Goal: Task Accomplishment & Management: Manage account settings

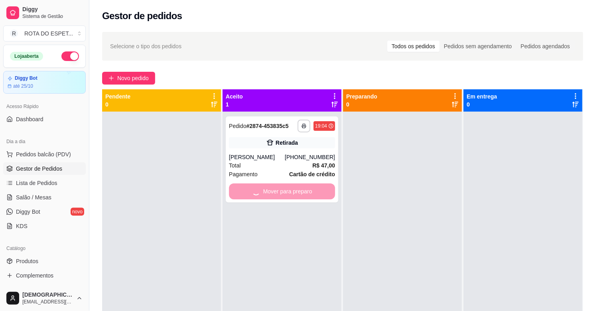
scroll to position [88, 0]
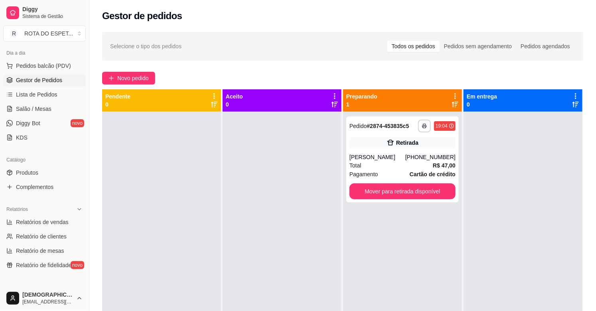
click at [254, 241] on div at bounding box center [281, 267] width 119 height 311
click at [263, 258] on div at bounding box center [281, 267] width 119 height 311
click at [48, 110] on span "Salão / Mesas" at bounding box center [33, 109] width 35 height 8
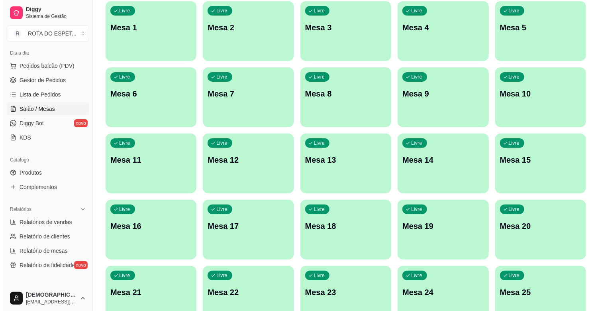
scroll to position [88, 0]
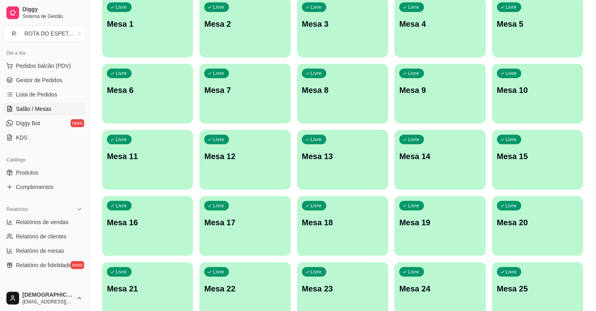
click at [167, 232] on div "Livre Mesa 16" at bounding box center [147, 221] width 91 height 50
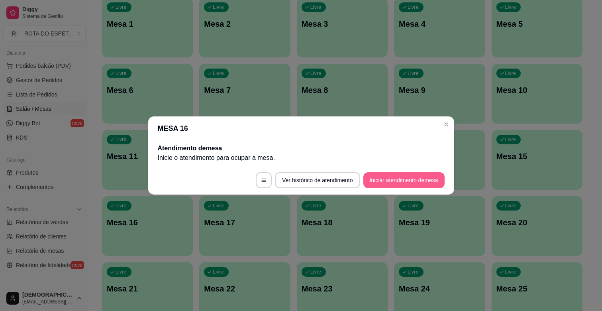
click at [416, 180] on button "Iniciar atendimento de mesa" at bounding box center [404, 180] width 81 height 16
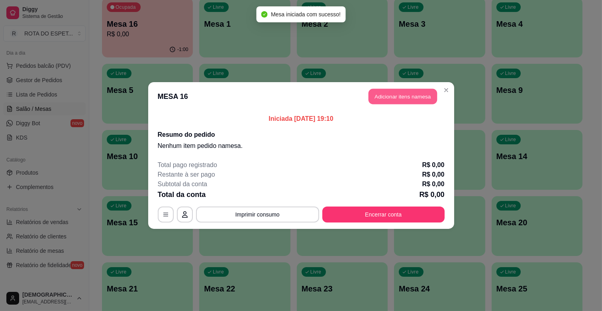
click at [417, 94] on button "Adicionar itens na mesa" at bounding box center [403, 97] width 69 height 16
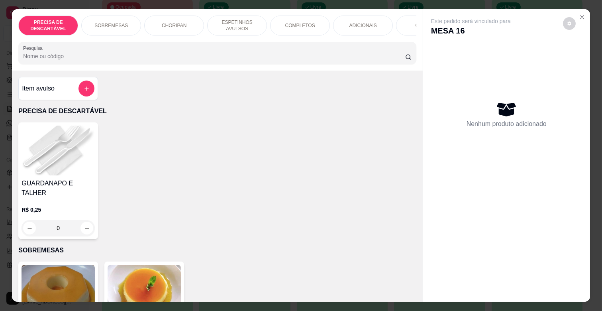
scroll to position [0, 348]
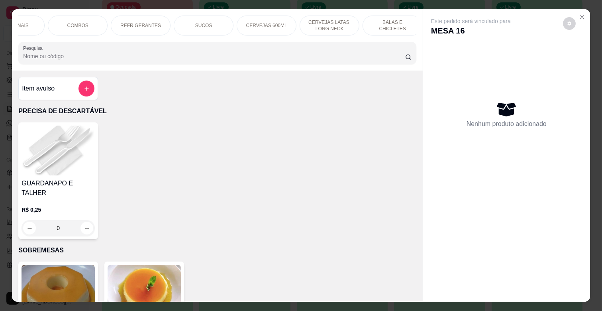
click at [141, 23] on p "REFRIGERANTES" at bounding box center [140, 25] width 41 height 6
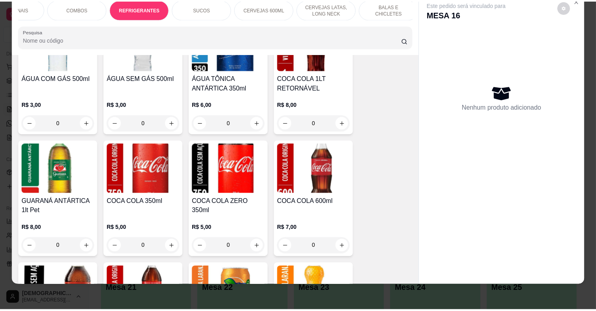
scroll to position [1957, 0]
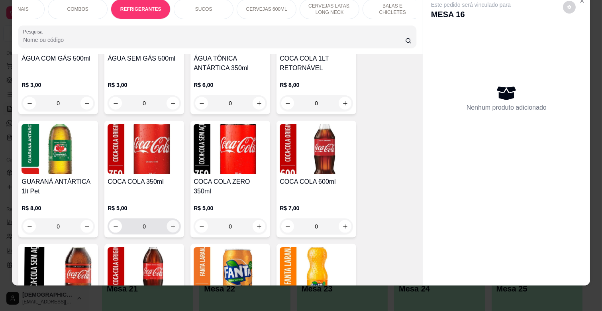
click at [170, 220] on button "increase-product-quantity" at bounding box center [173, 226] width 12 height 12
type input "1"
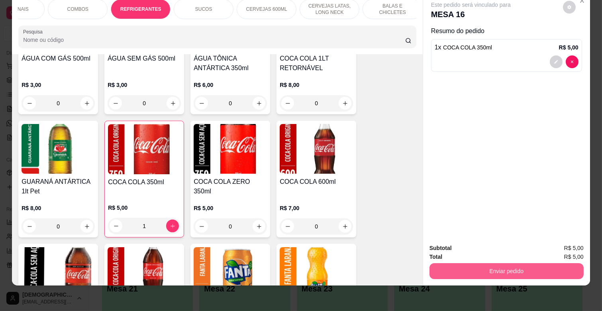
click at [510, 264] on button "Enviar pedido" at bounding box center [507, 271] width 154 height 16
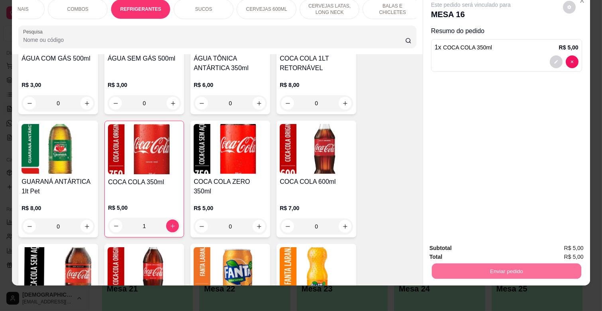
click at [567, 245] on button "Enviar pedido" at bounding box center [562, 245] width 45 height 15
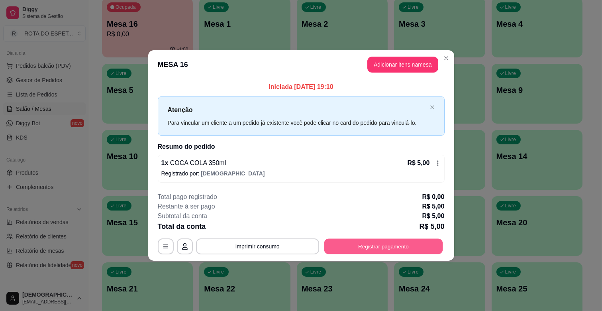
click at [405, 250] on button "Registrar pagamento" at bounding box center [383, 246] width 119 height 16
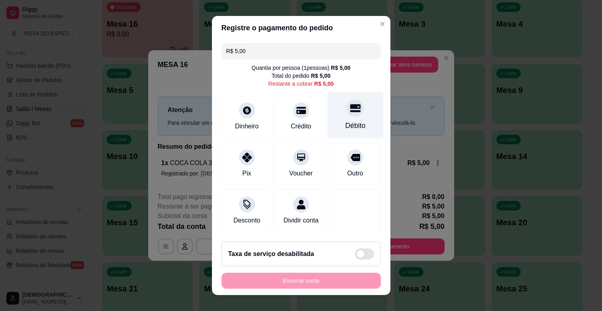
click at [349, 123] on div "Débito" at bounding box center [355, 125] width 20 height 10
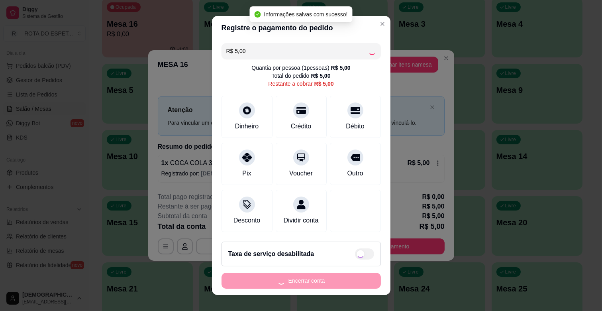
type input "R$ 0,00"
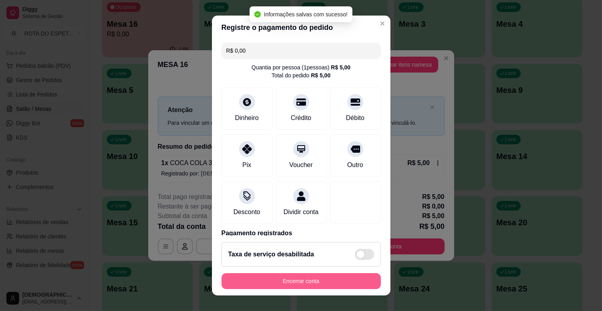
click at [346, 281] on button "Encerrar conta" at bounding box center [301, 281] width 159 height 16
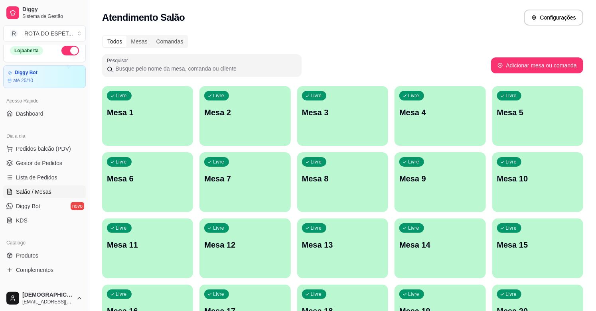
scroll to position [0, 0]
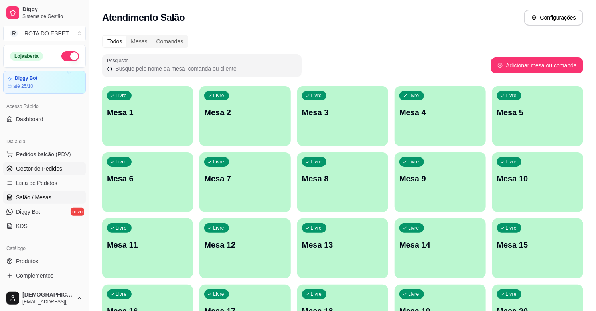
click at [43, 169] on span "Gestor de Pedidos" at bounding box center [39, 169] width 46 height 8
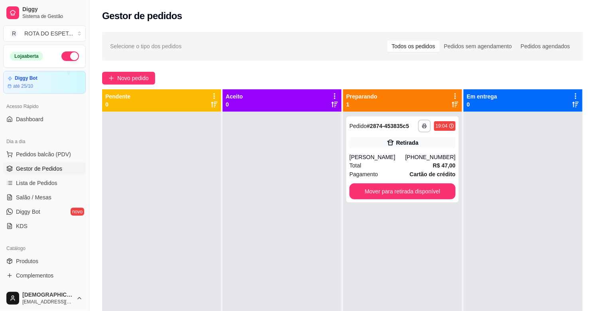
click at [250, 247] on div at bounding box center [281, 267] width 119 height 311
click at [50, 198] on link "Salão / Mesas" at bounding box center [44, 197] width 83 height 13
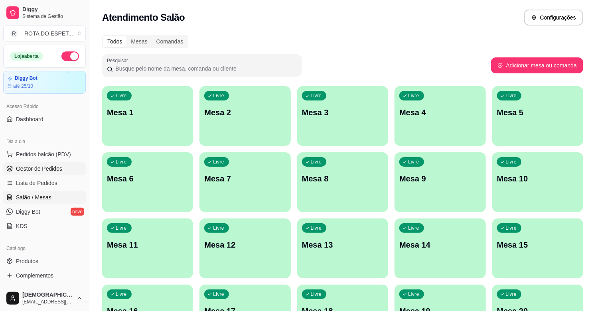
click at [37, 165] on span "Gestor de Pedidos" at bounding box center [39, 169] width 46 height 8
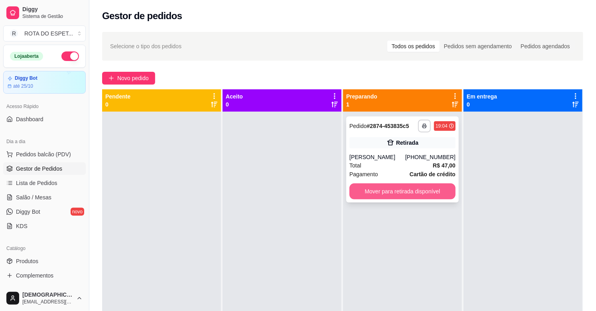
click at [408, 186] on button "Mover para retirada disponível" at bounding box center [402, 191] width 106 height 16
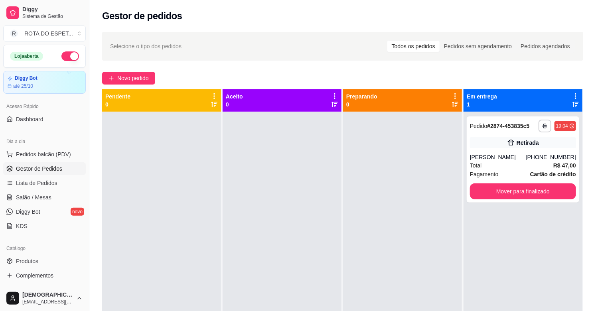
click at [273, 283] on div at bounding box center [281, 267] width 119 height 311
click at [508, 191] on button "Mover para finalizado" at bounding box center [523, 191] width 106 height 16
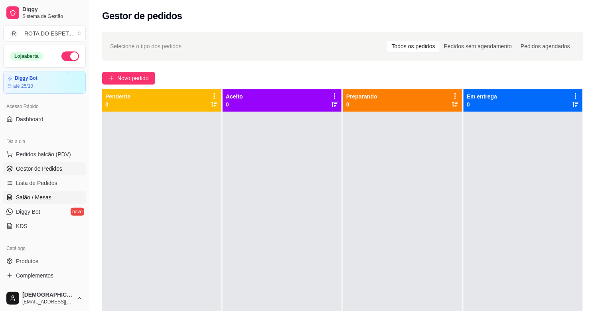
click at [32, 197] on span "Salão / Mesas" at bounding box center [33, 197] width 35 height 8
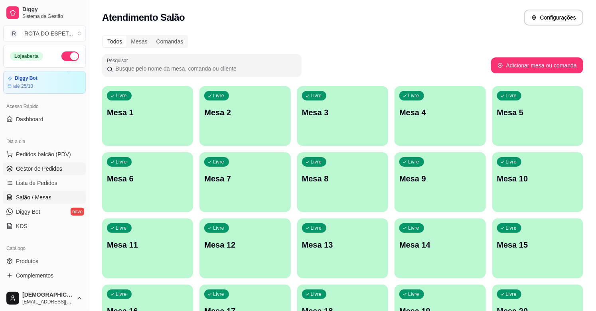
click at [59, 165] on span "Gestor de Pedidos" at bounding box center [39, 169] width 46 height 8
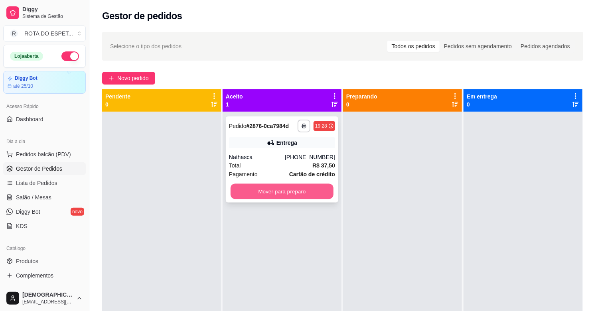
click at [273, 194] on button "Mover para preparo" at bounding box center [281, 192] width 103 height 16
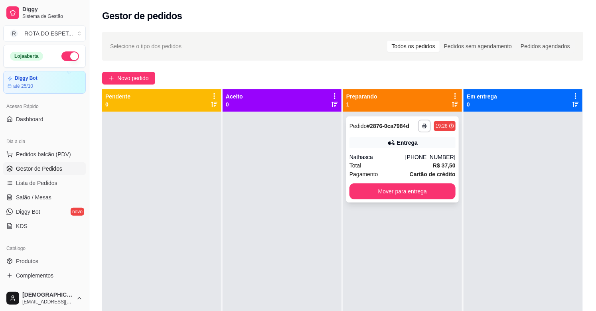
click at [398, 157] on div "Nathasca" at bounding box center [377, 157] width 56 height 8
click at [400, 193] on button "Mover para entrega" at bounding box center [402, 192] width 103 height 16
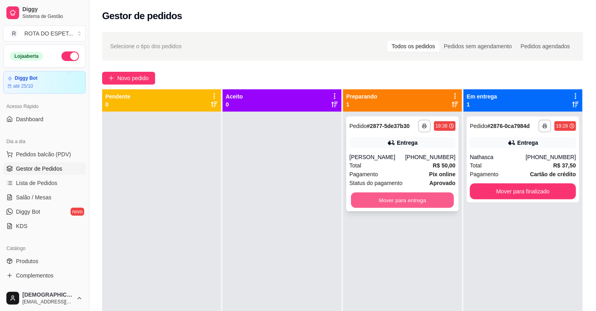
click at [413, 196] on button "Mover para entrega" at bounding box center [402, 201] width 103 height 16
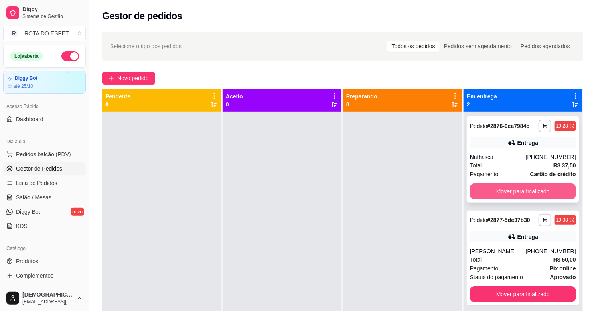
click at [535, 194] on button "Mover para finalizado" at bounding box center [523, 191] width 106 height 16
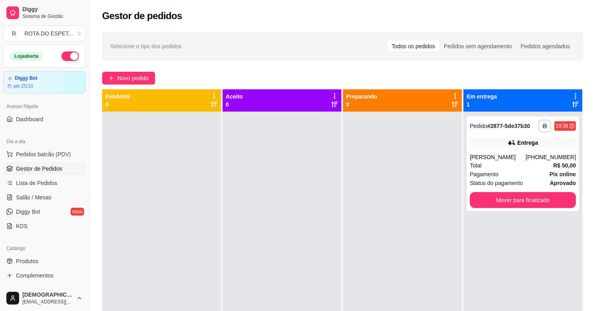
click at [381, 236] on div at bounding box center [402, 267] width 119 height 311
click at [260, 260] on div at bounding box center [281, 267] width 119 height 311
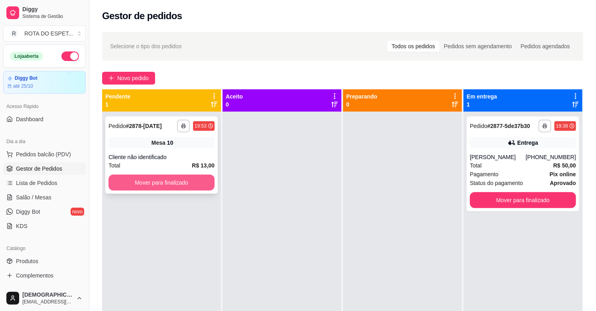
click at [204, 179] on button "Mover para finalizado" at bounding box center [161, 183] width 106 height 16
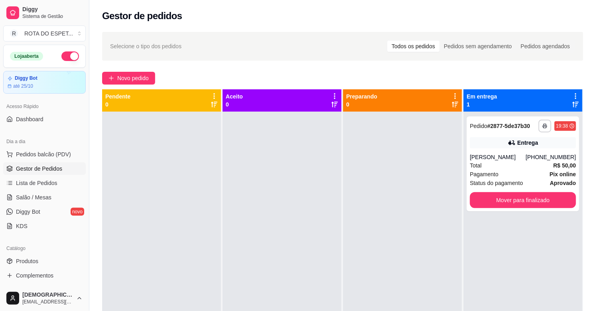
click at [262, 272] on div at bounding box center [281, 267] width 119 height 311
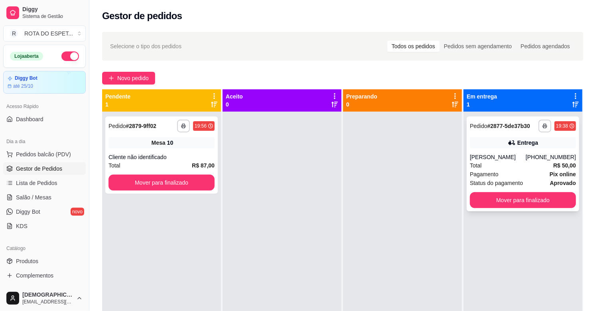
click at [497, 157] on div "[PERSON_NAME]" at bounding box center [498, 157] width 56 height 8
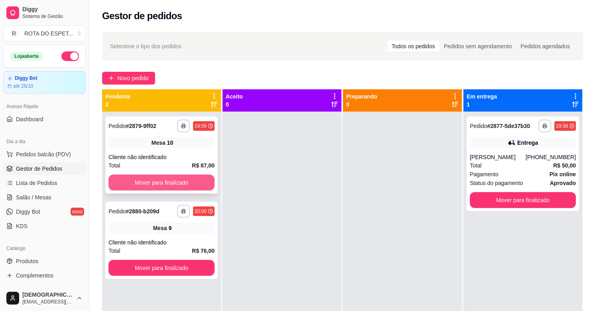
click at [206, 183] on button "Mover para finalizado" at bounding box center [161, 183] width 106 height 16
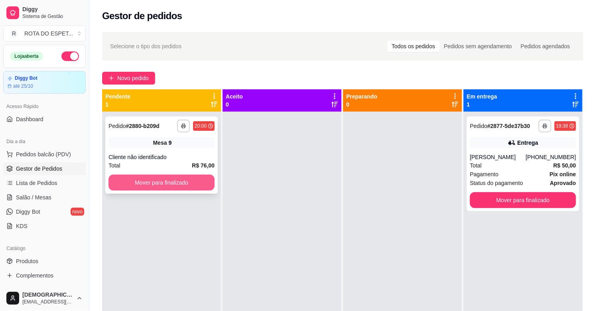
click at [186, 183] on button "Mover para finalizado" at bounding box center [161, 183] width 106 height 16
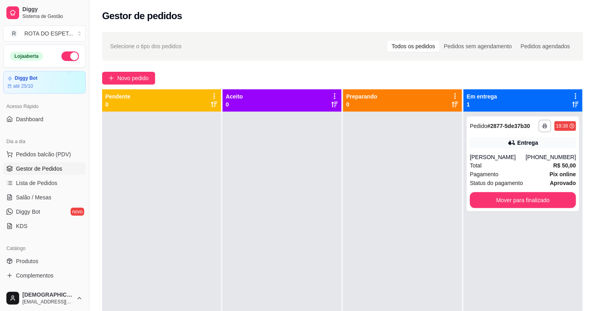
click at [260, 280] on div at bounding box center [281, 267] width 119 height 311
click at [40, 194] on span "Salão / Mesas" at bounding box center [33, 197] width 35 height 8
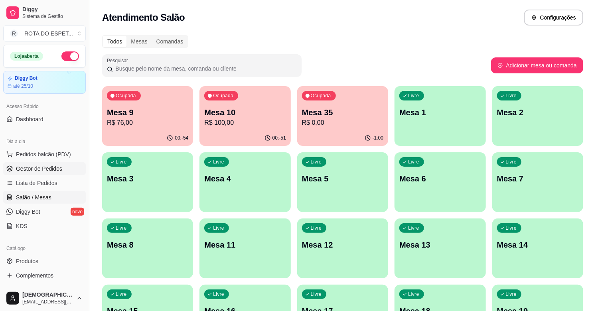
click at [33, 170] on span "Gestor de Pedidos" at bounding box center [39, 169] width 46 height 8
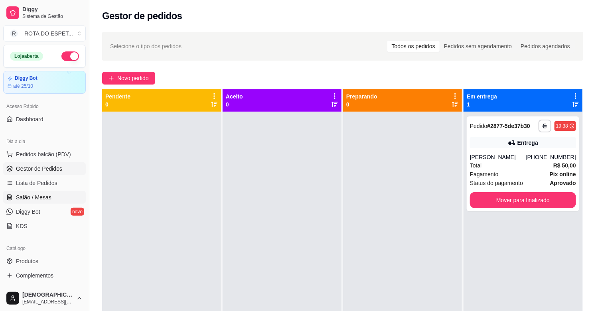
click at [45, 195] on span "Salão / Mesas" at bounding box center [33, 197] width 35 height 8
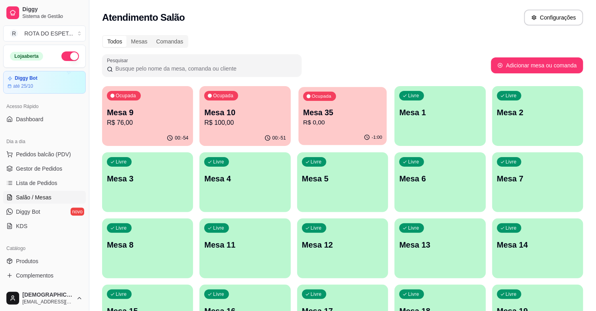
click at [340, 126] on p "R$ 0,00" at bounding box center [342, 122] width 79 height 9
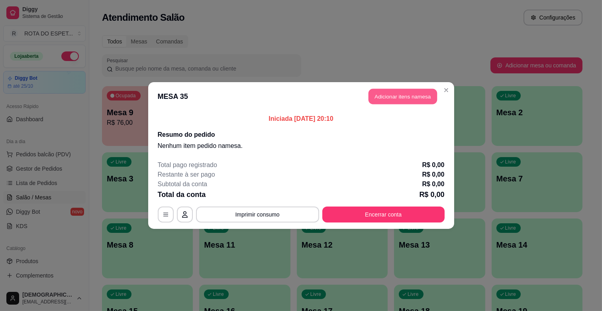
click at [413, 100] on button "Adicionar itens na mesa" at bounding box center [403, 97] width 69 height 16
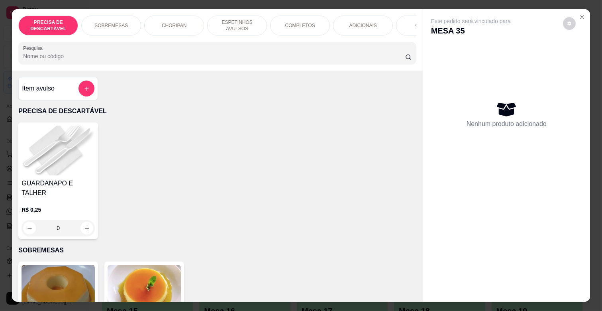
click at [233, 25] on p "ESPETINHOS AVULSOS" at bounding box center [237, 25] width 46 height 13
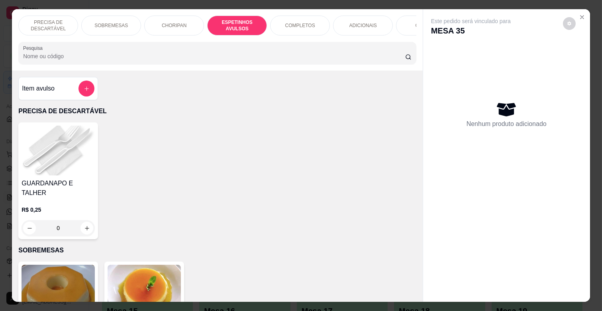
scroll to position [19, 0]
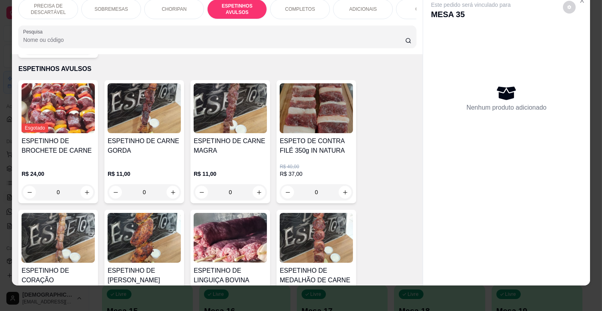
click at [232, 151] on div "ESPETINHO DE CARNE MAGRA" at bounding box center [230, 149] width 73 height 26
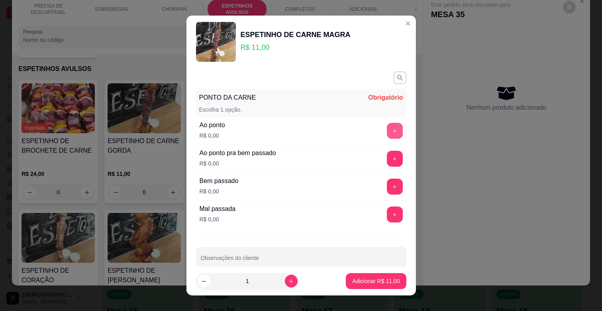
click at [387, 126] on button "+" at bounding box center [395, 131] width 16 height 16
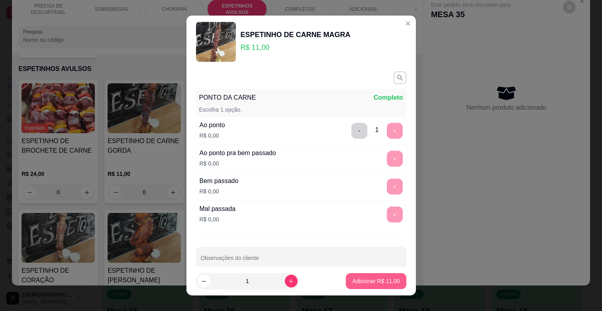
click at [372, 285] on p "Adicionar R$ 11,00" at bounding box center [375, 281] width 47 height 8
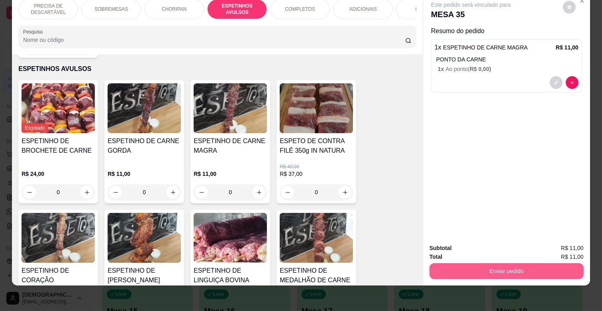
click at [491, 263] on button "Enviar pedido" at bounding box center [507, 271] width 154 height 16
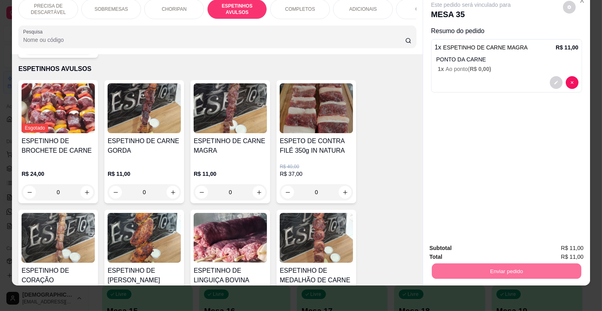
click at [553, 249] on button "Enviar pedido" at bounding box center [562, 244] width 45 height 15
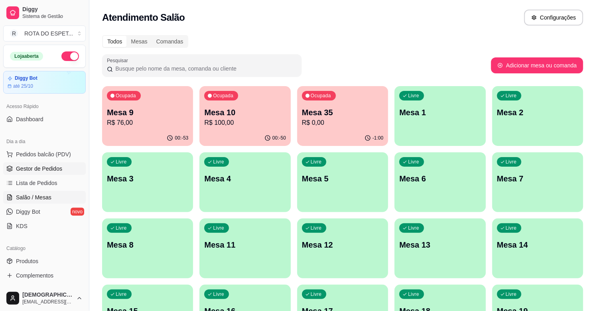
click at [63, 168] on link "Gestor de Pedidos" at bounding box center [44, 168] width 83 height 13
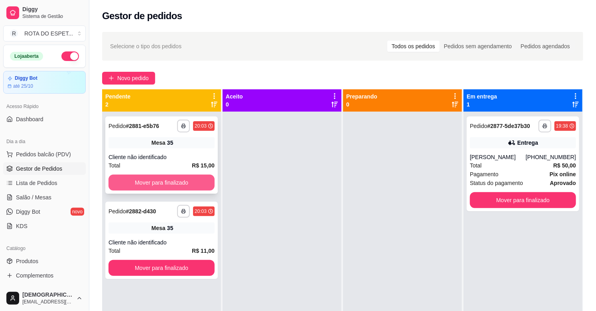
click at [166, 179] on button "Mover para finalizado" at bounding box center [161, 183] width 106 height 16
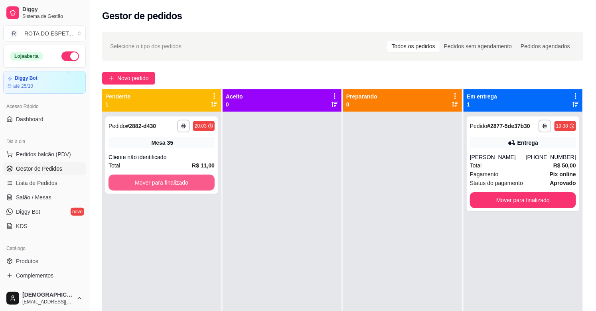
click at [166, 179] on button "Mover para finalizado" at bounding box center [161, 183] width 106 height 16
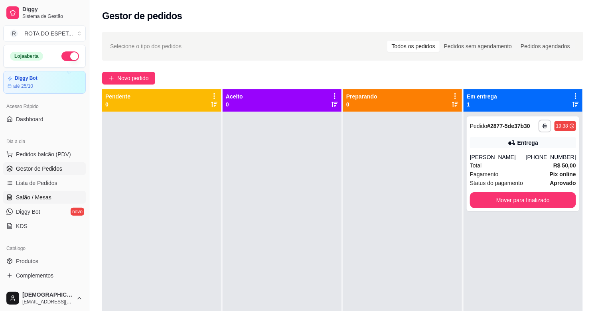
click at [46, 201] on link "Salão / Mesas" at bounding box center [44, 197] width 83 height 13
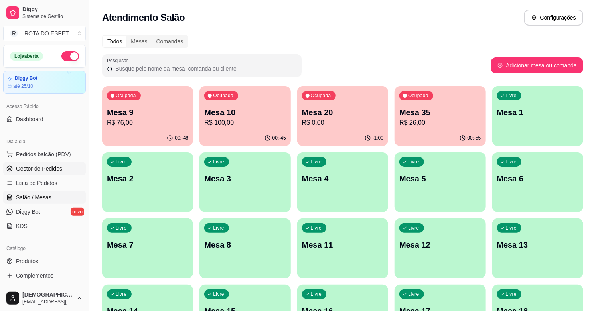
click at [37, 167] on span "Gestor de Pedidos" at bounding box center [39, 169] width 46 height 8
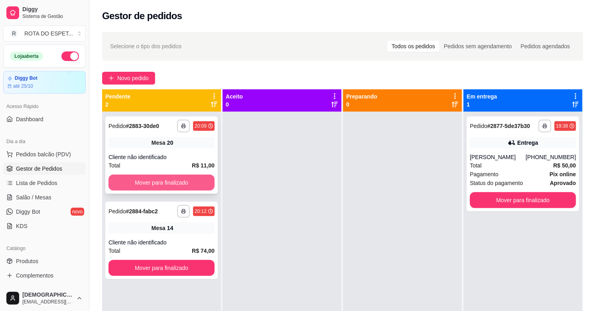
click at [187, 180] on button "Mover para finalizado" at bounding box center [161, 183] width 106 height 16
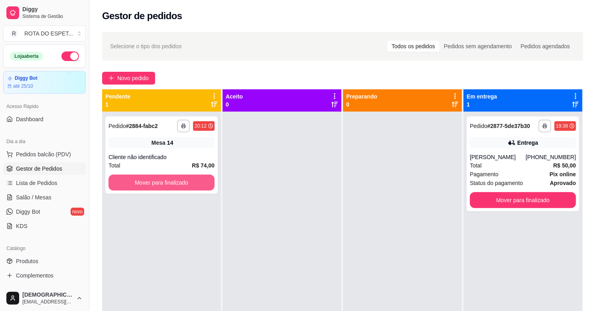
click at [187, 180] on button "Mover para finalizado" at bounding box center [161, 183] width 106 height 16
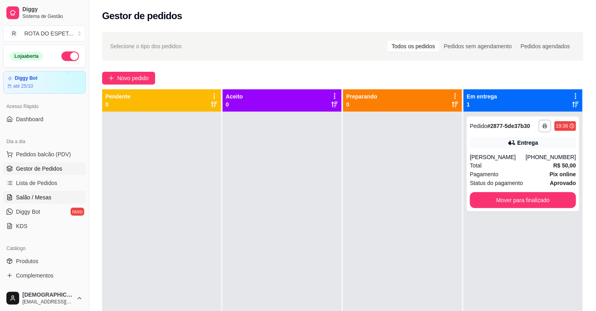
click at [9, 199] on icon at bounding box center [9, 199] width 2 height 0
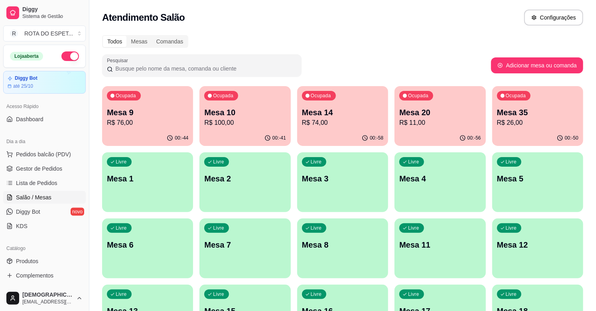
click at [454, 116] on p "Mesa 20" at bounding box center [439, 112] width 81 height 11
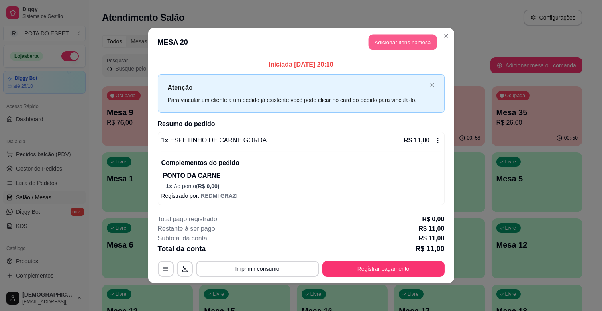
click at [433, 41] on button "Adicionar itens na mesa" at bounding box center [403, 43] width 69 height 16
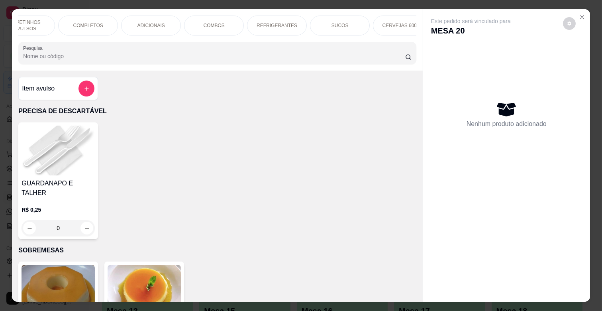
scroll to position [0, 334]
click at [138, 28] on div "REFRIGERANTES" at bounding box center [155, 26] width 60 height 20
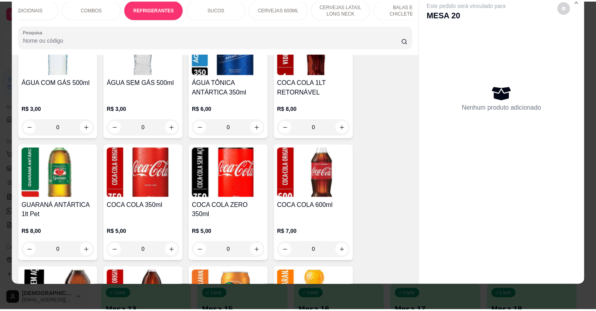
scroll to position [2001, 0]
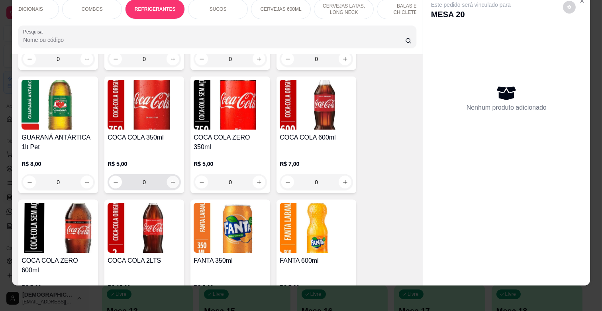
click at [171, 179] on icon "increase-product-quantity" at bounding box center [173, 182] width 6 height 6
type input "1"
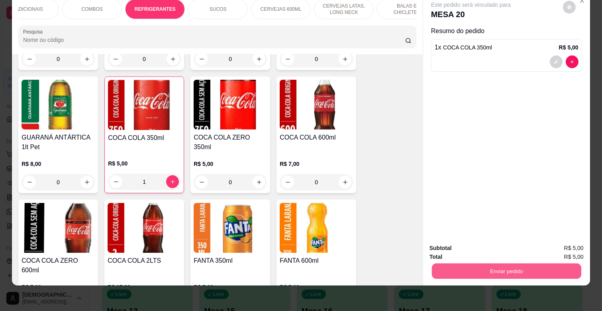
click at [484, 266] on button "Enviar pedido" at bounding box center [506, 271] width 149 height 16
click at [558, 242] on button "Enviar pedido" at bounding box center [563, 244] width 44 height 15
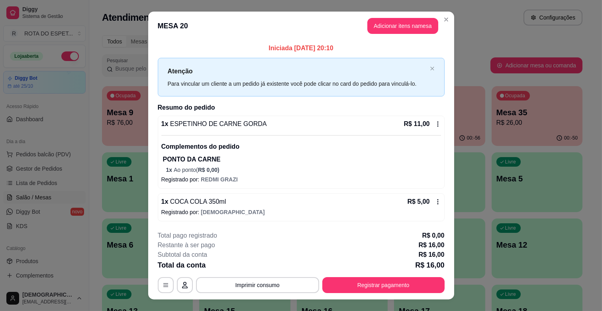
drag, startPoint x: 369, startPoint y: 275, endPoint x: 376, endPoint y: 282, distance: 9.6
click at [376, 281] on div "**********" at bounding box center [301, 262] width 287 height 62
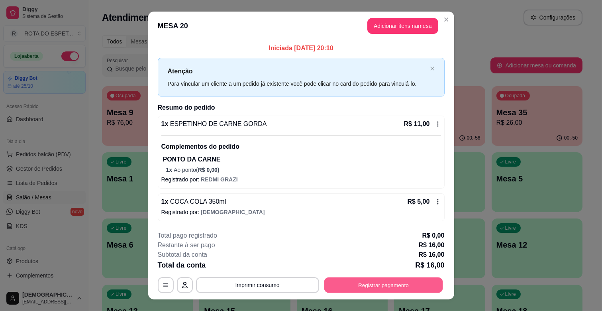
click at [379, 285] on button "Registrar pagamento" at bounding box center [383, 285] width 119 height 16
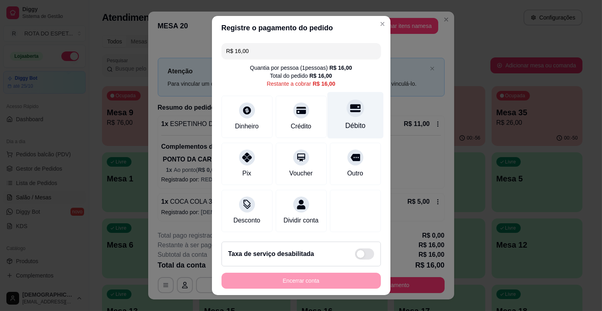
click at [333, 114] on div "Débito" at bounding box center [355, 115] width 56 height 47
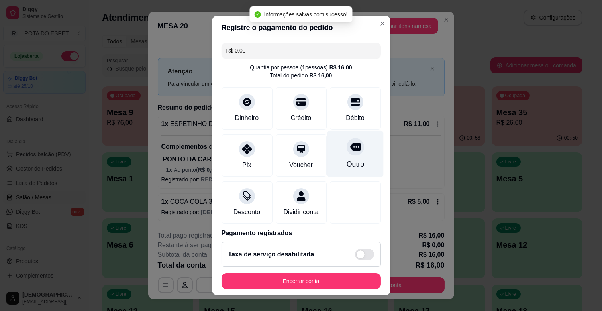
type input "R$ 0,00"
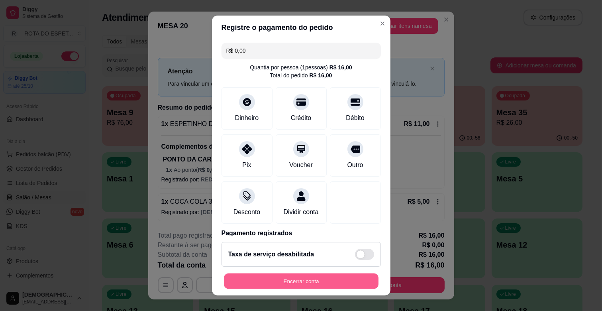
click at [340, 279] on button "Encerrar conta" at bounding box center [301, 281] width 155 height 16
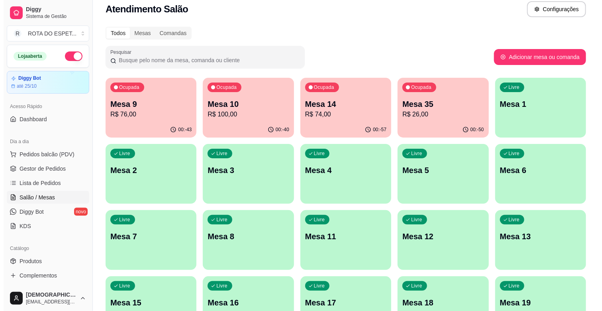
scroll to position [0, 0]
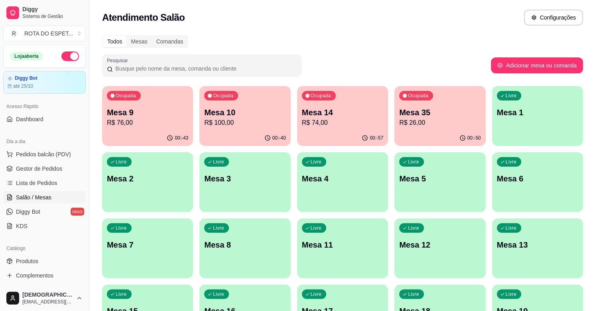
click at [457, 106] on div "Ocupada Mesa 35 R$ 26,00" at bounding box center [439, 108] width 91 height 44
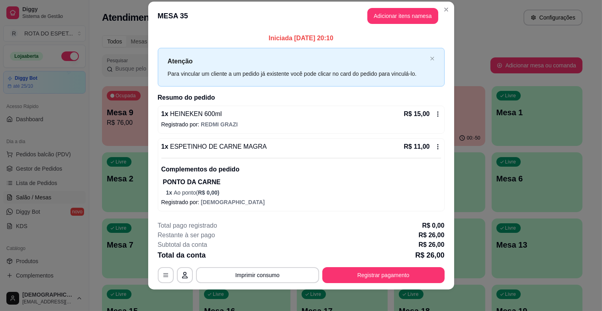
scroll to position [14, 0]
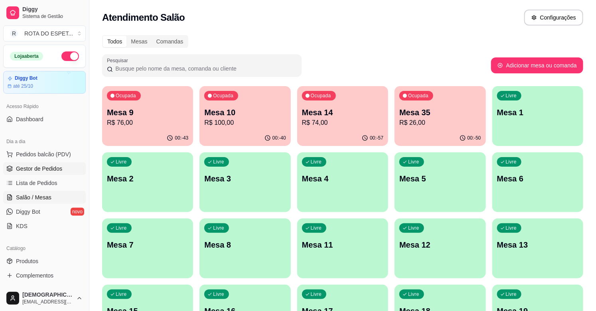
click at [54, 171] on span "Gestor de Pedidos" at bounding box center [39, 169] width 46 height 8
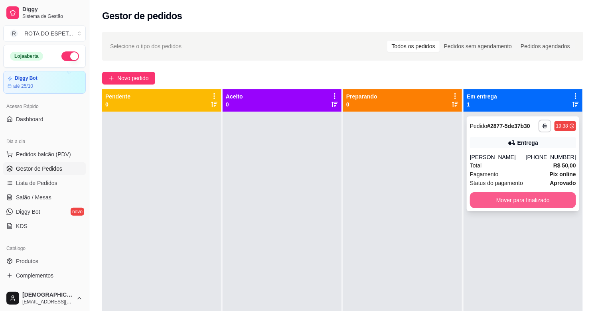
click at [519, 202] on button "Mover para finalizado" at bounding box center [523, 200] width 106 height 16
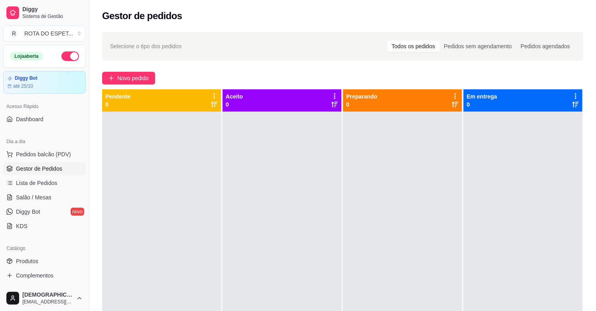
click at [254, 270] on div at bounding box center [281, 267] width 119 height 311
click at [44, 195] on span "Salão / Mesas" at bounding box center [33, 197] width 35 height 8
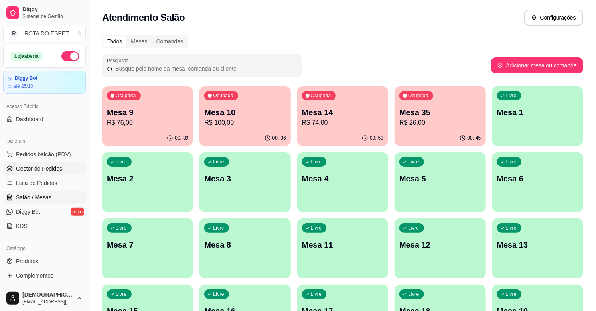
click at [54, 167] on span "Gestor de Pedidos" at bounding box center [39, 169] width 46 height 8
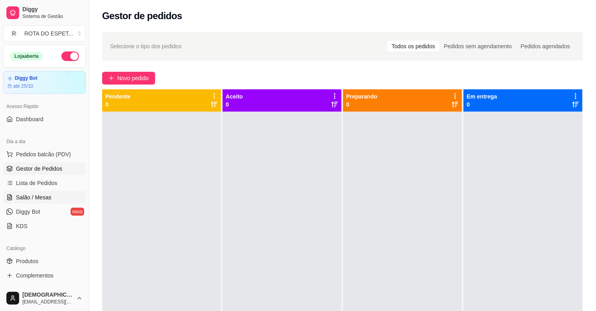
click at [39, 200] on span "Salão / Mesas" at bounding box center [33, 197] width 35 height 8
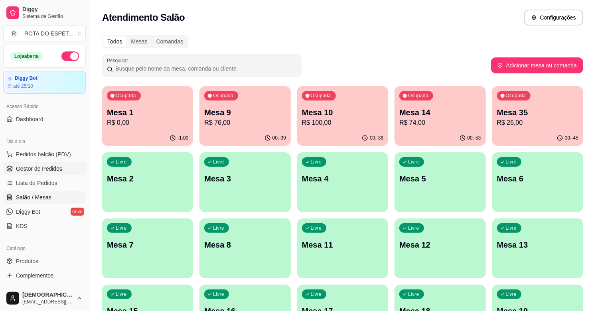
click at [42, 167] on span "Gestor de Pedidos" at bounding box center [39, 169] width 46 height 8
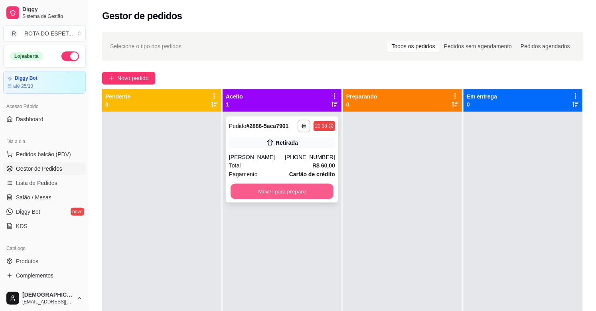
click at [285, 192] on button "Mover para preparo" at bounding box center [281, 192] width 103 height 16
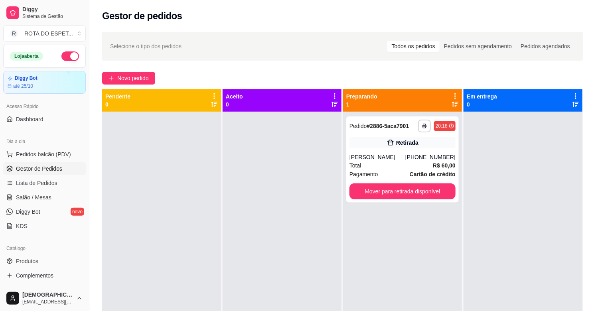
click at [238, 245] on div at bounding box center [281, 267] width 119 height 311
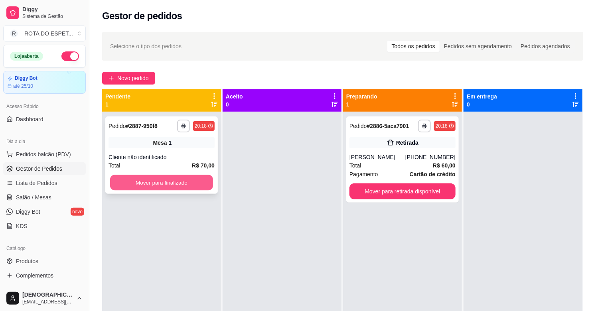
click at [177, 190] on div "Mover para finalizado" at bounding box center [161, 183] width 106 height 16
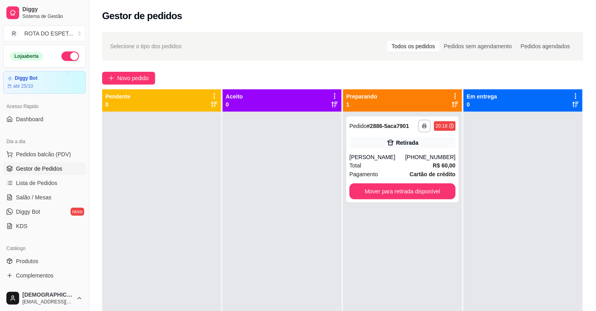
click at [281, 251] on div at bounding box center [281, 267] width 119 height 311
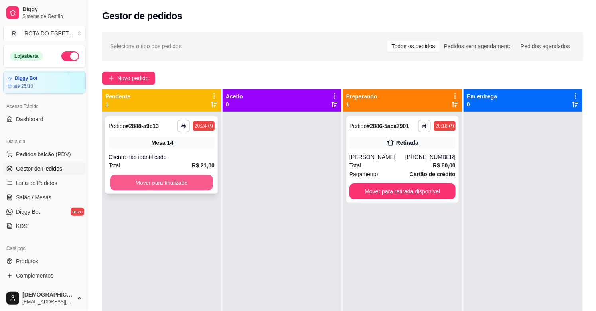
click at [165, 181] on button "Mover para finalizado" at bounding box center [161, 183] width 103 height 16
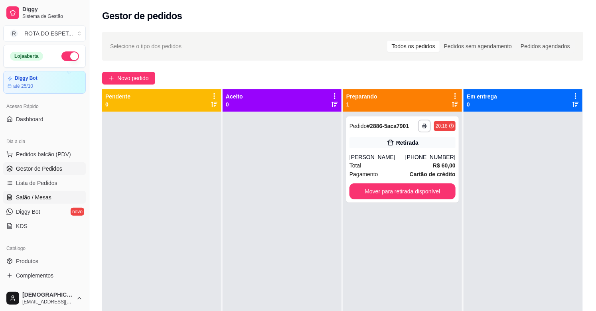
click at [48, 192] on link "Salão / Mesas" at bounding box center [44, 197] width 83 height 13
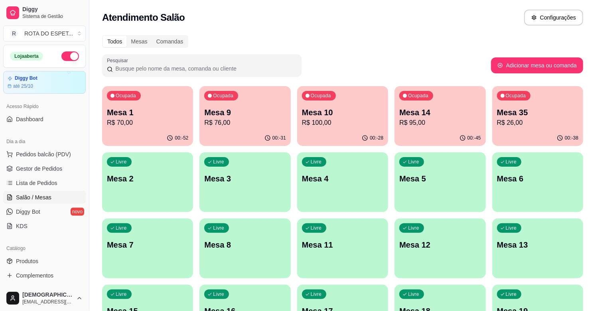
click at [342, 120] on p "R$ 100,00" at bounding box center [342, 123] width 81 height 10
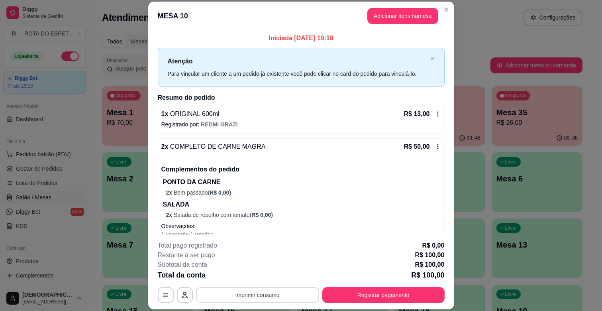
click at [260, 294] on button "Imprimir consumo" at bounding box center [257, 295] width 123 height 16
click at [266, 257] on button "IMPRESSORA BALCÃO" at bounding box center [257, 260] width 62 height 12
click at [399, 295] on button "Registrar pagamento" at bounding box center [383, 295] width 122 height 16
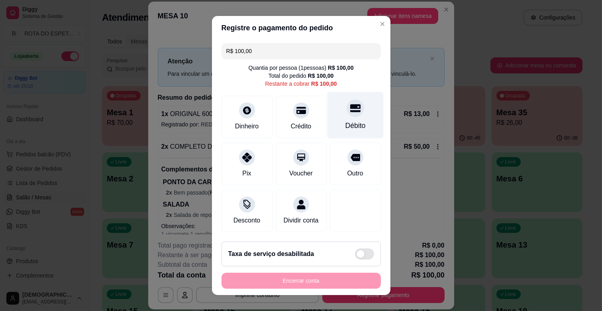
click at [346, 117] on div "Débito" at bounding box center [355, 115] width 56 height 47
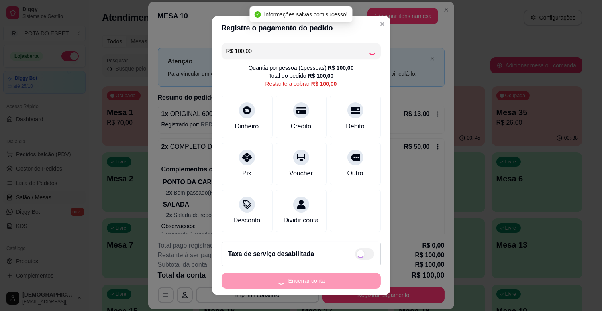
type input "R$ 0,00"
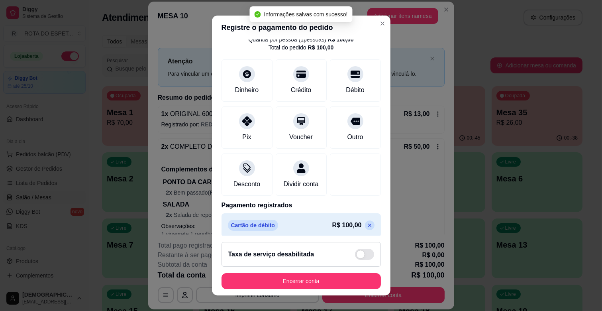
scroll to position [42, 0]
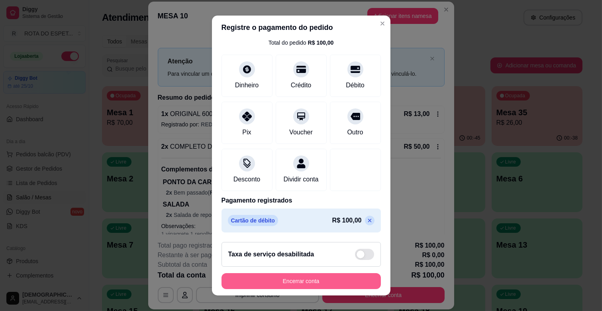
click at [322, 279] on button "Encerrar conta" at bounding box center [301, 281] width 159 height 16
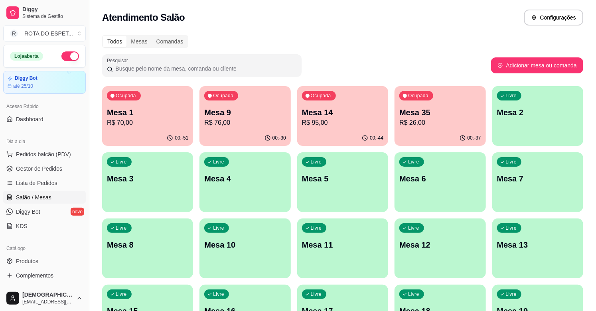
click at [237, 112] on p "Mesa 9" at bounding box center [244, 112] width 81 height 11
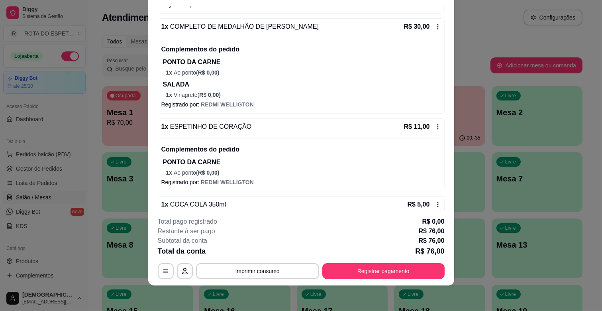
scroll to position [180, 0]
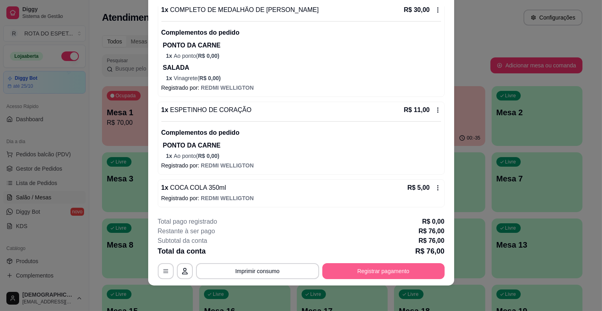
click at [424, 266] on button "Registrar pagamento" at bounding box center [383, 271] width 122 height 16
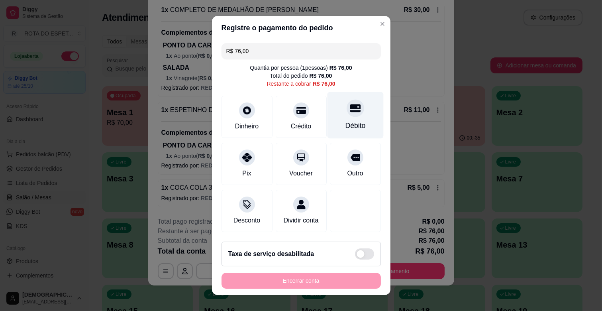
click at [351, 114] on div "Débito" at bounding box center [355, 115] width 56 height 47
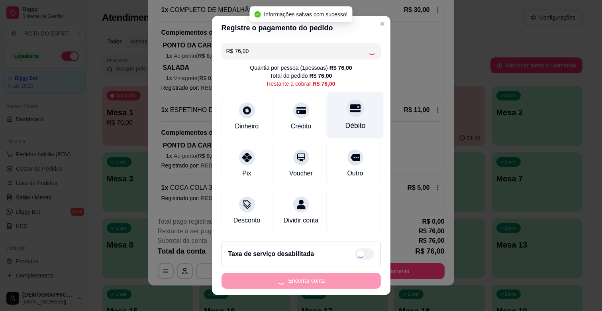
type input "R$ 0,00"
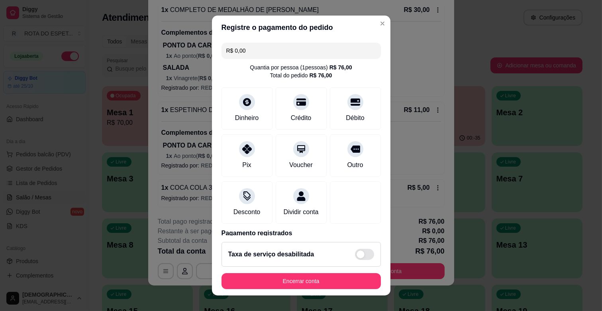
click at [325, 272] on footer "Taxa de serviço desabilitada Encerrar conta" at bounding box center [301, 266] width 179 height 60
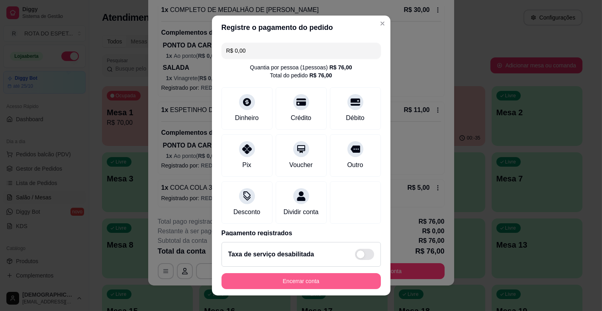
click at [325, 279] on button "Encerrar conta" at bounding box center [301, 281] width 159 height 16
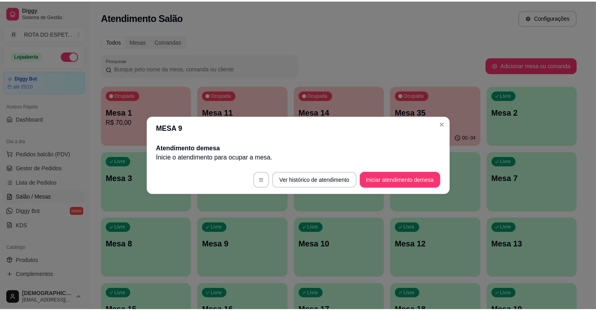
scroll to position [0, 0]
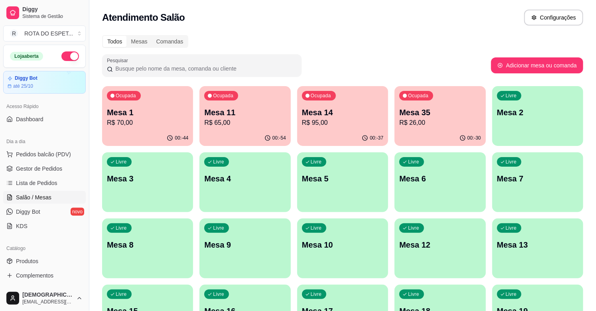
click at [42, 166] on span "Gestor de Pedidos" at bounding box center [39, 169] width 46 height 8
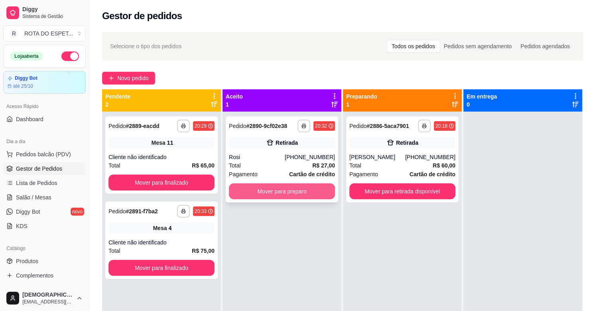
click at [266, 196] on button "Mover para preparo" at bounding box center [282, 191] width 106 height 16
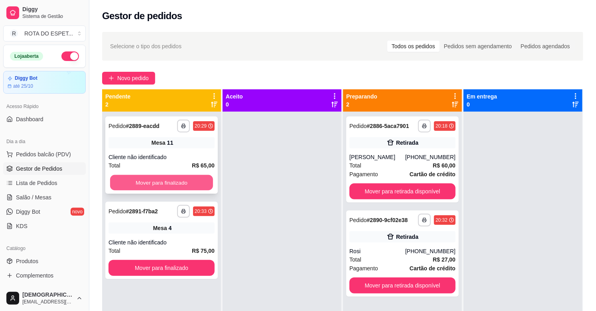
click at [180, 176] on button "Mover para finalizado" at bounding box center [161, 183] width 103 height 16
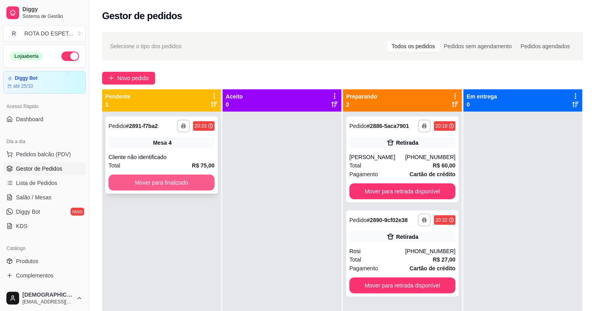
click at [169, 180] on button "Mover para finalizado" at bounding box center [161, 183] width 106 height 16
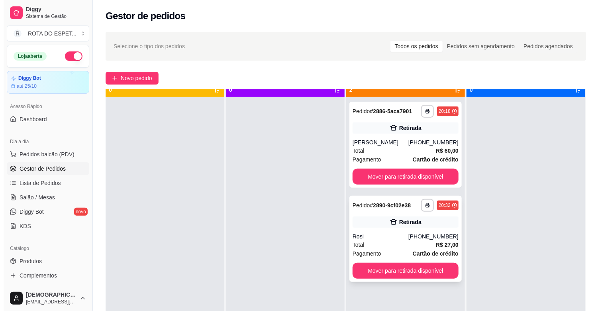
scroll to position [22, 0]
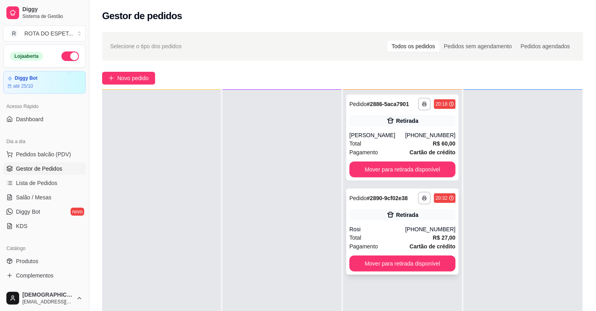
click at [388, 231] on div "Rosi" at bounding box center [377, 229] width 56 height 8
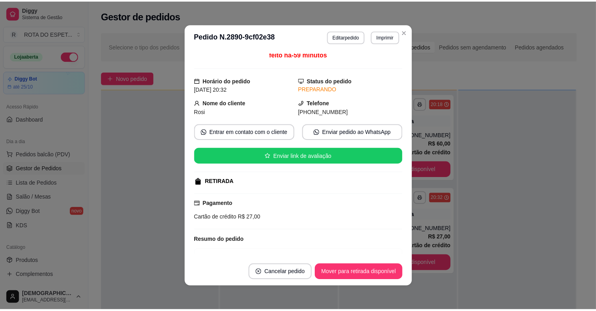
scroll to position [0, 0]
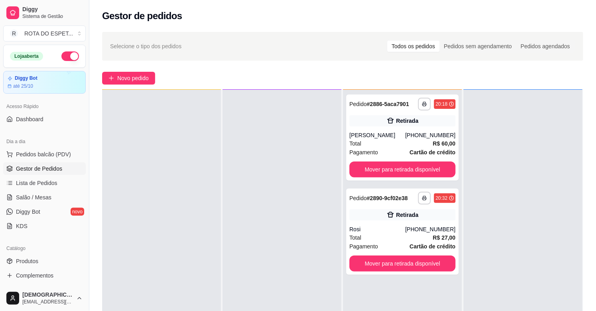
click at [268, 238] on div at bounding box center [281, 245] width 119 height 311
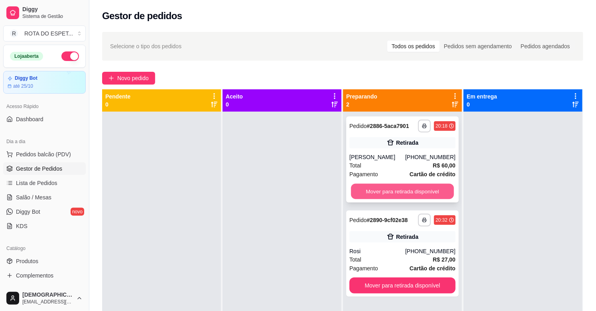
click at [415, 189] on button "Mover para retirada disponível" at bounding box center [402, 192] width 103 height 16
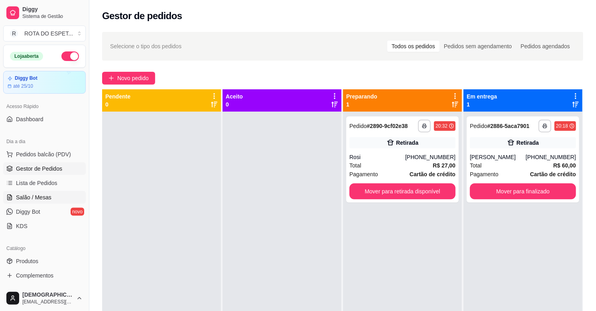
click at [26, 192] on link "Salão / Mesas" at bounding box center [44, 197] width 83 height 13
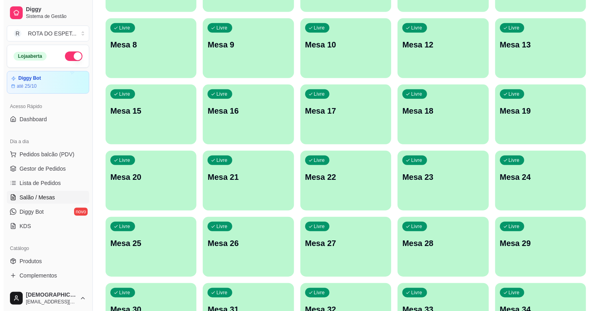
scroll to position [221, 0]
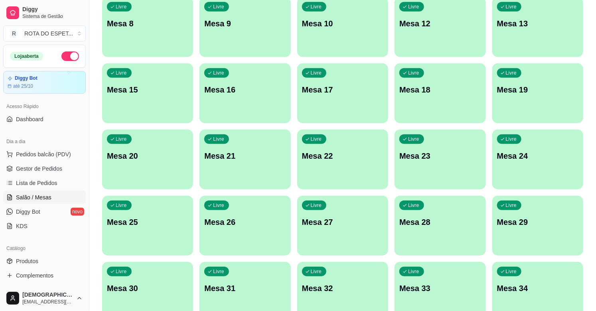
click at [134, 161] on div "Livre Mesa 20" at bounding box center [147, 155] width 91 height 50
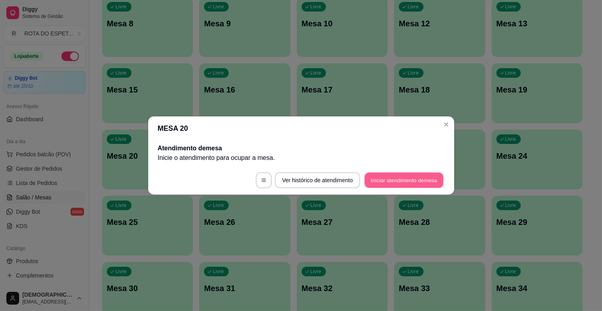
click at [395, 178] on button "Iniciar atendimento de mesa" at bounding box center [404, 181] width 79 height 16
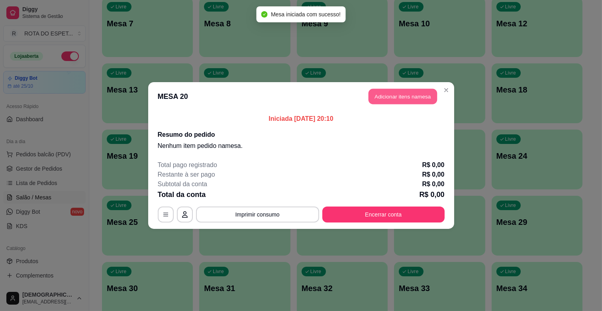
click at [400, 92] on button "Adicionar itens na mesa" at bounding box center [403, 97] width 69 height 16
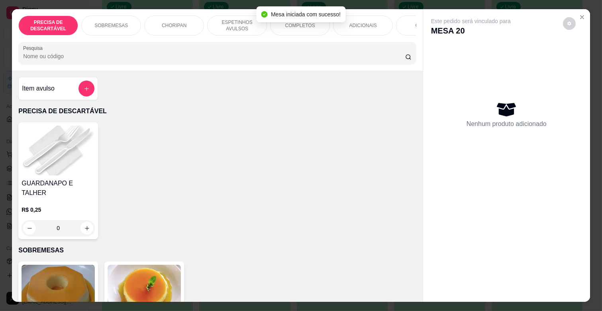
click at [299, 19] on div "Mesa iniciada com sucesso!" at bounding box center [301, 14] width 89 height 16
click at [299, 22] on div "Mesa iniciada com sucesso!" at bounding box center [301, 14] width 89 height 16
click at [302, 28] on div "COMPLETOS" at bounding box center [300, 26] width 60 height 20
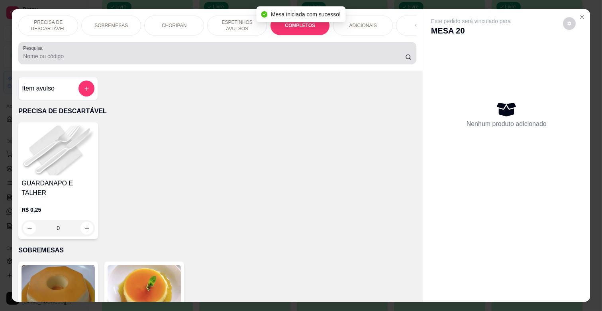
scroll to position [19, 0]
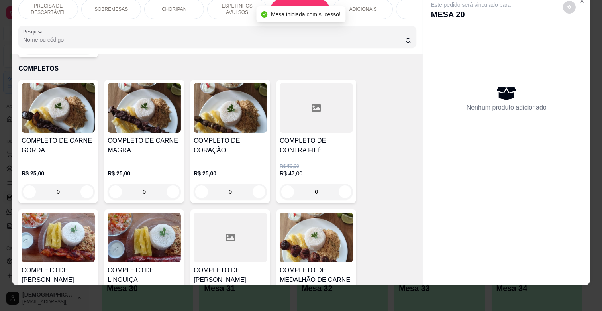
click at [117, 136] on h4 "COMPLETO DE CARNE MAGRA" at bounding box center [144, 145] width 73 height 19
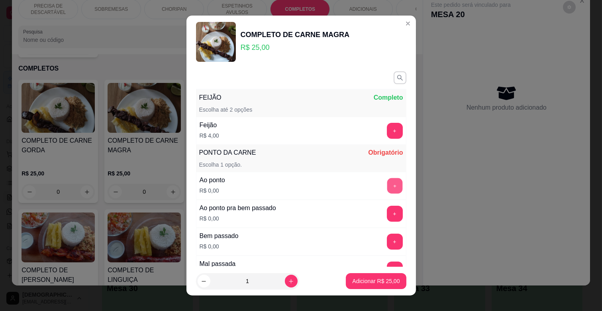
click at [387, 183] on button "+" at bounding box center [395, 186] width 16 height 16
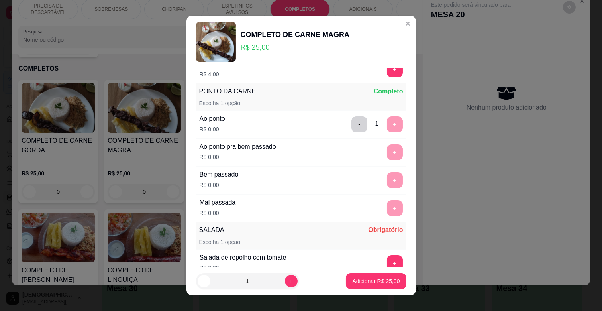
scroll to position [177, 0]
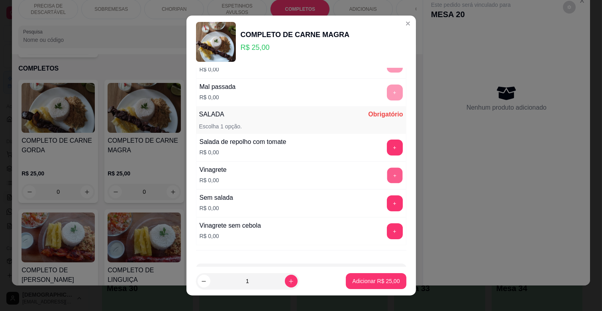
click at [387, 181] on button "+" at bounding box center [395, 176] width 16 height 16
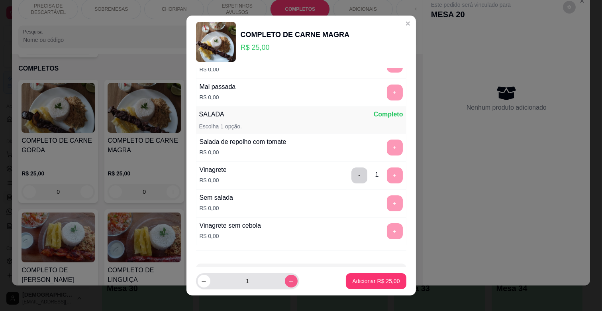
click at [285, 277] on button "increase-product-quantity" at bounding box center [291, 281] width 13 height 13
type input "2"
click at [366, 282] on p "Adicionar R$ 50,00" at bounding box center [376, 281] width 46 height 8
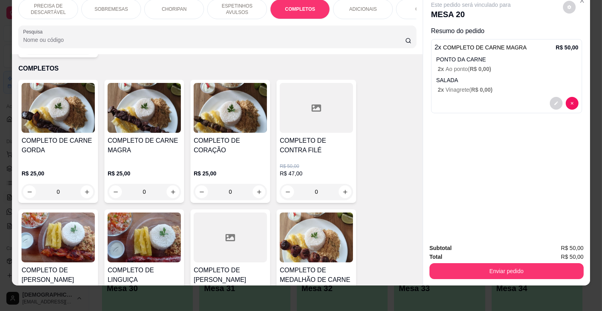
click at [37, 136] on h4 "COMPLETO DE CARNE GORDA" at bounding box center [58, 145] width 73 height 19
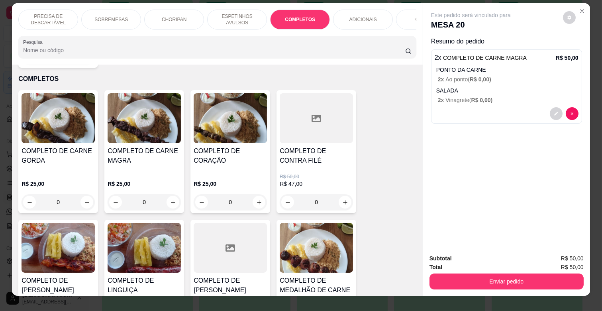
click at [65, 147] on h4 "COMPLETO DE CARNE GORDA" at bounding box center [58, 155] width 73 height 19
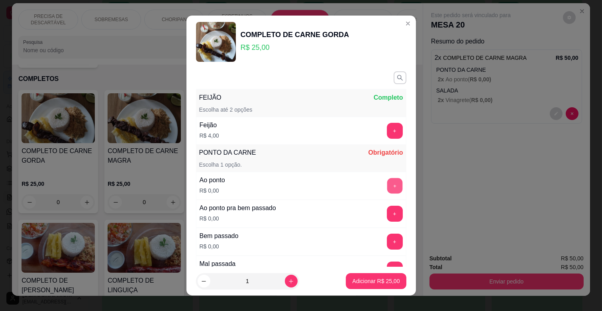
click at [387, 189] on button "+" at bounding box center [395, 186] width 16 height 16
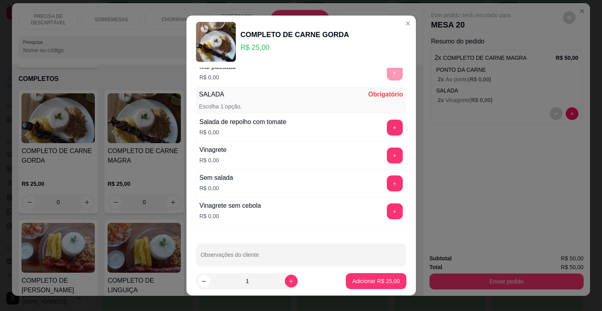
scroll to position [208, 0]
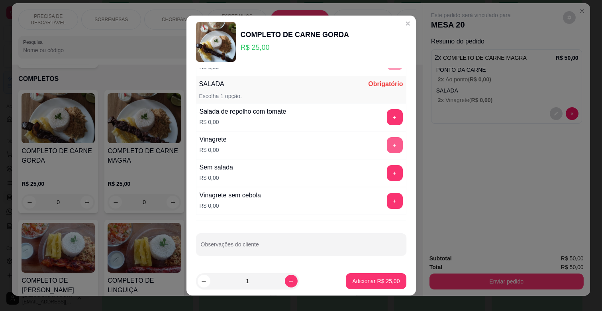
click at [387, 142] on button "+" at bounding box center [395, 145] width 16 height 16
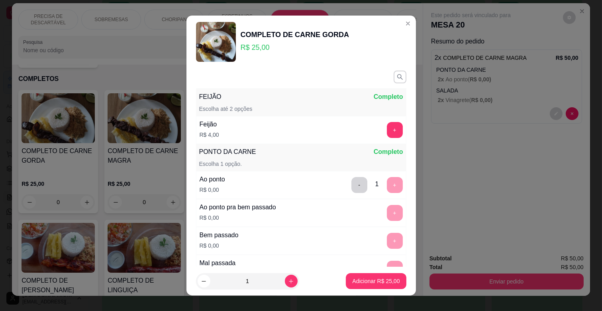
scroll to position [0, 0]
click at [387, 135] on button "+" at bounding box center [395, 131] width 16 height 16
click at [368, 280] on p "Adicionar R$ 29,00" at bounding box center [375, 281] width 47 height 8
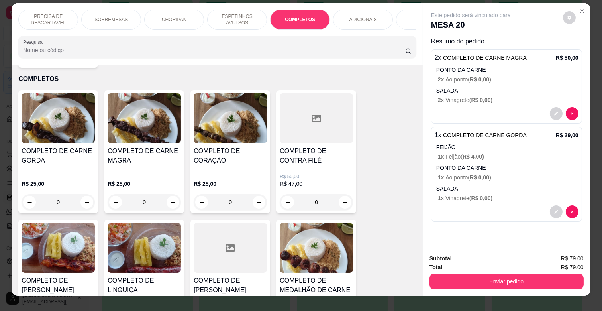
click at [222, 18] on p "ESPETINHOS AVULSOS" at bounding box center [237, 19] width 46 height 13
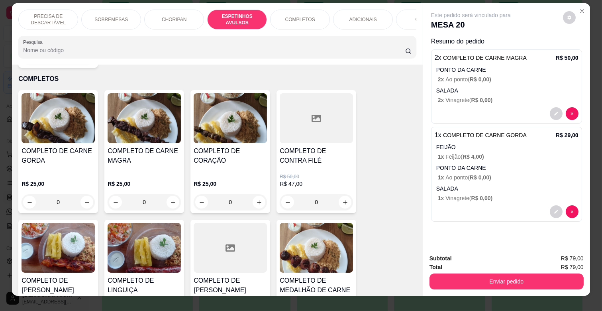
scroll to position [19, 0]
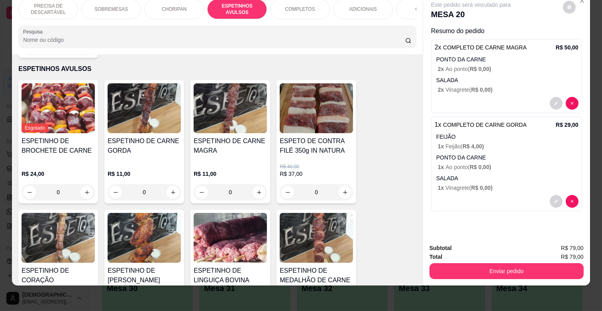
click at [297, 8] on div "COMPLETOS" at bounding box center [300, 9] width 60 height 20
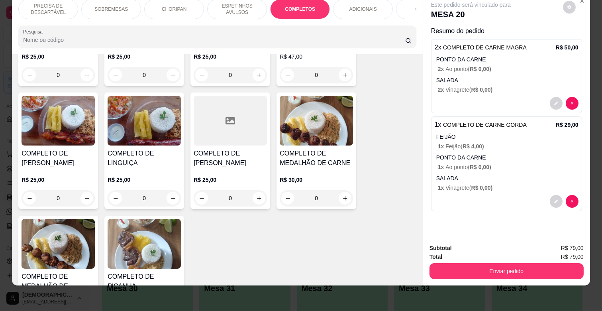
scroll to position [1050, 0]
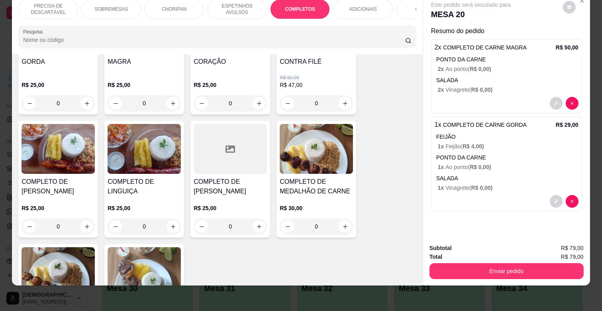
click at [302, 167] on div "COMPLETO DE MEDALHÃO DE CARNE R$ 30,00 0" at bounding box center [317, 179] width 80 height 117
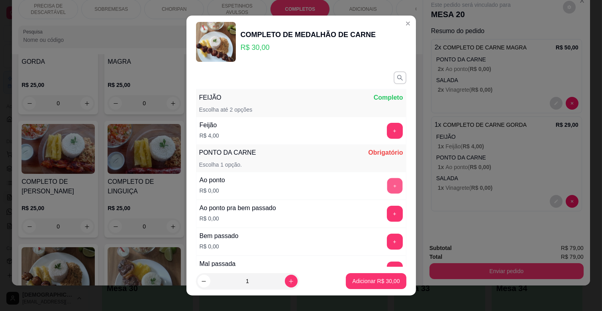
click at [387, 188] on button "+" at bounding box center [395, 186] width 16 height 16
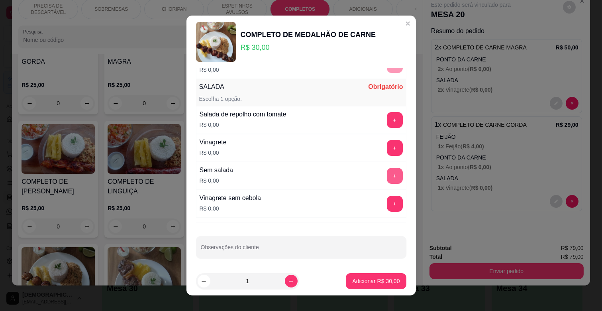
scroll to position [208, 0]
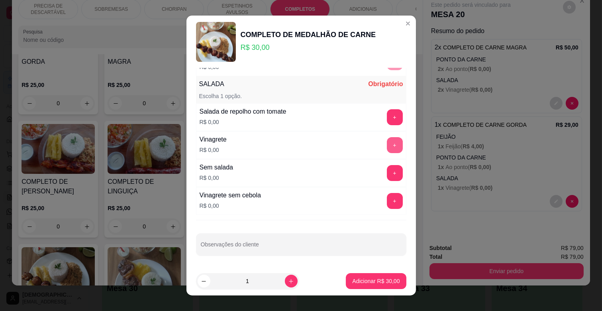
click at [387, 147] on button "+" at bounding box center [395, 145] width 16 height 16
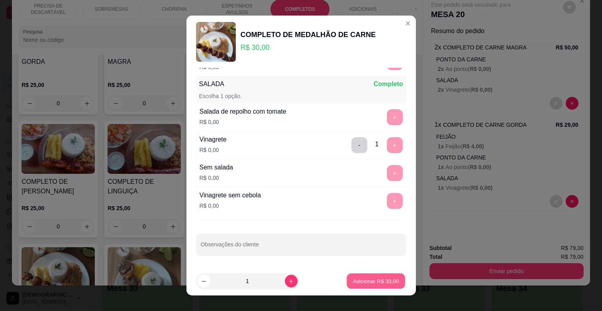
click at [387, 281] on p "Adicionar R$ 30,00" at bounding box center [376, 281] width 46 height 8
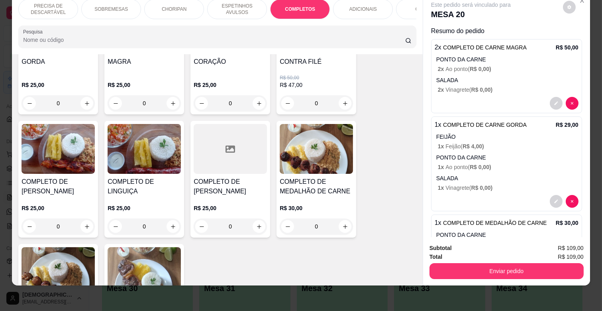
click at [214, 6] on p "ESPETINHOS AVULSOS" at bounding box center [237, 9] width 46 height 13
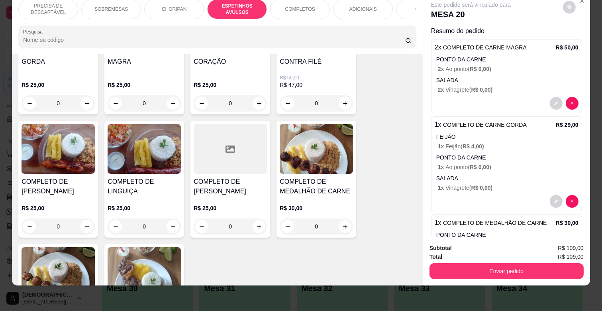
scroll to position [440, 0]
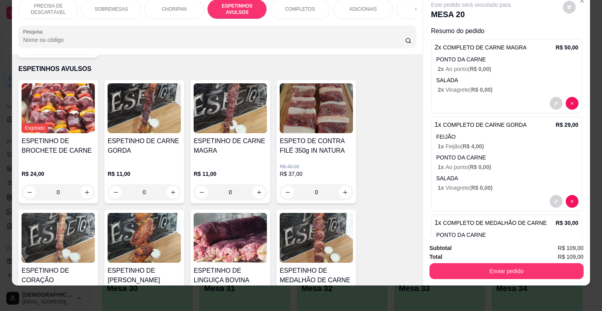
click at [208, 124] on img at bounding box center [230, 108] width 73 height 50
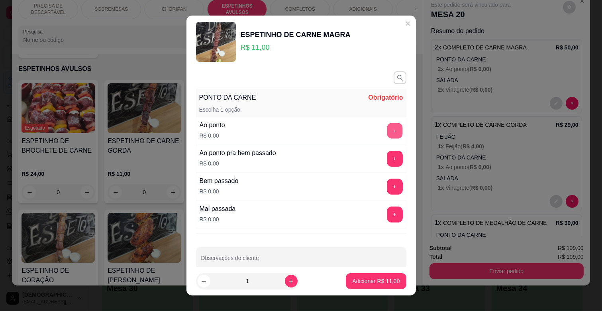
click at [387, 130] on button "+" at bounding box center [395, 131] width 16 height 16
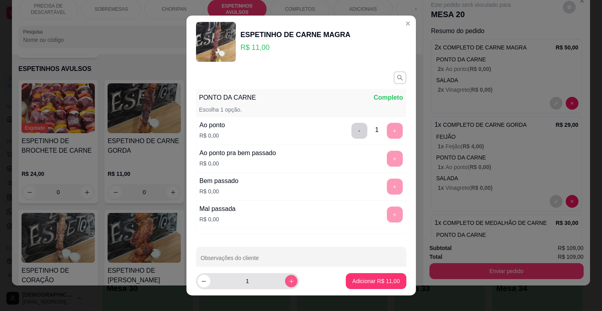
click at [288, 278] on icon "increase-product-quantity" at bounding box center [291, 281] width 6 height 6
type input "3"
click at [383, 281] on p "Adicionar R$ 33,00" at bounding box center [375, 281] width 47 height 8
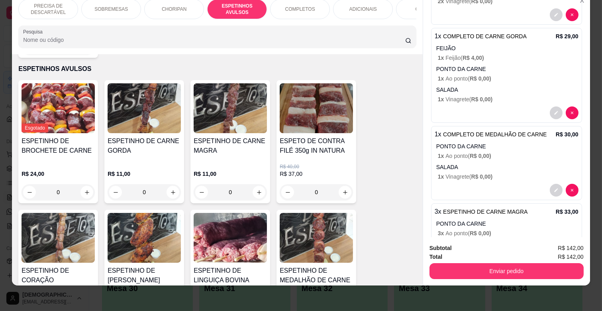
scroll to position [120, 0]
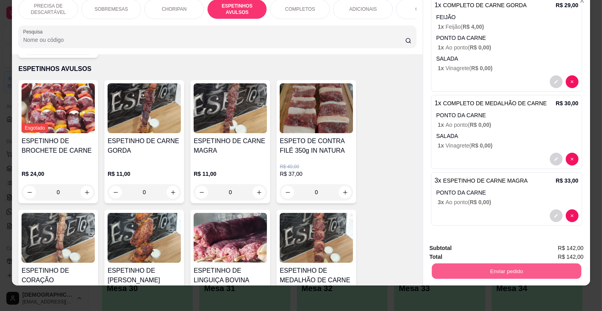
click at [531, 267] on button "Enviar pedido" at bounding box center [506, 271] width 149 height 16
click at [562, 241] on button "Enviar pedido" at bounding box center [562, 245] width 45 height 15
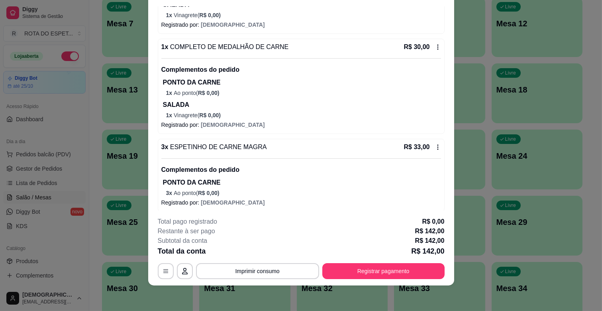
scroll to position [270, 0]
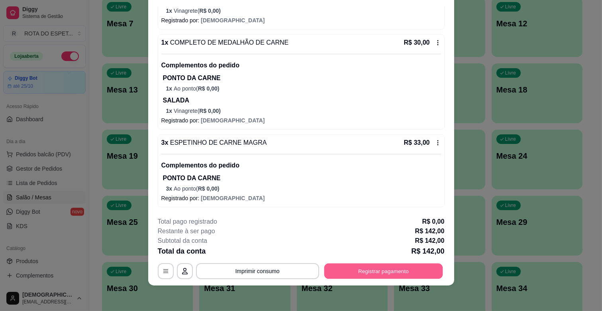
click at [395, 275] on button "Registrar pagamento" at bounding box center [383, 271] width 119 height 16
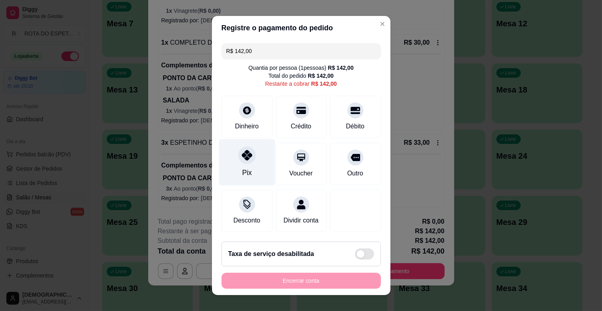
click at [249, 145] on div "Pix" at bounding box center [247, 162] width 56 height 47
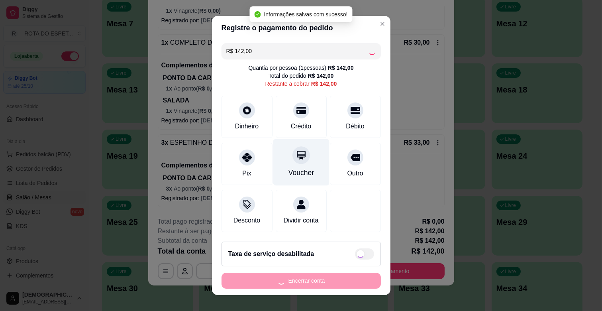
type input "R$ 0,00"
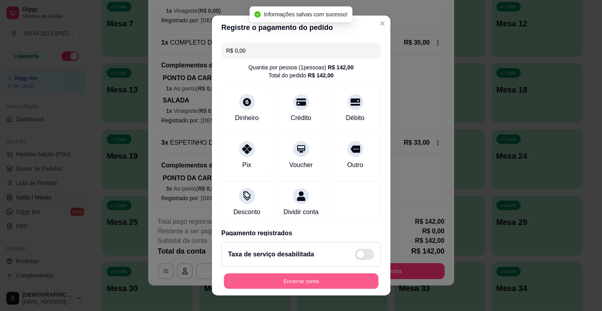
click at [313, 287] on button "Encerrar conta" at bounding box center [301, 281] width 155 height 16
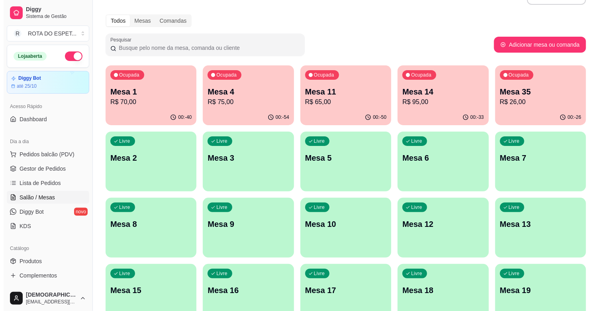
scroll to position [0, 0]
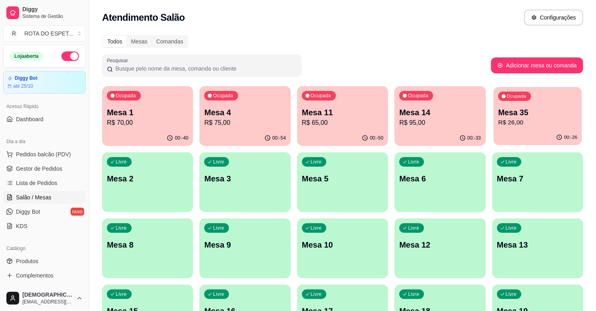
click at [531, 118] on p "R$ 26,00" at bounding box center [537, 122] width 79 height 9
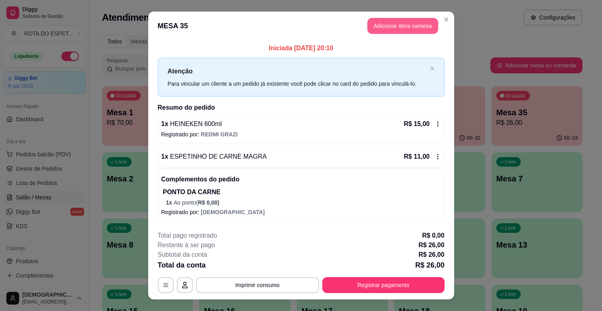
click at [417, 26] on button "Adicionar itens na mesa" at bounding box center [403, 26] width 71 height 16
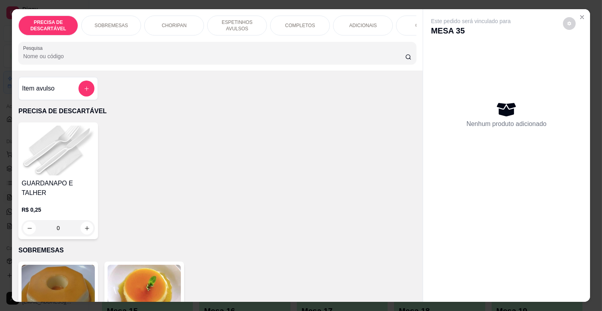
scroll to position [0, 348]
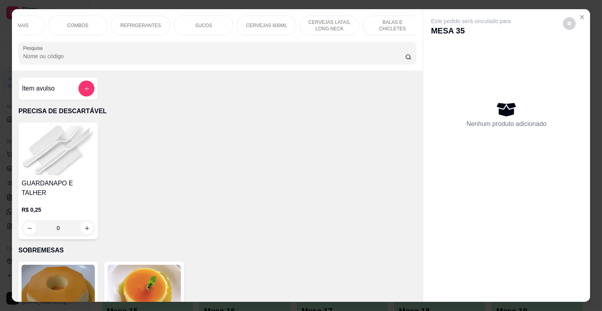
click at [265, 28] on div "CERVEJAS 600ML" at bounding box center [267, 26] width 60 height 20
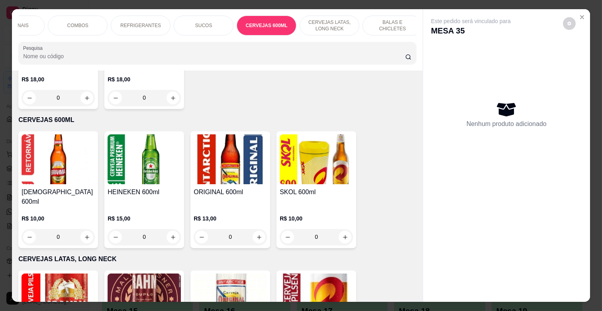
scroll to position [19, 0]
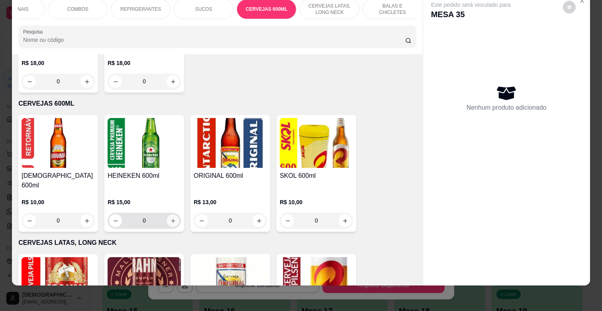
click at [170, 218] on icon "increase-product-quantity" at bounding box center [173, 221] width 6 height 6
type input "1"
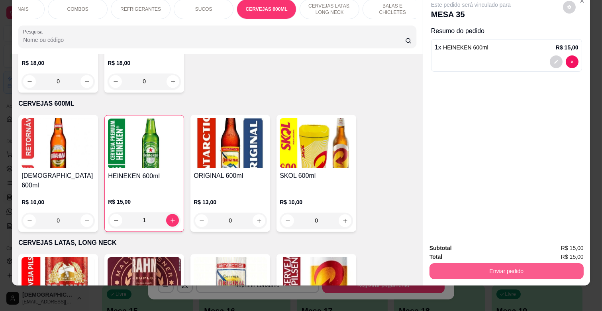
click at [529, 263] on button "Enviar pedido" at bounding box center [507, 271] width 154 height 16
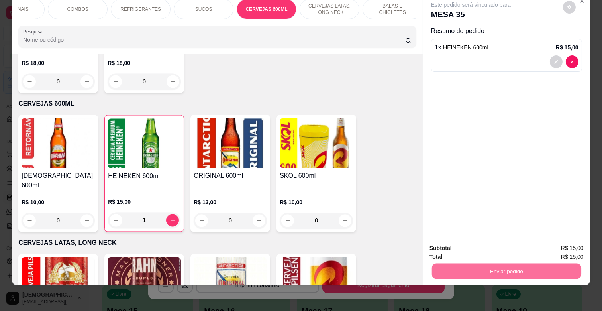
click at [572, 240] on button "Enviar pedido" at bounding box center [562, 244] width 45 height 15
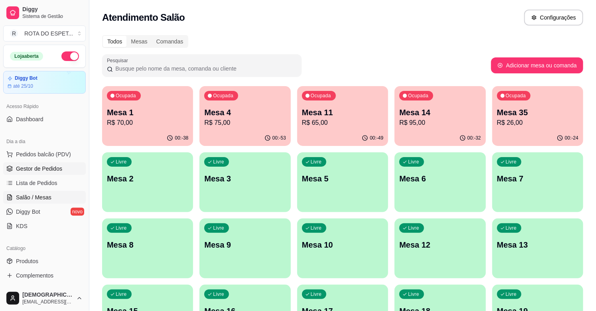
click at [52, 166] on span "Gestor de Pedidos" at bounding box center [39, 169] width 46 height 8
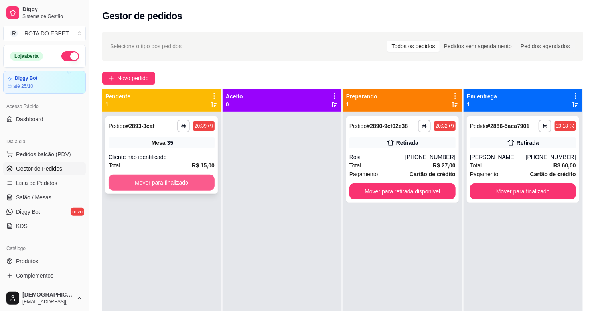
click at [145, 178] on button "Mover para finalizado" at bounding box center [161, 183] width 106 height 16
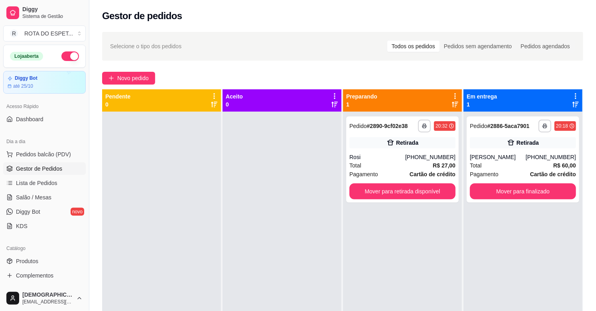
click at [259, 261] on div at bounding box center [281, 267] width 119 height 311
click at [425, 191] on button "Mover para retirada disponível" at bounding box center [402, 192] width 103 height 16
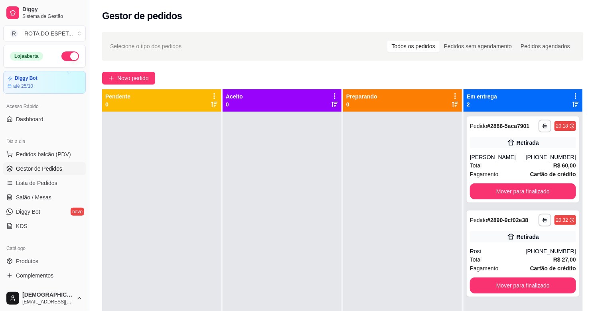
click at [319, 204] on div at bounding box center [281, 267] width 119 height 311
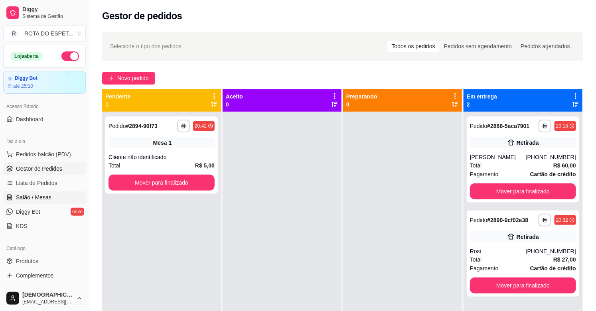
click at [18, 197] on span "Salão / Mesas" at bounding box center [33, 197] width 35 height 8
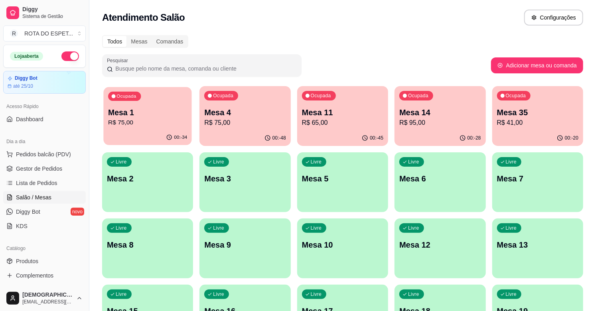
click at [141, 128] on div "Ocupada Mesa 1 R$ 75,00" at bounding box center [147, 108] width 88 height 43
click at [141, 128] on body "Diggy Sistema de Gestão R ROTA DO ESPET ... Loja aberta Diggy Bot até 25/10 Ace…" at bounding box center [298, 155] width 596 height 311
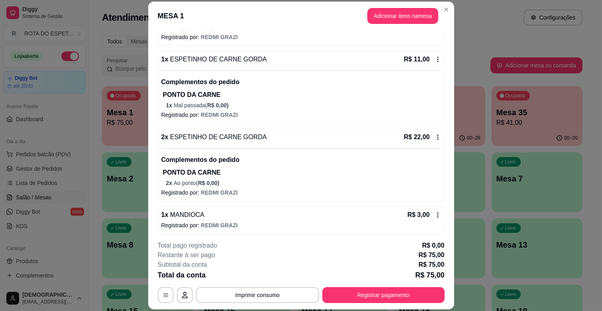
scroll to position [246, 0]
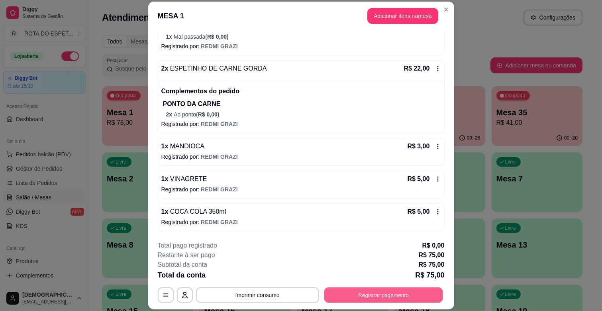
click at [379, 296] on button "Registrar pagamento" at bounding box center [383, 295] width 119 height 16
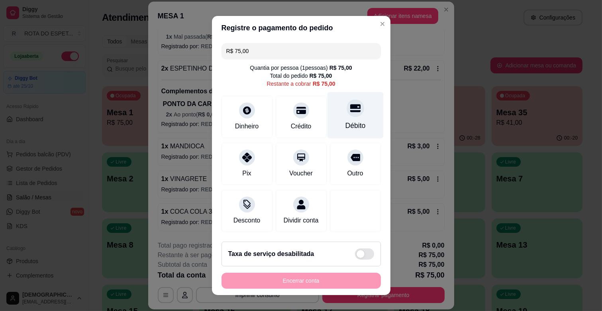
click at [333, 115] on div "Débito" at bounding box center [355, 115] width 56 height 47
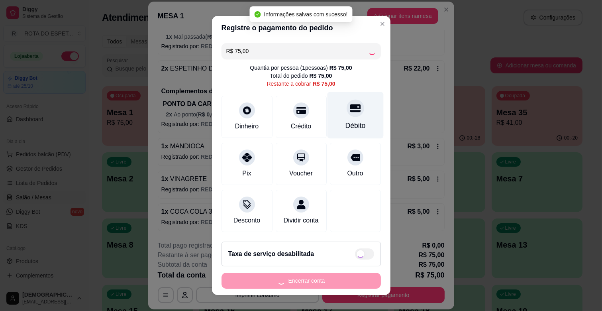
type input "R$ 0,00"
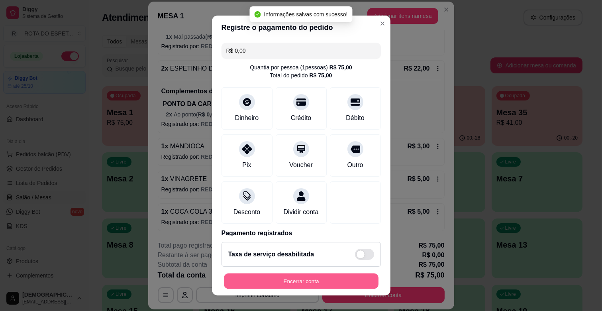
click at [330, 278] on button "Encerrar conta" at bounding box center [301, 281] width 155 height 16
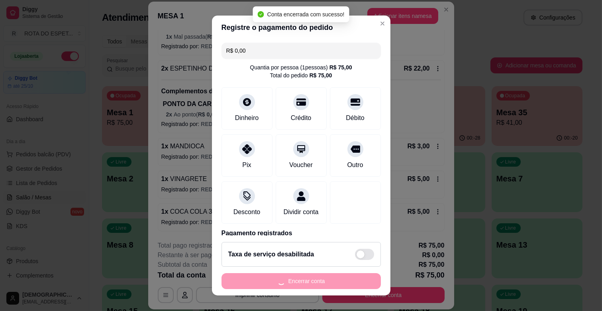
scroll to position [0, 0]
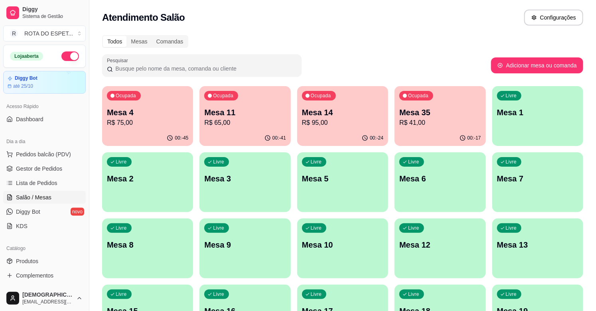
click at [45, 168] on span "Gestor de Pedidos" at bounding box center [39, 169] width 46 height 8
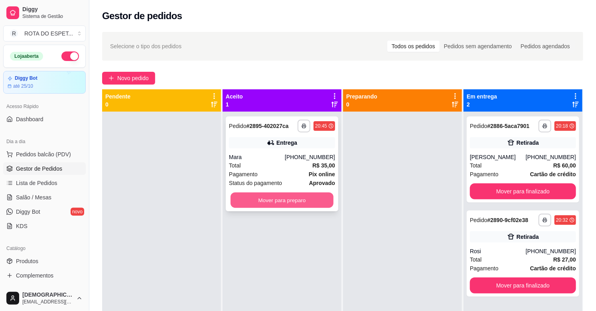
click at [287, 198] on button "Mover para preparo" at bounding box center [281, 201] width 103 height 16
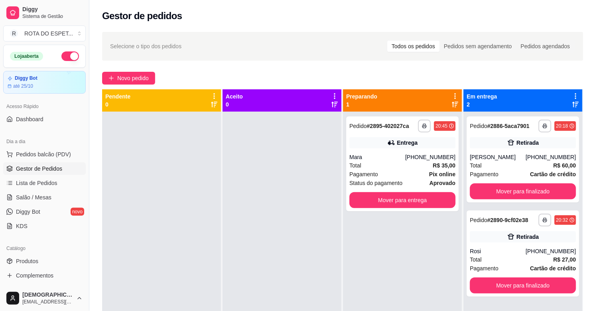
click at [281, 246] on div at bounding box center [281, 267] width 119 height 311
click at [36, 197] on span "Salão / Mesas" at bounding box center [33, 197] width 35 height 8
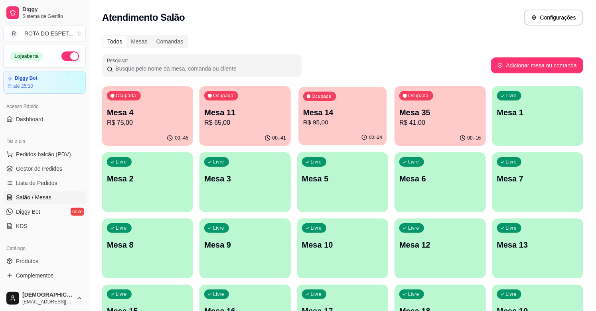
click at [354, 118] on p "R$ 95,00" at bounding box center [342, 122] width 79 height 9
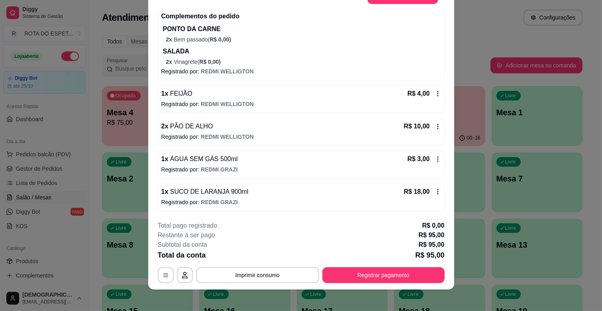
scroll to position [24, 0]
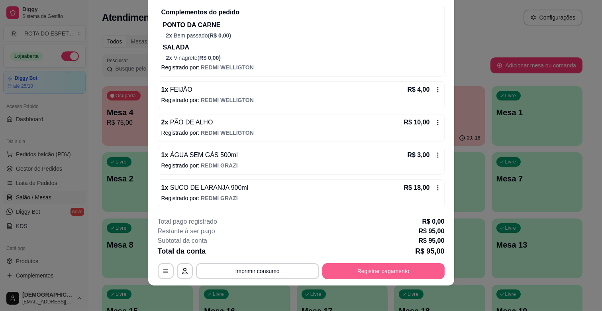
click at [411, 268] on button "Registrar pagamento" at bounding box center [383, 271] width 122 height 16
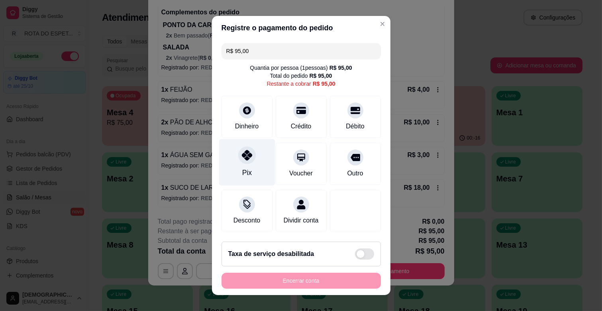
click at [257, 153] on div "Pix" at bounding box center [247, 162] width 56 height 47
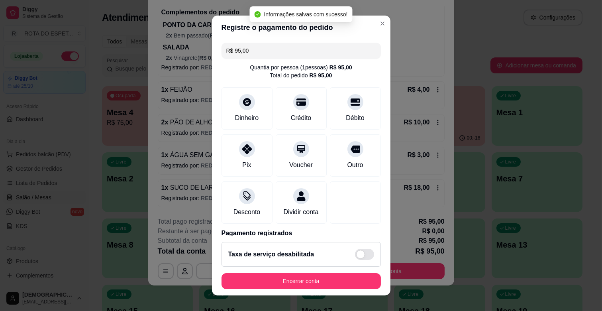
type input "R$ 0,00"
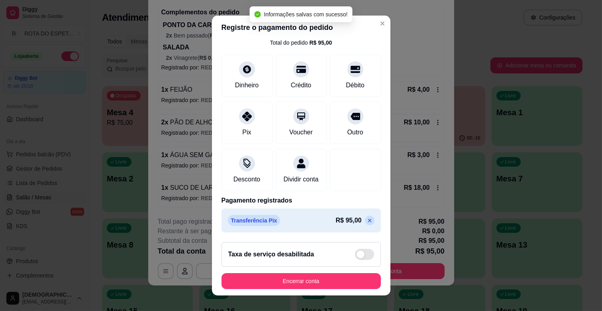
scroll to position [42, 0]
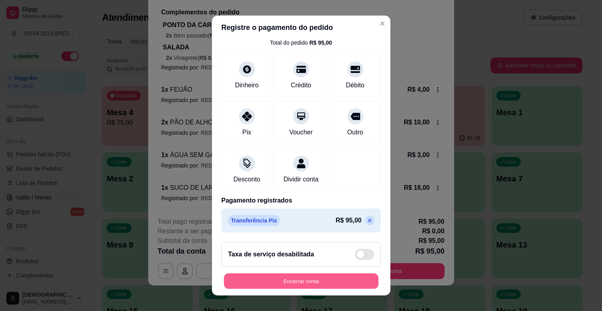
click at [328, 277] on button "Encerrar conta" at bounding box center [301, 281] width 155 height 16
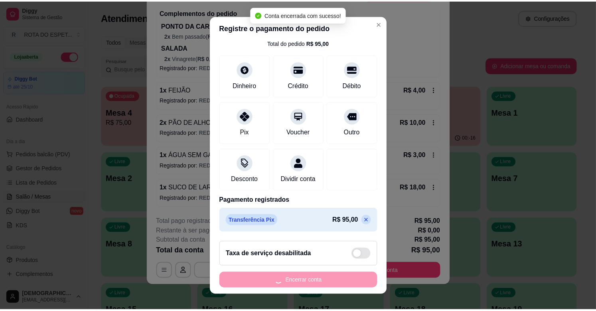
scroll to position [0, 0]
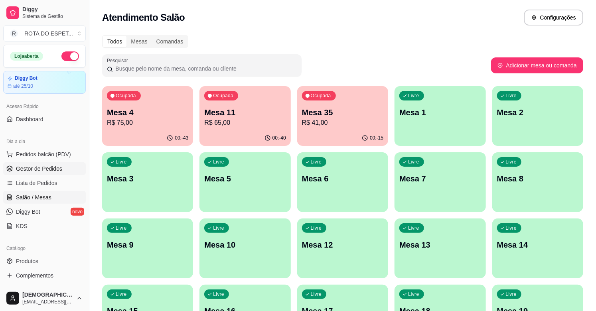
click at [30, 173] on link "Gestor de Pedidos" at bounding box center [44, 168] width 83 height 13
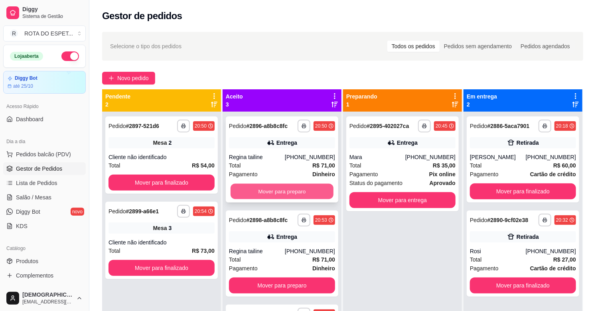
click at [261, 194] on button "Mover para preparo" at bounding box center [281, 192] width 103 height 16
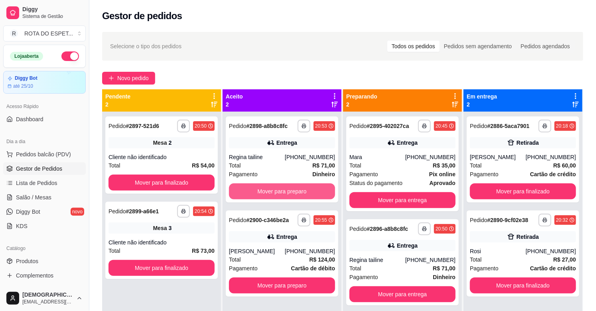
click at [261, 194] on button "Mover para preparo" at bounding box center [282, 191] width 106 height 16
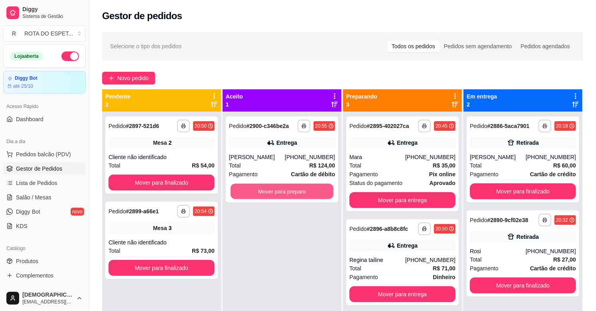
click at [261, 194] on button "Mover para preparo" at bounding box center [281, 192] width 103 height 16
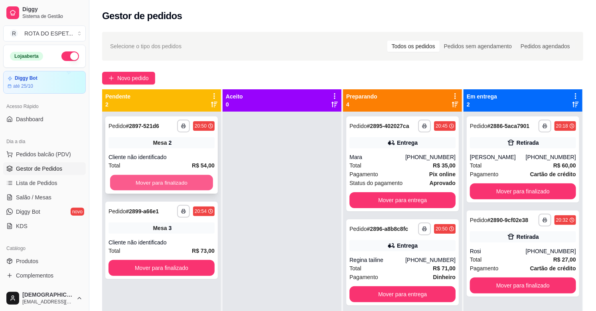
click at [193, 181] on button "Mover para finalizado" at bounding box center [161, 183] width 103 height 16
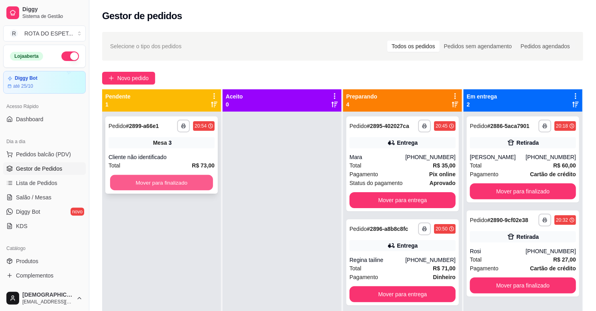
click at [180, 181] on button "Mover para finalizado" at bounding box center [161, 183] width 103 height 16
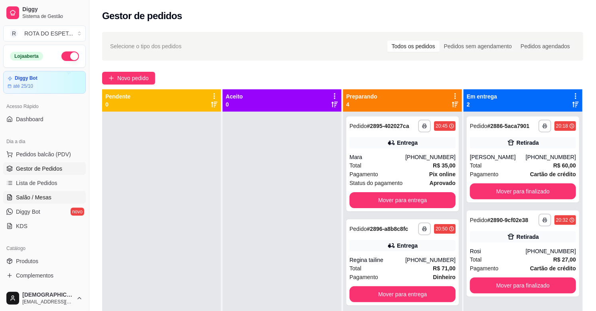
click at [38, 202] on link "Salão / Mesas" at bounding box center [44, 197] width 83 height 13
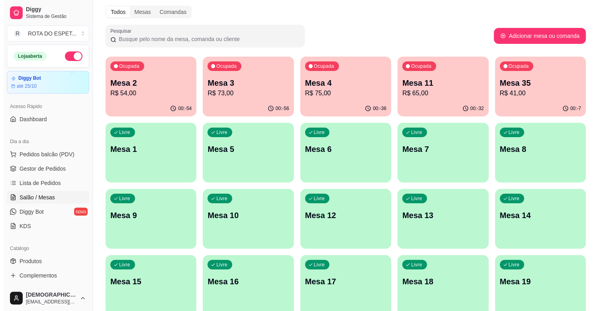
scroll to position [133, 0]
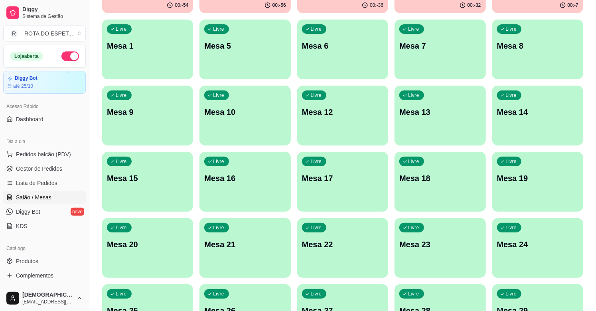
click at [536, 185] on div "Livre Mesa 19" at bounding box center [537, 177] width 91 height 50
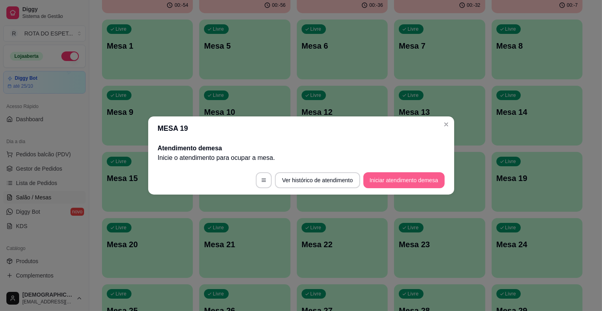
click at [423, 179] on button "Iniciar atendimento de mesa" at bounding box center [404, 180] width 81 height 16
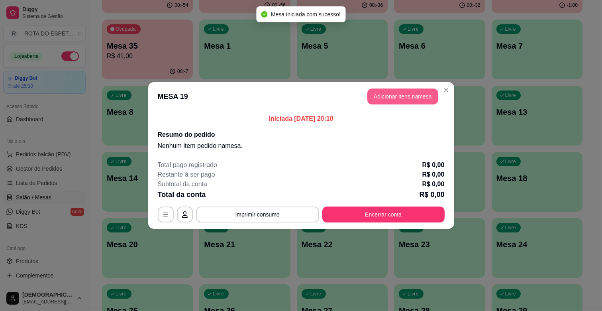
click at [400, 96] on button "Adicionar itens na mesa" at bounding box center [403, 96] width 71 height 16
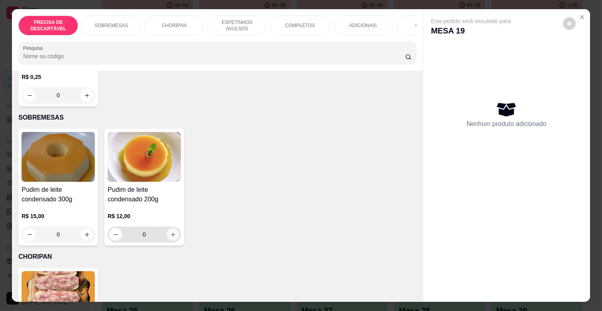
click at [169, 232] on button "increase-product-quantity" at bounding box center [173, 234] width 12 height 12
type input "1"
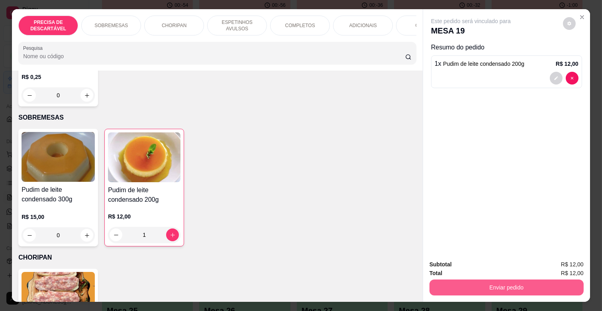
click at [523, 281] on button "Enviar pedido" at bounding box center [507, 287] width 154 height 16
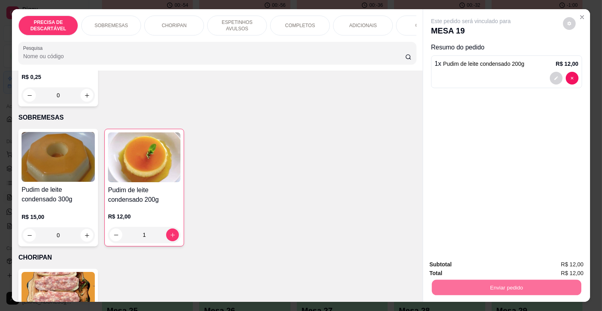
click at [552, 263] on button "Enviar pedido" at bounding box center [563, 264] width 44 height 15
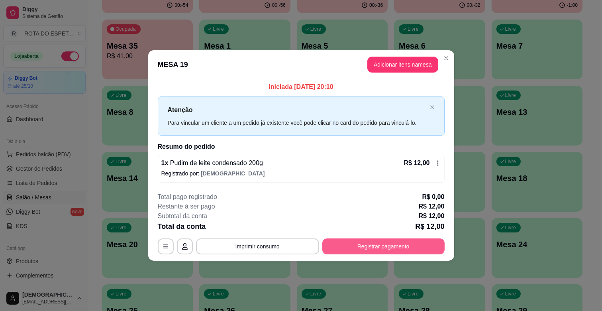
click at [380, 244] on button "Registrar pagamento" at bounding box center [383, 246] width 122 height 16
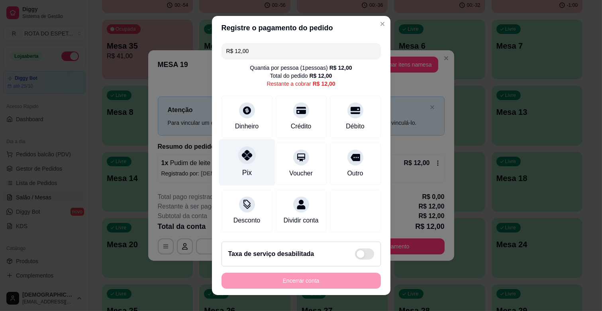
click at [252, 166] on div "Pix" at bounding box center [247, 162] width 56 height 47
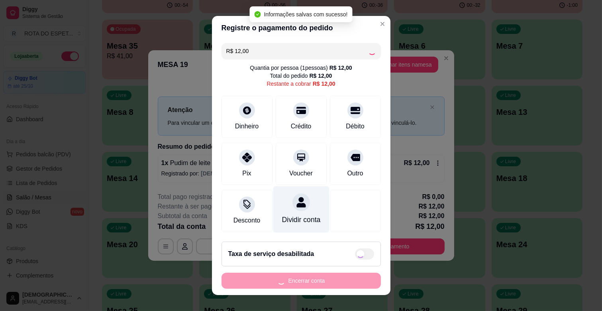
type input "R$ 0,00"
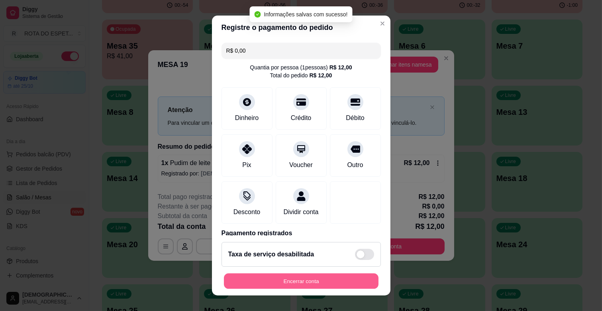
click at [307, 280] on button "Encerrar conta" at bounding box center [301, 281] width 155 height 16
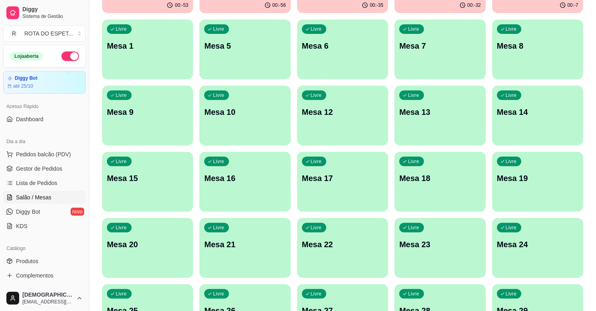
click at [17, 171] on span "Gestor de Pedidos" at bounding box center [39, 169] width 46 height 8
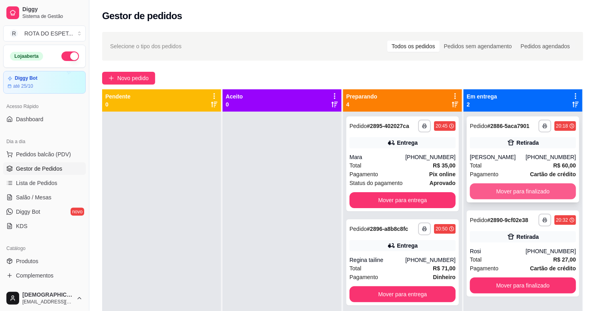
click at [528, 190] on button "Mover para finalizado" at bounding box center [523, 191] width 106 height 16
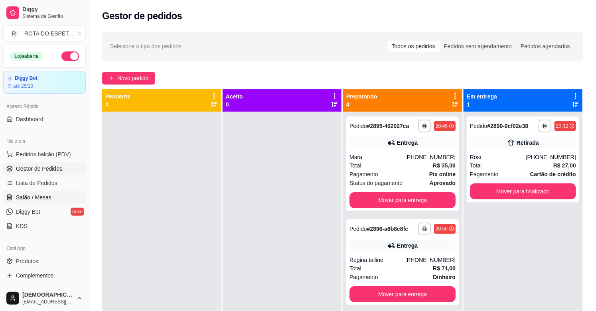
click at [50, 193] on link "Salão / Mesas" at bounding box center [44, 197] width 83 height 13
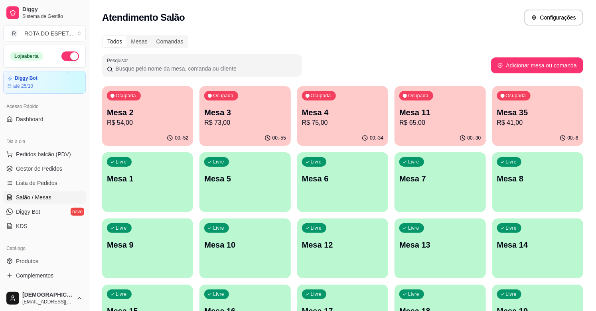
click at [439, 132] on div "00:-30" at bounding box center [439, 138] width 91 height 16
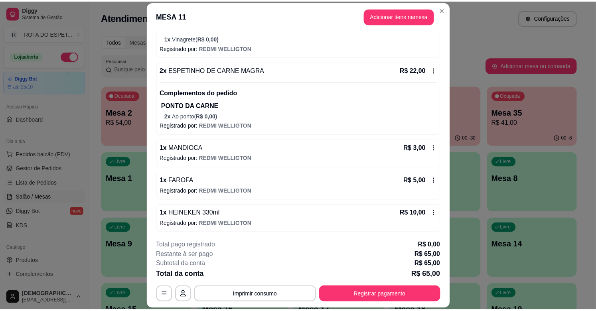
scroll to position [145, 0]
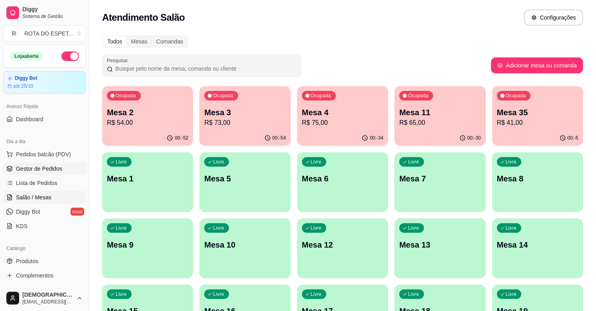
click at [53, 171] on span "Gestor de Pedidos" at bounding box center [39, 169] width 46 height 8
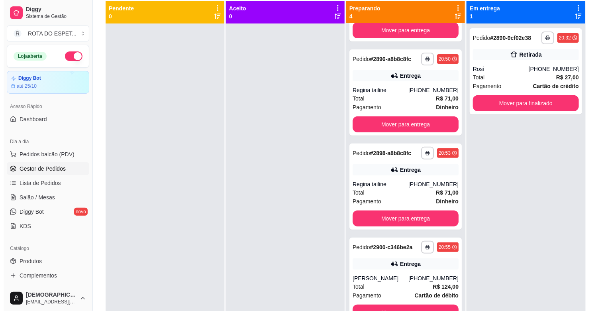
scroll to position [88, 0]
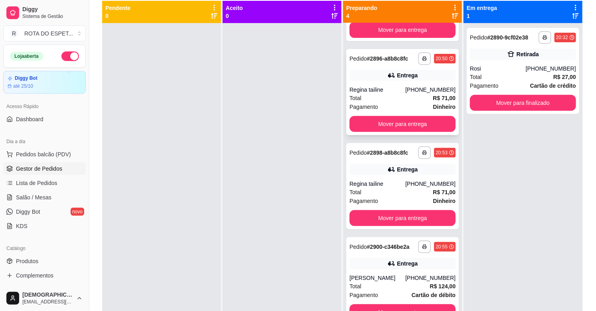
click at [386, 97] on div "Total R$ 71,00" at bounding box center [402, 98] width 106 height 9
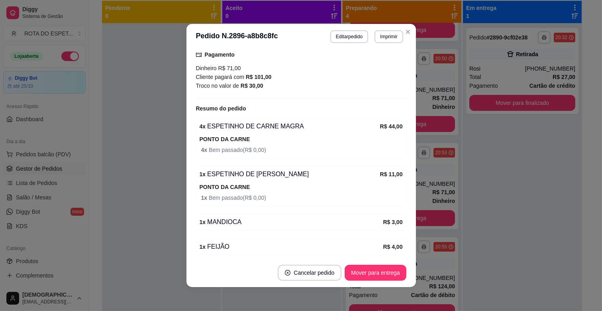
scroll to position [285, 0]
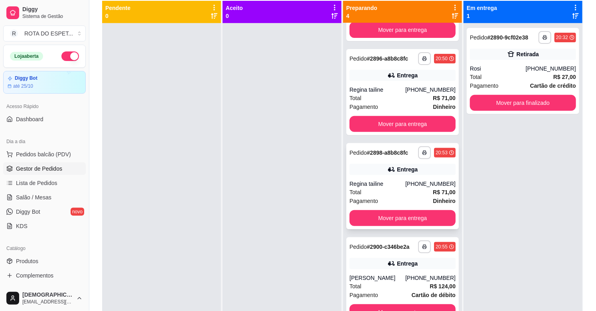
click at [395, 197] on div "Pagamento Dinheiro" at bounding box center [402, 201] width 106 height 9
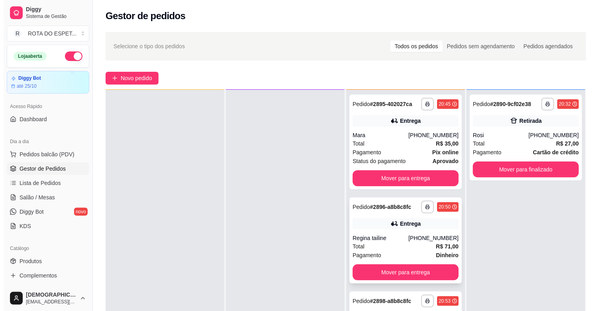
scroll to position [0, 0]
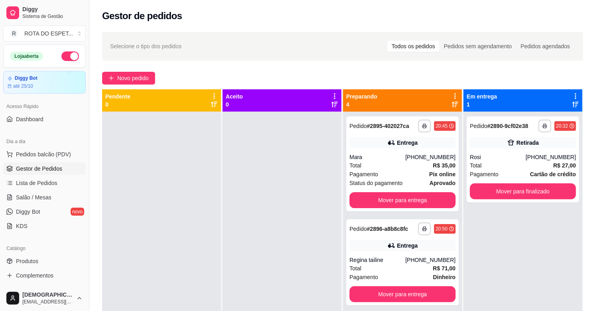
click at [296, 230] on div at bounding box center [281, 267] width 119 height 311
click at [550, 156] on div "[PHONE_NUMBER]" at bounding box center [550, 157] width 50 height 8
click at [501, 161] on div "Total R$ 27,00" at bounding box center [523, 165] width 106 height 9
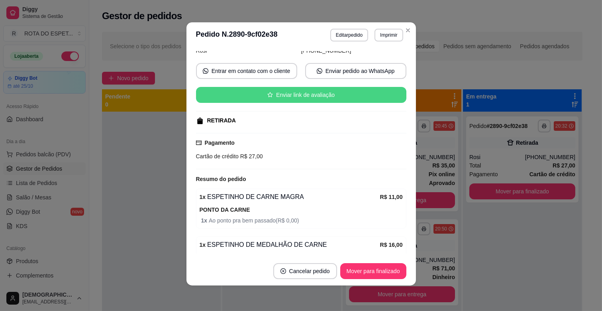
scroll to position [117, 0]
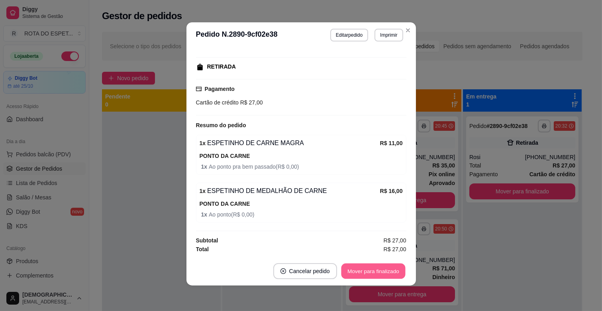
click at [355, 266] on button "Mover para finalizado" at bounding box center [373, 271] width 64 height 16
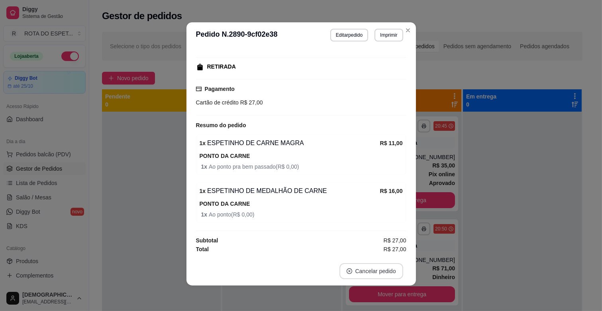
scroll to position [98, 0]
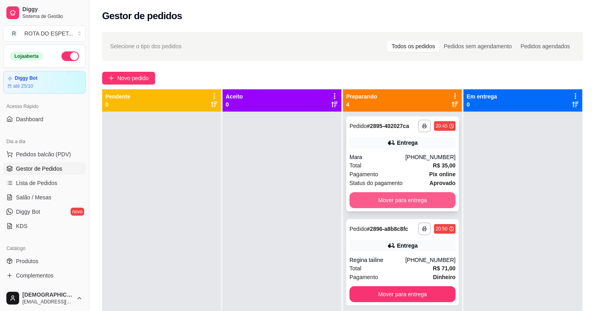
click at [409, 199] on button "Mover para entrega" at bounding box center [402, 200] width 106 height 16
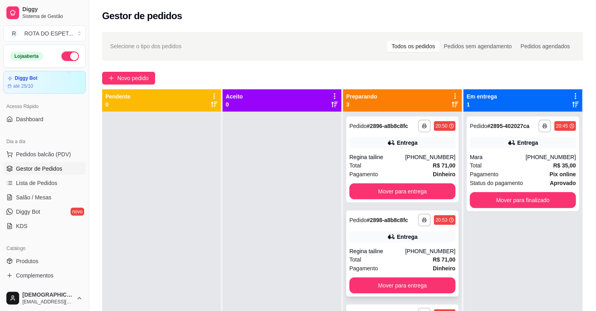
click at [411, 261] on div "Total R$ 71,00" at bounding box center [402, 259] width 106 height 9
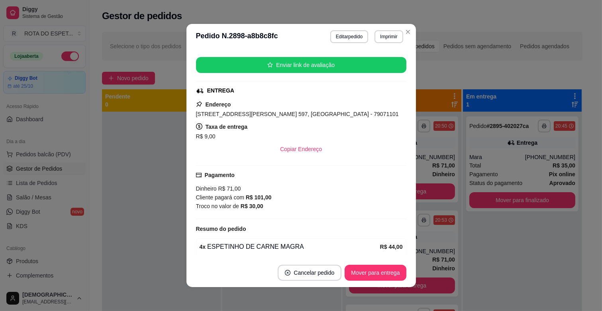
scroll to position [285, 0]
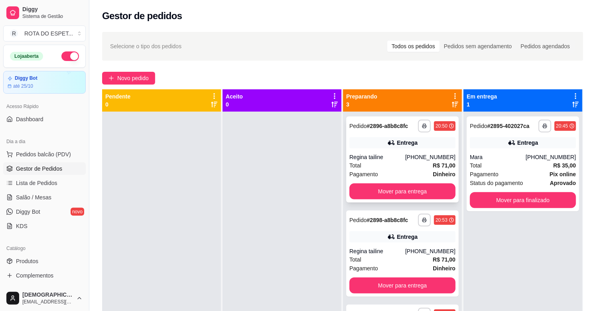
click at [368, 158] on div "Regina tailine" at bounding box center [377, 157] width 56 height 8
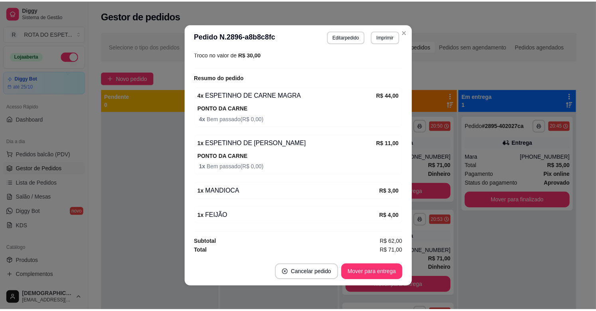
scroll to position [2, 0]
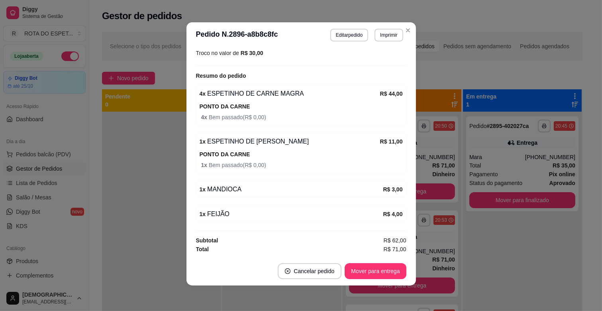
click at [196, 191] on div "1 x MANDIOCA R$ 3,00" at bounding box center [301, 189] width 210 height 17
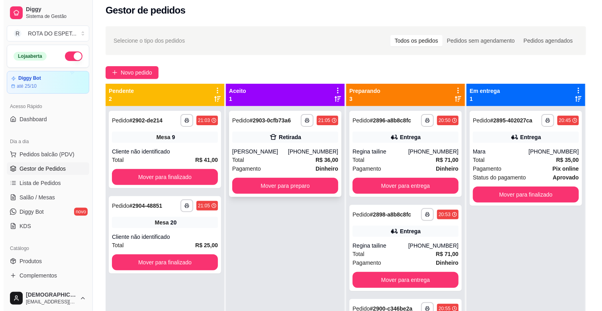
scroll to position [0, 0]
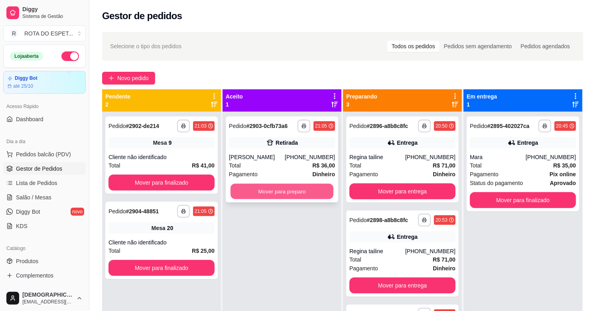
click at [283, 189] on button "Mover para preparo" at bounding box center [281, 192] width 103 height 16
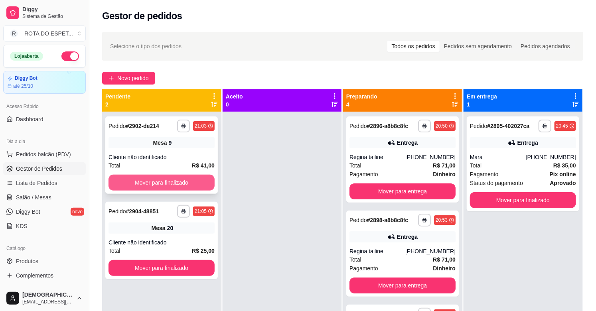
click at [167, 177] on button "Mover para finalizado" at bounding box center [161, 183] width 106 height 16
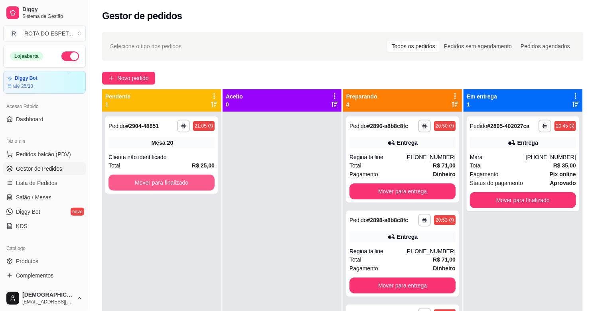
click at [169, 181] on button "Mover para finalizado" at bounding box center [161, 183] width 106 height 16
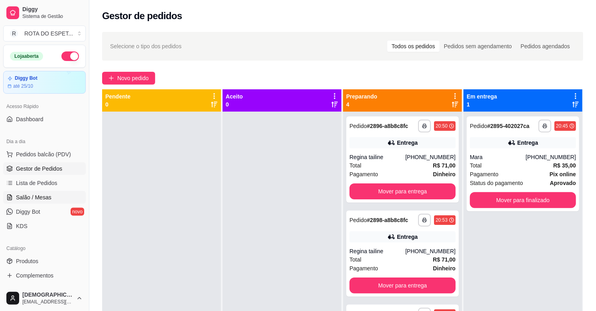
click at [38, 195] on span "Salão / Mesas" at bounding box center [33, 197] width 35 height 8
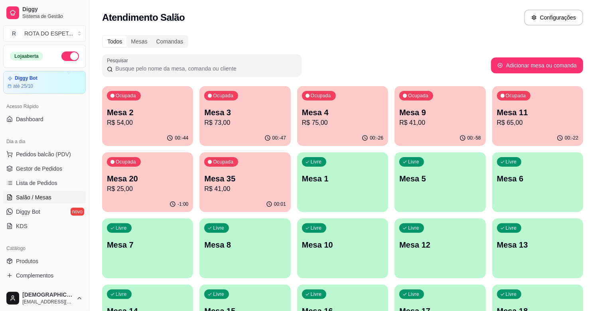
click at [164, 193] on p "R$ 25,00" at bounding box center [147, 189] width 81 height 10
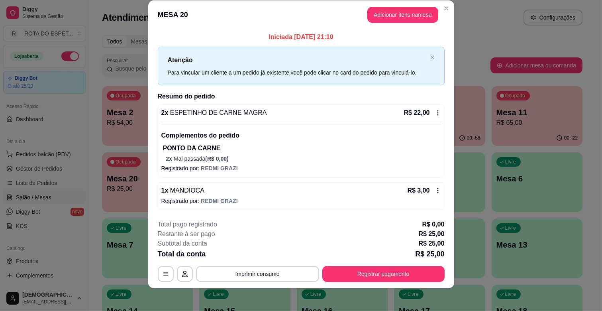
scroll to position [14, 0]
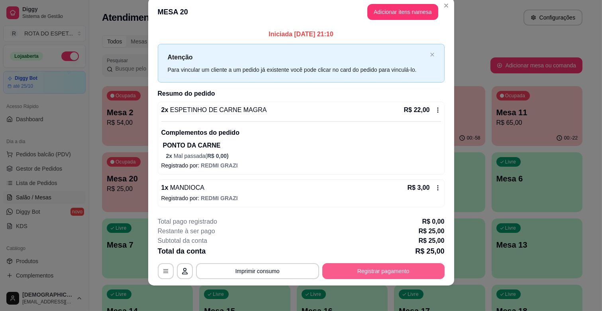
click at [389, 271] on button "Registrar pagamento" at bounding box center [383, 271] width 122 height 16
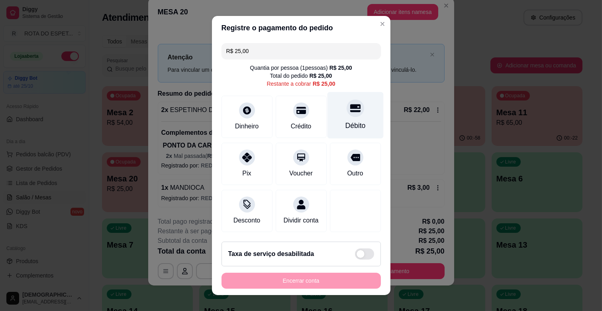
click at [336, 118] on div "Débito" at bounding box center [355, 115] width 56 height 47
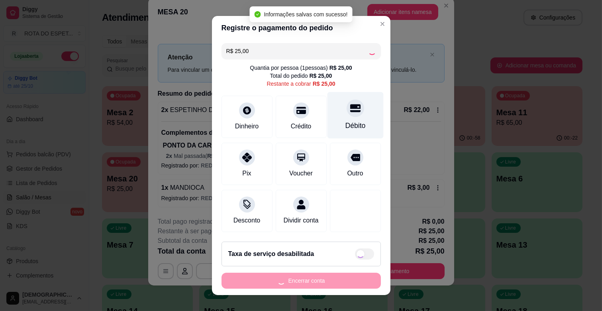
type input "R$ 0,00"
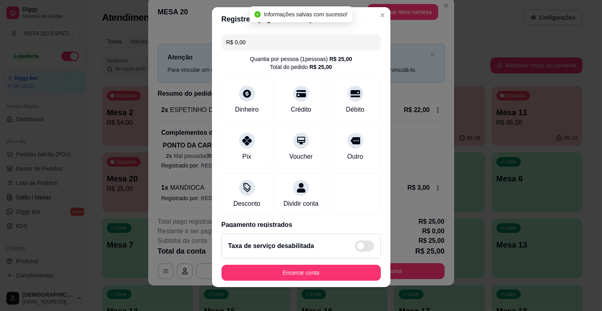
scroll to position [10, 0]
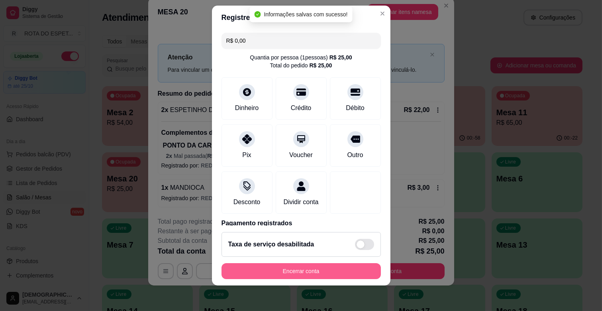
click at [323, 271] on button "Encerrar conta" at bounding box center [301, 271] width 159 height 16
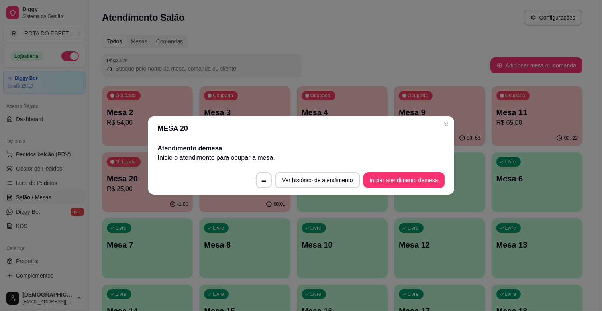
scroll to position [0, 0]
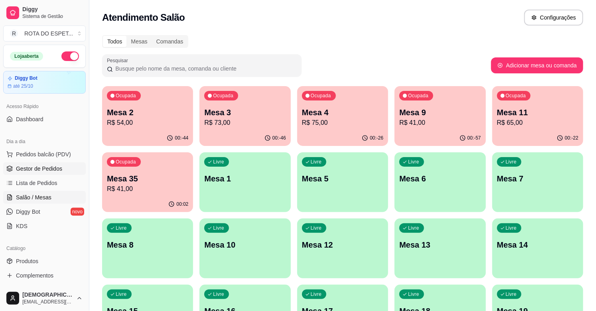
click at [51, 170] on span "Gestor de Pedidos" at bounding box center [39, 169] width 46 height 8
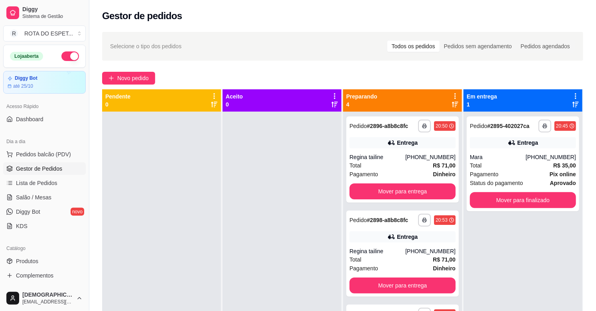
click at [236, 249] on div at bounding box center [281, 267] width 119 height 311
click at [46, 197] on span "Salão / Mesas" at bounding box center [33, 197] width 35 height 8
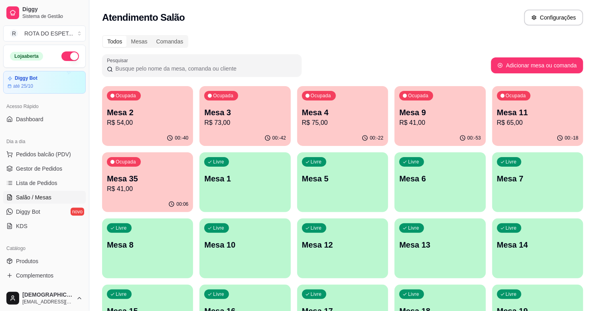
click at [46, 197] on span "Salão / Mesas" at bounding box center [33, 197] width 35 height 8
click at [513, 130] on div "Ocupada Mesa 11 R$ 65,00" at bounding box center [537, 108] width 88 height 43
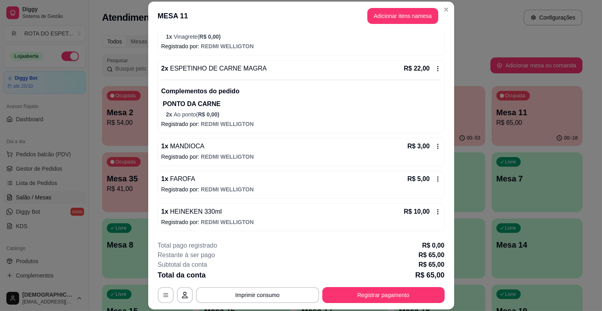
scroll to position [24, 0]
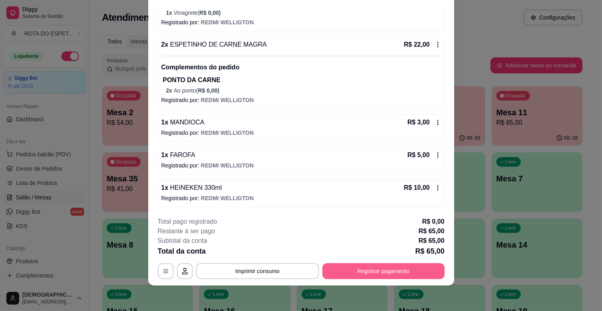
click at [371, 271] on button "Registrar pagamento" at bounding box center [383, 271] width 122 height 16
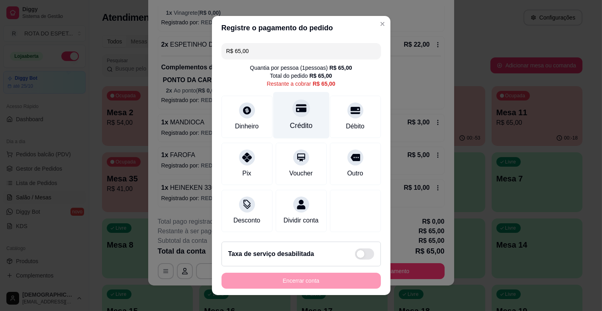
click at [296, 110] on icon at bounding box center [301, 108] width 10 height 8
type input "R$ 0,00"
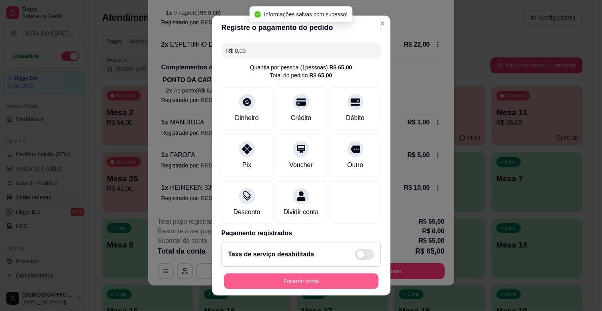
click at [313, 280] on button "Encerrar conta" at bounding box center [301, 281] width 155 height 16
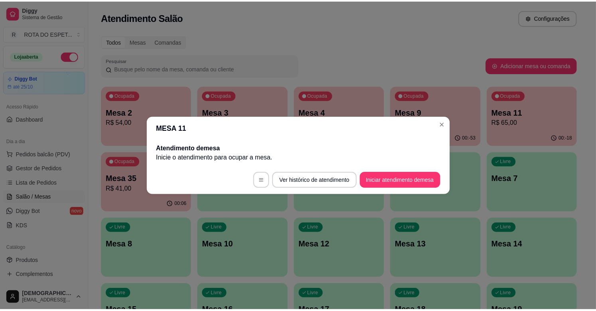
scroll to position [0, 0]
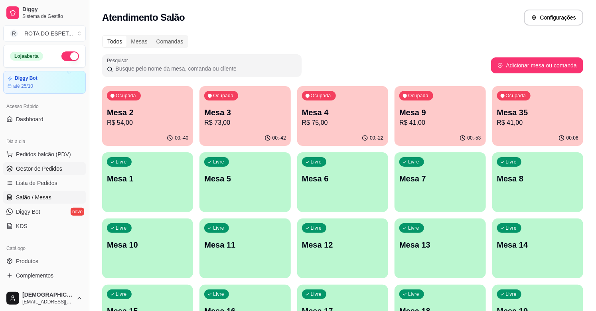
click at [60, 167] on span "Gestor de Pedidos" at bounding box center [39, 169] width 46 height 8
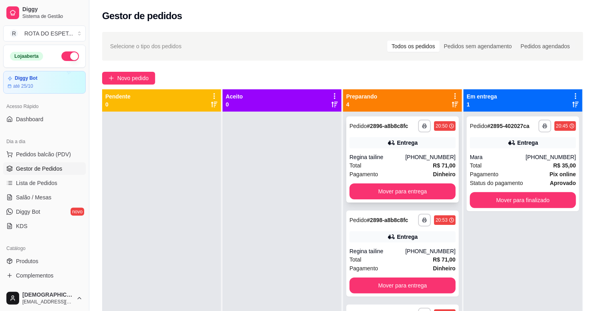
click at [379, 168] on div "Total R$ 71,00" at bounding box center [402, 165] width 106 height 9
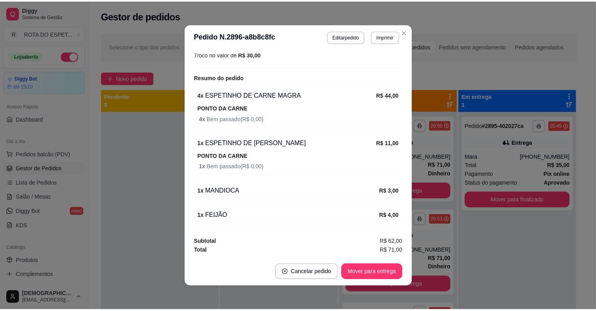
scroll to position [2, 0]
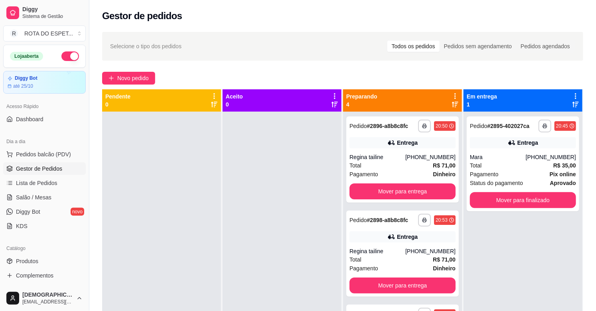
click at [267, 250] on div at bounding box center [281, 267] width 119 height 311
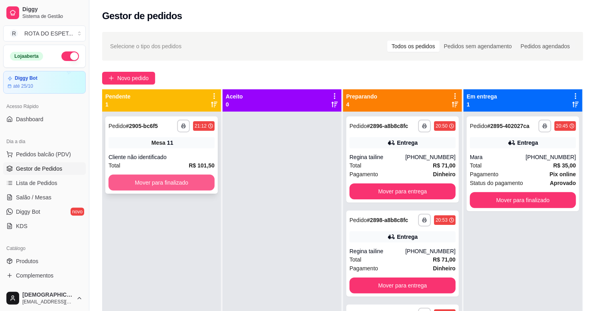
click at [178, 182] on button "Mover para finalizado" at bounding box center [161, 183] width 106 height 16
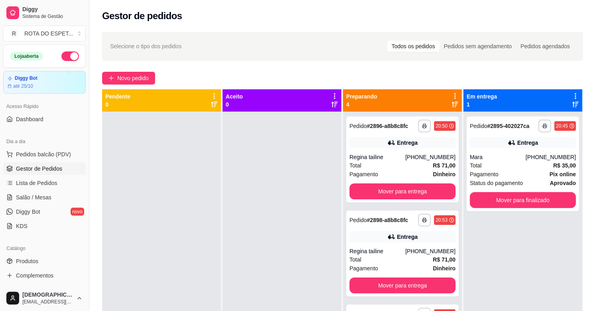
click at [238, 214] on div at bounding box center [281, 267] width 119 height 311
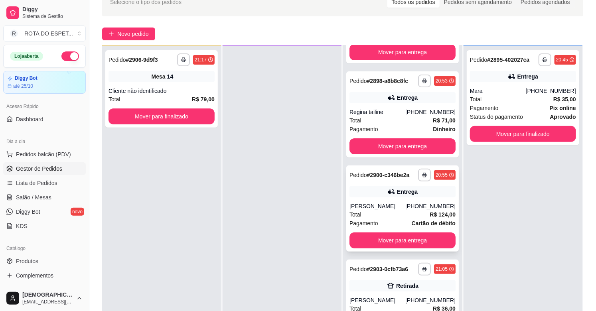
scroll to position [88, 0]
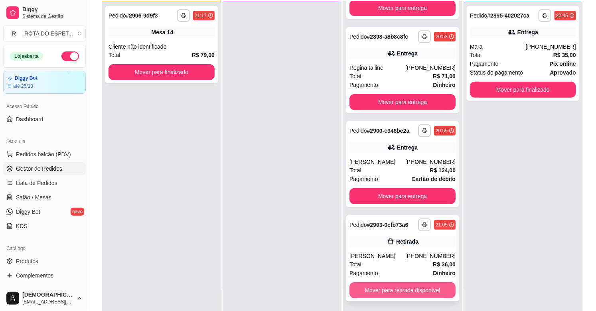
click at [400, 288] on button "Mover para retirada disponível" at bounding box center [402, 290] width 106 height 16
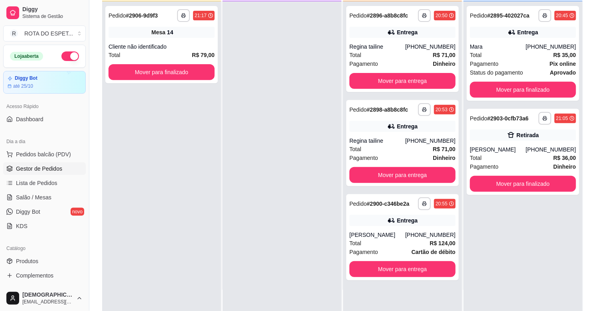
scroll to position [0, 0]
click at [42, 196] on span "Salão / Mesas" at bounding box center [33, 197] width 35 height 8
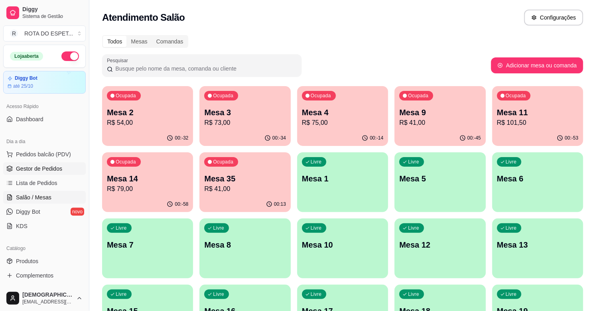
click at [41, 167] on span "Gestor de Pedidos" at bounding box center [39, 169] width 46 height 8
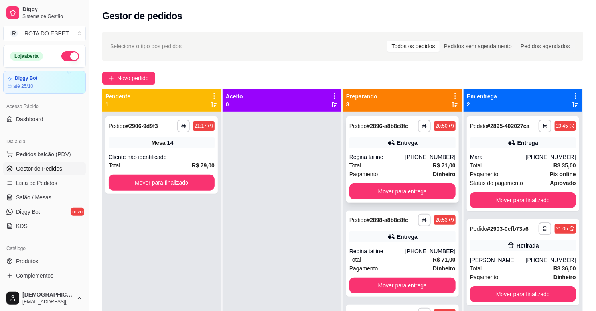
click at [375, 157] on div "Regina tailine" at bounding box center [377, 157] width 56 height 8
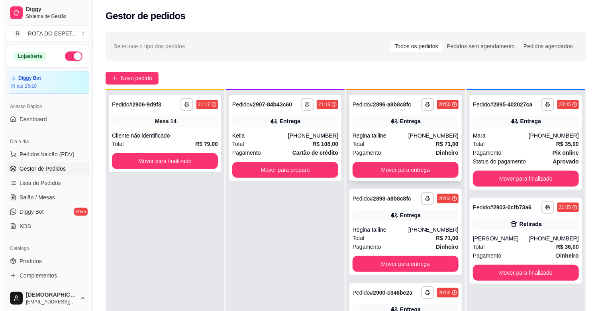
scroll to position [22, 0]
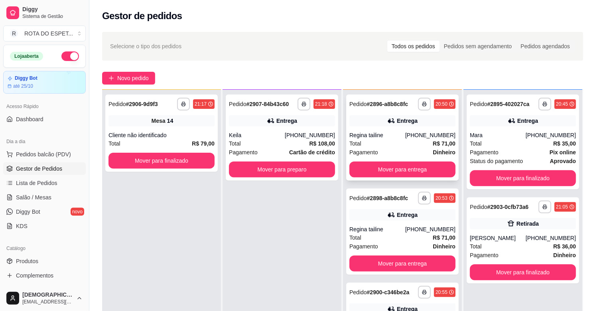
click at [405, 137] on div "Regina tailine" at bounding box center [377, 135] width 56 height 8
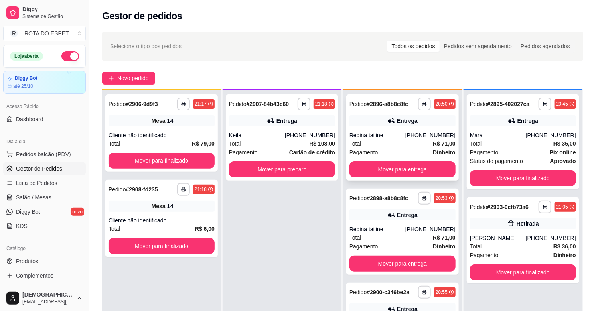
click at [431, 127] on div "**********" at bounding box center [402, 137] width 112 height 86
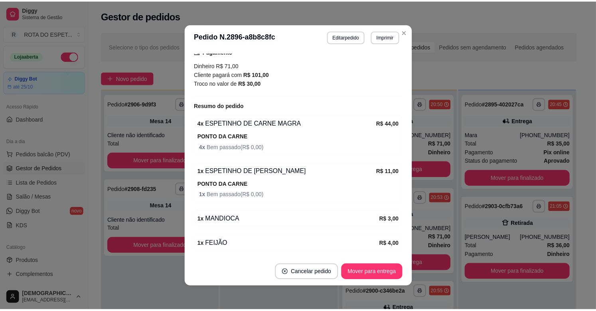
scroll to position [285, 0]
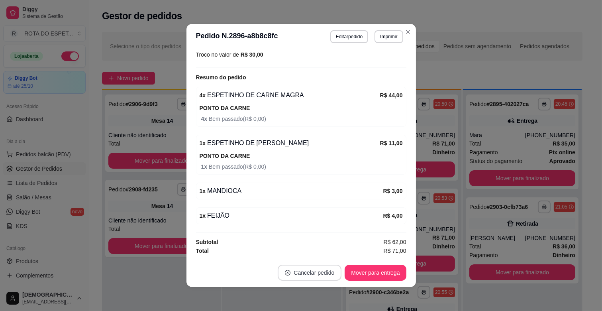
click at [319, 271] on button "Cancelar pedido" at bounding box center [310, 273] width 64 height 16
click at [334, 252] on button "Sim" at bounding box center [329, 253] width 32 height 16
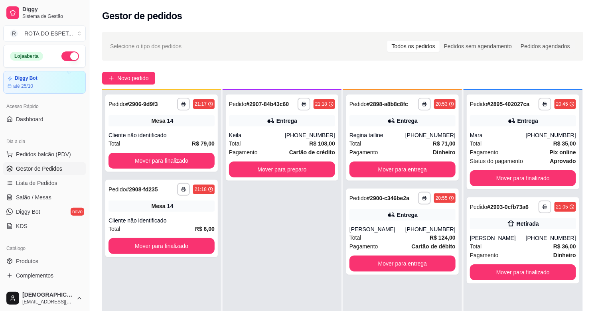
click at [324, 37] on div "Selecione o tipo dos pedidos Todos os pedidos Pedidos sem agendamento Pedidos a…" at bounding box center [342, 46] width 481 height 29
click at [279, 166] on button "Mover para preparo" at bounding box center [282, 169] width 106 height 16
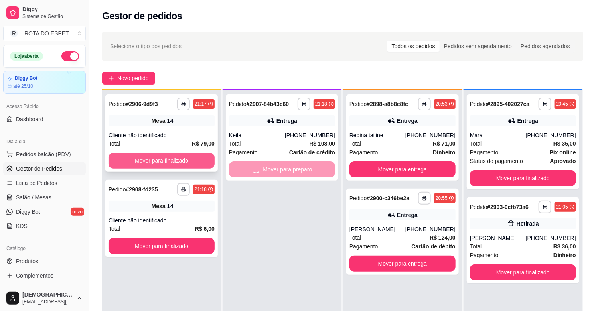
click at [176, 156] on button "Mover para finalizado" at bounding box center [161, 161] width 106 height 16
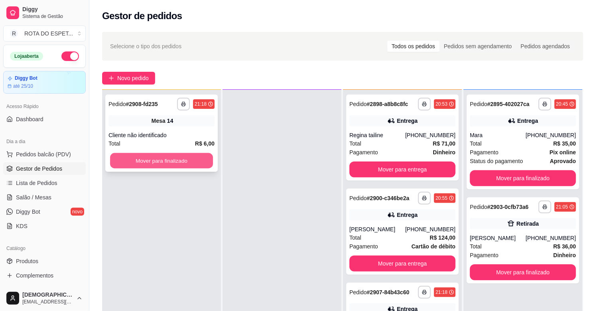
click at [173, 162] on button "Mover para finalizado" at bounding box center [161, 161] width 103 height 16
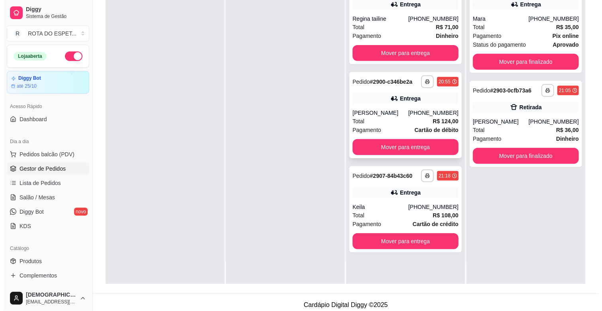
scroll to position [122, 0]
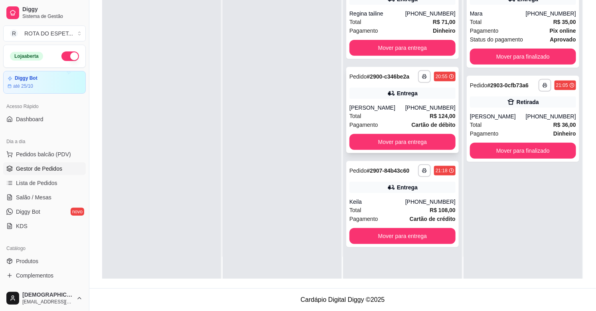
click at [396, 124] on div "Pagamento Cartão de débito" at bounding box center [402, 124] width 106 height 9
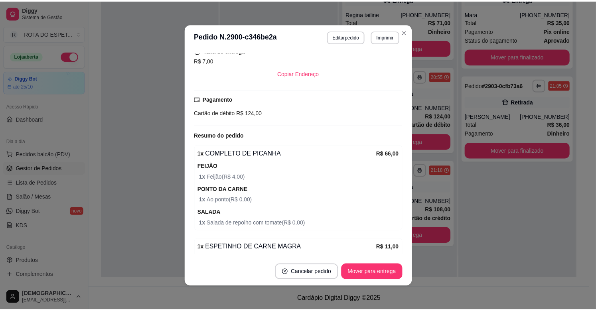
scroll to position [221, 0]
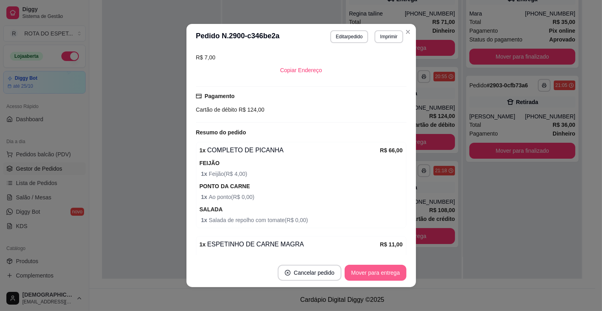
click at [375, 271] on button "Mover para entrega" at bounding box center [375, 273] width 61 height 16
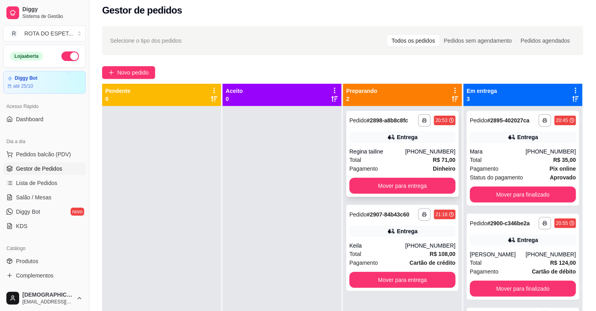
scroll to position [0, 0]
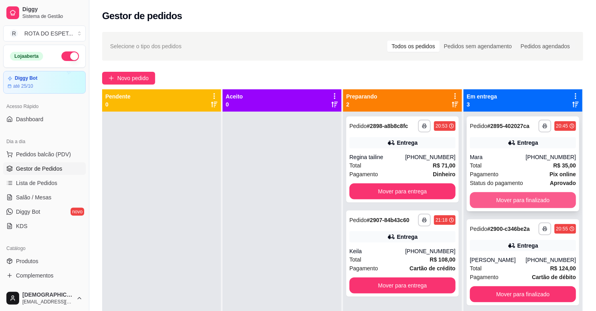
click at [516, 200] on button "Mover para finalizado" at bounding box center [523, 200] width 106 height 16
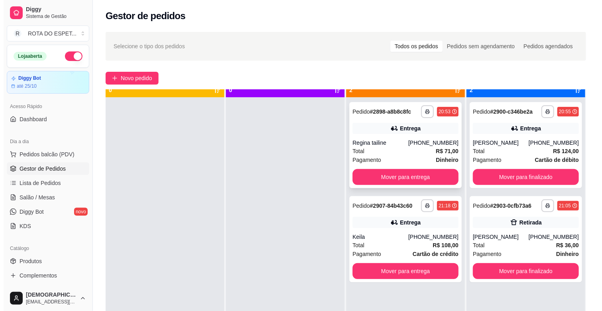
scroll to position [22, 0]
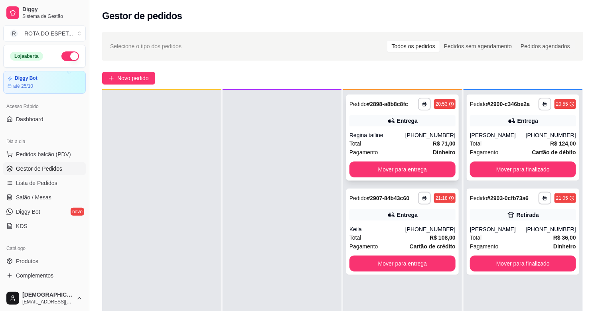
click at [415, 141] on div "Total R$ 71,00" at bounding box center [402, 143] width 106 height 9
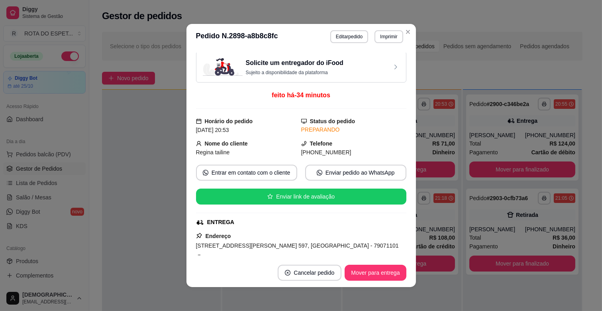
scroll to position [0, 0]
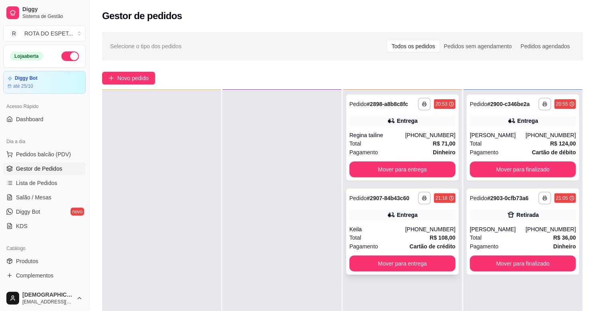
click at [368, 238] on div "Total R$ 108,00" at bounding box center [402, 237] width 106 height 9
click at [50, 195] on link "Salão / Mesas" at bounding box center [44, 197] width 83 height 13
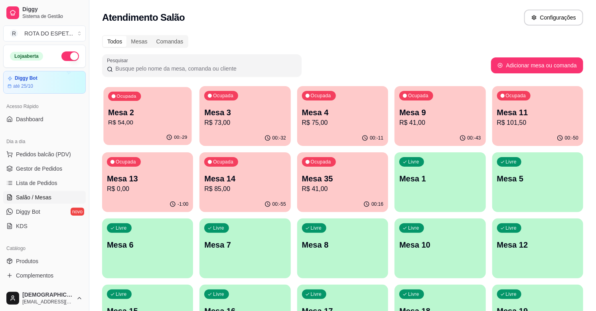
click at [120, 128] on div "Ocupada Mesa 2 R$ 54,00" at bounding box center [147, 108] width 88 height 43
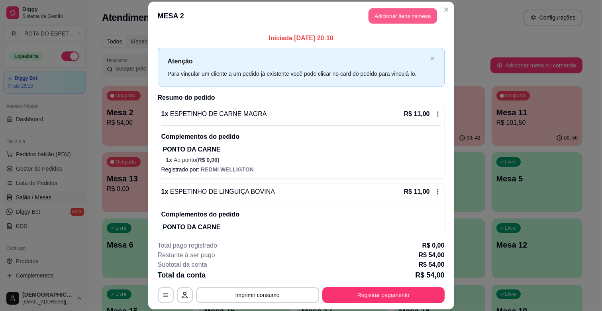
click at [420, 16] on button "Adicionar itens na mesa" at bounding box center [403, 16] width 69 height 16
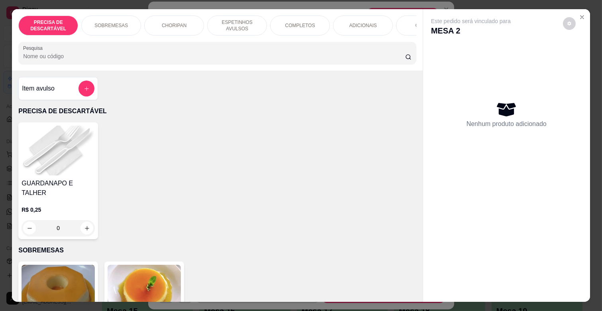
scroll to position [0, 348]
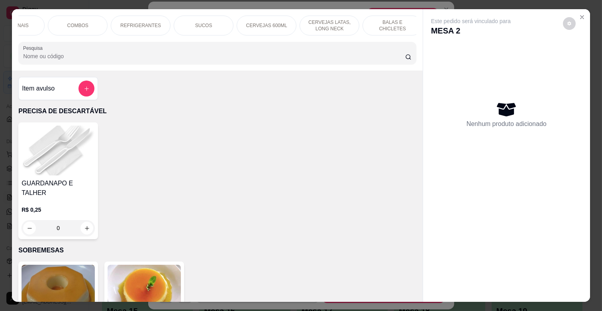
click at [388, 23] on p "BALAS E CHICLETES" at bounding box center [392, 25] width 46 height 13
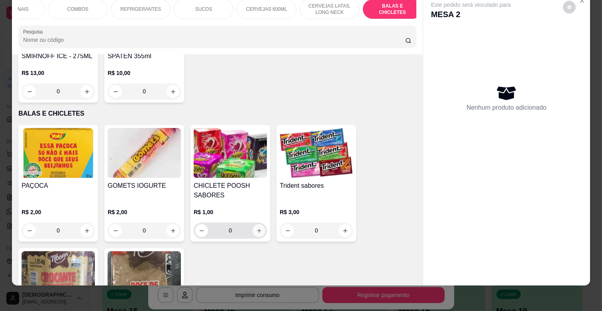
click at [257, 228] on icon "increase-product-quantity" at bounding box center [259, 231] width 6 height 6
type input "1"
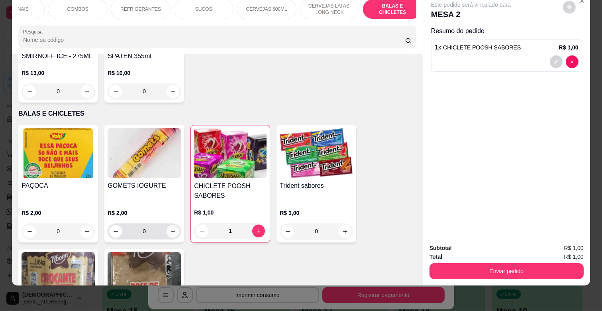
click at [167, 225] on button "increase-product-quantity" at bounding box center [173, 231] width 13 height 13
type input "1"
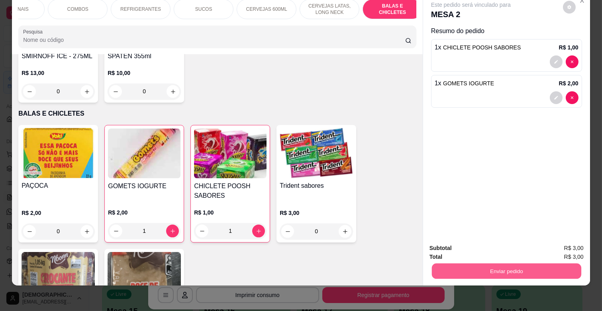
click at [511, 263] on button "Enviar pedido" at bounding box center [506, 271] width 149 height 16
click at [564, 237] on button "Enviar pedido" at bounding box center [563, 244] width 44 height 15
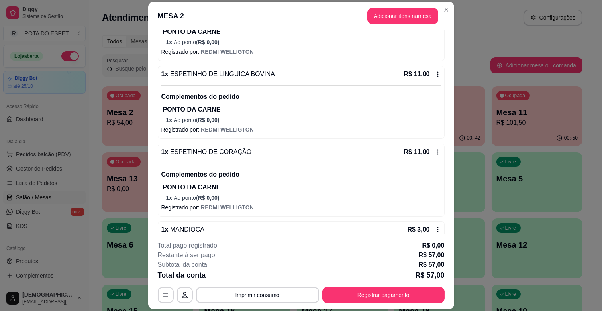
scroll to position [133, 0]
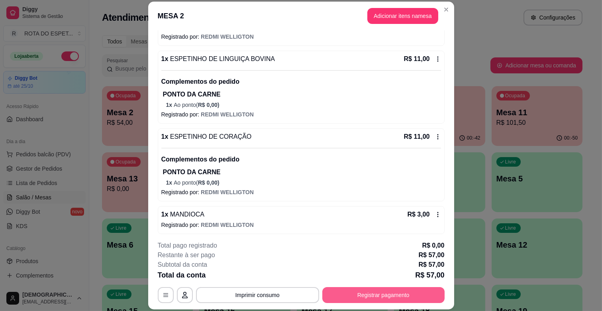
click at [400, 301] on button "Registrar pagamento" at bounding box center [383, 295] width 122 height 16
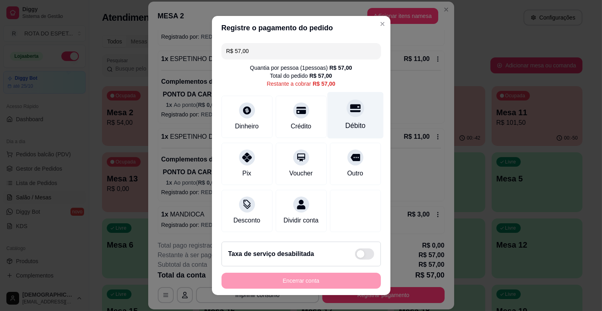
click at [345, 122] on div "Débito" at bounding box center [355, 125] width 20 height 10
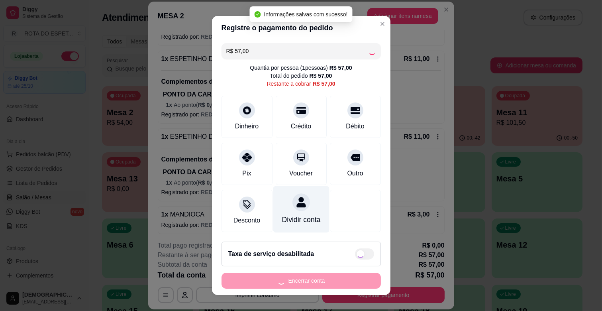
type input "R$ 0,00"
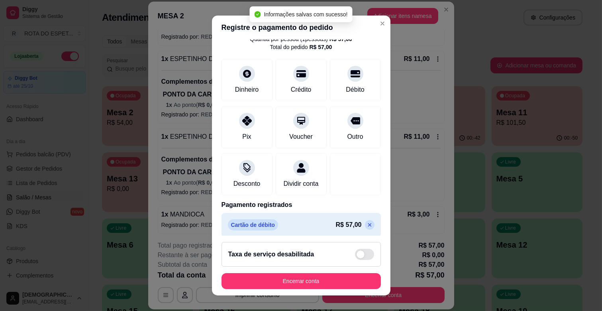
scroll to position [42, 0]
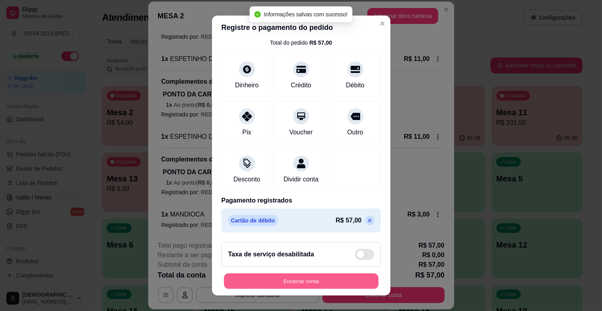
click at [324, 276] on button "Encerrar conta" at bounding box center [301, 281] width 155 height 16
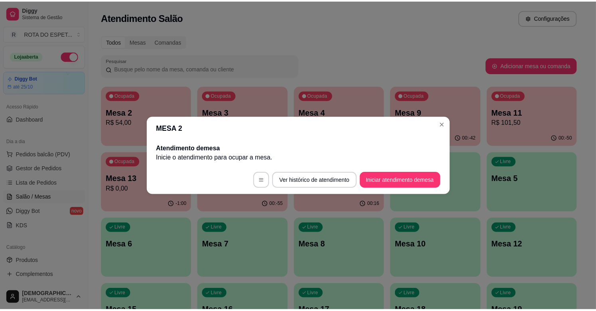
scroll to position [0, 0]
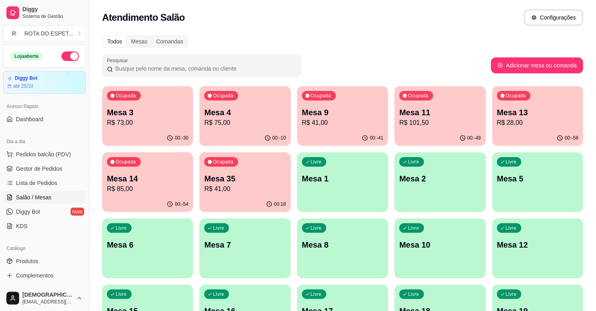
click at [52, 169] on span "Gestor de Pedidos" at bounding box center [39, 169] width 46 height 8
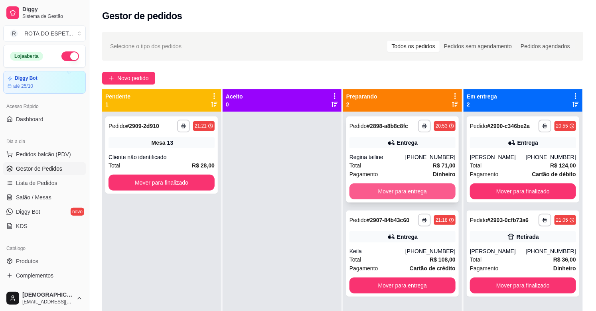
click at [432, 192] on button "Mover para entrega" at bounding box center [402, 191] width 106 height 16
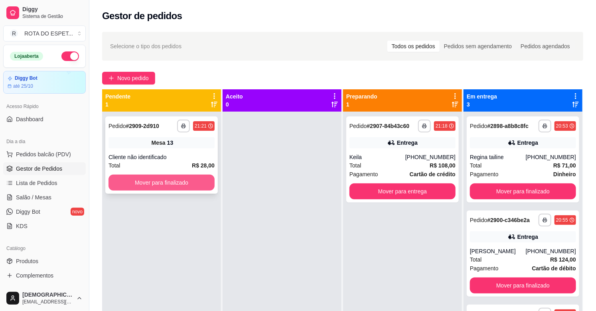
click at [170, 189] on button "Mover para finalizado" at bounding box center [161, 183] width 106 height 16
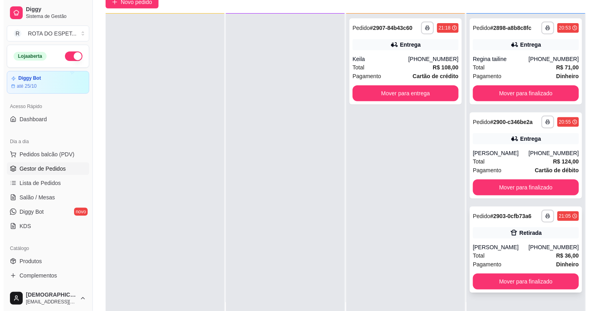
scroll to position [122, 0]
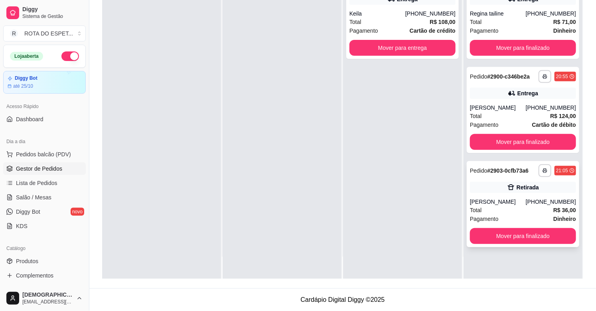
click at [532, 196] on div "**********" at bounding box center [522, 204] width 112 height 86
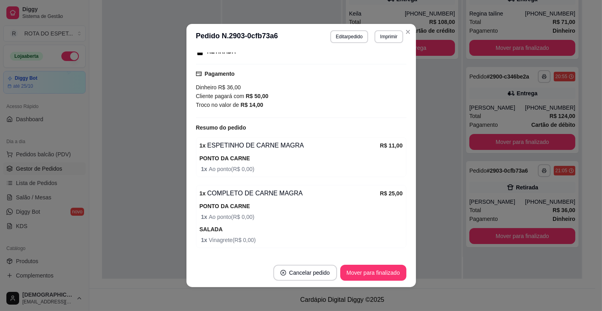
scroll to position [157, 0]
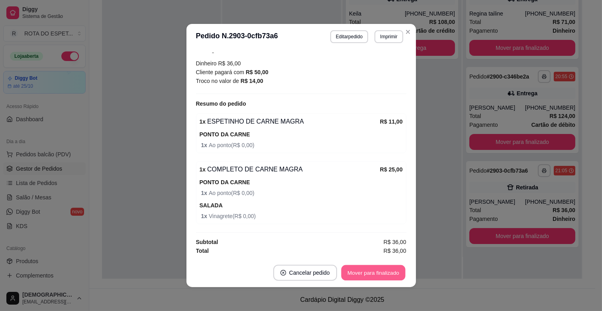
click at [372, 277] on button "Mover para finalizado" at bounding box center [373, 273] width 64 height 16
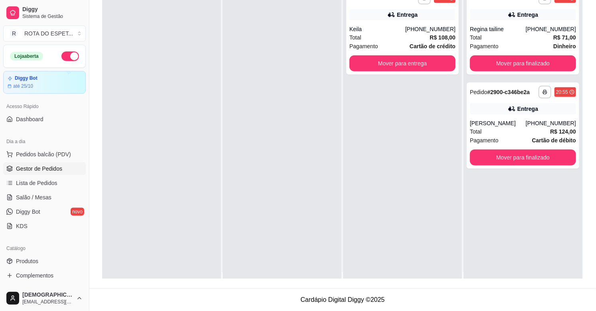
scroll to position [0, 0]
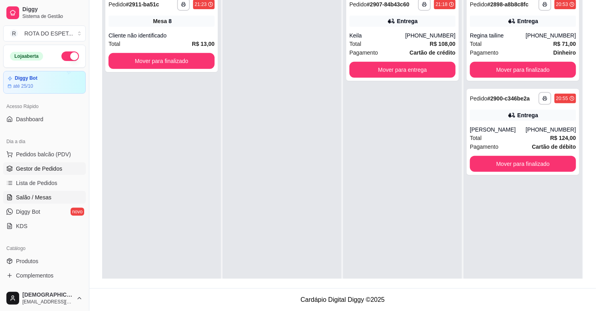
click at [15, 196] on link "Salão / Mesas" at bounding box center [44, 197] width 83 height 13
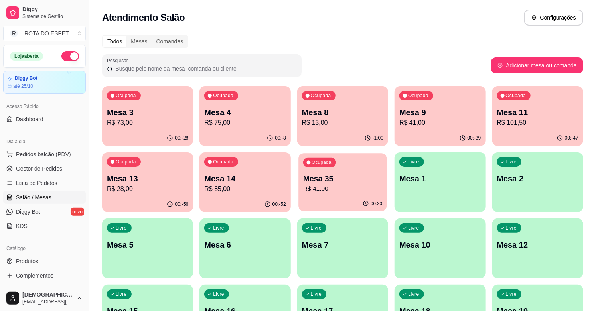
click at [330, 187] on p "R$ 41,00" at bounding box center [342, 188] width 79 height 9
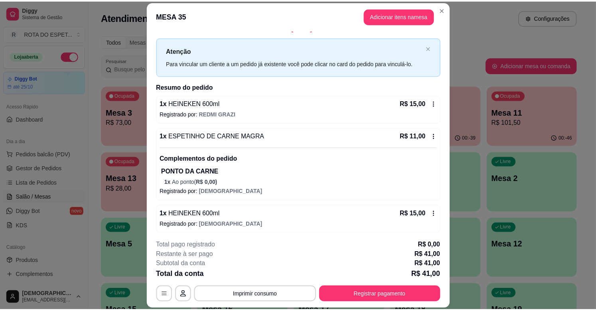
scroll to position [13, 0]
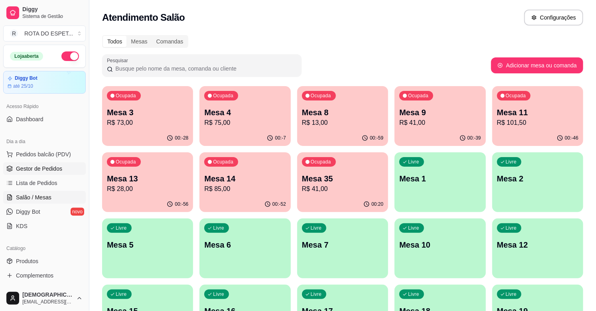
click at [64, 170] on link "Gestor de Pedidos" at bounding box center [44, 168] width 83 height 13
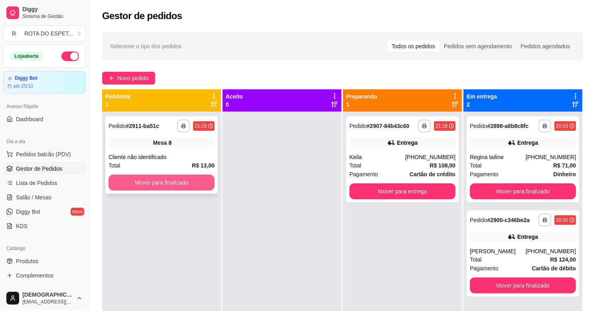
click at [208, 183] on button "Mover para finalizado" at bounding box center [161, 183] width 106 height 16
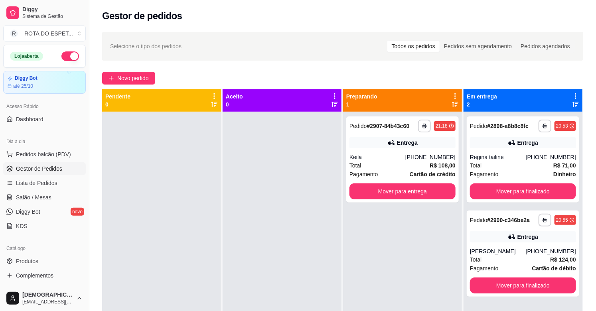
click at [404, 244] on div "**********" at bounding box center [402, 267] width 119 height 311
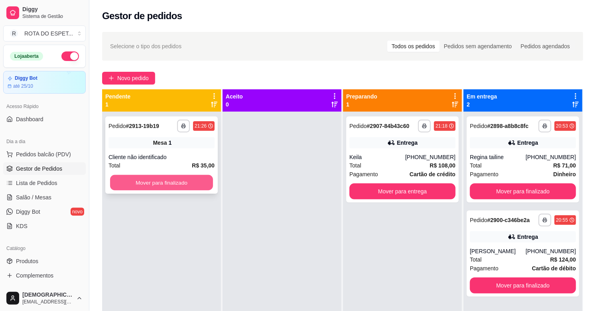
click at [165, 186] on button "Mover para finalizado" at bounding box center [161, 183] width 103 height 16
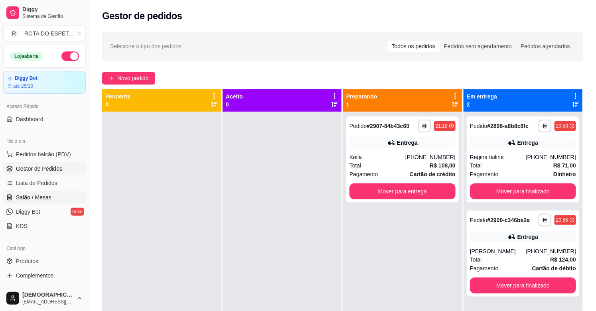
click at [51, 194] on link "Salão / Mesas" at bounding box center [44, 197] width 83 height 13
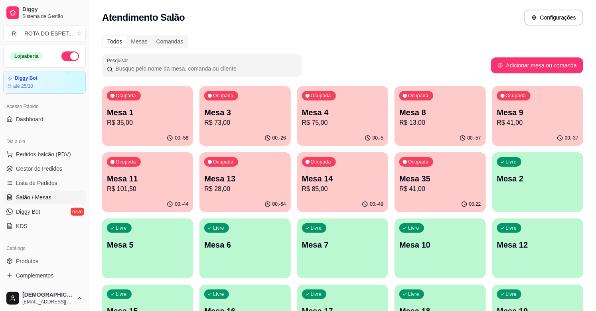
click at [343, 61] on div "Pesquisar" at bounding box center [296, 65] width 389 height 22
click at [423, 169] on div "Ocupada Mesa 35 R$ 41,00" at bounding box center [439, 174] width 91 height 44
click at [521, 118] on p "R$ 41,00" at bounding box center [537, 123] width 81 height 10
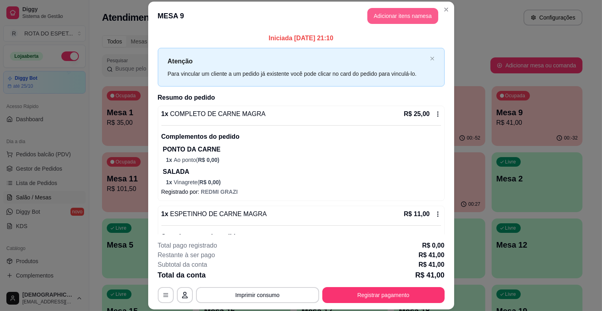
click at [412, 13] on button "Adicionar itens na mesa" at bounding box center [403, 16] width 71 height 16
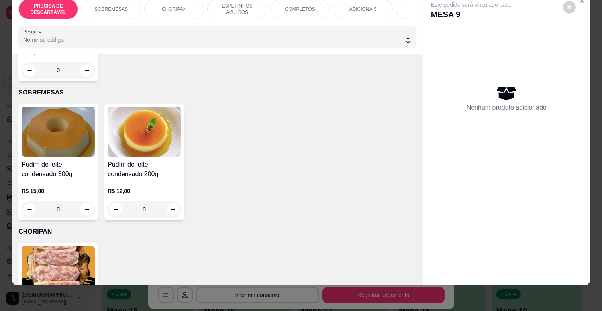
scroll to position [177, 0]
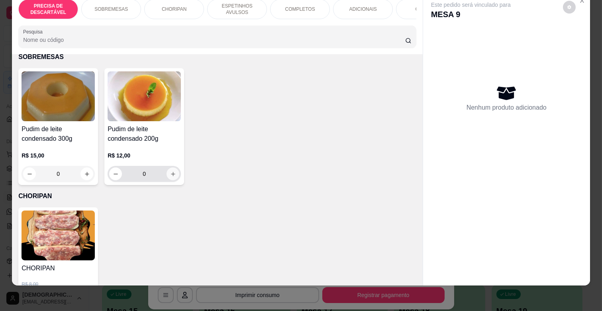
click at [173, 167] on button "increase-product-quantity" at bounding box center [173, 173] width 13 height 13
type input "1"
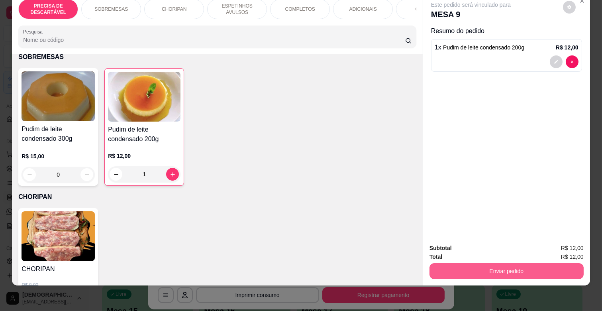
click at [458, 263] on button "Enviar pedido" at bounding box center [507, 271] width 154 height 16
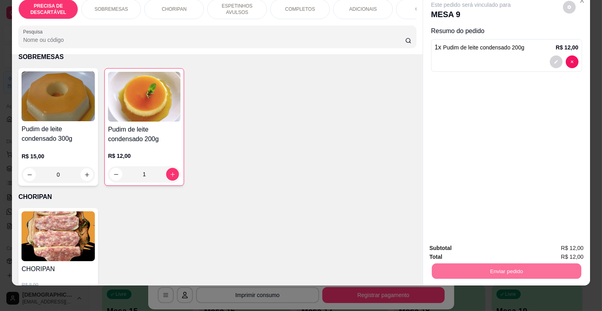
click at [558, 240] on button "Enviar pedido" at bounding box center [562, 244] width 45 height 15
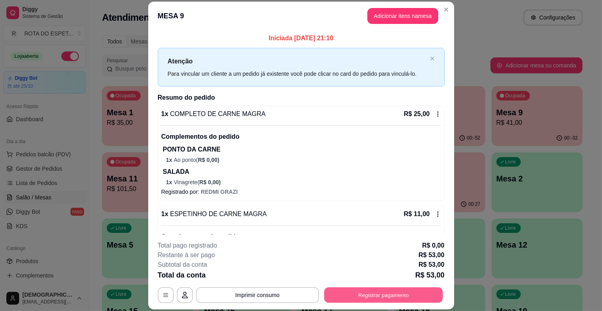
click at [385, 290] on button "Registrar pagamento" at bounding box center [383, 295] width 119 height 16
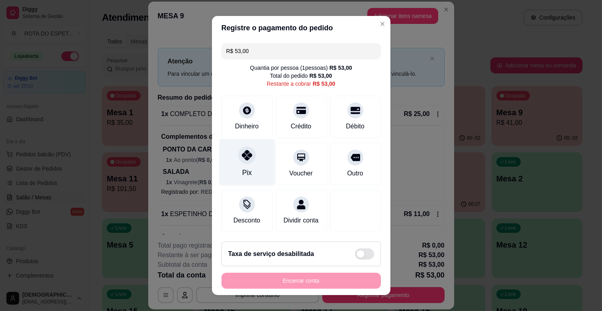
click at [244, 167] on div "Pix" at bounding box center [247, 172] width 10 height 10
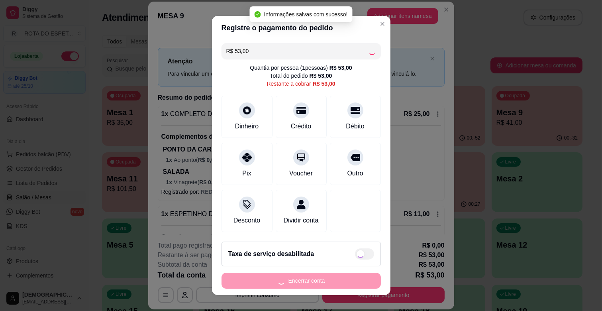
type input "R$ 0,00"
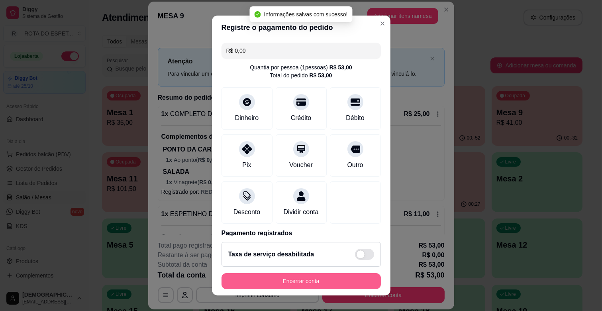
click at [292, 279] on button "Encerrar conta" at bounding box center [301, 281] width 159 height 16
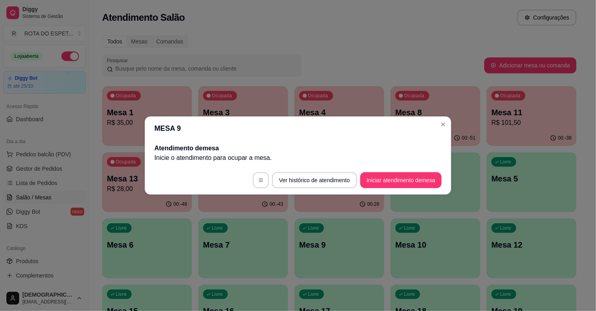
click at [47, 165] on span "Gestor de Pedidos" at bounding box center [39, 169] width 46 height 8
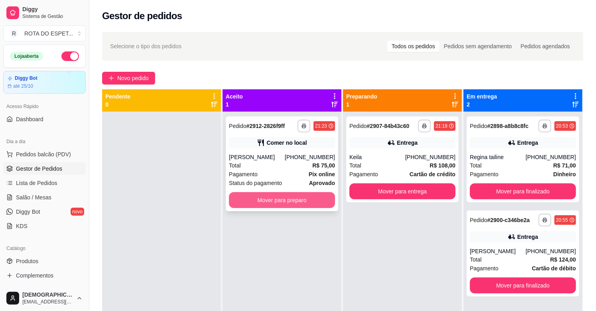
click at [297, 201] on button "Mover para preparo" at bounding box center [282, 200] width 106 height 16
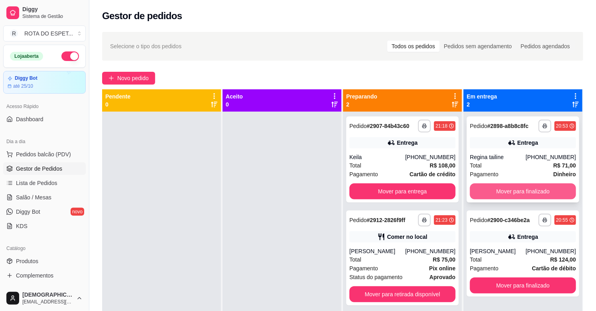
click at [533, 192] on button "Mover para finalizado" at bounding box center [523, 191] width 106 height 16
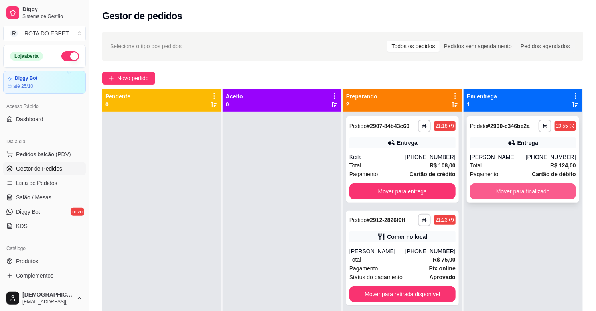
click at [529, 189] on button "Mover para finalizado" at bounding box center [523, 191] width 106 height 16
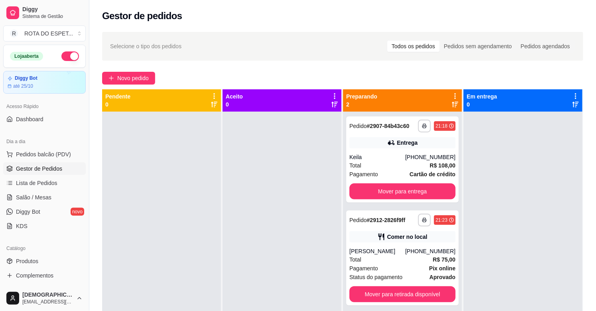
click at [533, 246] on div at bounding box center [522, 267] width 119 height 311
click at [66, 194] on link "Salão / Mesas" at bounding box center [44, 197] width 83 height 13
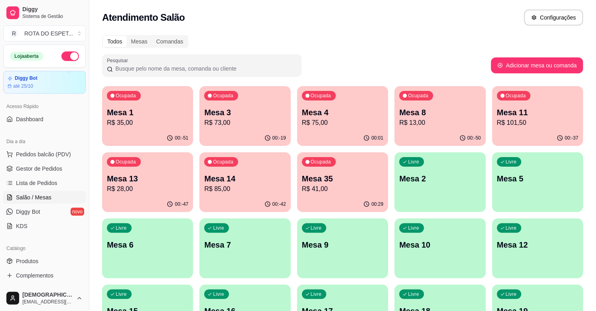
click at [362, 169] on div "Ocupada Mesa 35 R$ 41,00" at bounding box center [342, 174] width 91 height 44
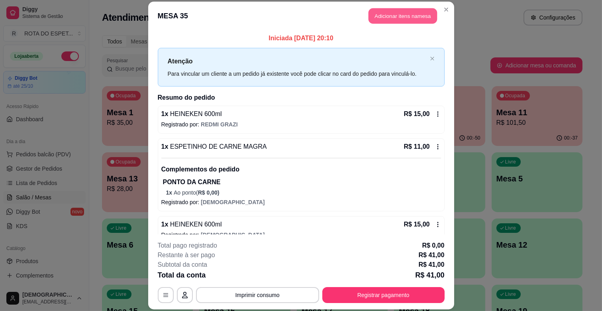
click at [421, 19] on button "Adicionar itens na mesa" at bounding box center [403, 16] width 69 height 16
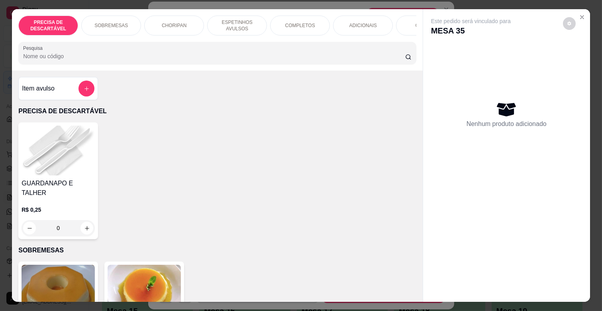
click at [234, 22] on p "ESPETINHOS AVULSOS" at bounding box center [237, 25] width 46 height 13
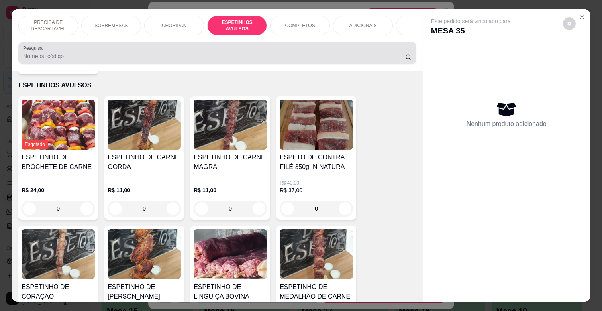
scroll to position [19, 0]
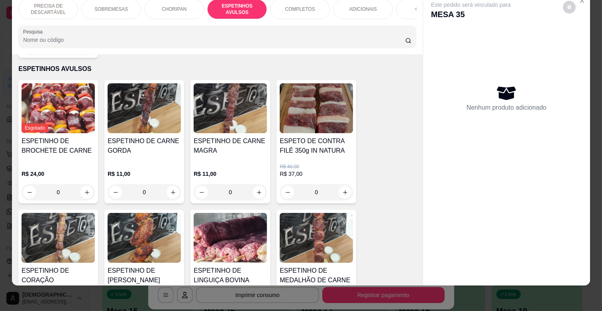
click at [244, 162] on div "R$ 11,00 0" at bounding box center [230, 181] width 73 height 38
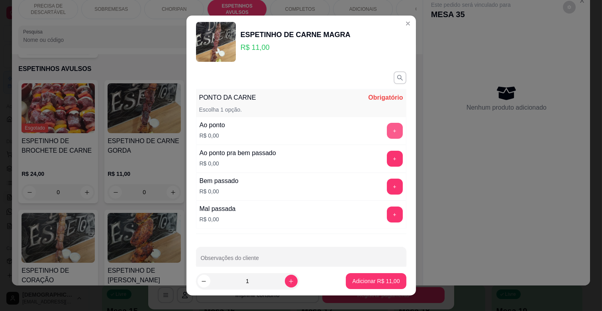
click at [387, 126] on button "+" at bounding box center [395, 131] width 16 height 16
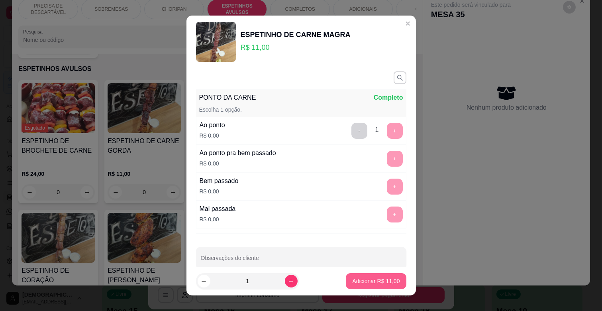
click at [385, 276] on button "Adicionar R$ 11,00" at bounding box center [376, 281] width 60 height 16
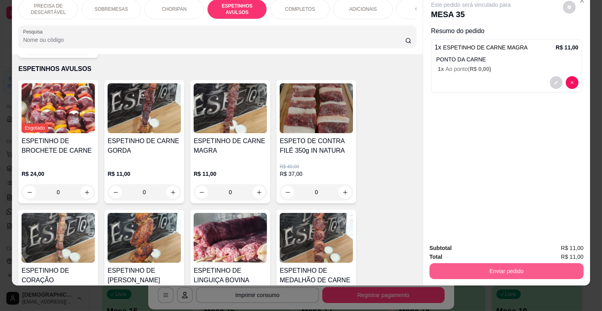
click at [503, 263] on button "Enviar pedido" at bounding box center [507, 271] width 154 height 16
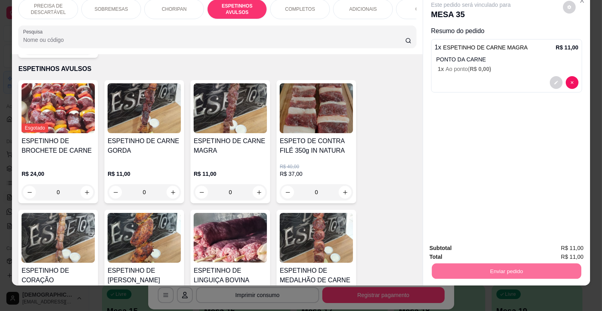
click at [568, 244] on button "Enviar pedido" at bounding box center [562, 244] width 45 height 15
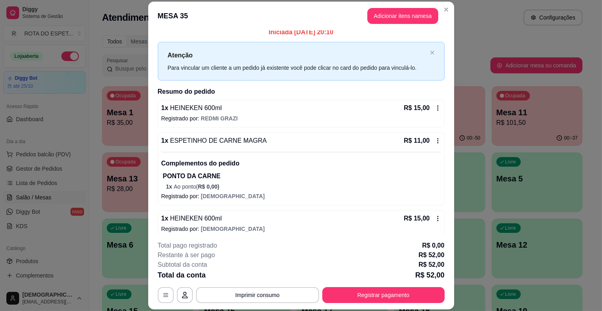
scroll to position [0, 0]
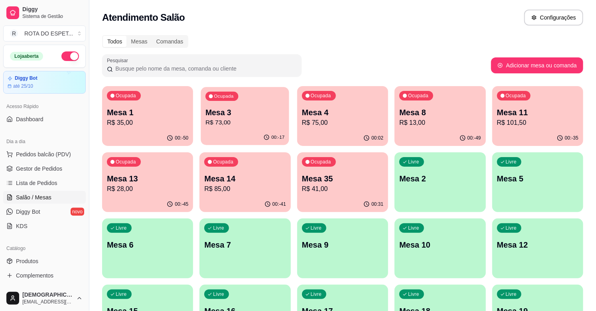
click at [244, 118] on p "R$ 73,00" at bounding box center [244, 122] width 79 height 9
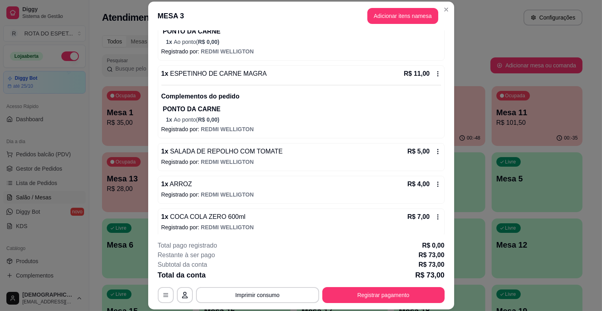
scroll to position [301, 0]
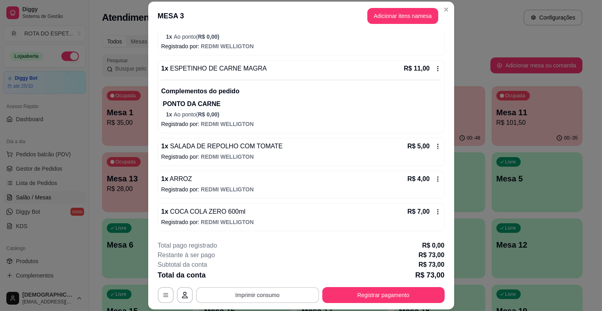
click at [265, 293] on button "Imprimir consumo" at bounding box center [257, 295] width 123 height 16
click at [279, 256] on button "IMPRESSORA BALCÃO" at bounding box center [257, 260] width 63 height 13
click at [355, 291] on button "Registrar pagamento" at bounding box center [383, 295] width 119 height 16
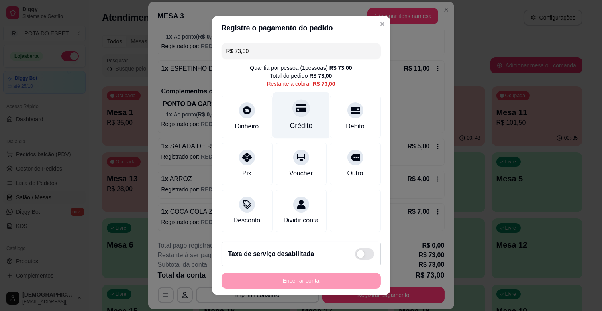
click at [299, 109] on div at bounding box center [302, 108] width 18 height 18
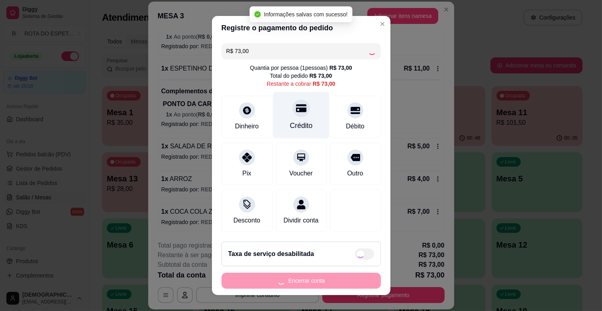
type input "R$ 0,00"
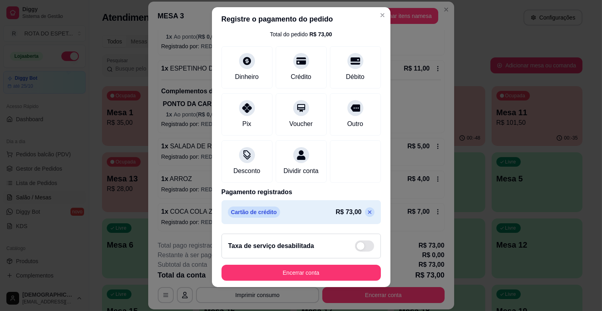
scroll to position [10, 0]
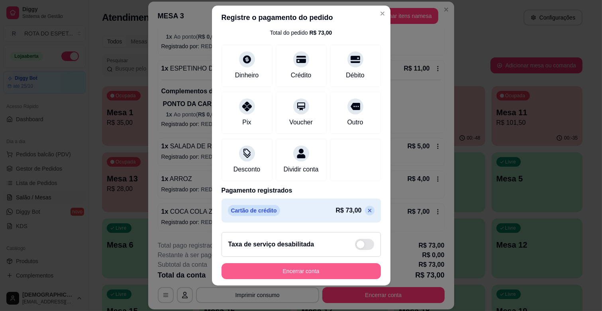
click at [308, 273] on button "Encerrar conta" at bounding box center [301, 271] width 159 height 16
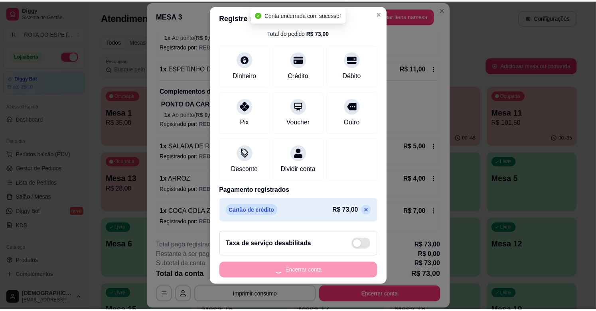
scroll to position [0, 0]
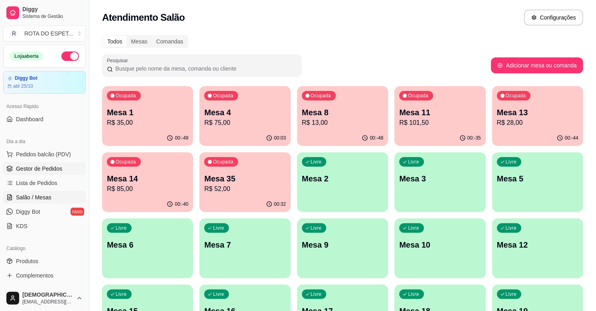
click at [34, 168] on span "Gestor de Pedidos" at bounding box center [39, 169] width 46 height 8
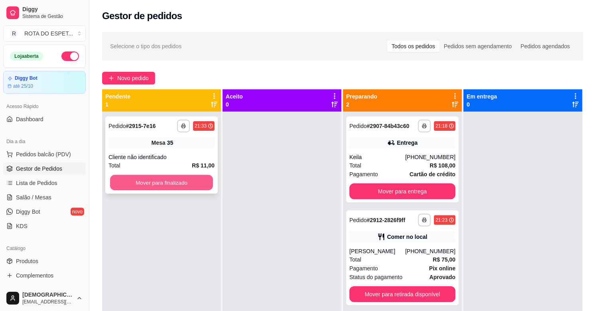
click at [157, 182] on button "Mover para finalizado" at bounding box center [161, 183] width 103 height 16
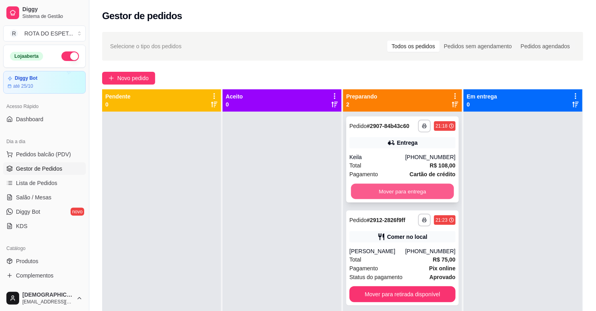
click at [391, 192] on button "Mover para entrega" at bounding box center [402, 192] width 103 height 16
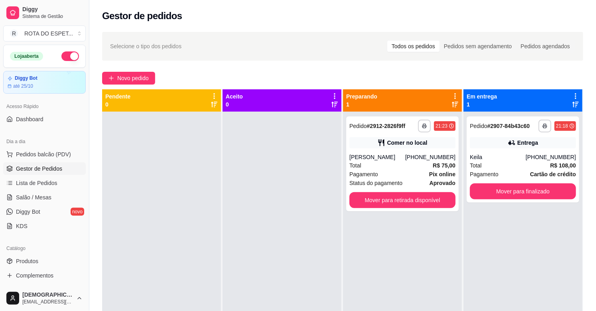
click at [279, 248] on div at bounding box center [281, 267] width 119 height 311
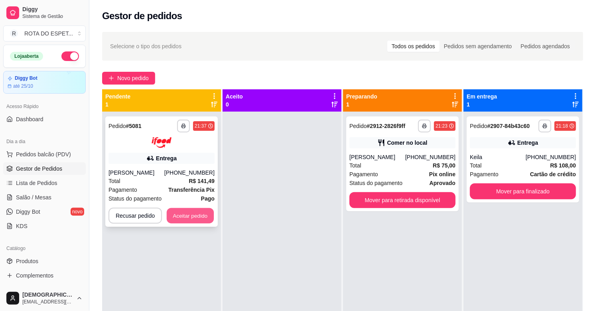
click at [210, 216] on button "Aceitar pedido" at bounding box center [190, 216] width 47 height 16
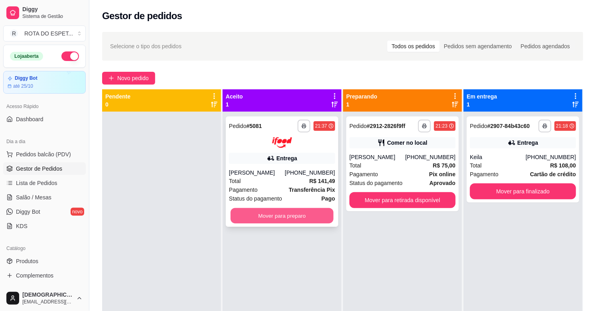
click at [275, 216] on button "Mover para preparo" at bounding box center [281, 216] width 103 height 16
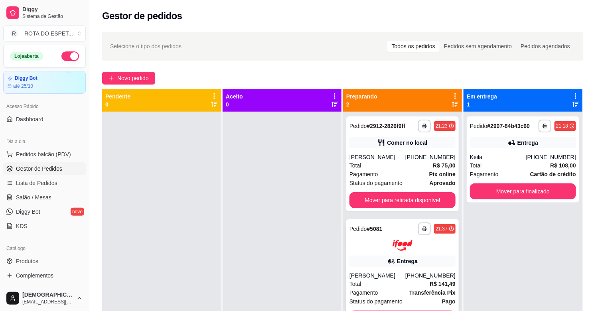
click at [392, 246] on img at bounding box center [402, 245] width 20 height 11
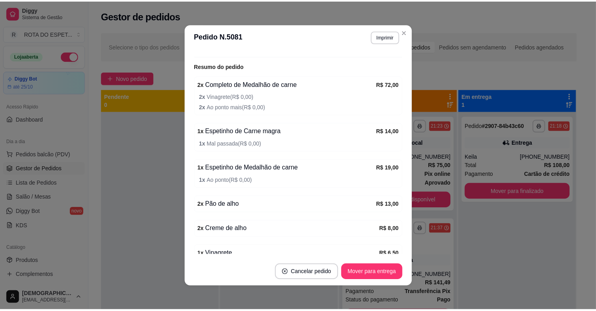
scroll to position [308, 0]
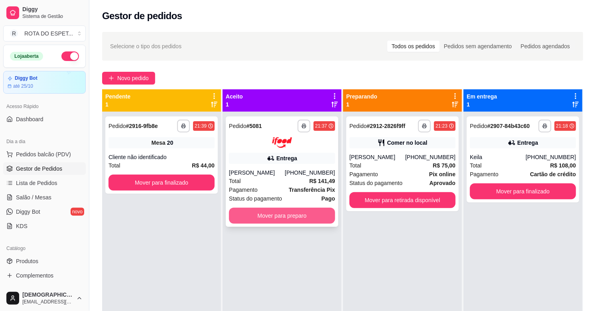
click at [309, 214] on button "Mover para preparo" at bounding box center [282, 216] width 106 height 16
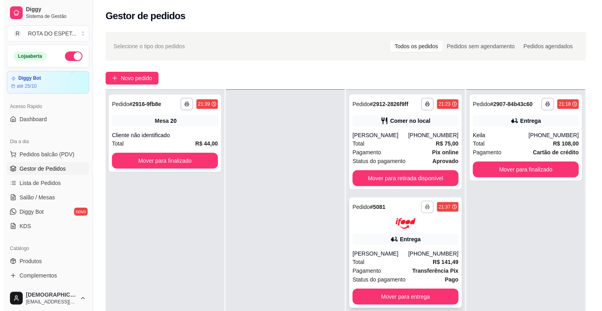
scroll to position [0, 0]
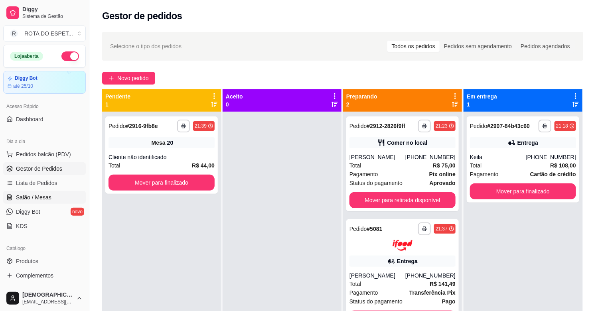
click at [37, 200] on span "Salão / Mesas" at bounding box center [33, 197] width 35 height 8
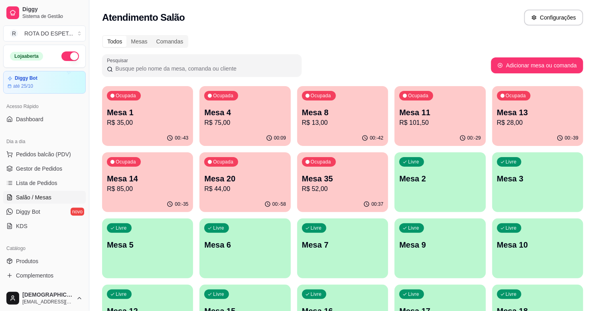
click at [524, 120] on p "R$ 28,00" at bounding box center [537, 123] width 81 height 10
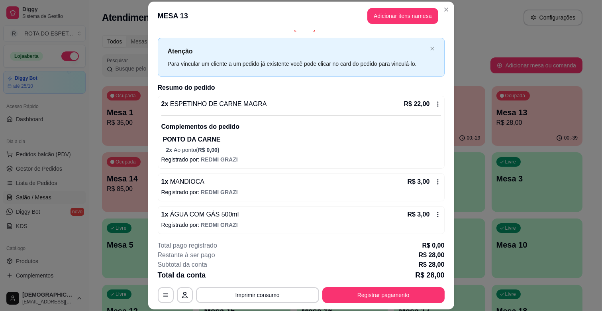
scroll to position [13, 0]
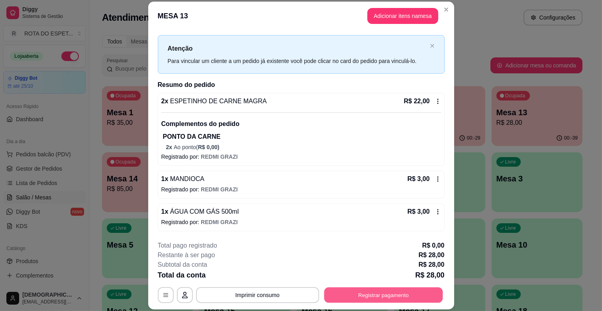
click at [385, 290] on button "Registrar pagamento" at bounding box center [383, 295] width 119 height 16
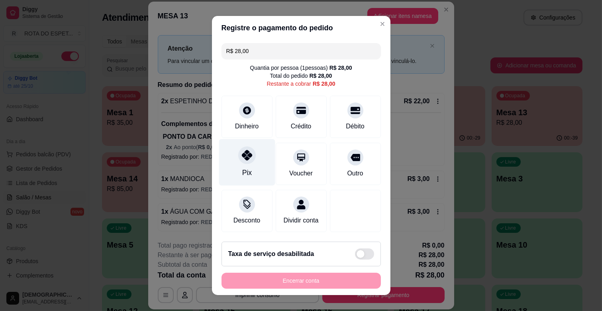
click at [242, 157] on icon at bounding box center [247, 155] width 10 height 10
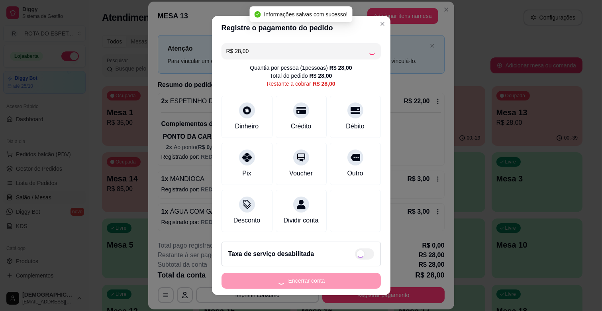
type input "R$ 0,00"
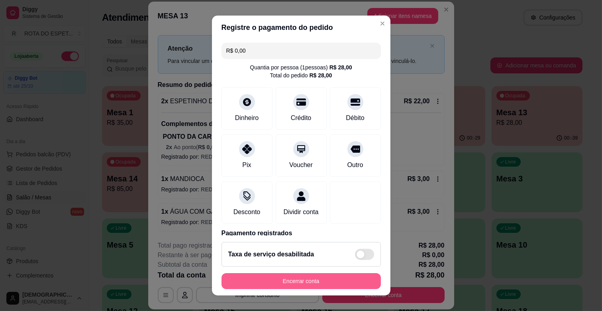
click at [334, 281] on button "Encerrar conta" at bounding box center [301, 281] width 159 height 16
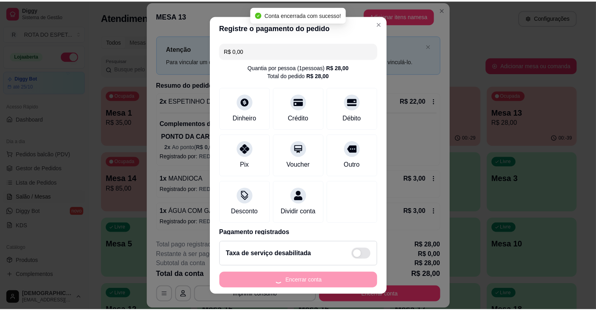
scroll to position [0, 0]
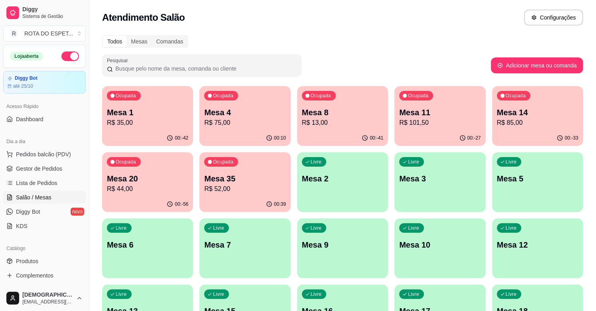
click at [45, 168] on span "Gestor de Pedidos" at bounding box center [39, 169] width 46 height 8
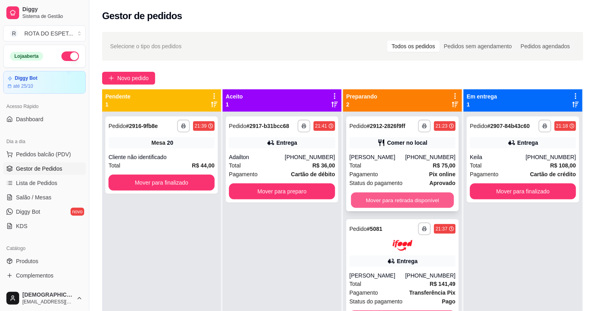
click at [396, 202] on button "Mover para retirada disponível" at bounding box center [402, 201] width 103 height 16
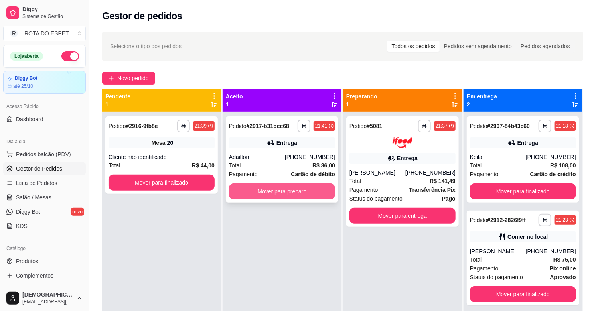
click at [271, 185] on button "Mover para preparo" at bounding box center [282, 191] width 106 height 16
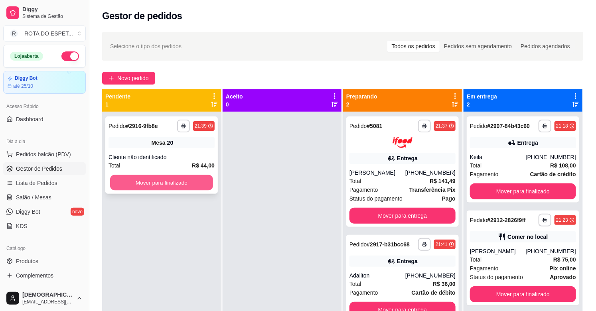
click at [177, 175] on button "Mover para finalizado" at bounding box center [161, 183] width 103 height 16
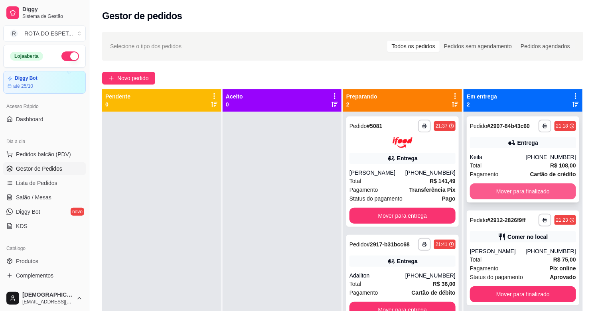
click at [519, 188] on button "Mover para finalizado" at bounding box center [523, 191] width 106 height 16
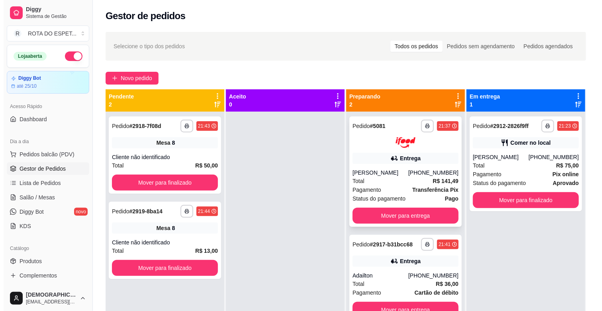
scroll to position [22, 0]
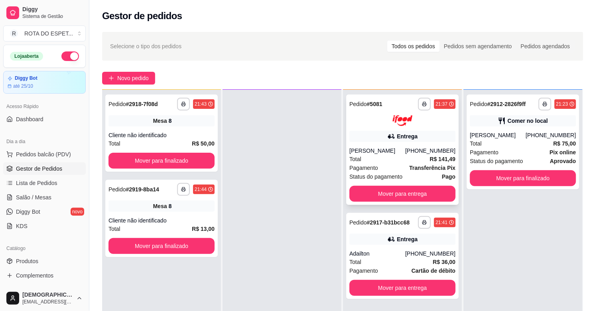
click at [392, 147] on div "[PERSON_NAME]" at bounding box center [377, 151] width 56 height 8
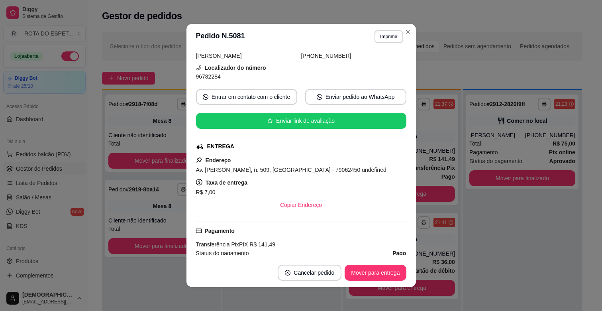
scroll to position [0, 0]
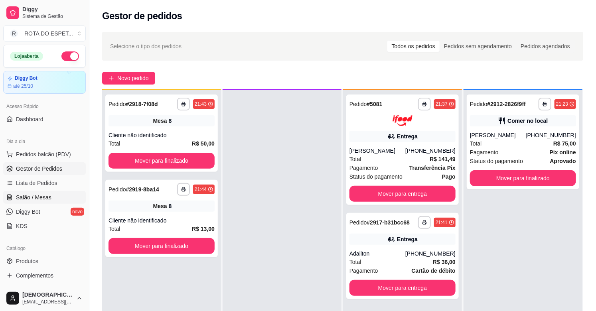
click at [39, 196] on span "Salão / Mesas" at bounding box center [33, 197] width 35 height 8
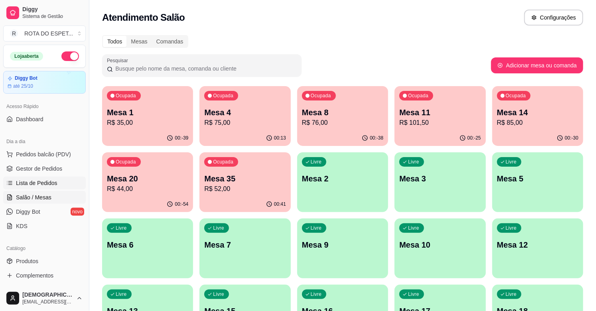
click at [53, 185] on span "Lista de Pedidos" at bounding box center [36, 183] width 41 height 8
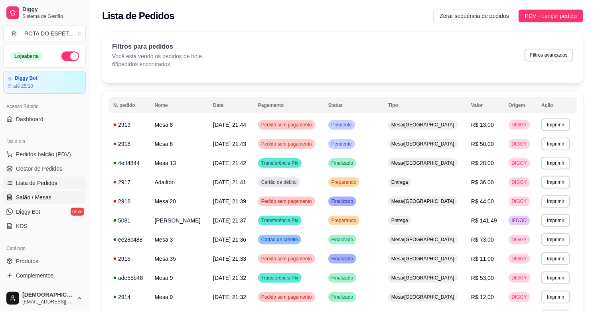
click at [51, 198] on link "Salão / Mesas" at bounding box center [44, 197] width 83 height 13
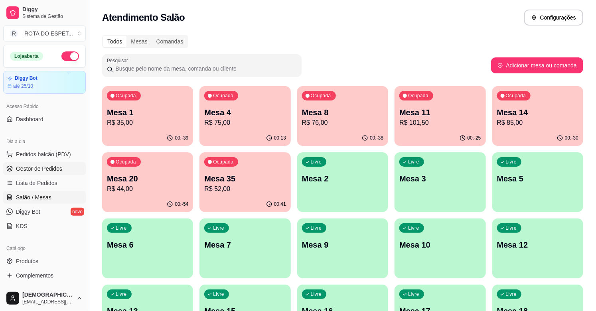
click at [30, 169] on span "Gestor de Pedidos" at bounding box center [39, 169] width 46 height 8
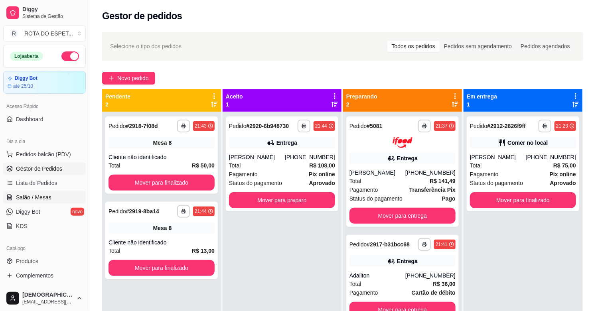
click at [56, 191] on link "Salão / Mesas" at bounding box center [44, 197] width 83 height 13
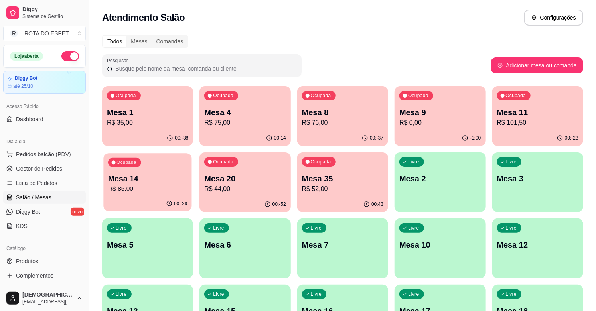
click at [113, 184] on p "R$ 85,00" at bounding box center [147, 188] width 79 height 9
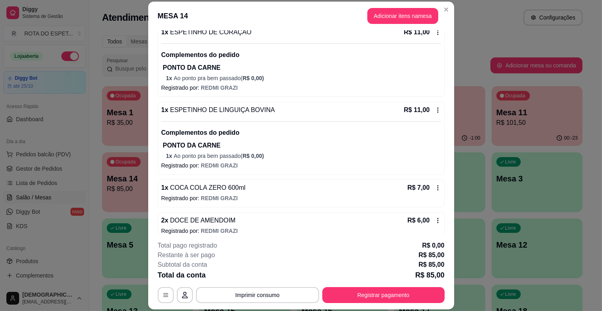
scroll to position [191, 0]
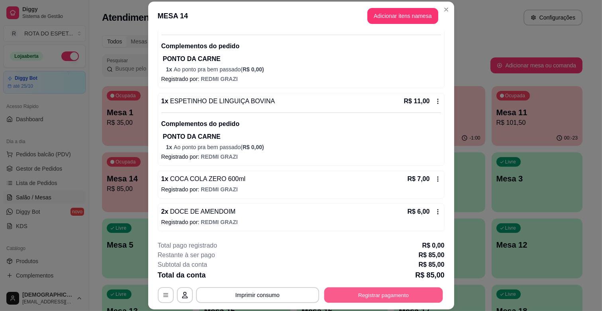
click at [391, 300] on button "Registrar pagamento" at bounding box center [383, 295] width 119 height 16
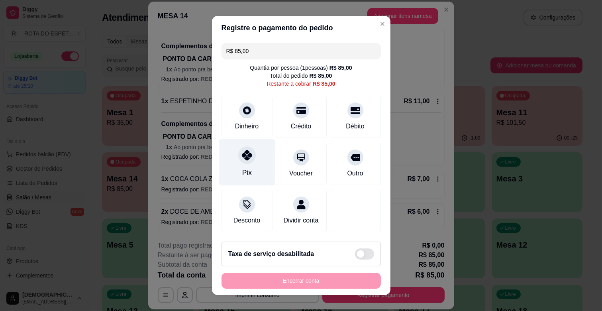
click at [220, 171] on div "Pix" at bounding box center [247, 162] width 56 height 47
type input "R$ 0,00"
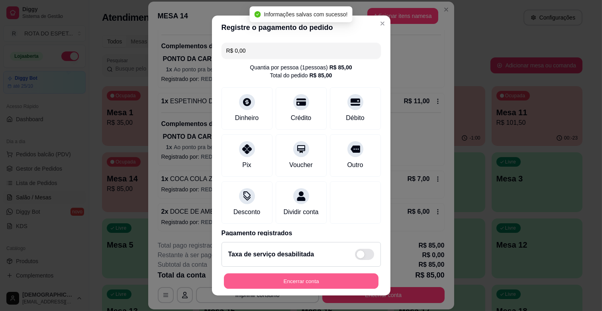
click at [313, 284] on button "Encerrar conta" at bounding box center [301, 281] width 155 height 16
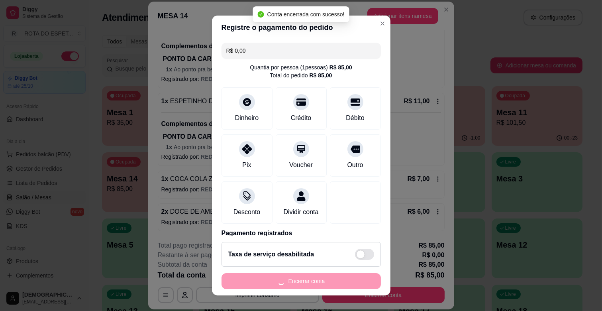
scroll to position [0, 0]
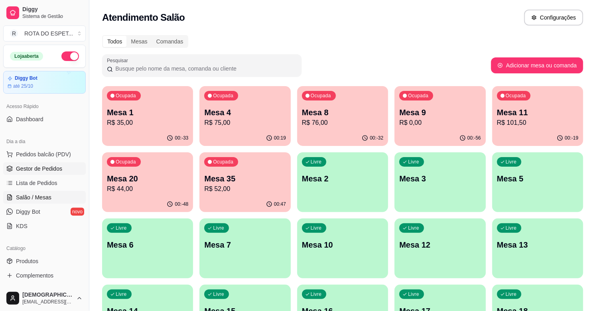
click at [16, 174] on link "Gestor de Pedidos" at bounding box center [44, 168] width 83 height 13
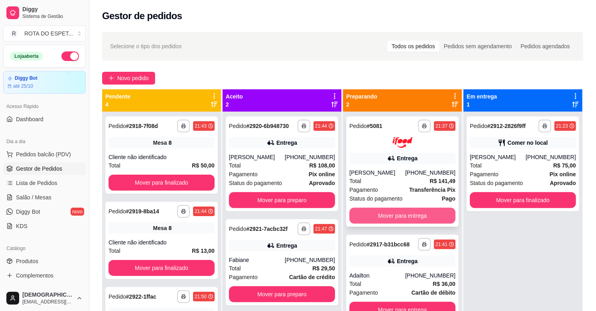
click at [397, 214] on button "Mover para entrega" at bounding box center [402, 216] width 106 height 16
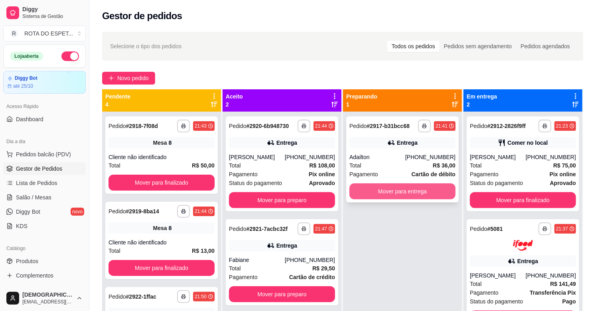
click at [388, 189] on button "Mover para entrega" at bounding box center [402, 191] width 106 height 16
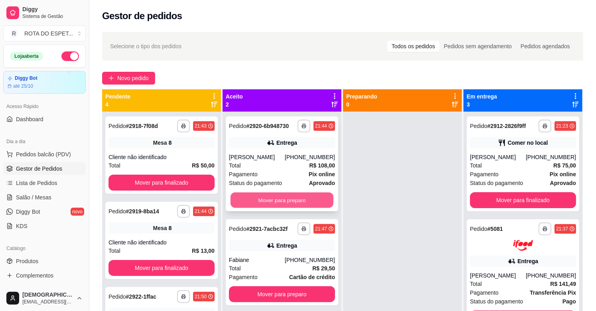
click at [322, 195] on button "Mover para preparo" at bounding box center [281, 201] width 103 height 16
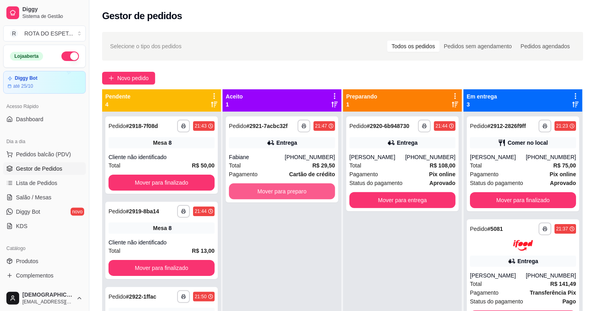
click at [322, 195] on button "Mover para preparo" at bounding box center [282, 191] width 106 height 16
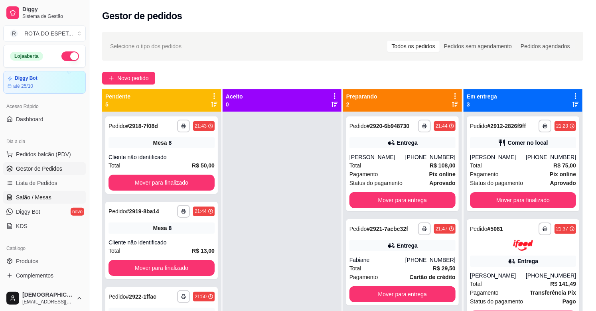
click at [25, 194] on span "Salão / Mesas" at bounding box center [33, 197] width 35 height 8
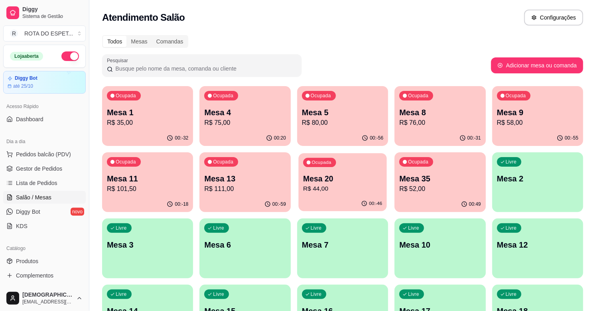
click at [319, 189] on p "R$ 44,00" at bounding box center [342, 188] width 79 height 9
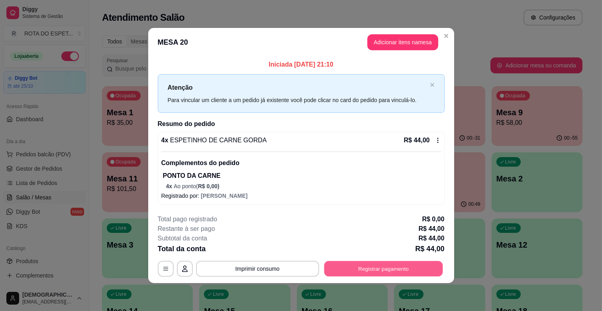
click at [354, 270] on button "Registrar pagamento" at bounding box center [383, 269] width 119 height 16
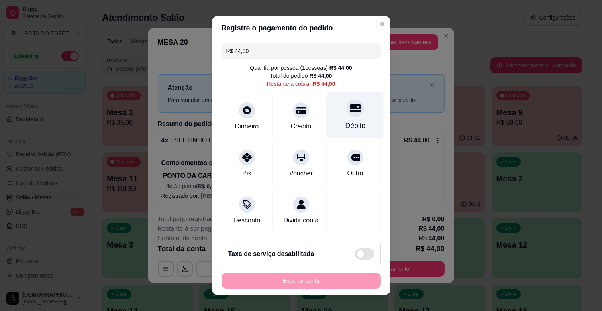
click at [332, 132] on div "Débito" at bounding box center [355, 115] width 56 height 47
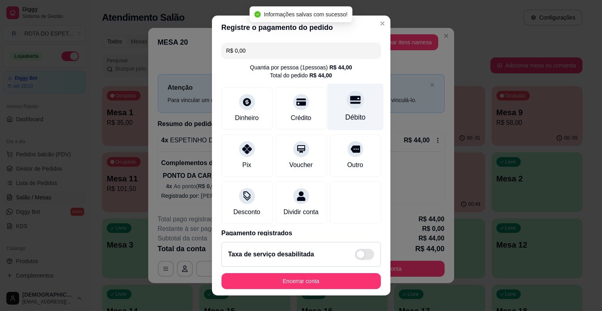
type input "R$ 0,00"
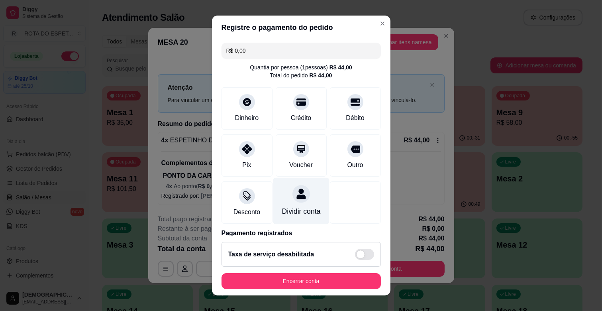
scroll to position [10, 0]
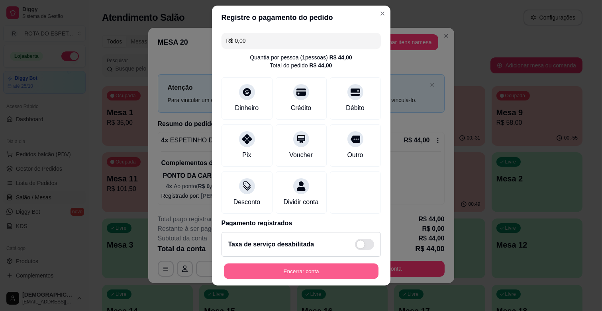
click at [294, 271] on button "Encerrar conta" at bounding box center [301, 271] width 155 height 16
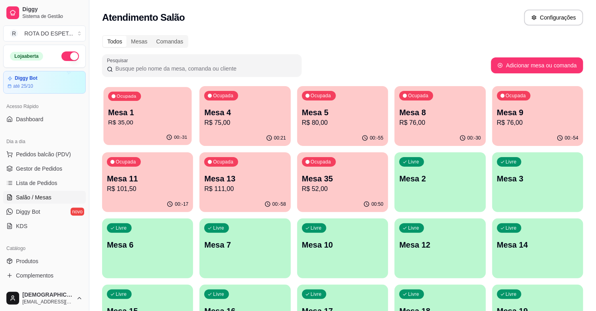
click at [160, 98] on div "Ocupada Mesa 1 R$ 35,00" at bounding box center [147, 108] width 88 height 43
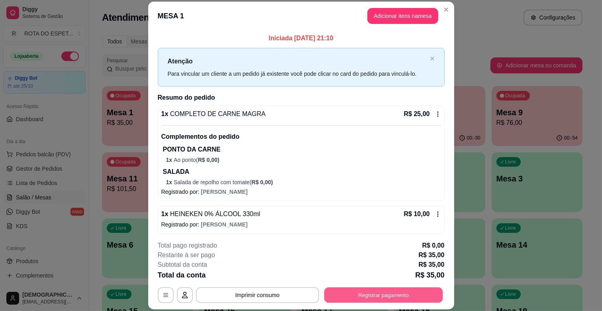
click at [399, 289] on button "Registrar pagamento" at bounding box center [383, 295] width 119 height 16
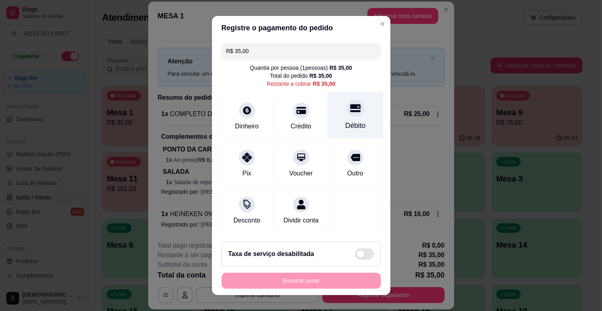
click at [350, 104] on icon at bounding box center [355, 108] width 10 height 8
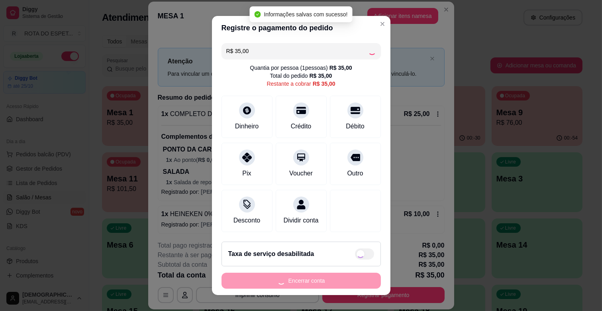
type input "R$ 0,00"
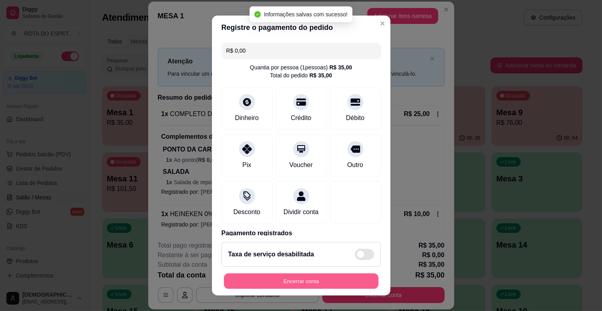
click at [350, 285] on button "Encerrar conta" at bounding box center [301, 281] width 155 height 16
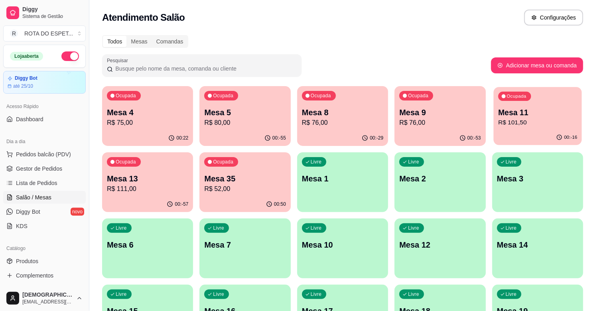
click at [492, 125] on div "Ocupada Mesa 4 R$ 75,00 00:22 Ocupada Mesa 5 R$ 80,00 00:-55 Ocupada Mesa 8 R$ …" at bounding box center [342, 314] width 481 height 457
click at [515, 125] on p "R$ 101,50" at bounding box center [537, 122] width 79 height 9
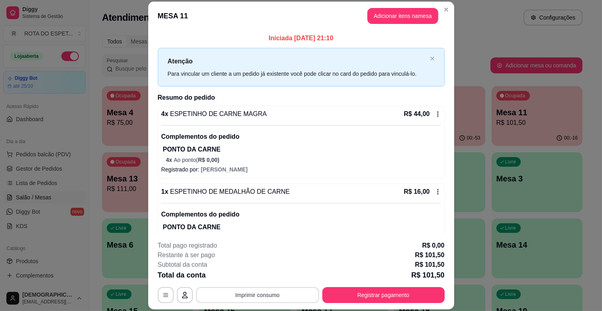
click at [280, 293] on button "Imprimir consumo" at bounding box center [257, 295] width 123 height 16
click at [266, 259] on button "IMPRESSORA BALCÃO" at bounding box center [257, 260] width 63 height 13
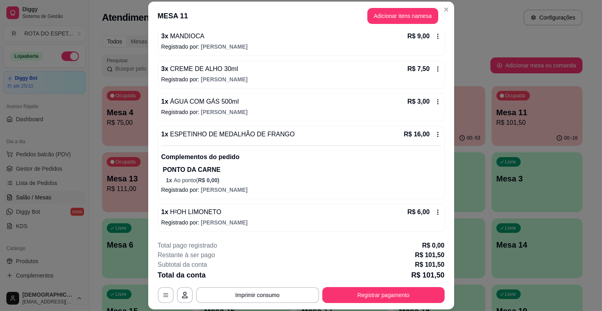
scroll to position [234, 0]
click at [349, 296] on button "Registrar pagamento" at bounding box center [383, 295] width 119 height 16
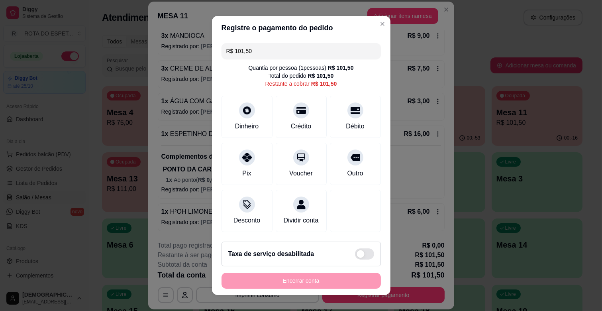
drag, startPoint x: 276, startPoint y: 54, endPoint x: 189, endPoint y: 62, distance: 86.9
click at [189, 62] on div "Registre o pagamento do pedido R$ 101,50 Quantia por pessoa ( 1 pessoas) R$ 101…" at bounding box center [301, 155] width 602 height 311
click at [281, 118] on div "Crédito" at bounding box center [301, 115] width 56 height 47
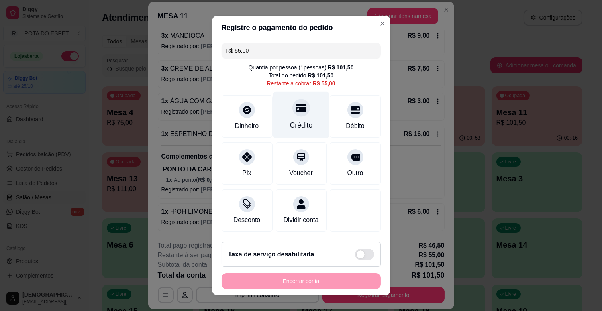
click at [302, 112] on div "Crédito" at bounding box center [301, 115] width 56 height 47
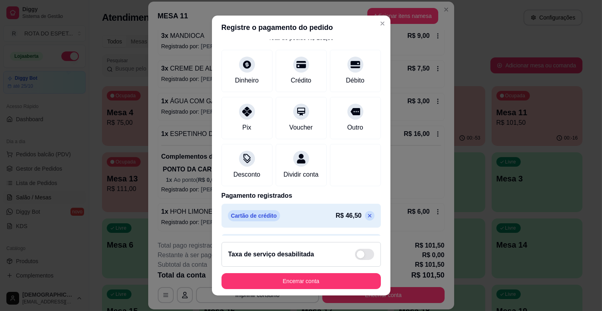
scroll to position [73, 0]
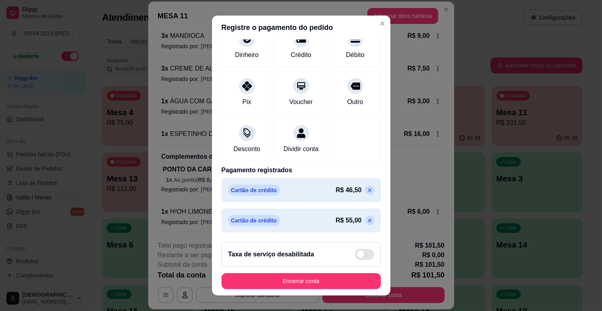
click at [367, 190] on icon at bounding box center [370, 190] width 6 height 6
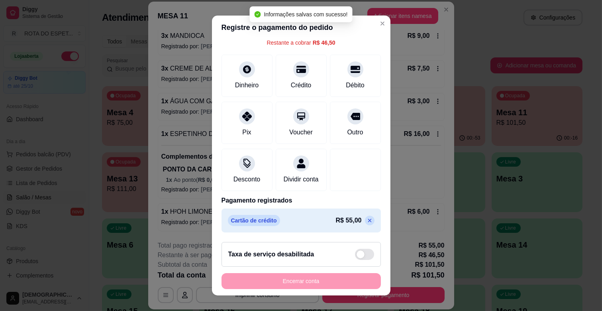
scroll to position [50, 0]
click at [348, 64] on div "Débito" at bounding box center [355, 74] width 56 height 47
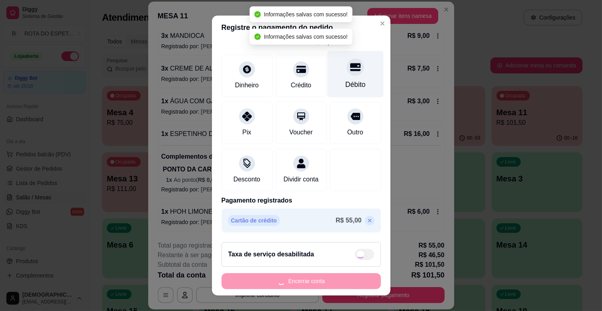
type input "R$ 0,00"
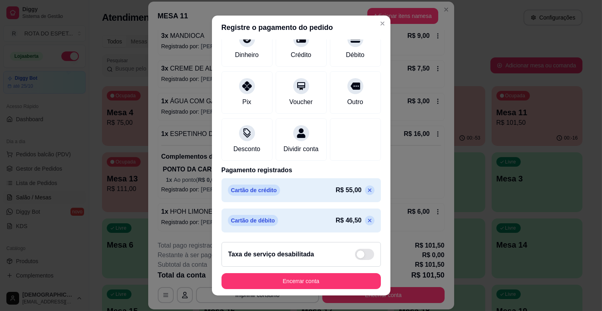
scroll to position [10, 0]
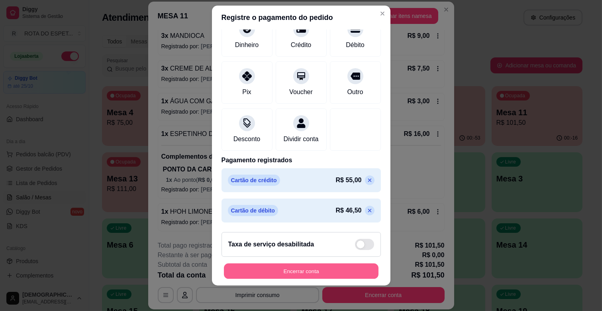
click at [326, 276] on button "Encerrar conta" at bounding box center [301, 271] width 155 height 16
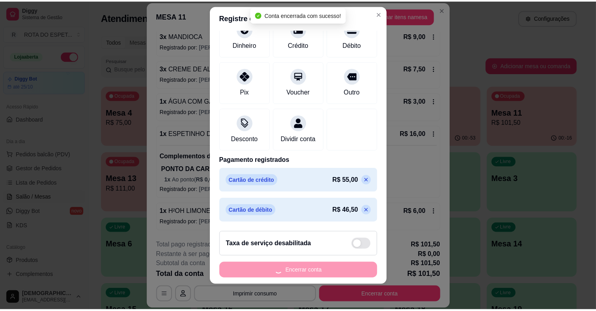
scroll to position [0, 0]
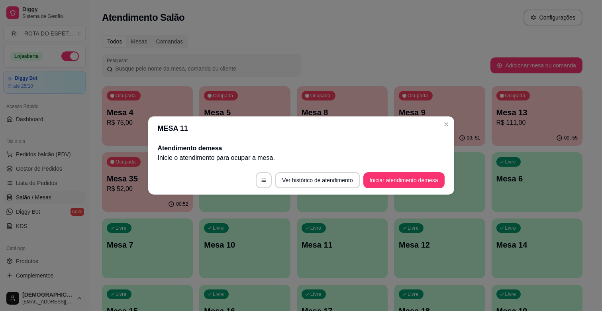
click at [440, 130] on header "MESA 11" at bounding box center [301, 128] width 306 height 24
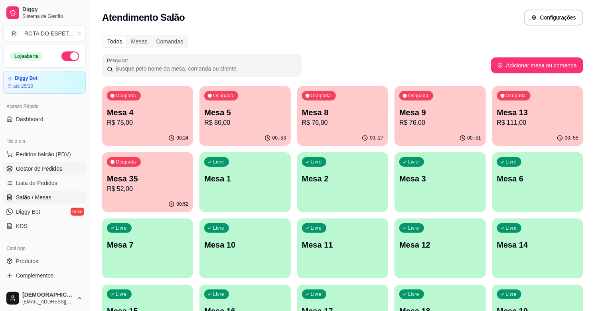
click at [57, 165] on span "Gestor de Pedidos" at bounding box center [39, 169] width 46 height 8
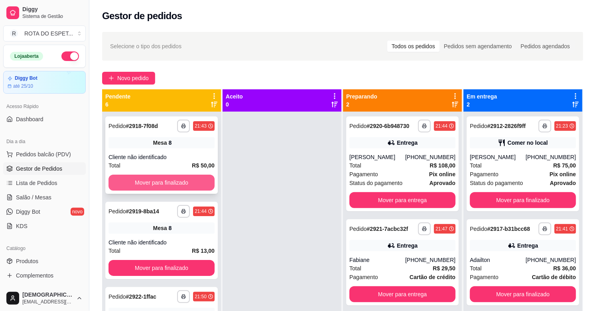
click at [189, 185] on button "Mover para finalizado" at bounding box center [161, 183] width 106 height 16
click at [132, 181] on button "Mover para finalizado" at bounding box center [161, 183] width 103 height 16
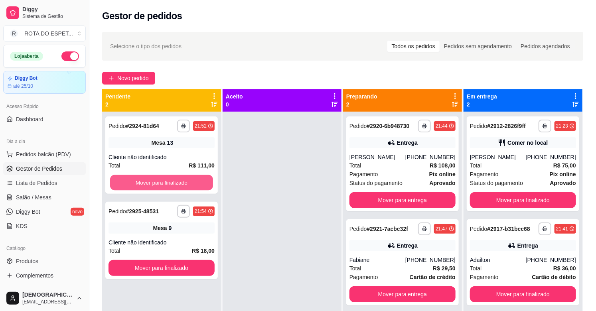
click at [132, 181] on button "Mover para finalizado" at bounding box center [161, 183] width 103 height 16
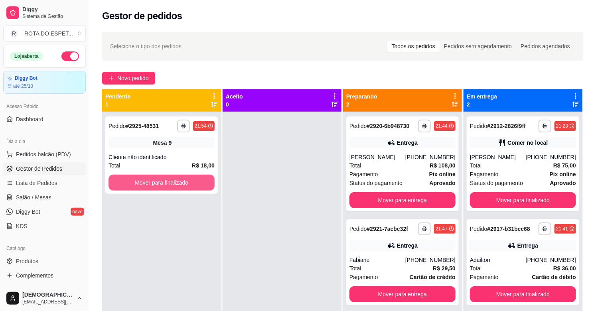
click at [132, 181] on button "Mover para finalizado" at bounding box center [161, 183] width 106 height 16
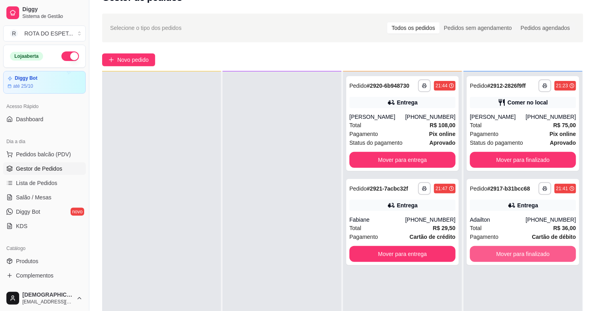
scroll to position [44, 0]
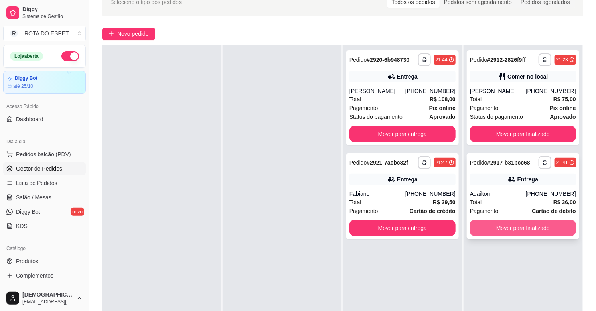
click at [518, 230] on button "Mover para finalizado" at bounding box center [523, 228] width 106 height 16
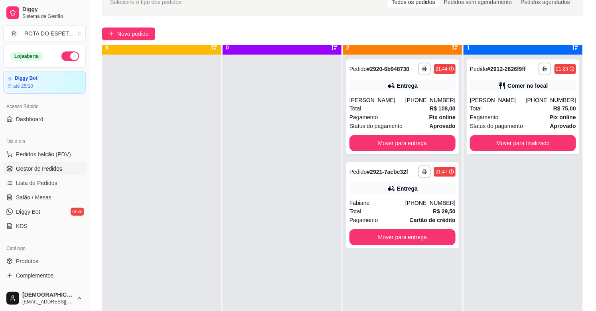
scroll to position [0, 0]
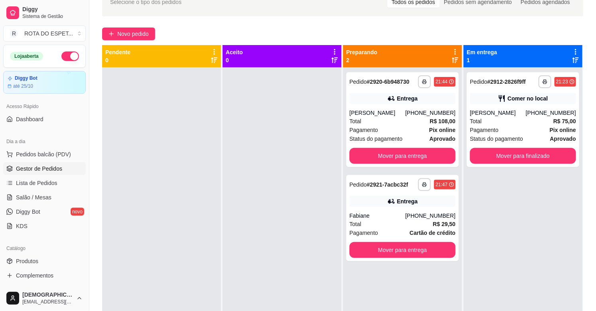
click at [257, 262] on div at bounding box center [281, 222] width 119 height 311
click at [27, 196] on span "Salão / Mesas" at bounding box center [33, 197] width 35 height 8
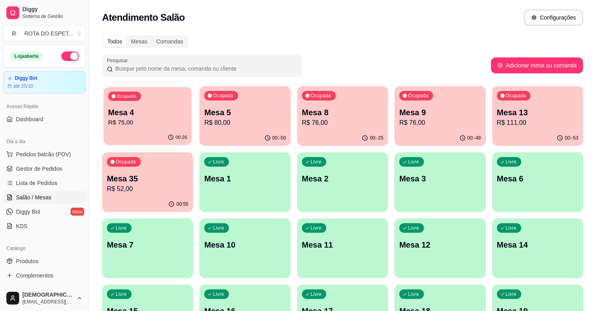
click at [163, 113] on p "Mesa 4" at bounding box center [147, 112] width 79 height 11
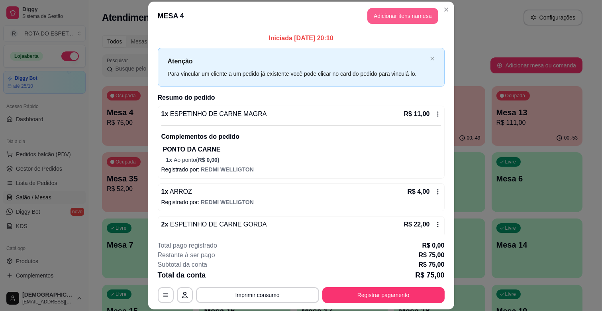
click at [392, 16] on button "Adicionar itens na mesa" at bounding box center [403, 16] width 71 height 16
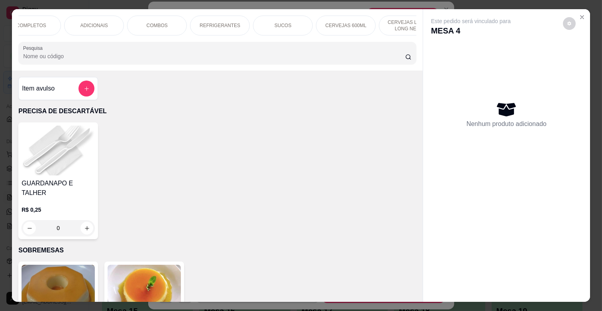
scroll to position [0, 348]
click at [322, 26] on p "CERVEJAS LATAS, LONG NECK" at bounding box center [330, 25] width 46 height 13
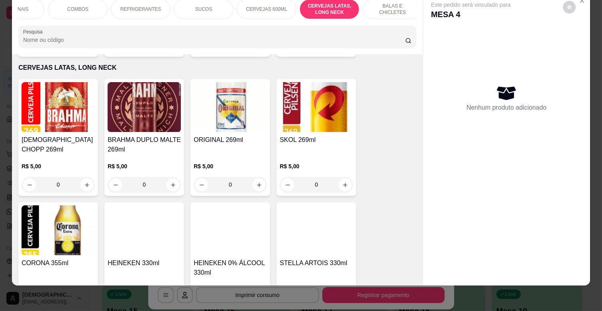
scroll to position [2942, 0]
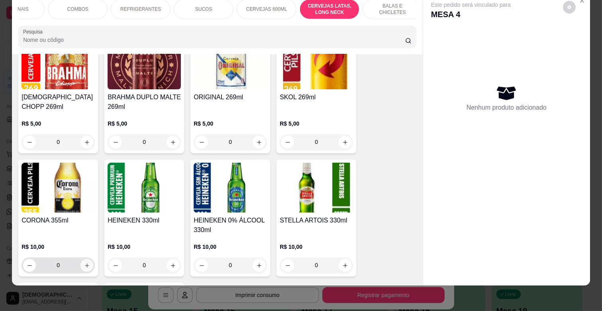
click at [86, 262] on icon "increase-product-quantity" at bounding box center [87, 265] width 6 height 6
type input "1"
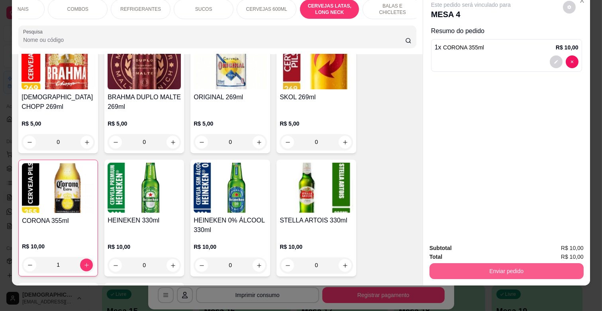
click at [505, 265] on button "Enviar pedido" at bounding box center [507, 271] width 154 height 16
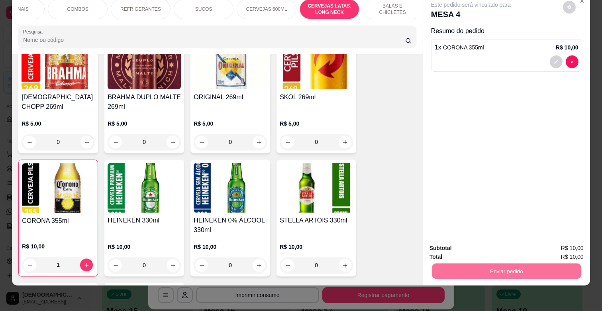
click at [571, 239] on button "Enviar pedido" at bounding box center [562, 244] width 45 height 15
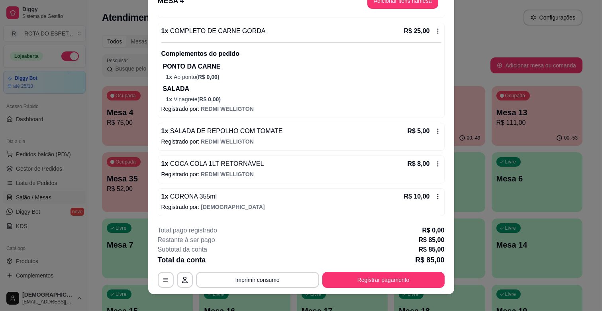
scroll to position [24, 0]
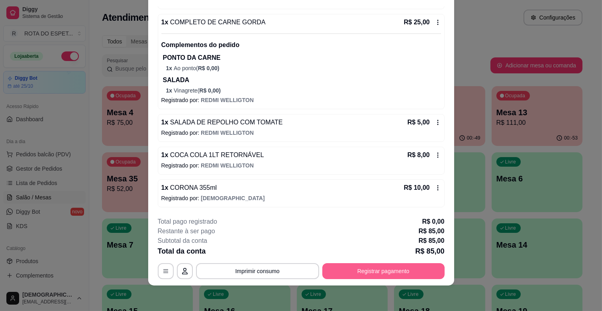
click at [391, 269] on button "Registrar pagamento" at bounding box center [383, 271] width 122 height 16
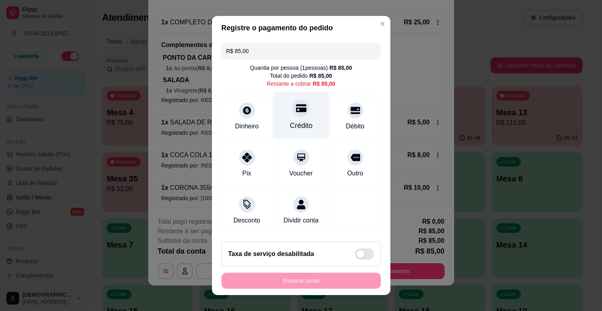
click at [290, 120] on div "Crédito" at bounding box center [301, 115] width 56 height 47
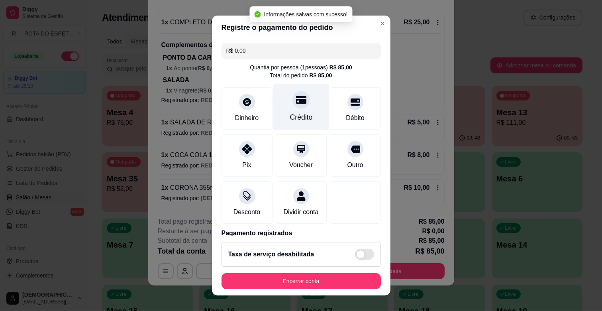
type input "R$ 0,00"
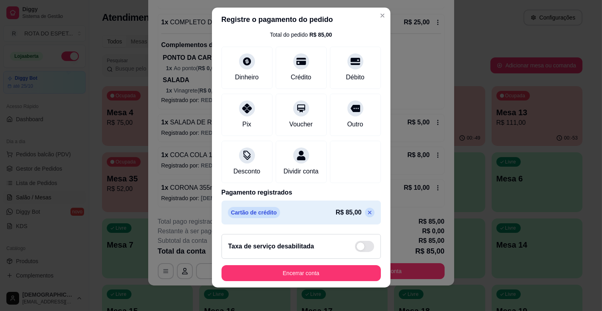
scroll to position [10, 0]
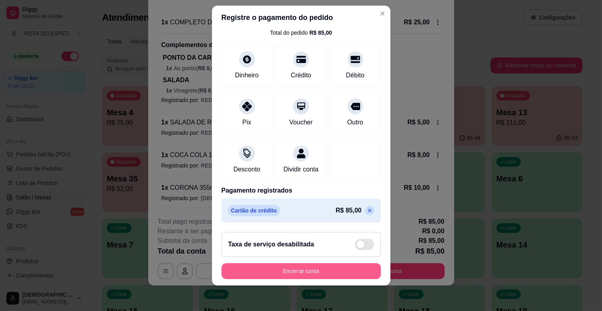
click at [324, 270] on button "Encerrar conta" at bounding box center [301, 271] width 159 height 16
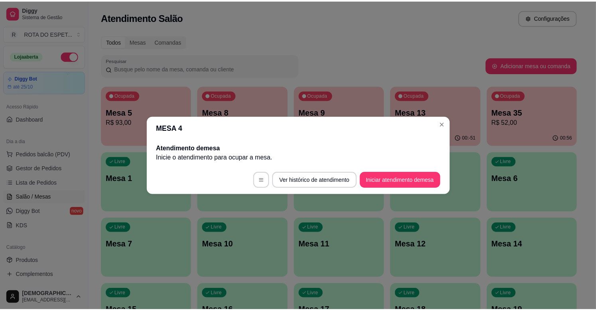
scroll to position [0, 0]
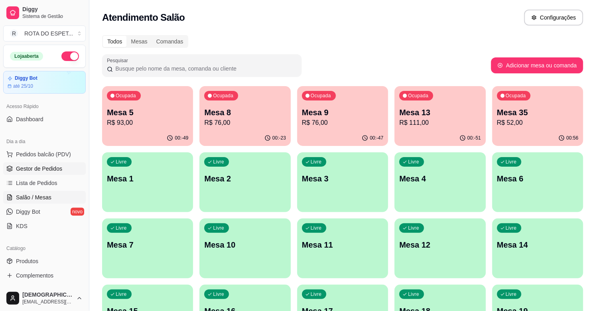
click at [57, 167] on span "Gestor de Pedidos" at bounding box center [39, 169] width 46 height 8
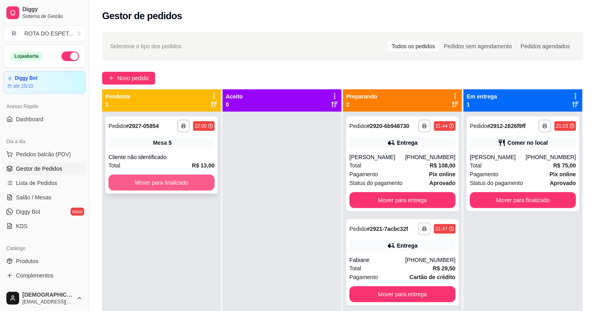
click at [169, 185] on button "Mover para finalizado" at bounding box center [161, 183] width 106 height 16
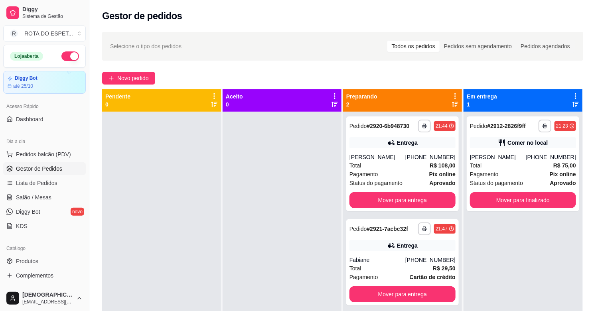
click at [233, 252] on div at bounding box center [281, 267] width 119 height 311
click at [45, 198] on span "Salão / Mesas" at bounding box center [33, 197] width 35 height 8
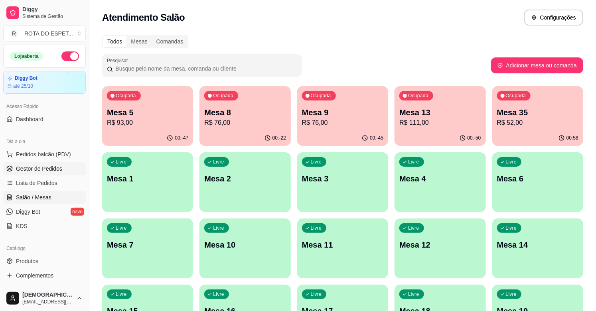
click at [36, 173] on link "Gestor de Pedidos" at bounding box center [44, 168] width 83 height 13
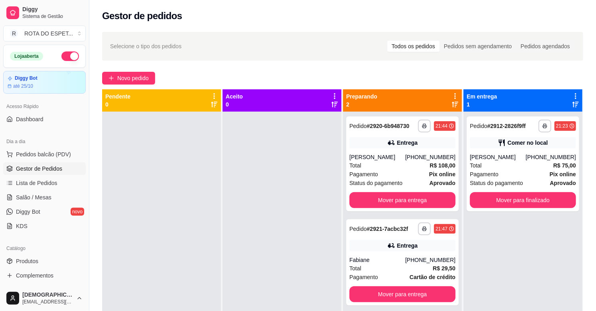
click at [237, 225] on div at bounding box center [281, 267] width 119 height 311
click at [375, 244] on div "Entrega" at bounding box center [402, 245] width 106 height 11
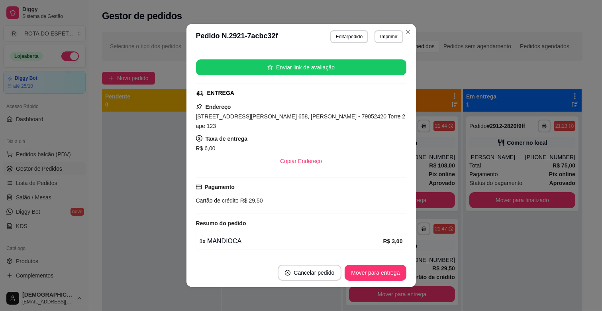
scroll to position [133, 0]
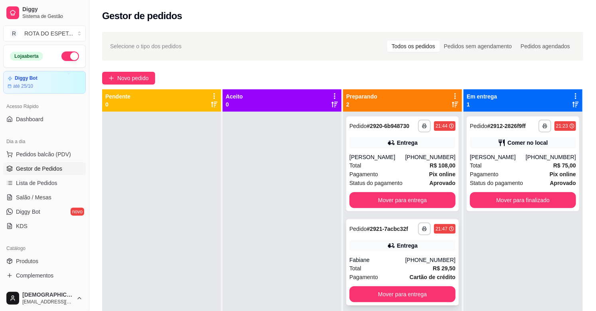
click at [380, 250] on div "Entrega" at bounding box center [402, 245] width 106 height 11
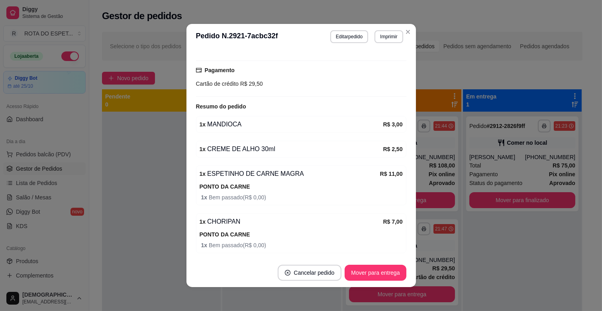
scroll to position [268, 0]
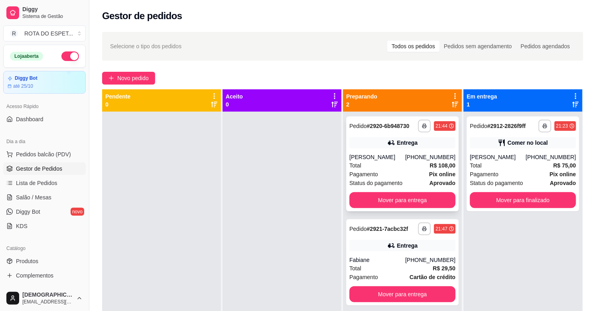
click at [382, 171] on div "Pagamento Pix online" at bounding box center [402, 174] width 106 height 9
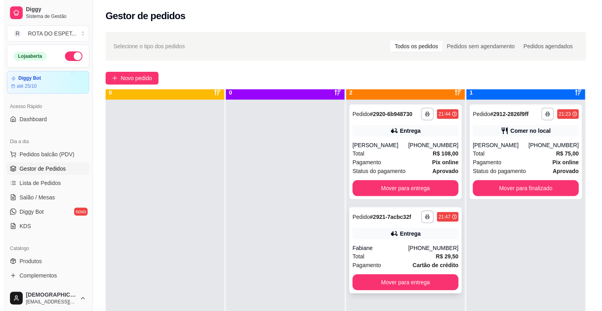
scroll to position [22, 0]
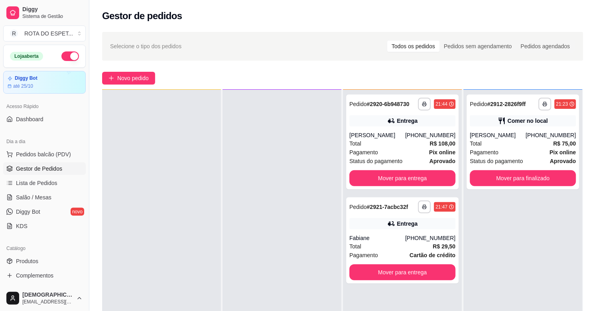
click at [397, 289] on div "**********" at bounding box center [402, 245] width 119 height 311
click at [396, 276] on button "Mover para entrega" at bounding box center [402, 272] width 106 height 16
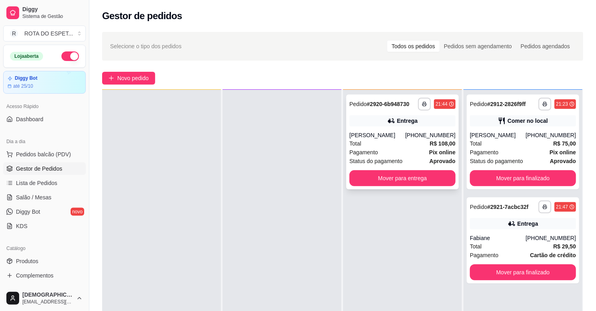
click at [358, 148] on span "Pagamento" at bounding box center [363, 152] width 29 height 9
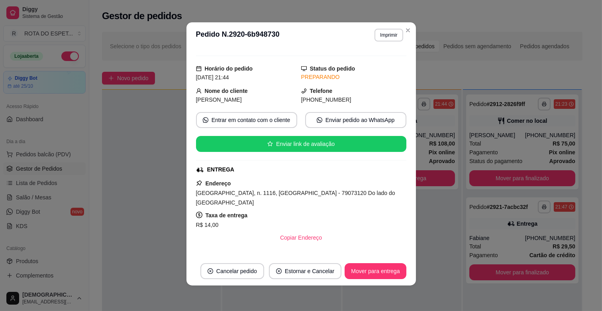
scroll to position [0, 0]
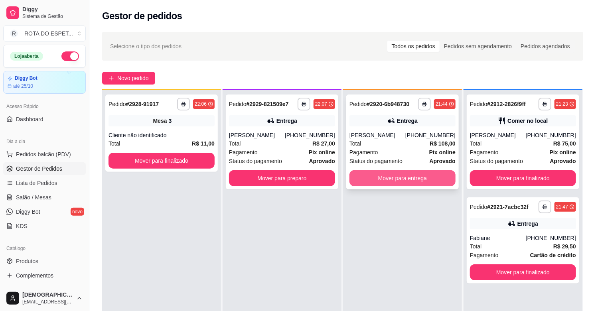
click at [404, 182] on button "Mover para entrega" at bounding box center [402, 178] width 106 height 16
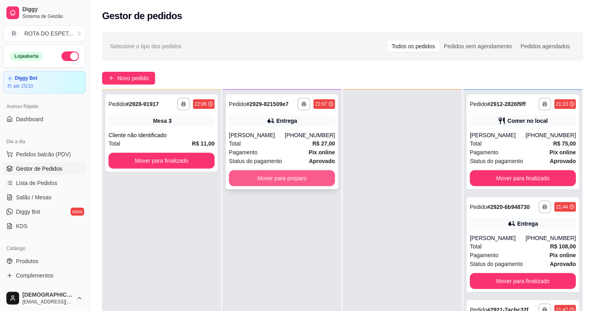
click at [298, 174] on button "Mover para preparo" at bounding box center [282, 178] width 106 height 16
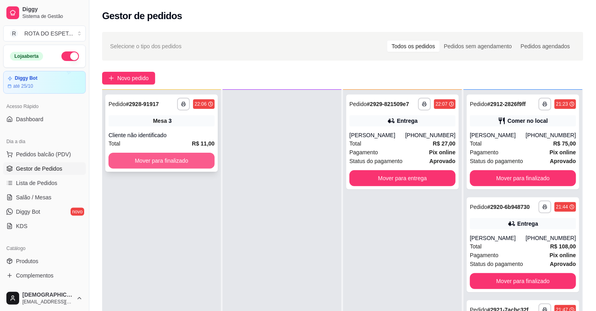
click at [166, 157] on button "Mover para finalizado" at bounding box center [161, 161] width 106 height 16
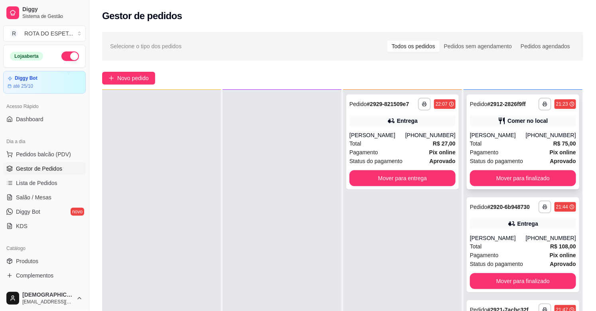
click at [509, 146] on div "Total R$ 75,00" at bounding box center [523, 143] width 106 height 9
click at [34, 200] on span "Salão / Mesas" at bounding box center [33, 197] width 35 height 8
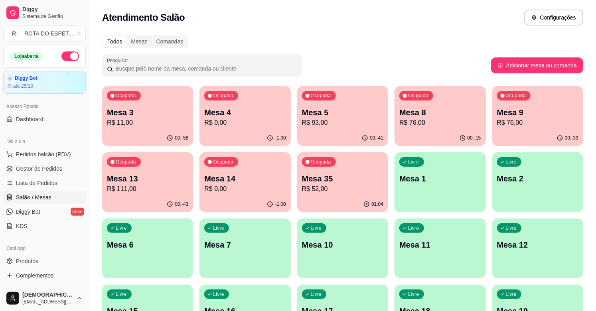
click at [165, 122] on p "R$ 11,00" at bounding box center [147, 123] width 81 height 10
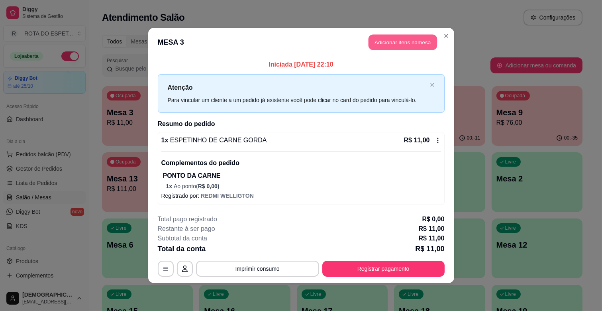
click at [419, 41] on button "Adicionar itens na mesa" at bounding box center [403, 43] width 69 height 16
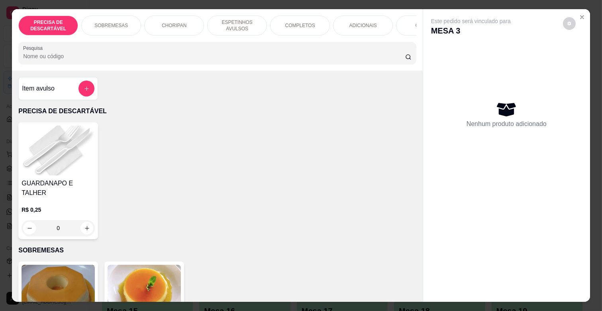
click at [392, 21] on div "PRECISA DE DESCARTÁVEL SOBREMESAS CHORIPAN ESPETINHOS AVULSOS COMPLETOS ADICION…" at bounding box center [217, 26] width 398 height 20
click at [404, 26] on div "COMBOS" at bounding box center [426, 26] width 60 height 20
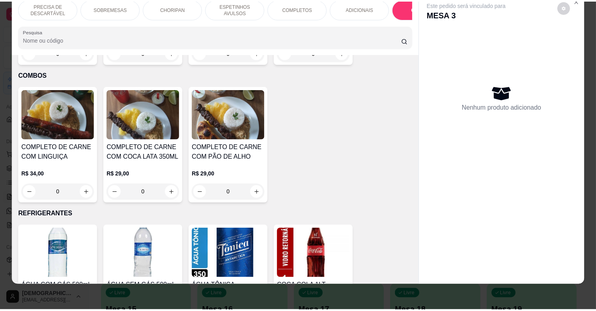
scroll to position [1862, 0]
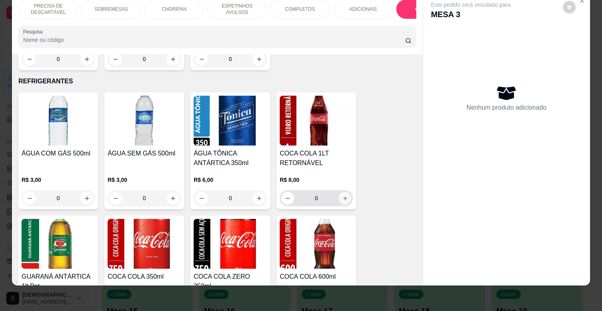
click at [339, 192] on button "increase-product-quantity" at bounding box center [345, 198] width 12 height 12
type input "1"
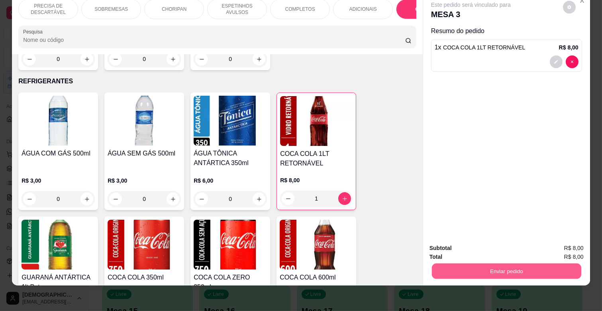
click at [495, 269] on button "Enviar pedido" at bounding box center [506, 271] width 149 height 16
click at [580, 244] on button "Enviar pedido" at bounding box center [562, 244] width 45 height 15
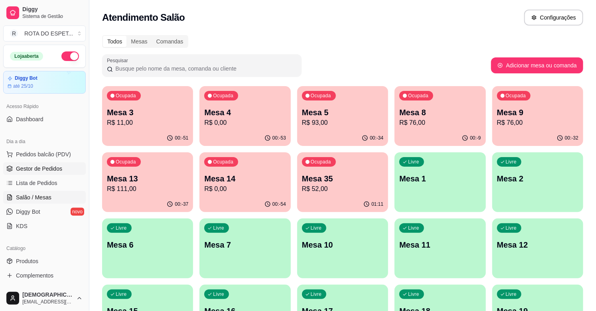
click at [57, 172] on span "Gestor de Pedidos" at bounding box center [39, 169] width 46 height 8
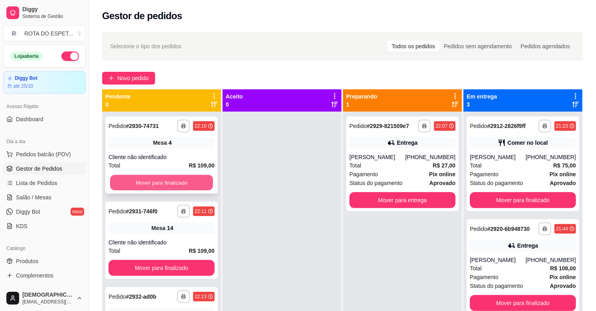
click at [185, 175] on button "Mover para finalizado" at bounding box center [161, 183] width 103 height 16
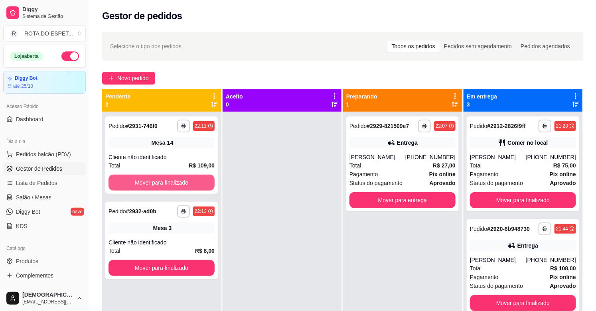
click at [185, 177] on button "Mover para finalizado" at bounding box center [161, 183] width 106 height 16
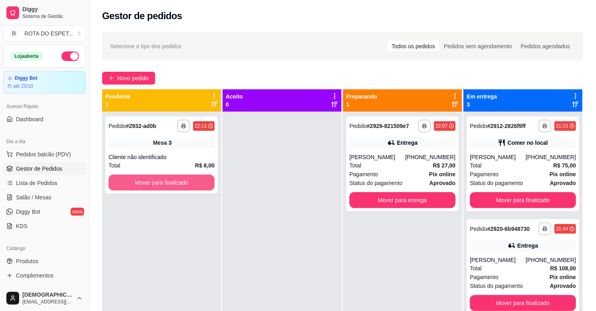
click at [185, 177] on button "Mover para finalizado" at bounding box center [161, 183] width 106 height 16
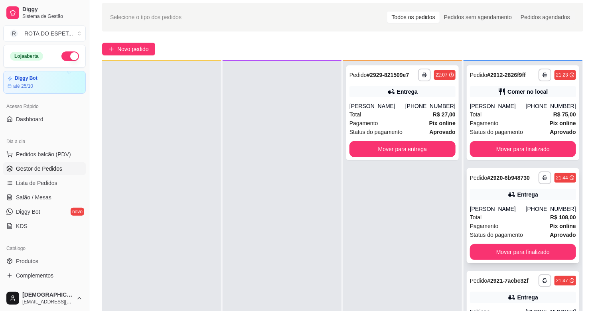
scroll to position [44, 0]
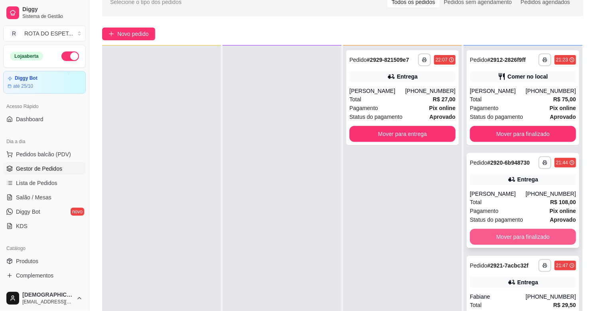
click at [529, 233] on button "Mover para finalizado" at bounding box center [523, 237] width 106 height 16
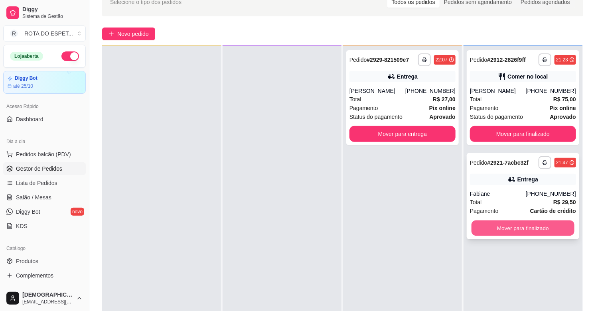
click at [519, 230] on button "Mover para finalizado" at bounding box center [522, 228] width 103 height 16
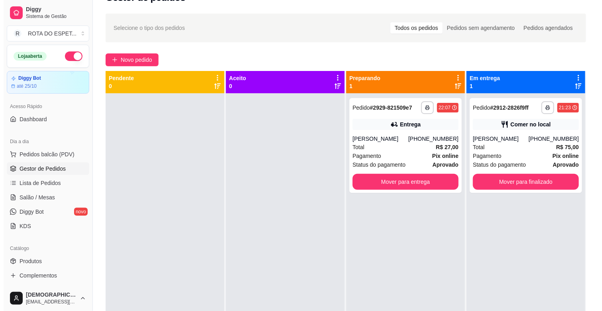
scroll to position [0, 0]
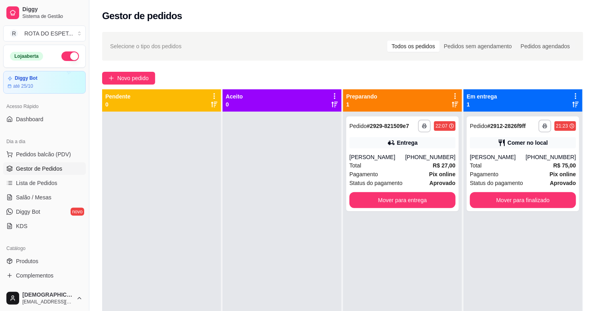
click at [250, 261] on div at bounding box center [281, 267] width 119 height 311
click at [21, 194] on span "Salão / Mesas" at bounding box center [33, 197] width 35 height 8
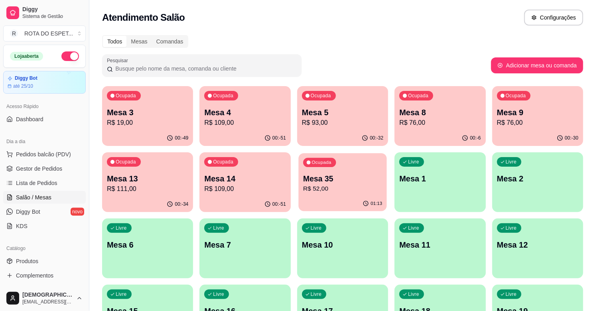
click at [316, 194] on div "Ocupada Mesa 35 R$ 52,00" at bounding box center [342, 174] width 88 height 43
click at [452, 101] on div "Ocupada Mesa 8 R$ 76,00" at bounding box center [439, 108] width 91 height 44
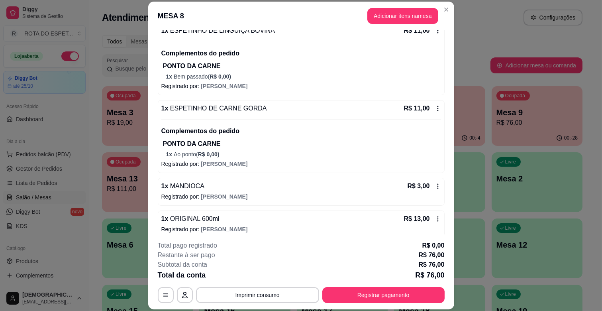
scroll to position [224, 0]
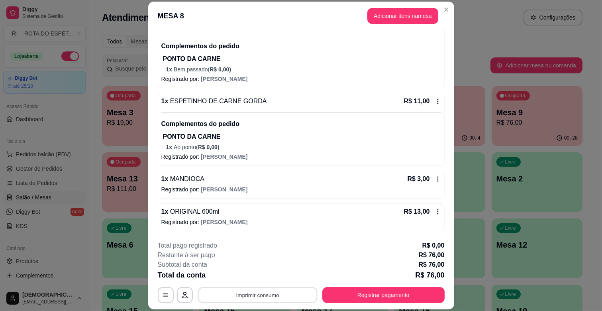
click at [265, 293] on button "Imprimir consumo" at bounding box center [258, 295] width 120 height 16
click at [421, 19] on button "Adicionar itens na mesa" at bounding box center [403, 16] width 71 height 16
click at [399, 16] on button "Adicionar itens na mesa" at bounding box center [403, 16] width 69 height 16
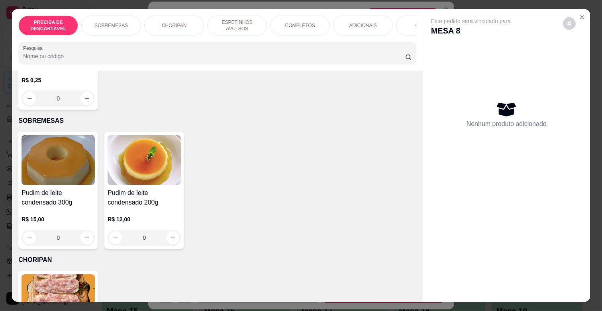
scroll to position [133, 0]
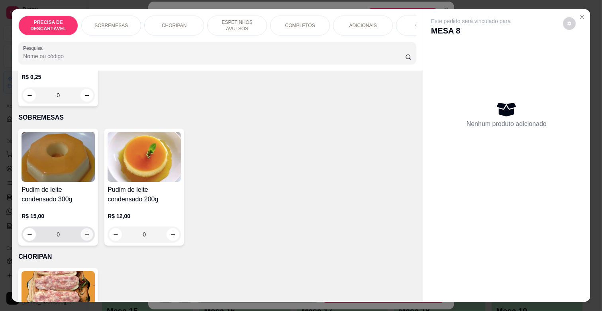
click at [84, 228] on button "increase-product-quantity" at bounding box center [87, 234] width 12 height 12
type input "1"
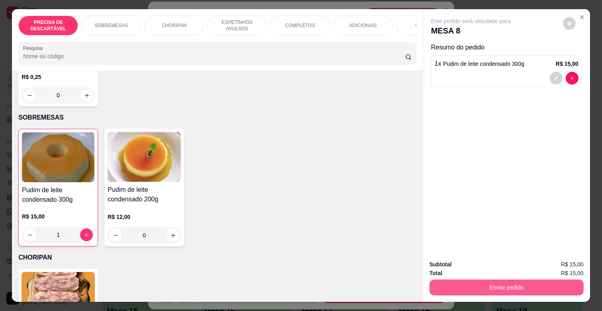
click at [532, 284] on button "Enviar pedido" at bounding box center [507, 287] width 154 height 16
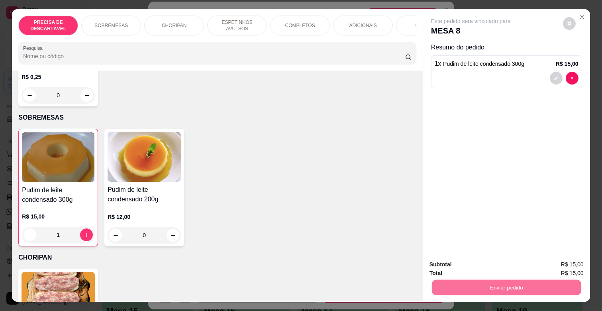
click at [557, 261] on button "Enviar pedido" at bounding box center [562, 264] width 45 height 15
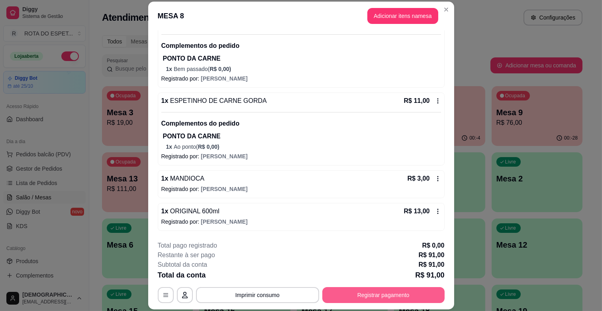
click at [396, 292] on button "Registrar pagamento" at bounding box center [383, 295] width 122 height 16
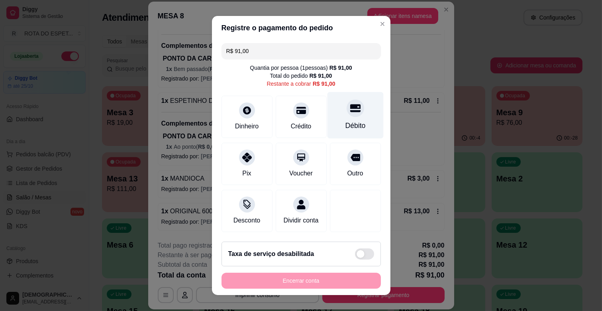
click at [343, 119] on div "Débito" at bounding box center [355, 115] width 56 height 47
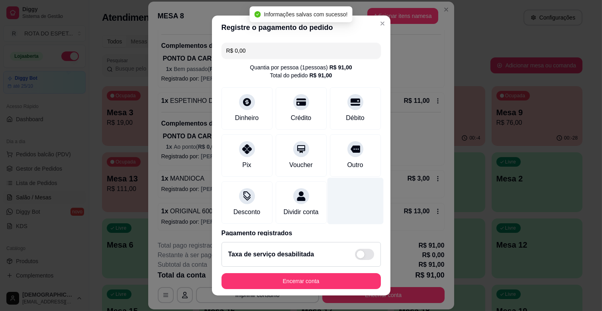
type input "R$ 0,00"
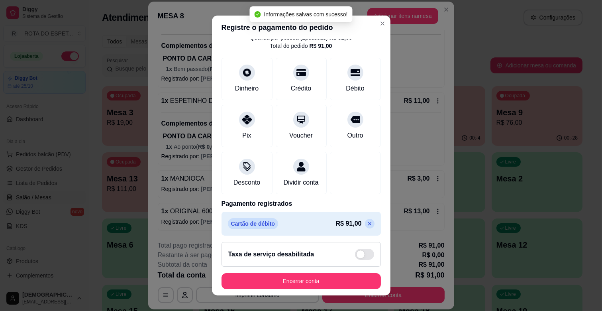
scroll to position [42, 0]
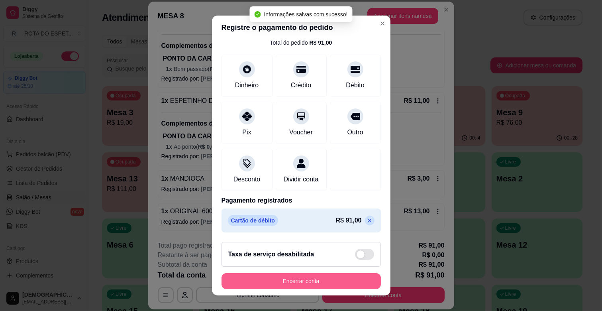
click at [335, 277] on button "Encerrar conta" at bounding box center [301, 281] width 159 height 16
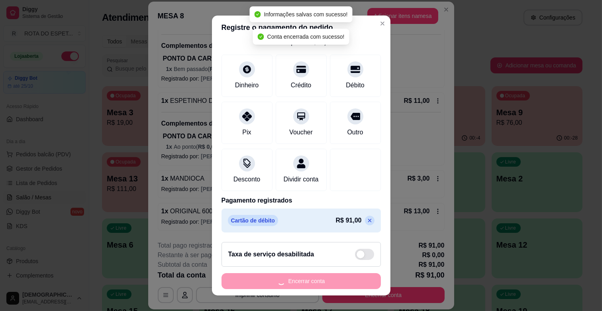
scroll to position [0, 0]
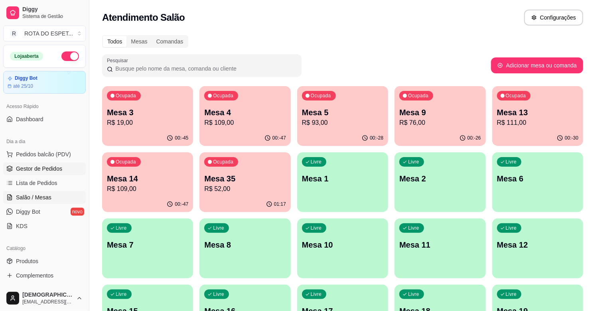
click at [38, 165] on span "Gestor de Pedidos" at bounding box center [39, 169] width 46 height 8
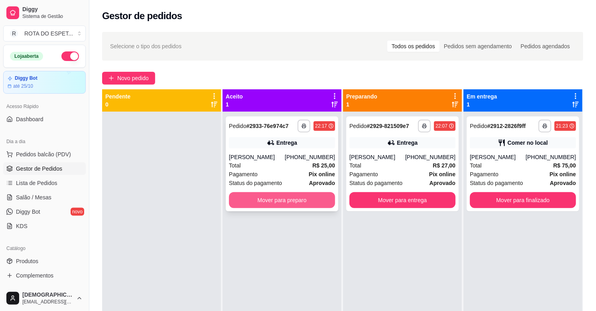
click at [278, 202] on button "Mover para preparo" at bounding box center [282, 200] width 106 height 16
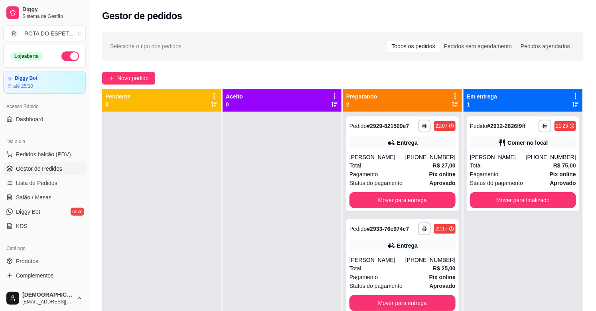
click at [6, 204] on ul "Pedidos balcão (PDV) Gestor de Pedidos Lista de Pedidos Salão / Mesas Diggy Bot…" at bounding box center [44, 190] width 83 height 85
click at [6, 199] on icon at bounding box center [9, 197] width 6 height 6
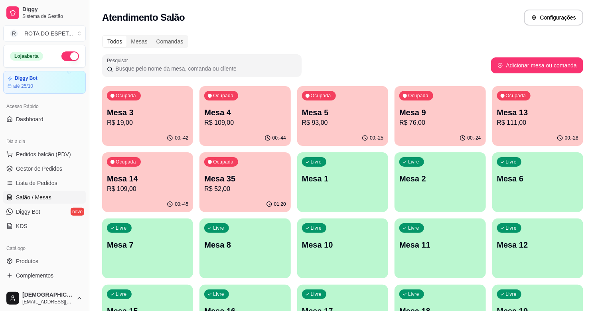
click at [216, 190] on p "R$ 52,00" at bounding box center [244, 189] width 81 height 10
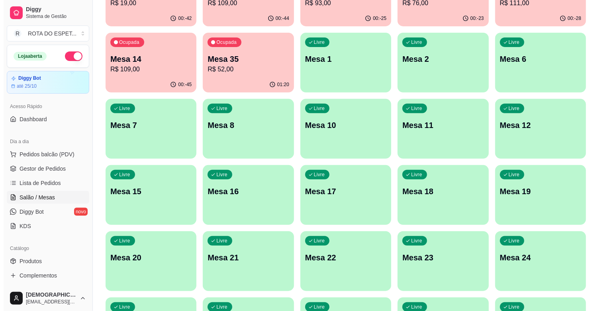
scroll to position [133, 0]
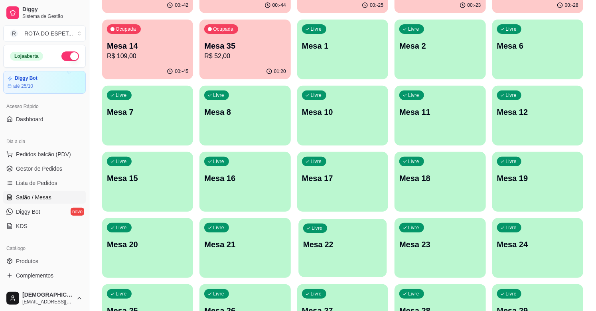
click at [347, 240] on p "Mesa 22" at bounding box center [342, 244] width 79 height 11
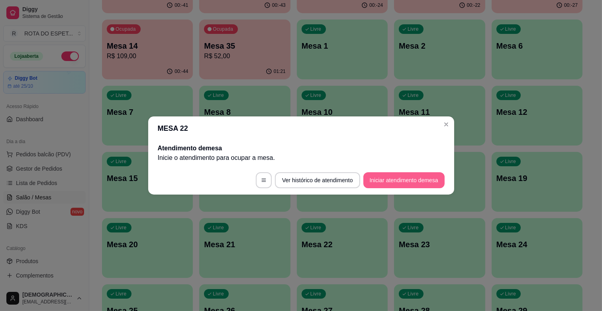
click at [427, 173] on button "Iniciar atendimento de mesa" at bounding box center [404, 180] width 81 height 16
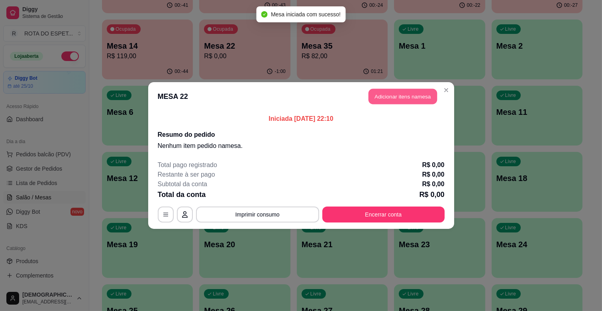
click at [385, 94] on button "Adicionar itens na mesa" at bounding box center [403, 97] width 69 height 16
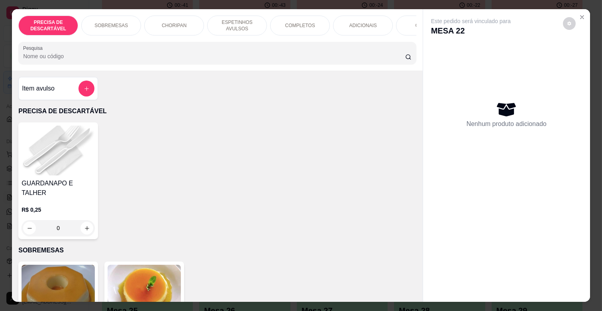
click at [310, 21] on div "COMPLETOS" at bounding box center [300, 26] width 60 height 20
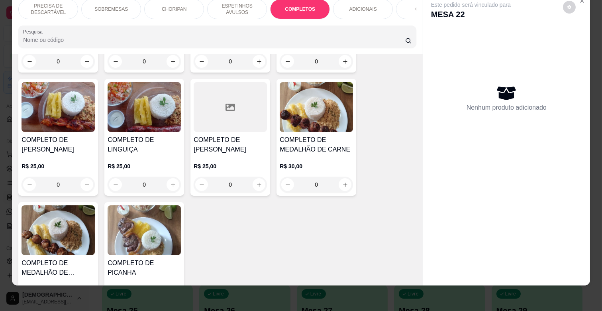
scroll to position [1095, 0]
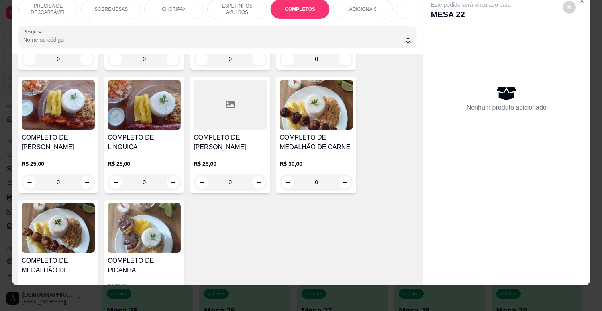
click at [26, 137] on div "COMPLETO DE [PERSON_NAME]" at bounding box center [58, 142] width 73 height 19
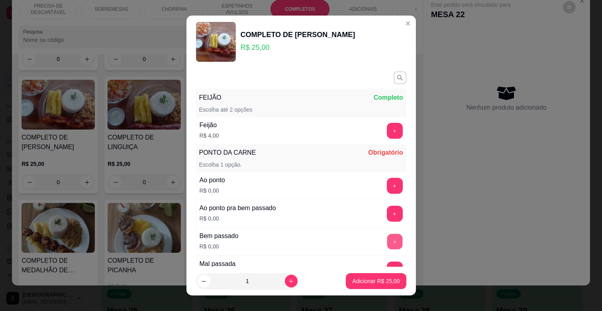
click at [387, 234] on button "+" at bounding box center [395, 242] width 16 height 16
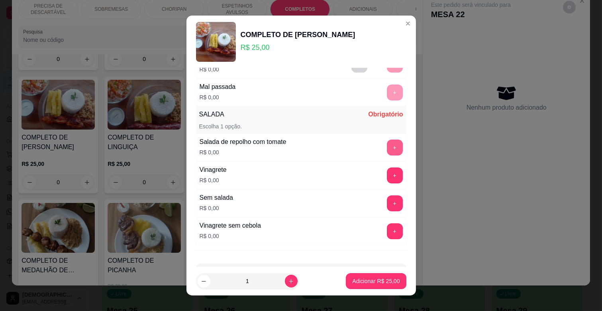
click at [387, 148] on button "+" at bounding box center [395, 148] width 16 height 16
click at [384, 148] on div "+" at bounding box center [395, 148] width 22 height 16
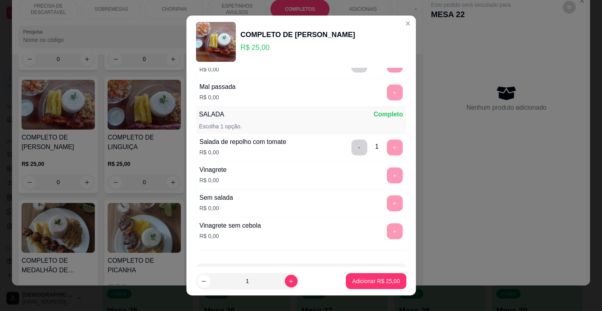
click at [348, 149] on div "- 1 +" at bounding box center [377, 148] width 58 height 16
click at [352, 149] on button "-" at bounding box center [360, 148] width 16 height 16
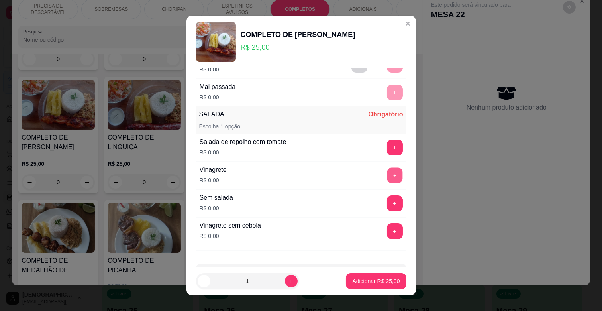
click at [387, 178] on button "+" at bounding box center [395, 176] width 16 height 16
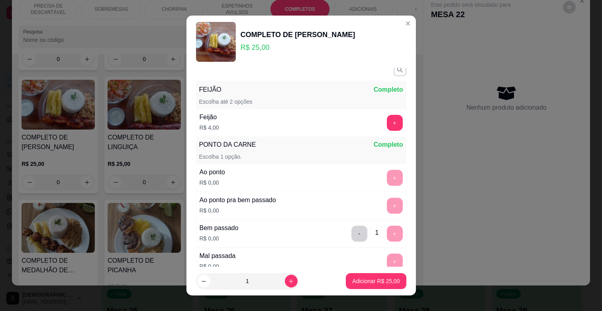
scroll to position [0, 0]
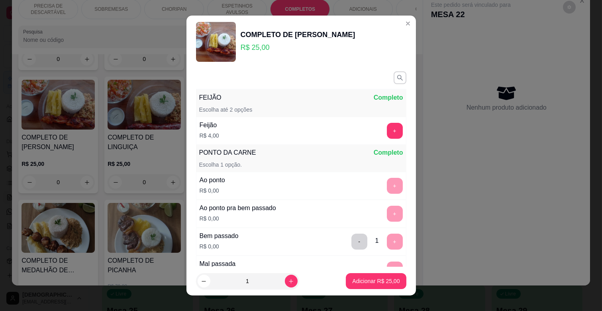
click at [532, 94] on div "Nenhum produto adicionado" at bounding box center [507, 98] width 80 height 29
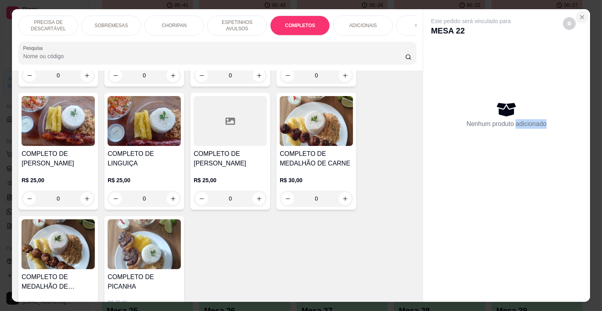
click at [579, 16] on icon "Close" at bounding box center [582, 17] width 6 height 6
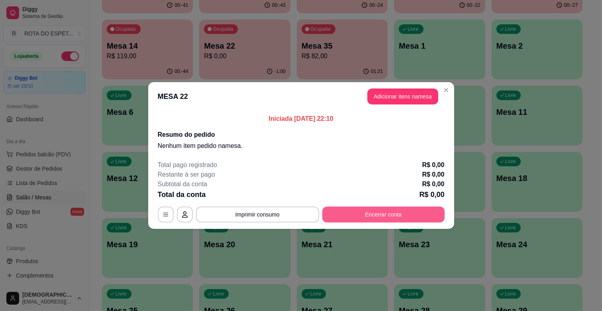
click at [362, 212] on button "Encerrar conta" at bounding box center [383, 214] width 122 height 16
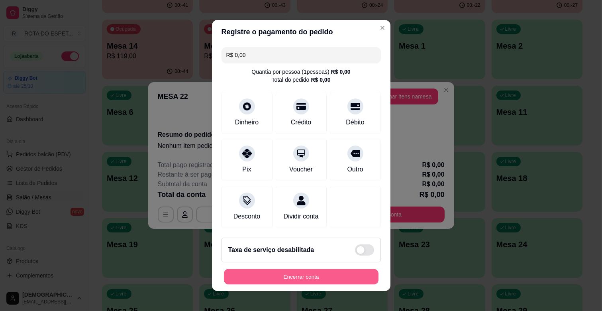
click at [313, 285] on button "Encerrar conta" at bounding box center [301, 277] width 155 height 16
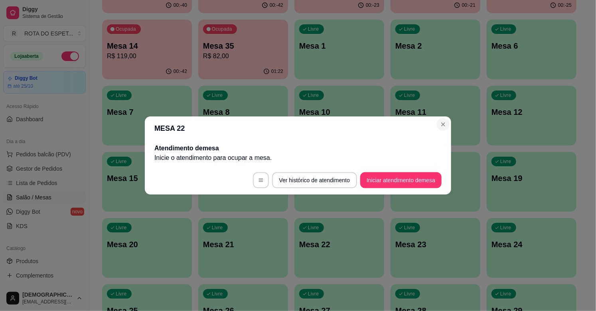
click at [448, 130] on div "Livre Mesa 11" at bounding box center [435, 111] width 90 height 50
click at [453, 124] on header "MESA 11" at bounding box center [301, 128] width 306 height 24
click at [436, 117] on header "MESA 11" at bounding box center [301, 128] width 306 height 24
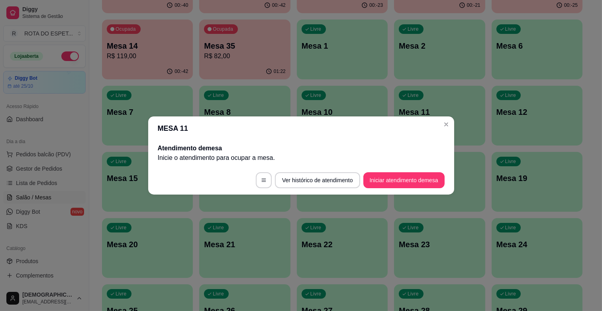
click at [450, 134] on header "MESA 11" at bounding box center [301, 128] width 306 height 24
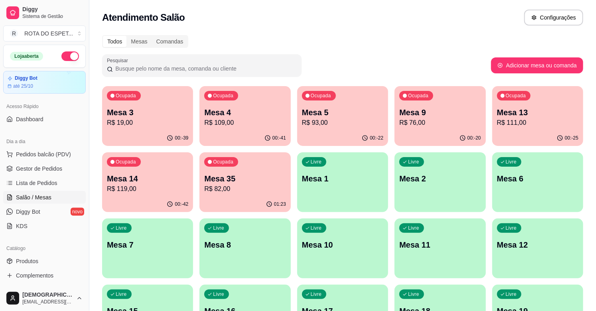
click at [423, 126] on p "R$ 76,00" at bounding box center [439, 123] width 81 height 10
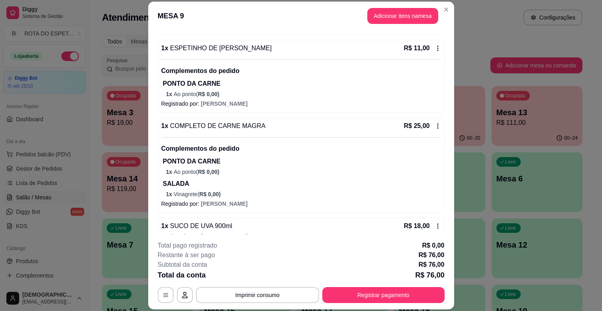
scroll to position [236, 0]
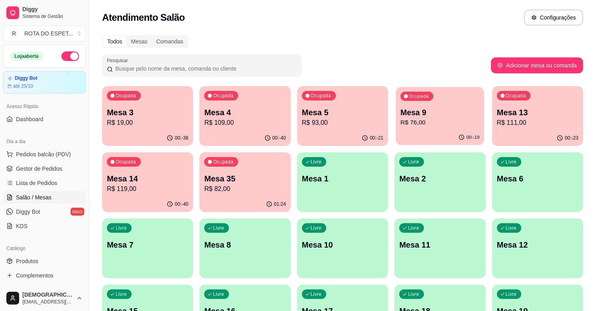
click at [425, 129] on div "Ocupada Mesa 9 R$ 76,00" at bounding box center [440, 108] width 88 height 43
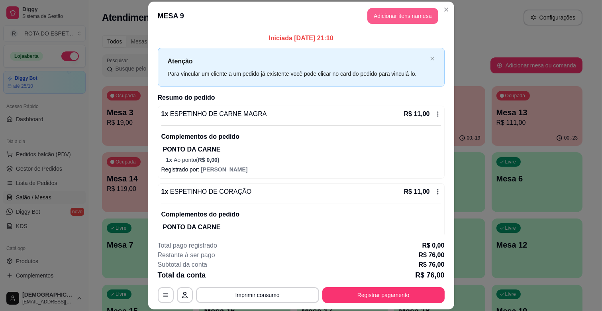
click at [416, 18] on button "Adicionar itens na mesa" at bounding box center [403, 16] width 71 height 16
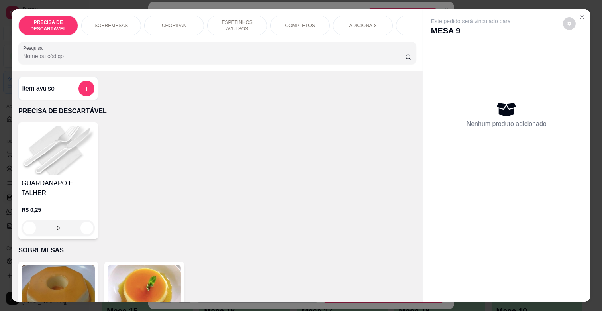
scroll to position [0, 354]
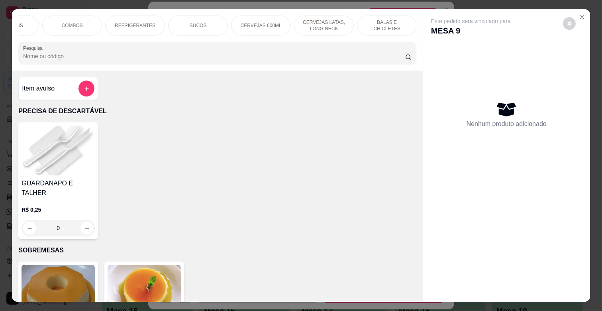
click at [382, 26] on div "BALAS E CHICLETES" at bounding box center [387, 26] width 60 height 20
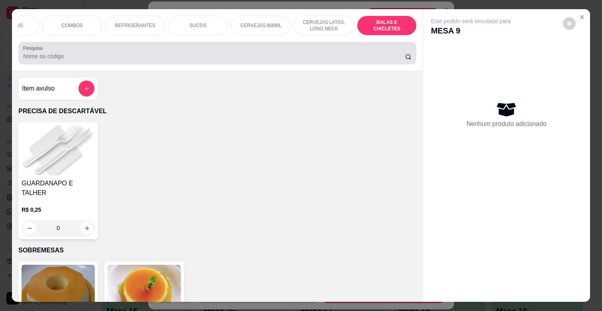
scroll to position [19, 0]
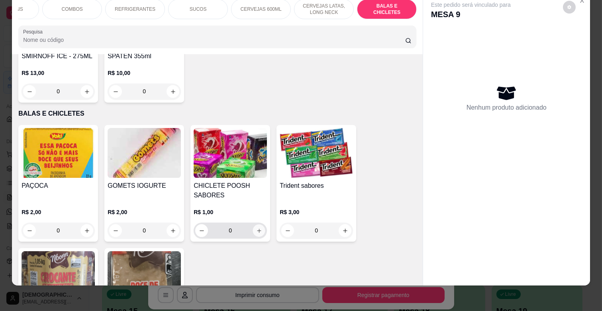
click at [256, 228] on icon "increase-product-quantity" at bounding box center [259, 231] width 6 height 6
type input "1"
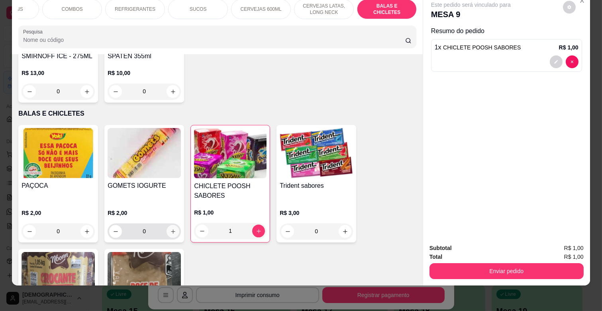
click at [172, 228] on icon "increase-product-quantity" at bounding box center [173, 231] width 6 height 6
type input "1"
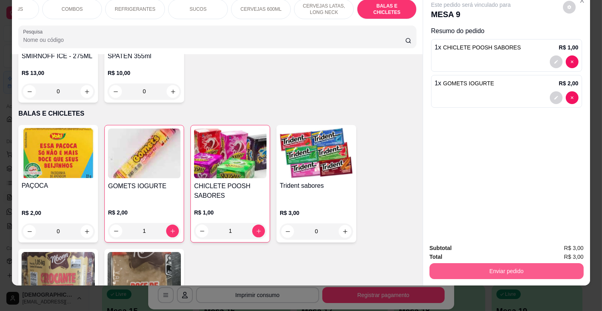
click at [474, 265] on button "Enviar pedido" at bounding box center [507, 271] width 154 height 16
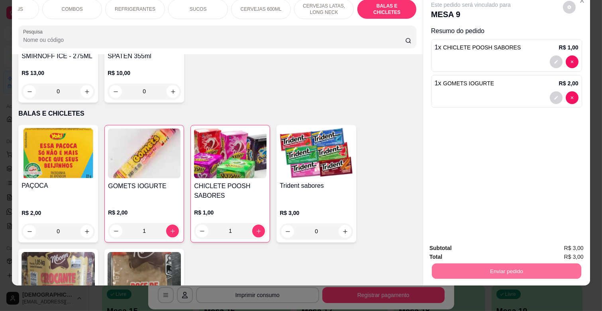
click at [577, 240] on button "Enviar pedido" at bounding box center [563, 244] width 44 height 15
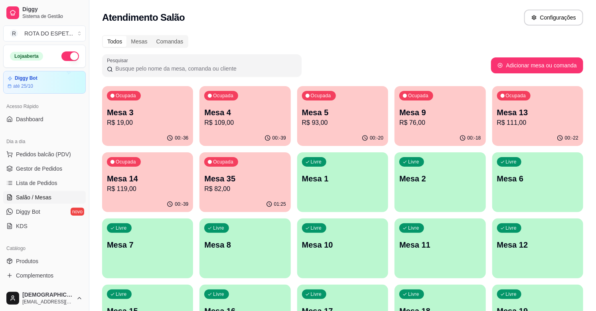
click at [155, 126] on p "R$ 19,00" at bounding box center [147, 123] width 81 height 10
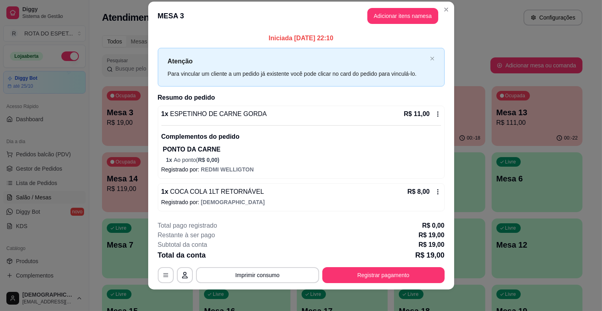
scroll to position [14, 0]
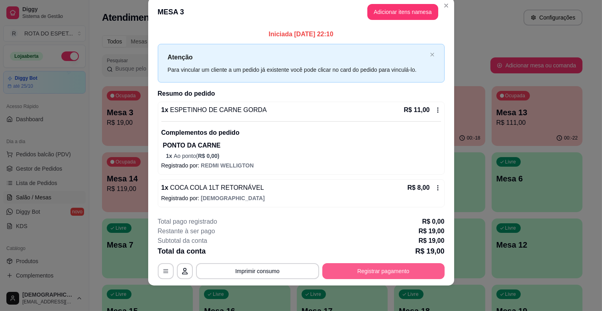
click at [359, 274] on button "Registrar pagamento" at bounding box center [383, 271] width 122 height 16
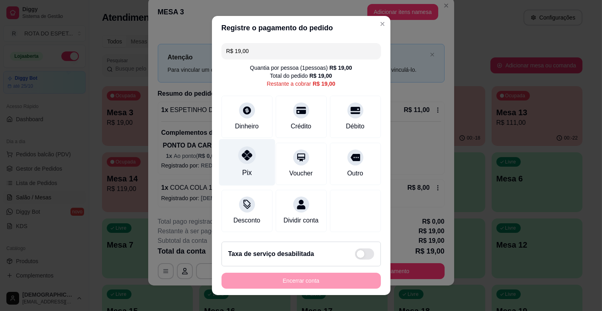
click at [241, 162] on div at bounding box center [247, 155] width 18 height 18
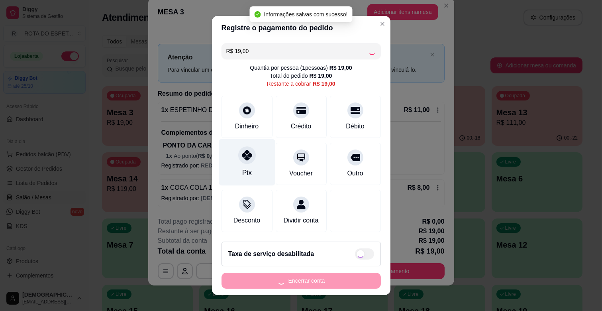
type input "R$ 0,00"
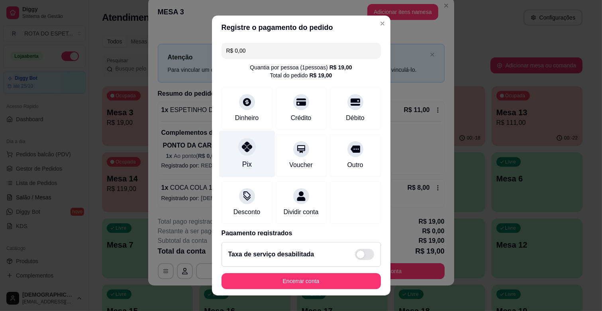
click at [242, 162] on div "Pix" at bounding box center [247, 164] width 10 height 10
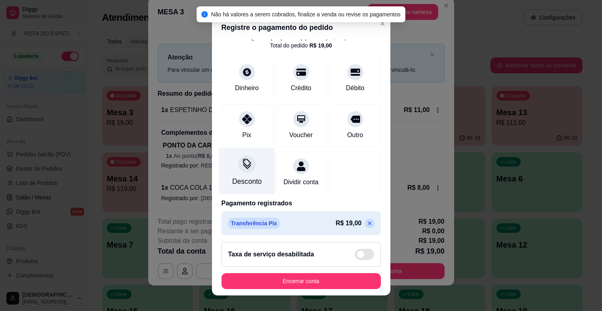
scroll to position [42, 0]
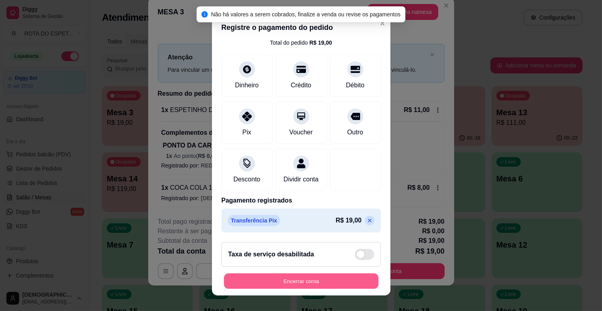
click at [299, 278] on button "Encerrar conta" at bounding box center [301, 281] width 155 height 16
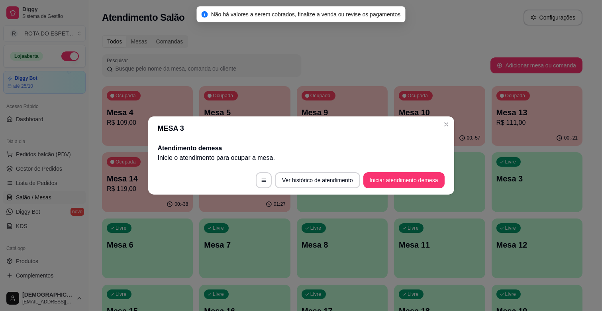
scroll to position [0, 0]
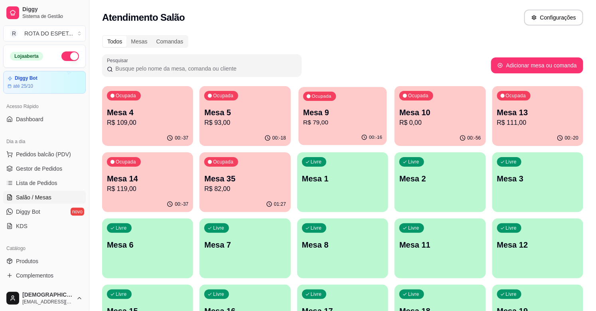
click at [322, 130] on div "00:-16" at bounding box center [342, 137] width 88 height 15
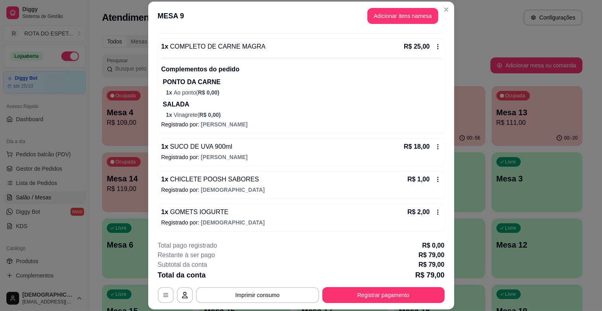
scroll to position [301, 0]
click at [395, 297] on button "Registrar pagamento" at bounding box center [383, 295] width 122 height 16
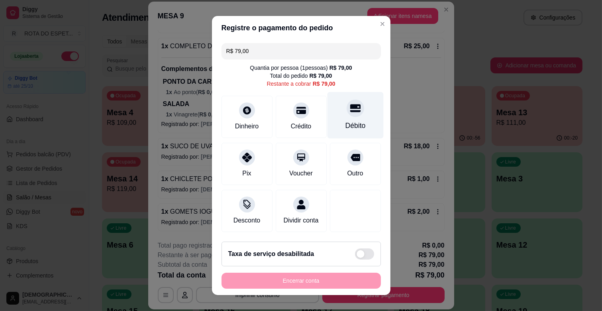
click at [347, 132] on div "Débito" at bounding box center [355, 115] width 56 height 47
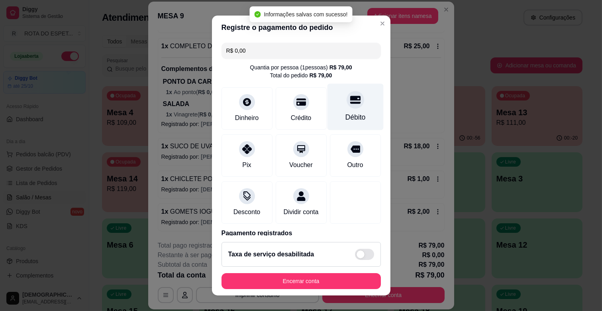
type input "R$ 0,00"
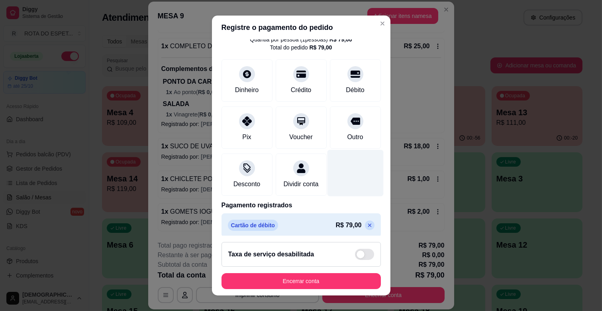
scroll to position [42, 0]
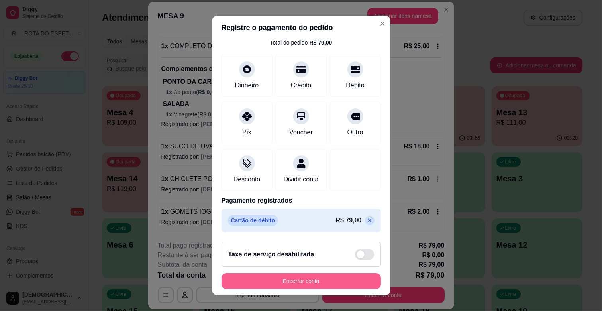
click at [335, 277] on button "Encerrar conta" at bounding box center [301, 281] width 159 height 16
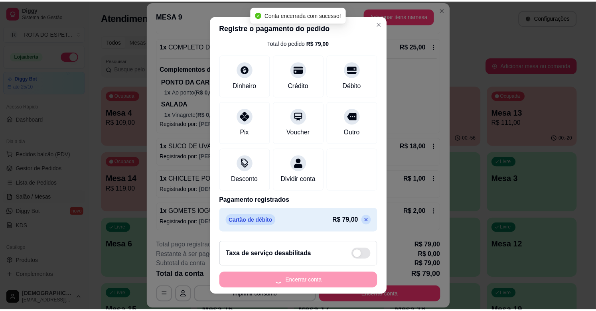
scroll to position [0, 0]
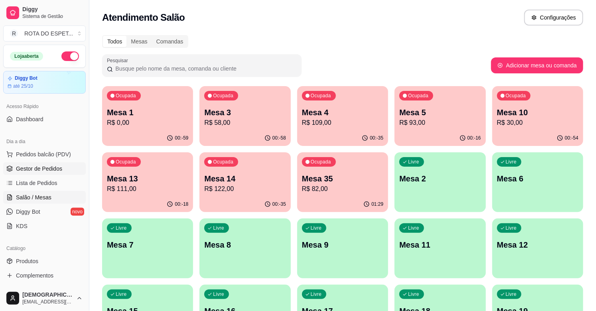
click at [40, 165] on span "Gestor de Pedidos" at bounding box center [39, 169] width 46 height 8
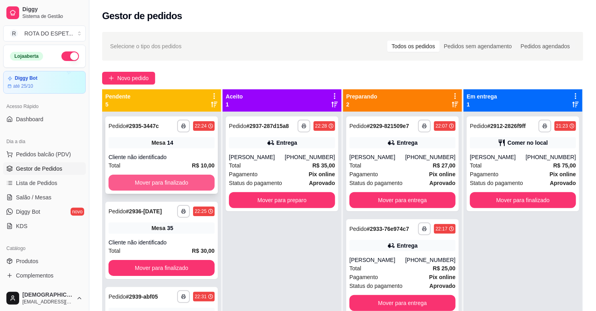
click at [173, 177] on button "Mover para finalizado" at bounding box center [161, 183] width 106 height 16
click at [167, 177] on button "Mover para finalizado" at bounding box center [161, 183] width 106 height 16
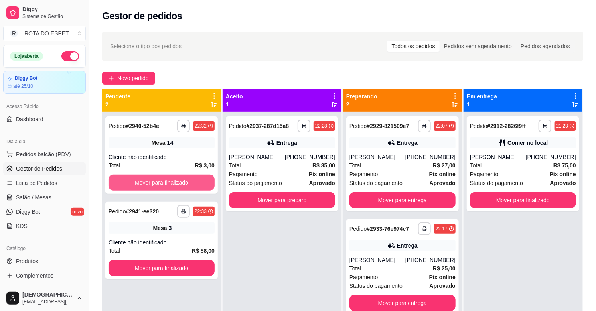
click at [167, 177] on button "Mover para finalizado" at bounding box center [161, 183] width 106 height 16
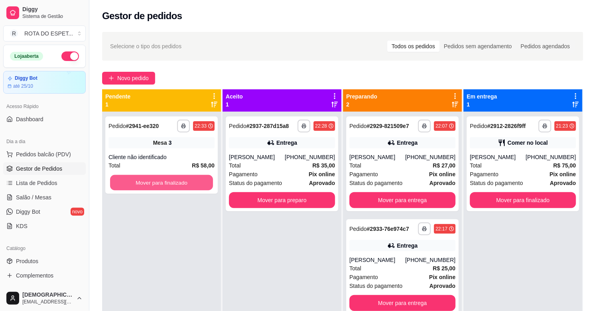
click at [167, 177] on button "Mover para finalizado" at bounding box center [161, 183] width 103 height 16
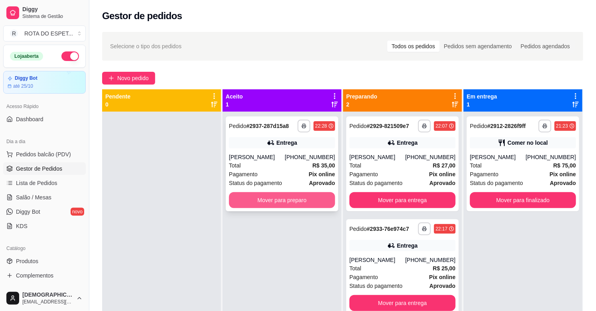
click at [240, 193] on button "Mover para preparo" at bounding box center [282, 200] width 106 height 16
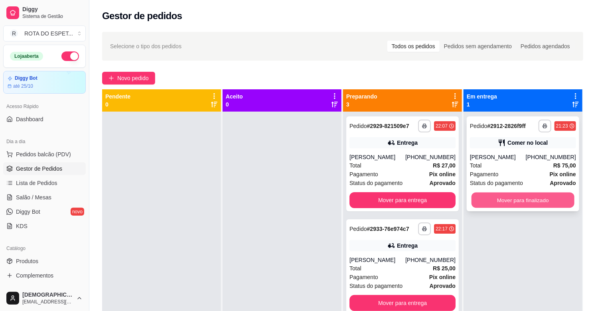
click at [506, 197] on button "Mover para finalizado" at bounding box center [522, 201] width 103 height 16
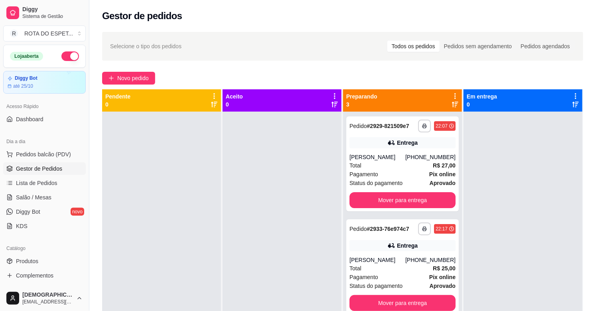
click at [287, 258] on div at bounding box center [281, 267] width 119 height 311
click at [400, 204] on button "Mover para entrega" at bounding box center [402, 200] width 106 height 16
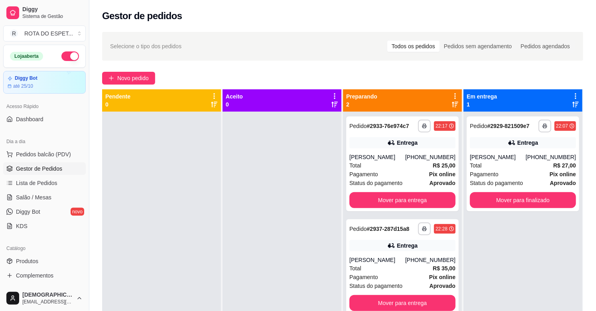
click at [297, 238] on div at bounding box center [281, 267] width 119 height 311
click at [252, 259] on div at bounding box center [281, 267] width 119 height 311
click at [47, 199] on span "Salão / Mesas" at bounding box center [33, 197] width 35 height 8
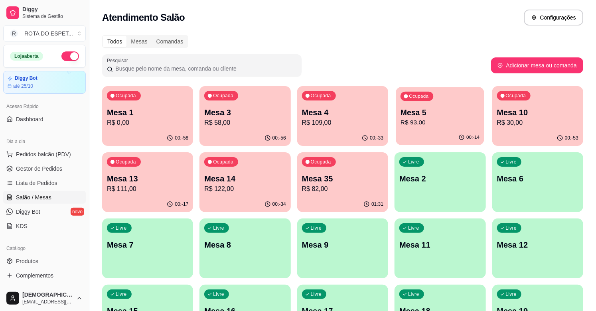
click at [435, 118] on p "R$ 93,00" at bounding box center [439, 122] width 79 height 9
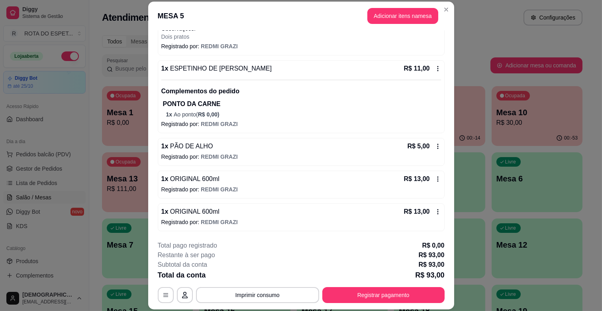
scroll to position [24, 0]
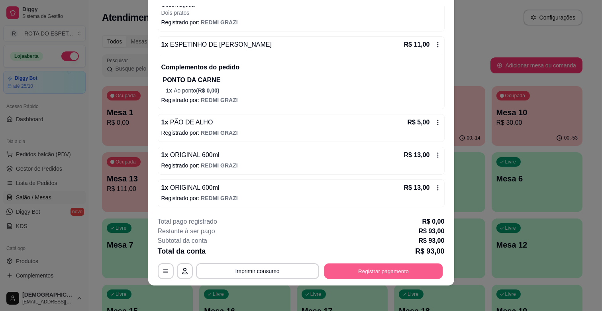
click at [423, 275] on button "Registrar pagamento" at bounding box center [383, 271] width 119 height 16
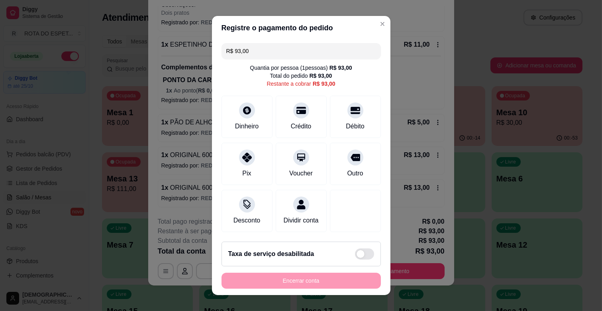
click at [368, 132] on div "R$ 93,00 Quantia por pessoa ( 1 pessoas) R$ 93,00 Total do pedido R$ 93,00 Rest…" at bounding box center [301, 137] width 179 height 195
click at [349, 110] on div "Débito" at bounding box center [355, 115] width 56 height 47
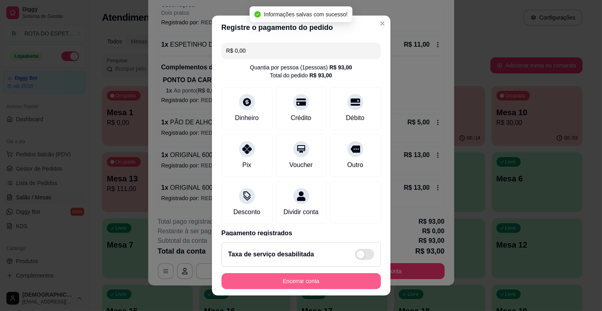
type input "R$ 0,00"
click at [328, 283] on button "Encerrar conta" at bounding box center [301, 281] width 155 height 16
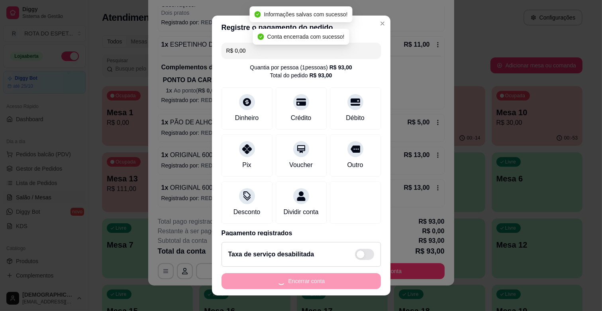
scroll to position [0, 0]
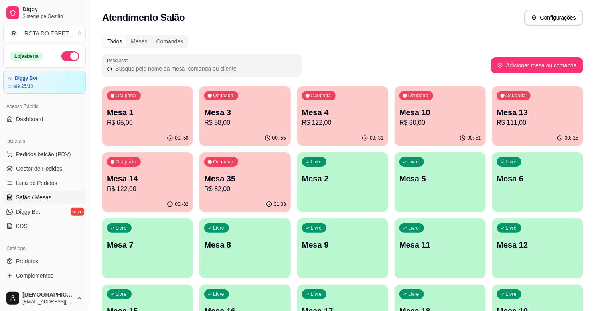
click at [525, 114] on p "Mesa 13" at bounding box center [537, 112] width 81 height 11
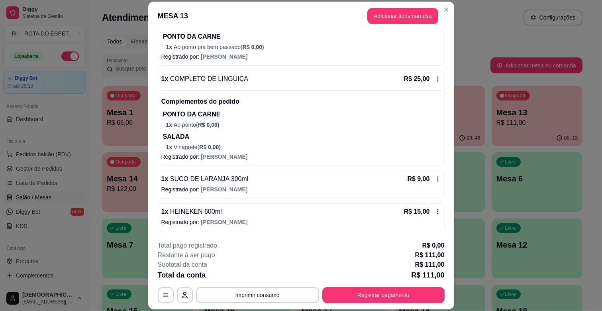
scroll to position [91, 0]
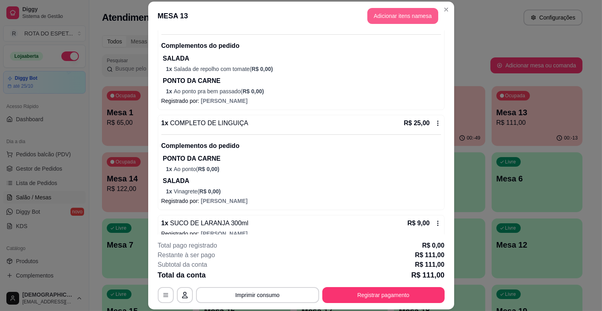
click at [376, 17] on button "Adicionar itens na mesa" at bounding box center [403, 16] width 71 height 16
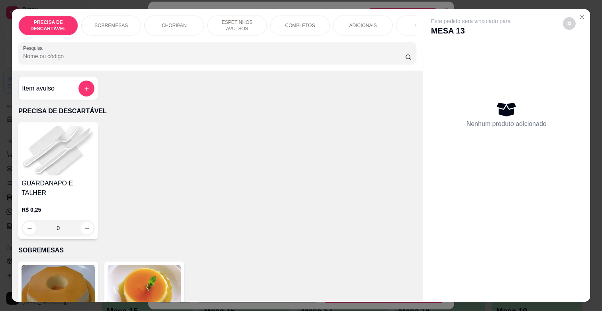
click at [408, 31] on div "COMBOS" at bounding box center [426, 26] width 60 height 20
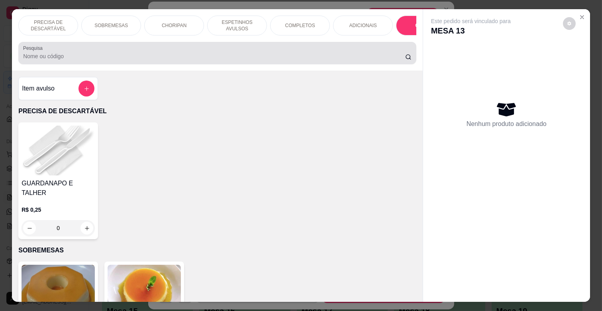
click at [408, 45] on div at bounding box center [217, 53] width 389 height 16
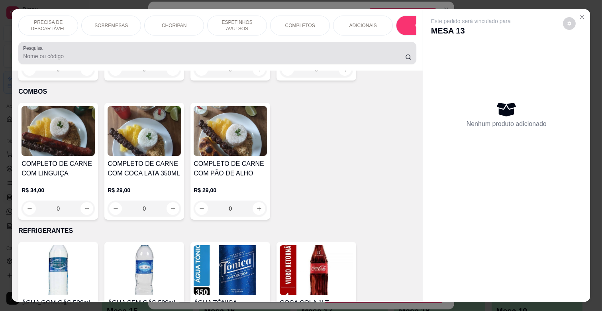
scroll to position [19, 0]
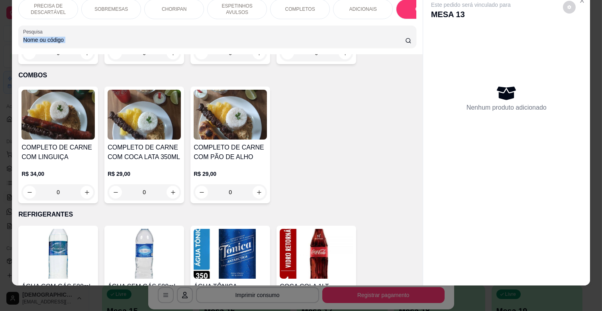
click at [409, 32] on div "Pesquisa" at bounding box center [217, 37] width 398 height 22
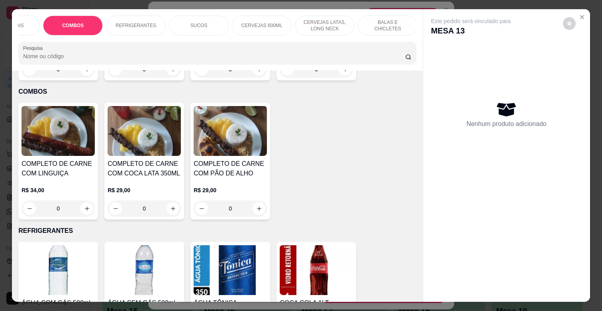
scroll to position [0, 354]
click at [395, 19] on p "BALAS E CHICLETES" at bounding box center [387, 25] width 46 height 13
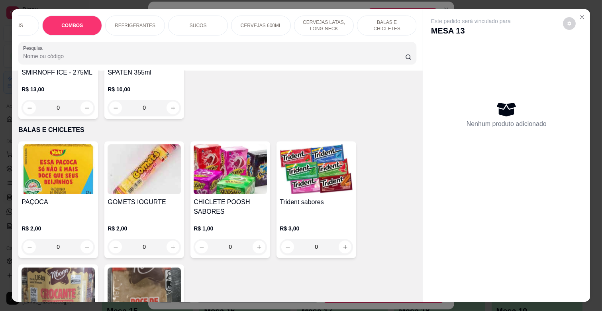
scroll to position [19, 0]
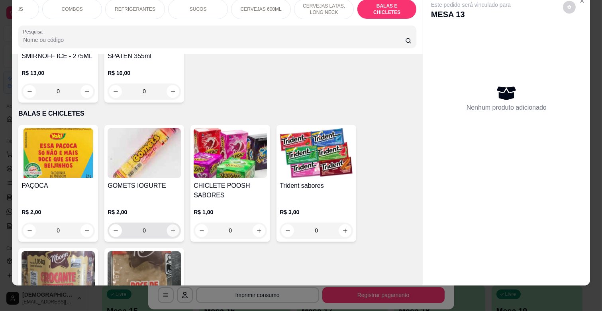
click at [170, 228] on icon "increase-product-quantity" at bounding box center [173, 231] width 6 height 6
type input "1"
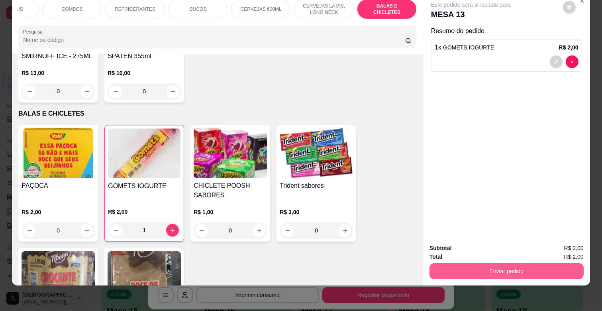
click at [493, 263] on button "Enviar pedido" at bounding box center [507, 271] width 154 height 16
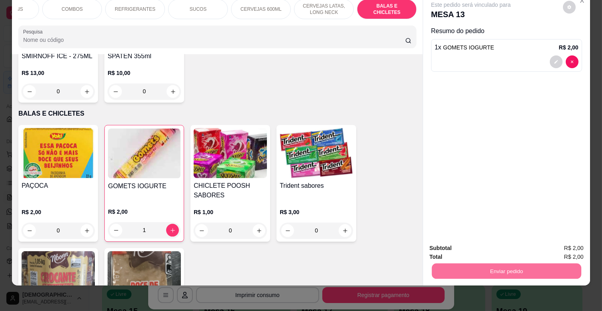
click at [569, 243] on button "Enviar pedido" at bounding box center [562, 244] width 45 height 15
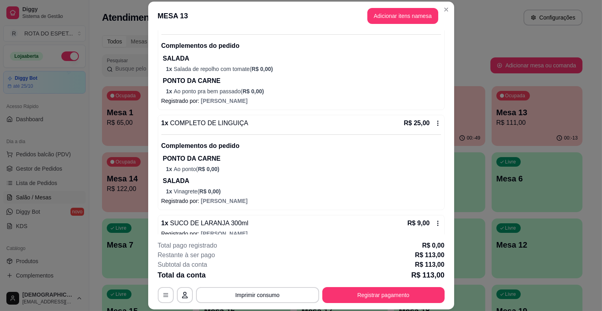
click at [411, 290] on button "Registrar pagamento" at bounding box center [383, 295] width 122 height 16
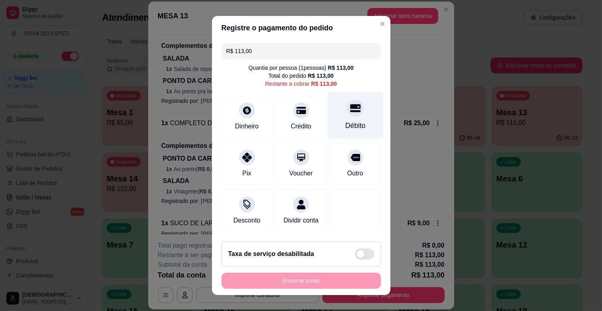
click at [347, 114] on div at bounding box center [356, 108] width 18 height 18
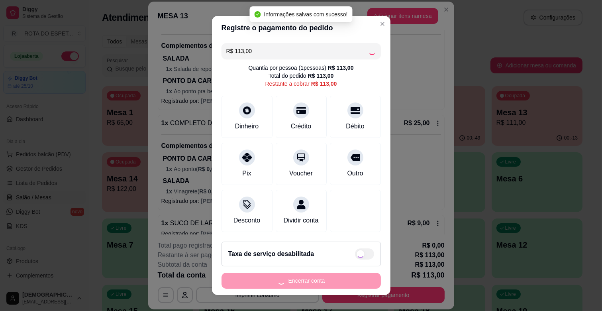
type input "R$ 0,00"
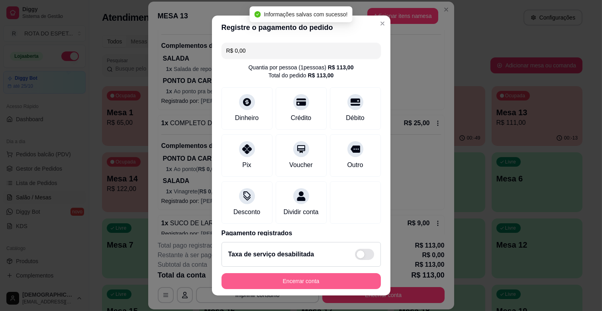
click at [291, 278] on button "Encerrar conta" at bounding box center [301, 281] width 159 height 16
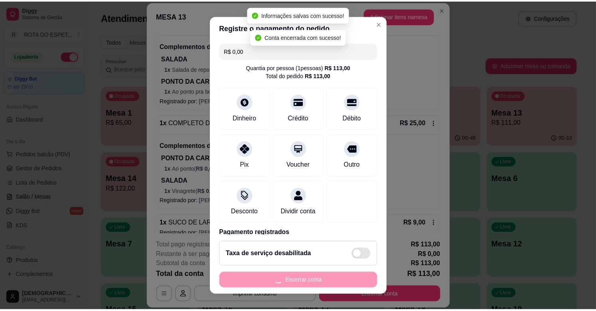
scroll to position [0, 0]
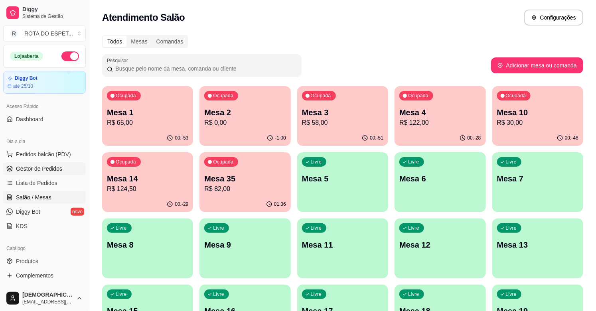
click at [59, 169] on span "Gestor de Pedidos" at bounding box center [39, 169] width 46 height 8
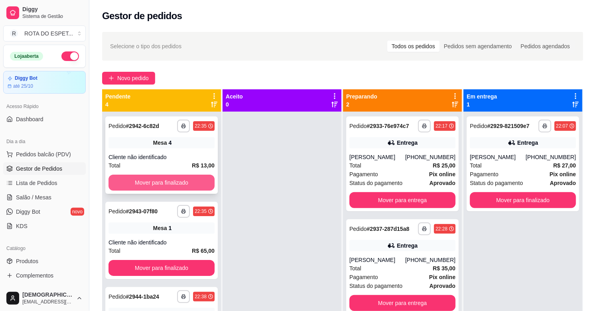
click at [177, 185] on button "Mover para finalizado" at bounding box center [161, 183] width 106 height 16
click at [173, 182] on button "Mover para finalizado" at bounding box center [161, 183] width 106 height 16
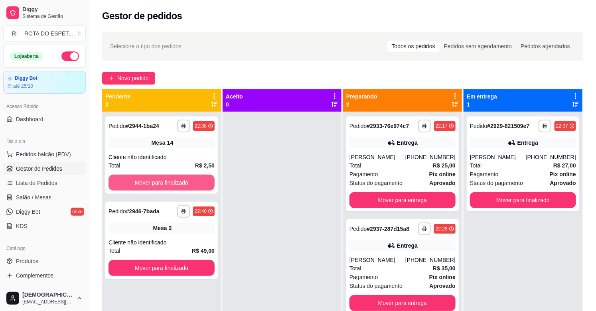
click at [173, 182] on button "Mover para finalizado" at bounding box center [161, 183] width 106 height 16
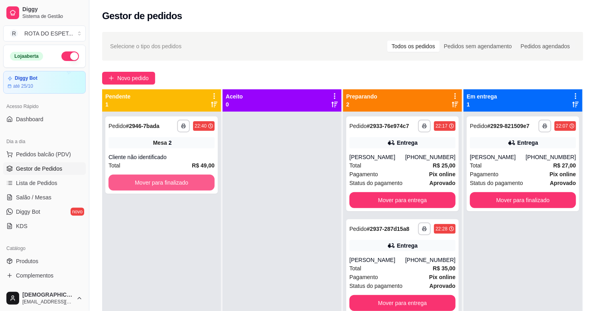
click at [173, 182] on button "Mover para finalizado" at bounding box center [161, 183] width 106 height 16
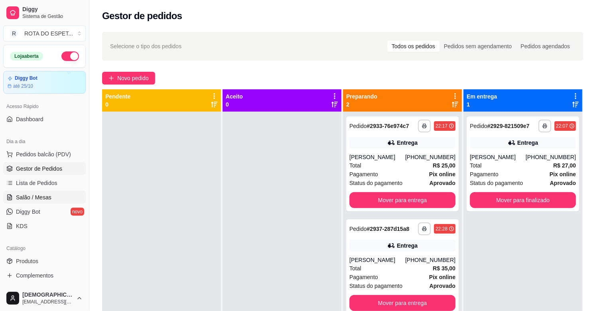
click at [42, 200] on span "Salão / Mesas" at bounding box center [33, 197] width 35 height 8
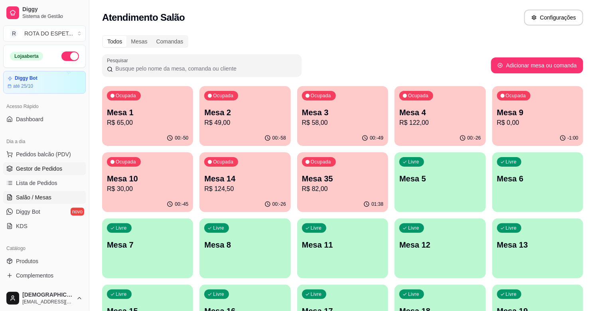
click at [37, 167] on span "Gestor de Pedidos" at bounding box center [39, 169] width 46 height 8
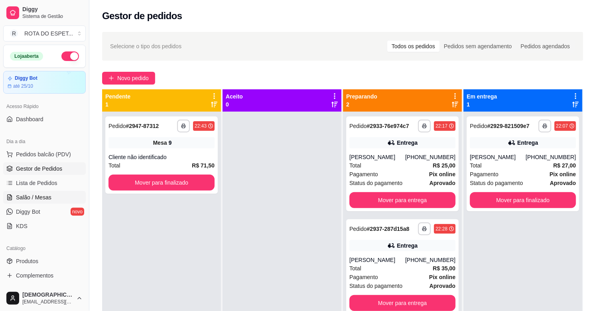
click at [25, 198] on span "Salão / Mesas" at bounding box center [33, 197] width 35 height 8
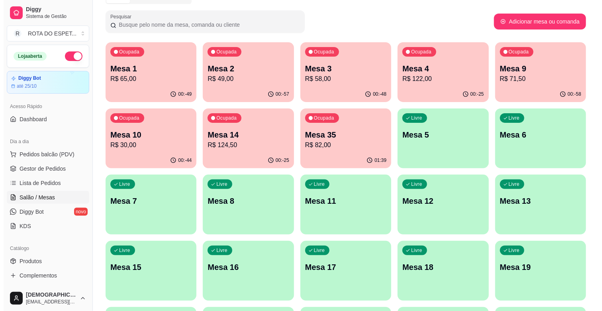
scroll to position [177, 0]
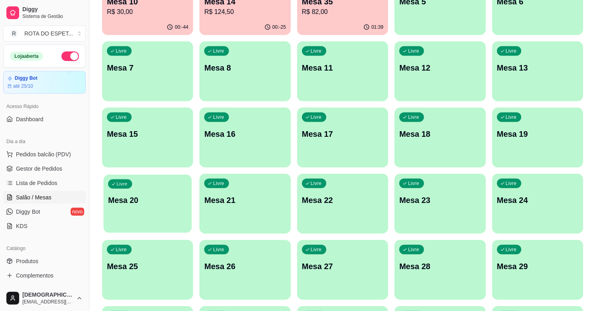
click at [151, 213] on div "Livre Mesa 20" at bounding box center [147, 199] width 88 height 49
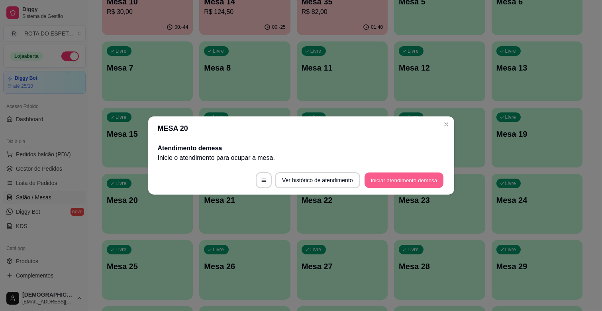
click at [401, 182] on button "Iniciar atendimento de mesa" at bounding box center [404, 181] width 79 height 16
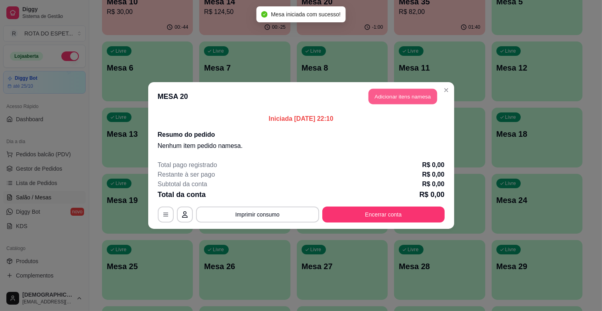
click at [390, 96] on button "Adicionar itens na mesa" at bounding box center [403, 97] width 69 height 16
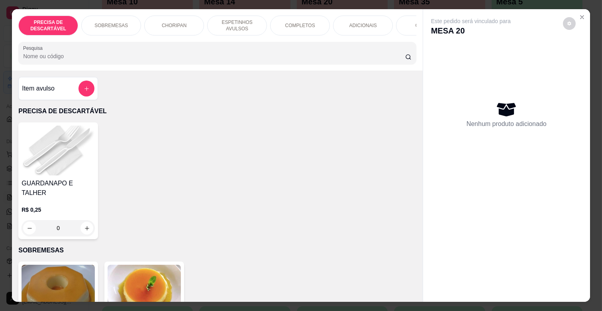
scroll to position [0, 348]
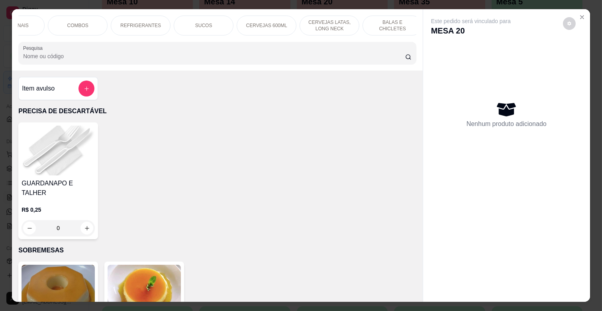
click at [147, 23] on p "REFRIGERANTES" at bounding box center [140, 25] width 41 height 6
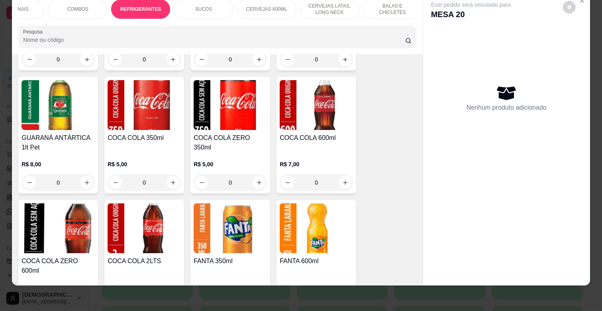
scroll to position [2001, 0]
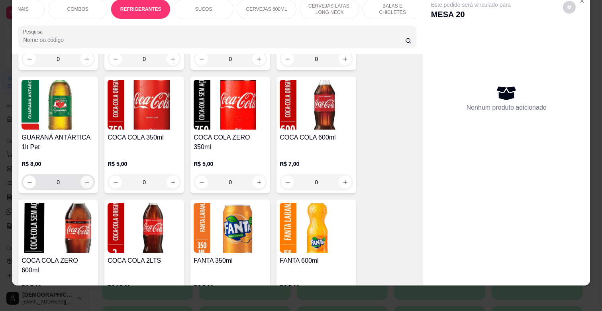
click at [86, 176] on button "increase-product-quantity" at bounding box center [87, 182] width 13 height 13
type input "1"
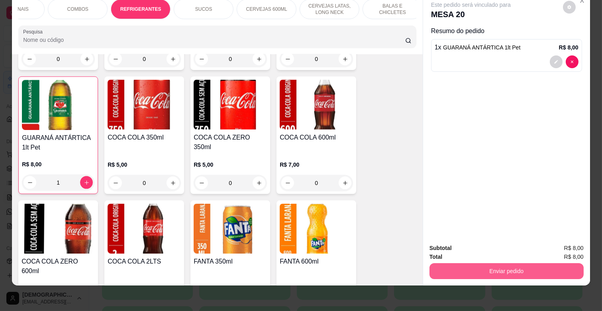
click at [542, 263] on button "Enviar pedido" at bounding box center [507, 271] width 154 height 16
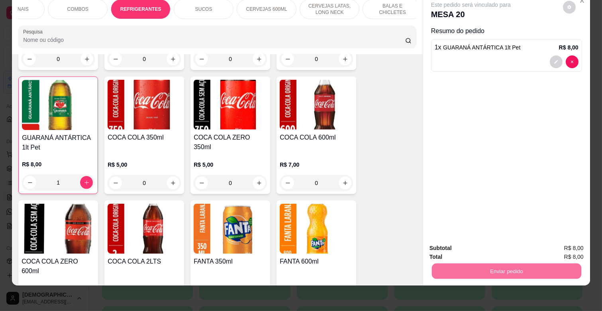
click at [560, 245] on button "Enviar pedido" at bounding box center [562, 245] width 45 height 15
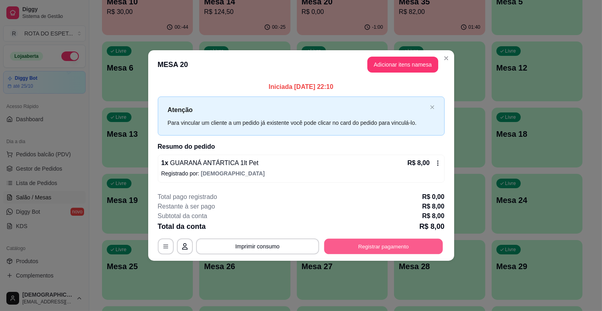
click at [420, 245] on button "Registrar pagamento" at bounding box center [383, 246] width 119 height 16
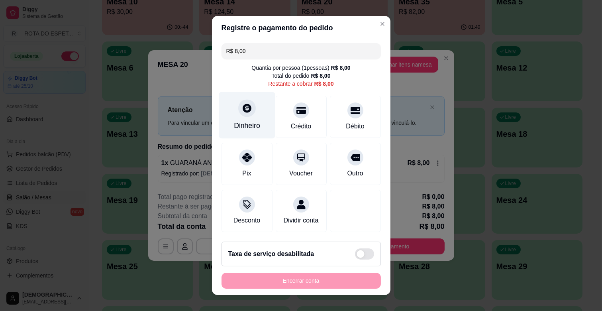
click at [244, 120] on div "Dinheiro" at bounding box center [247, 125] width 26 height 10
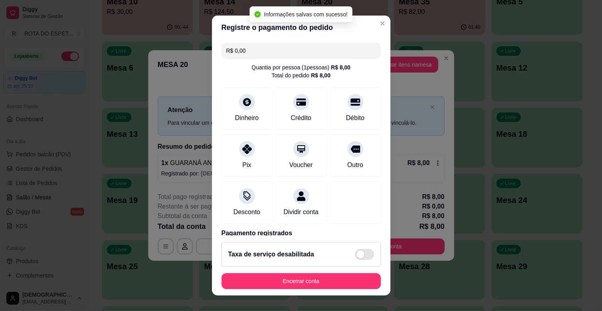
type input "R$ 0,00"
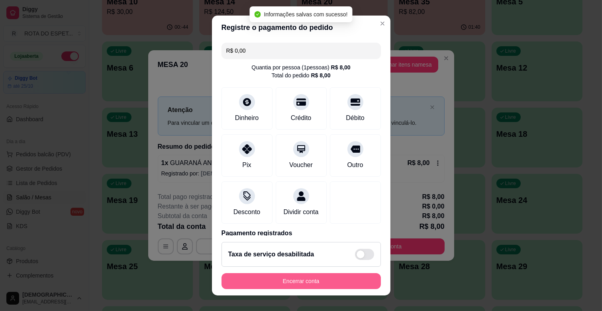
click at [322, 283] on button "Encerrar conta" at bounding box center [301, 281] width 159 height 16
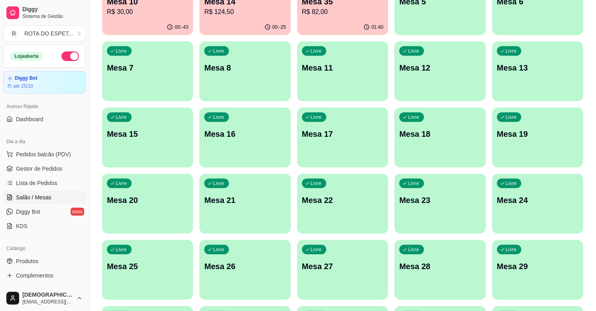
click at [267, 195] on p "Mesa 21" at bounding box center [244, 200] width 81 height 11
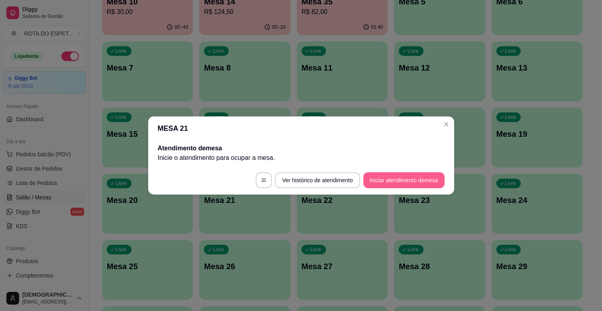
click at [420, 174] on button "Iniciar atendimento de mesa" at bounding box center [404, 180] width 81 height 16
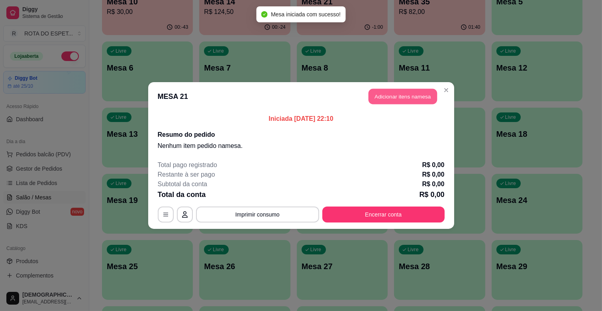
click at [425, 97] on button "Adicionar itens na mesa" at bounding box center [403, 97] width 69 height 16
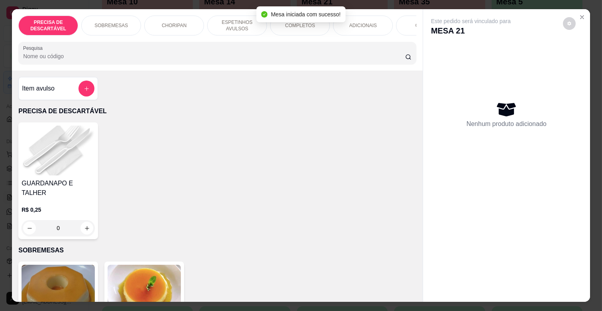
click at [234, 22] on p "ESPETINHOS AVULSOS" at bounding box center [237, 25] width 46 height 13
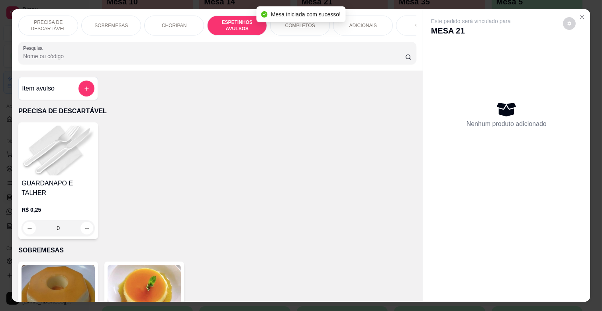
scroll to position [19, 0]
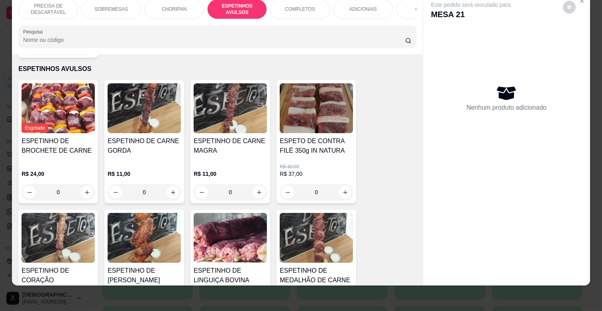
click at [165, 148] on div "ESPETINHO DE CARNE GORDA" at bounding box center [144, 149] width 73 height 26
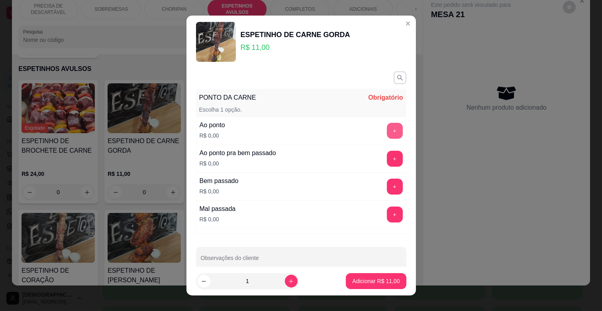
click at [387, 131] on button "+" at bounding box center [395, 131] width 16 height 16
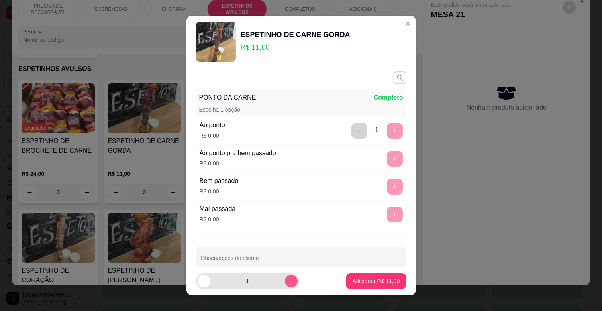
click at [288, 281] on icon "increase-product-quantity" at bounding box center [291, 281] width 6 height 6
type input "2"
click at [395, 280] on button "Adicionar R$ 22,00" at bounding box center [376, 281] width 59 height 16
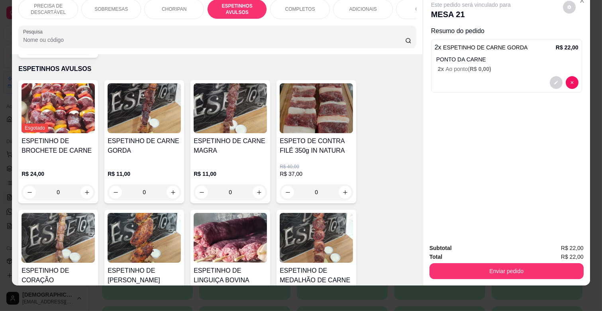
click at [246, 137] on h4 "ESPETINHO DE CARNE MAGRA" at bounding box center [230, 145] width 73 height 19
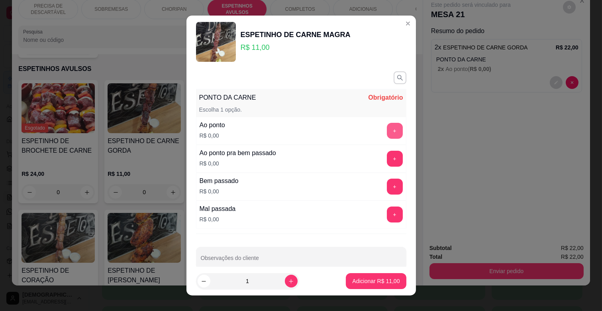
click at [387, 132] on button "+" at bounding box center [395, 131] width 16 height 16
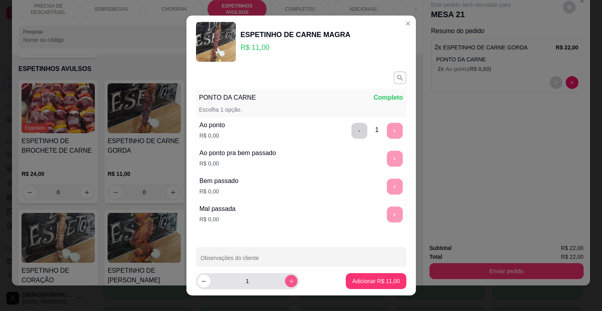
click at [288, 281] on icon "increase-product-quantity" at bounding box center [291, 281] width 6 height 6
type input "2"
click at [355, 280] on p "Adicionar R$ 22,00" at bounding box center [376, 281] width 46 height 8
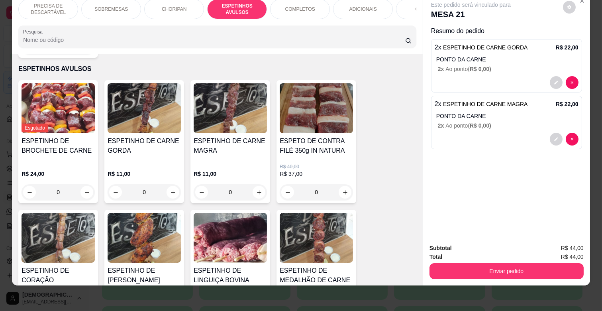
click at [358, 6] on p "ADICIONAIS" at bounding box center [364, 9] width 28 height 6
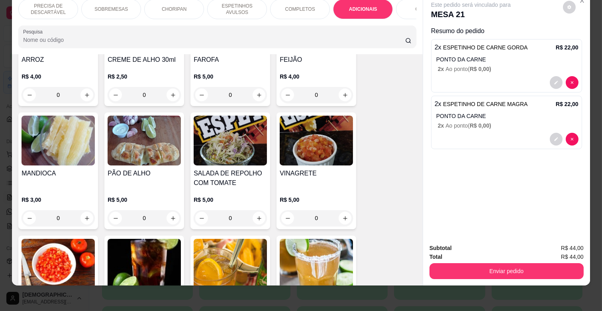
scroll to position [1442, 0]
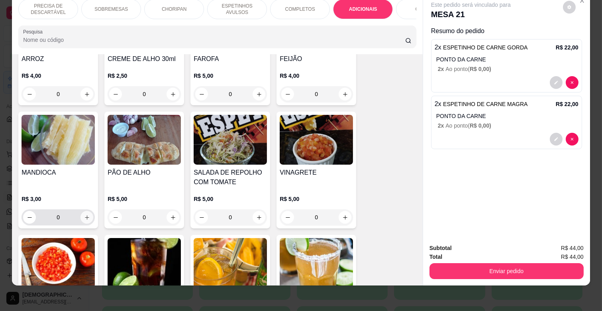
click at [84, 214] on icon "increase-product-quantity" at bounding box center [87, 217] width 6 height 6
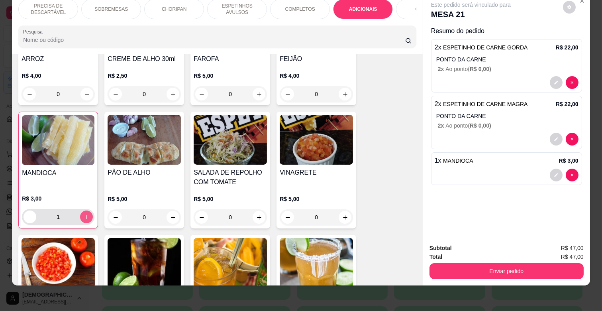
click at [83, 210] on button "increase-product-quantity" at bounding box center [86, 216] width 13 height 13
type input "2"
click at [344, 214] on icon "increase-product-quantity" at bounding box center [345, 217] width 6 height 6
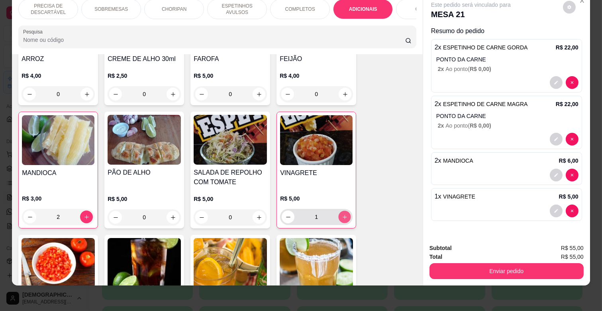
click at [344, 211] on button "increase-product-quantity" at bounding box center [345, 217] width 12 height 12
click at [344, 210] on button "increase-product-quantity" at bounding box center [344, 216] width 13 height 13
click at [285, 214] on icon "decrease-product-quantity" at bounding box center [288, 217] width 6 height 6
type input "3"
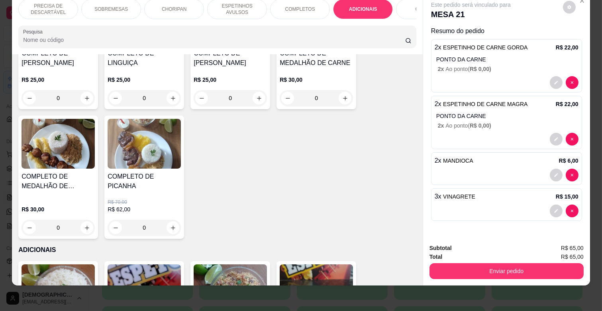
scroll to position [1176, 0]
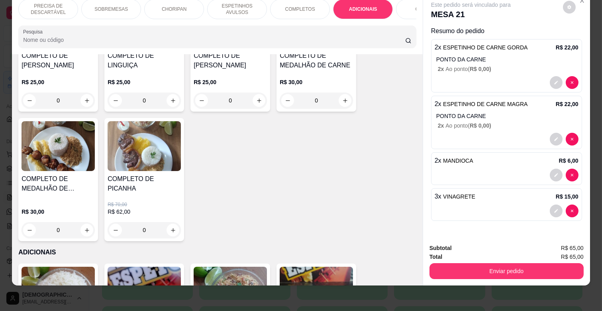
click at [112, 6] on p "SOBREMESAS" at bounding box center [110, 9] width 33 height 6
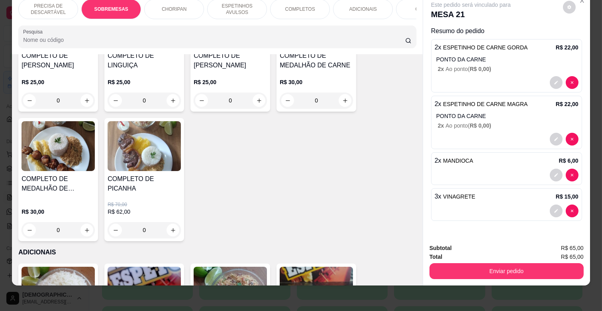
scroll to position [165, 0]
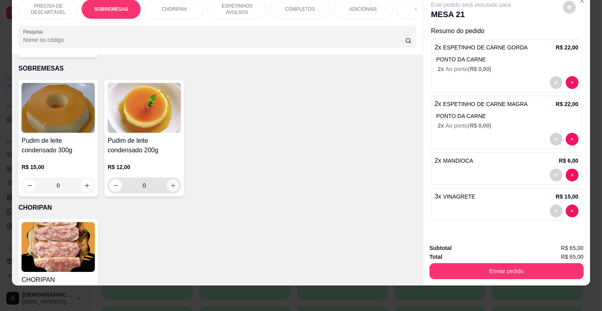
click at [171, 183] on icon "increase-product-quantity" at bounding box center [173, 186] width 6 height 6
type input "1"
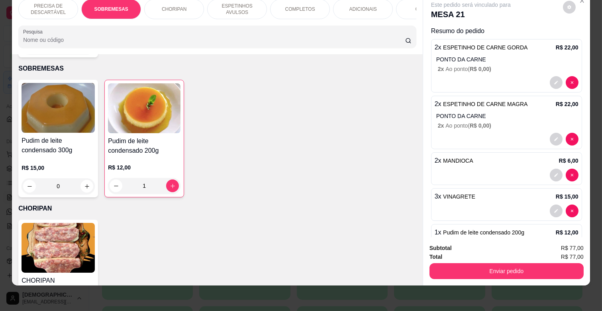
scroll to position [31, 0]
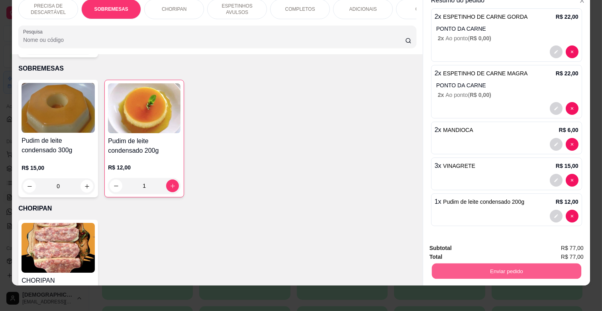
click at [517, 267] on button "Enviar pedido" at bounding box center [506, 271] width 149 height 16
click at [571, 241] on button "Enviar pedido" at bounding box center [562, 245] width 45 height 15
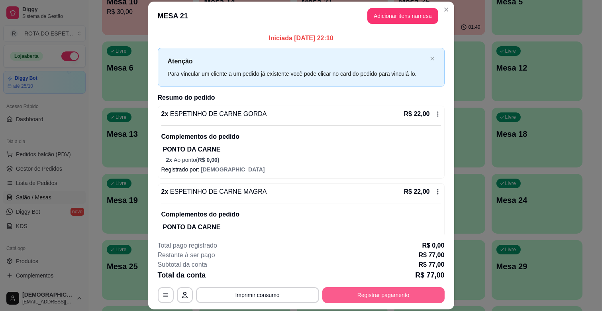
click at [403, 300] on button "Registrar pagamento" at bounding box center [383, 295] width 122 height 16
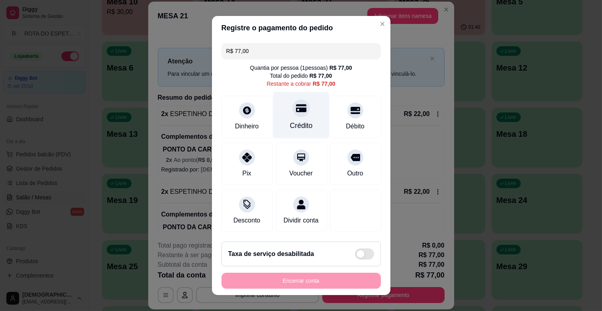
click at [300, 118] on div "Crédito" at bounding box center [301, 115] width 56 height 47
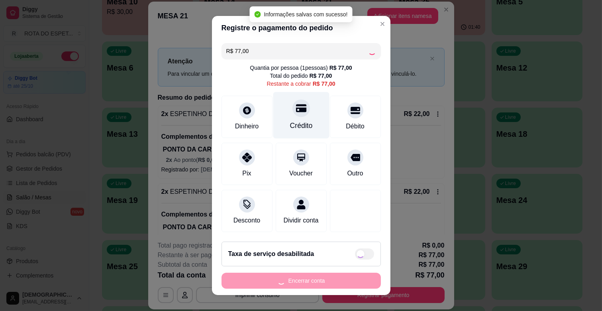
type input "R$ 0,00"
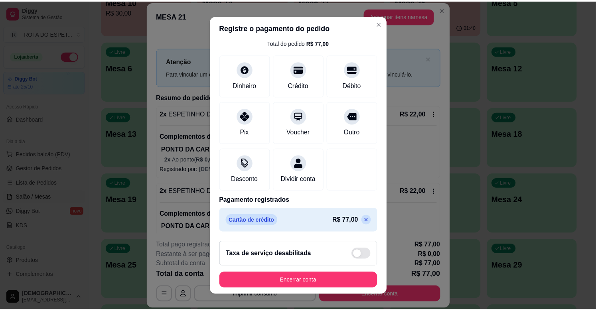
scroll to position [42, 0]
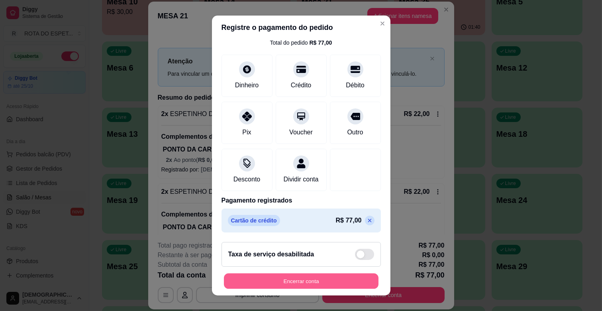
click at [302, 278] on button "Encerrar conta" at bounding box center [301, 281] width 155 height 16
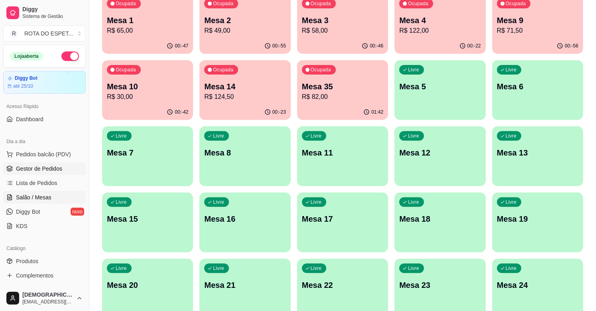
scroll to position [88, 0]
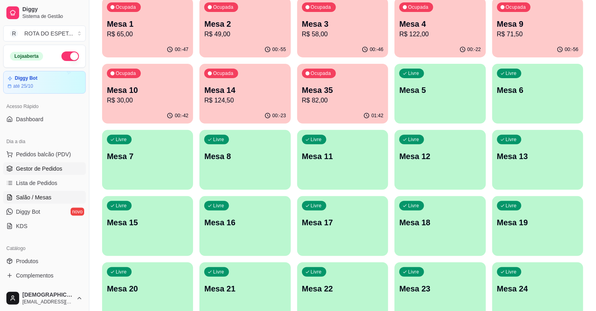
click at [50, 172] on span "Gestor de Pedidos" at bounding box center [39, 169] width 46 height 8
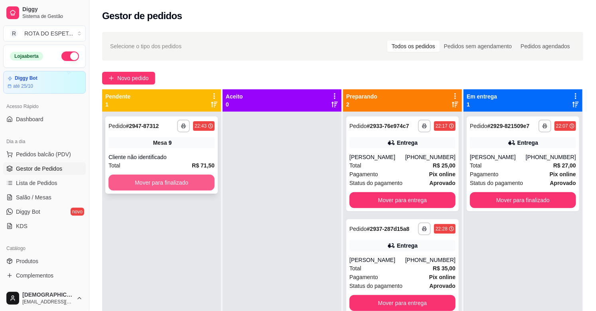
click at [189, 183] on button "Mover para finalizado" at bounding box center [161, 183] width 106 height 16
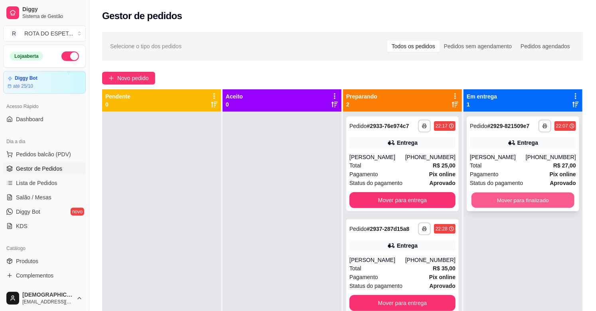
click at [531, 200] on button "Mover para finalizado" at bounding box center [522, 201] width 103 height 16
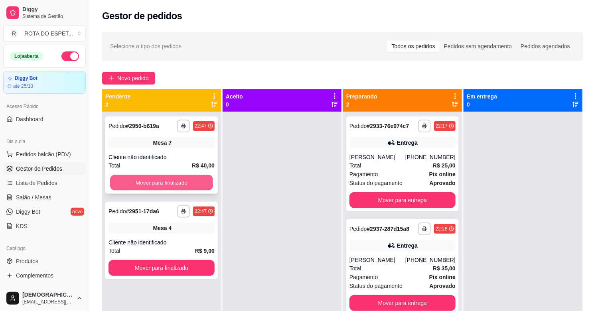
click at [156, 187] on button "Mover para finalizado" at bounding box center [161, 183] width 103 height 16
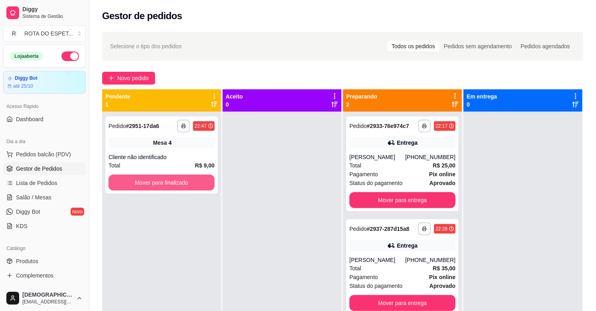
click at [156, 187] on button "Mover para finalizado" at bounding box center [161, 183] width 106 height 16
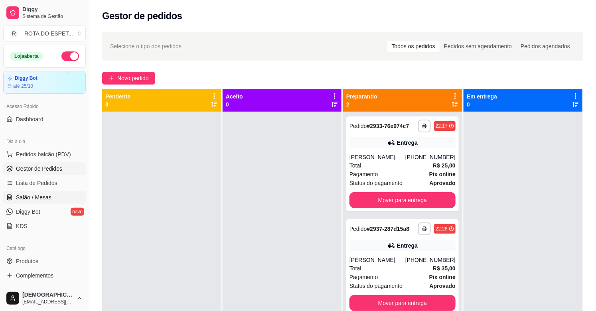
click at [40, 200] on span "Salão / Mesas" at bounding box center [33, 197] width 35 height 8
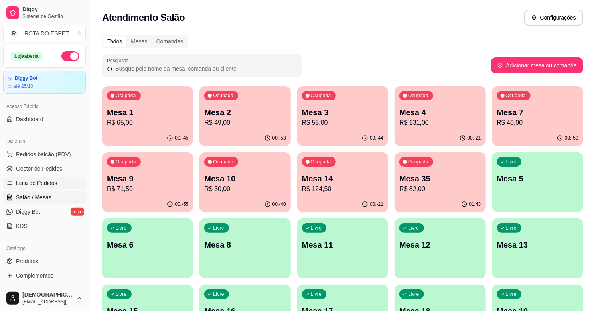
click at [40, 179] on span "Lista de Pedidos" at bounding box center [36, 183] width 41 height 8
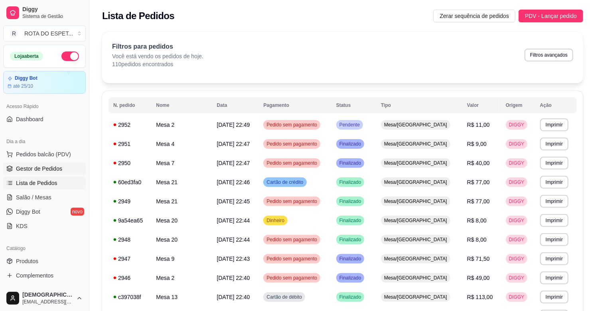
click at [29, 165] on span "Gestor de Pedidos" at bounding box center [39, 169] width 46 height 8
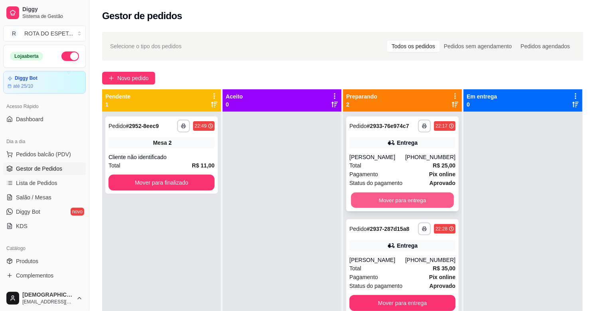
click at [416, 193] on button "Mover para entrega" at bounding box center [402, 201] width 103 height 16
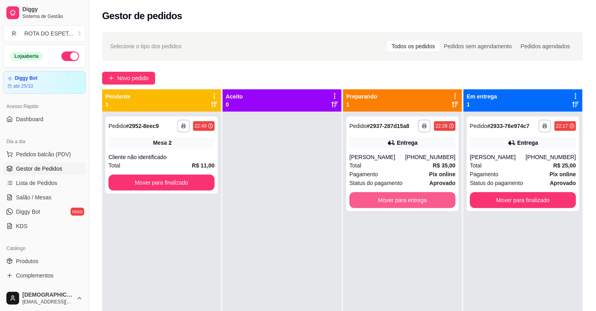
click at [416, 193] on button "Mover para entrega" at bounding box center [402, 200] width 106 height 16
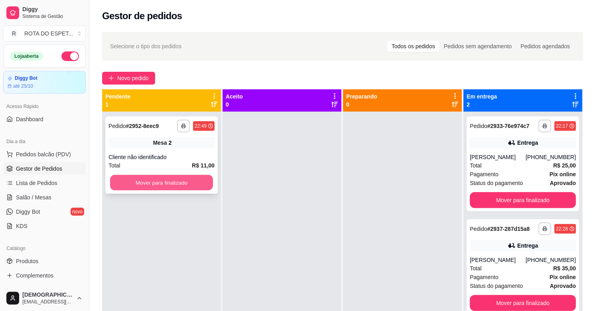
click at [167, 185] on button "Mover para finalizado" at bounding box center [161, 183] width 103 height 16
click at [167, 185] on button "Mover para finalizado" at bounding box center [161, 183] width 106 height 16
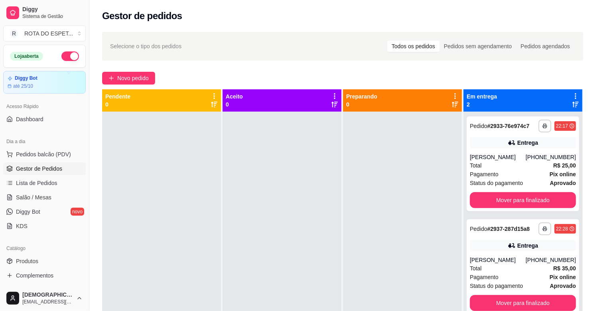
click at [268, 237] on div at bounding box center [281, 267] width 119 height 311
click at [34, 197] on span "Salão / Mesas" at bounding box center [33, 197] width 35 height 8
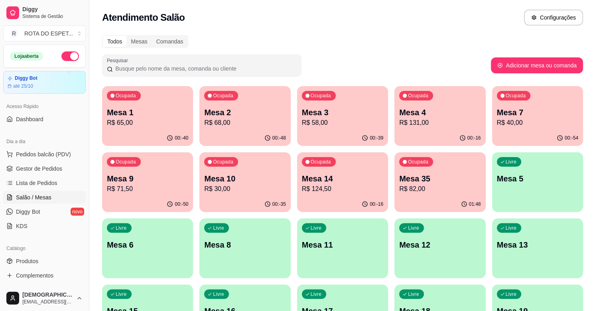
click at [347, 188] on p "R$ 124,50" at bounding box center [342, 189] width 81 height 10
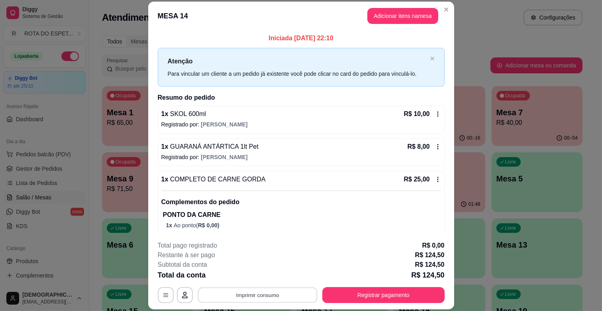
click at [279, 292] on button "Imprimir consumo" at bounding box center [258, 295] width 120 height 16
click at [267, 262] on button "IMPRESSORA BALCÃO" at bounding box center [257, 260] width 62 height 12
click at [420, 21] on button "Adicionar itens na mesa" at bounding box center [403, 16] width 71 height 16
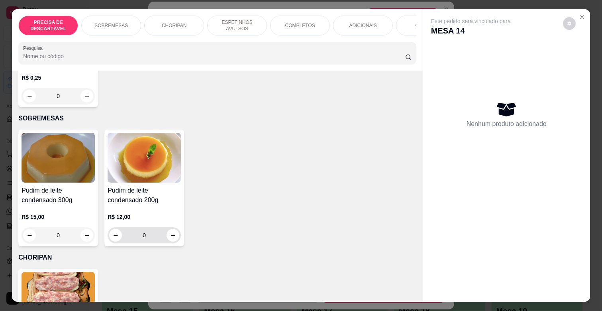
scroll to position [133, 0]
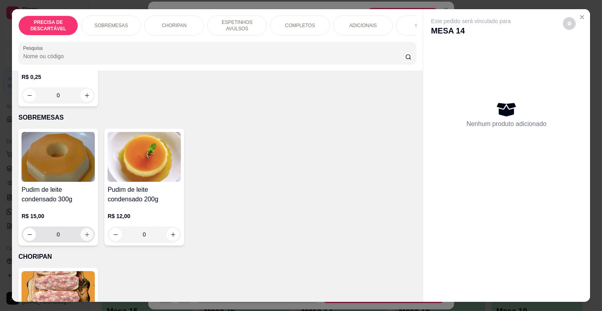
click at [81, 230] on button "increase-product-quantity" at bounding box center [87, 234] width 13 height 13
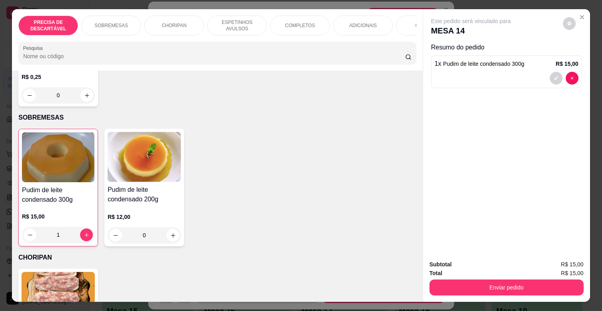
type input "1"
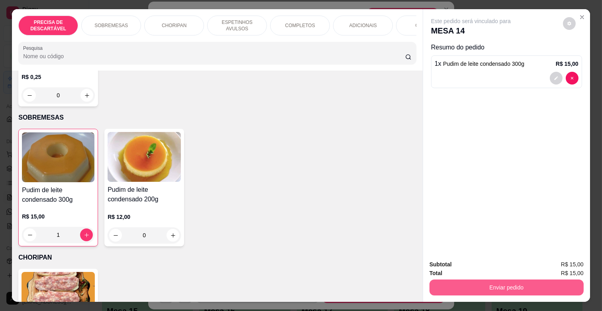
click at [521, 279] on button "Enviar pedido" at bounding box center [507, 287] width 154 height 16
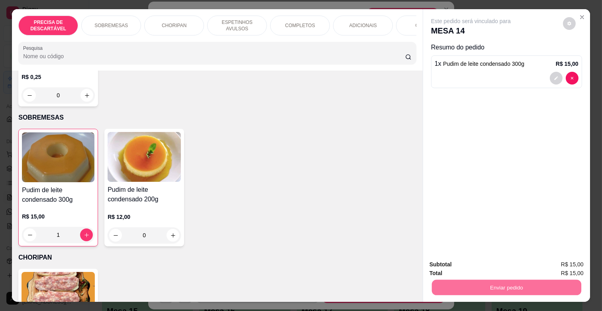
click at [566, 260] on button "Enviar pedido" at bounding box center [562, 264] width 45 height 15
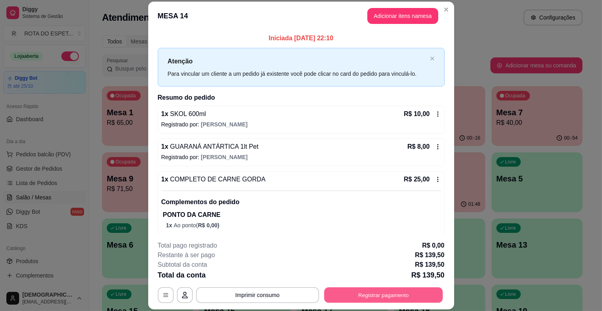
click at [409, 296] on button "Registrar pagamento" at bounding box center [383, 295] width 119 height 16
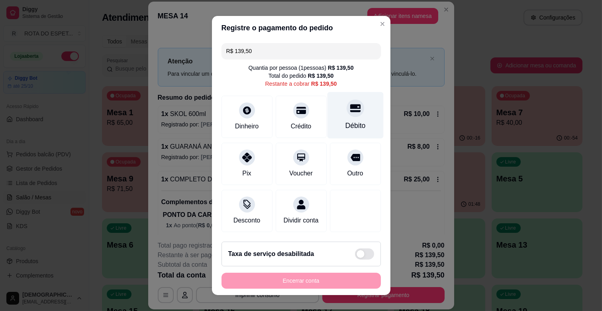
click at [349, 118] on div "Débito" at bounding box center [355, 115] width 56 height 47
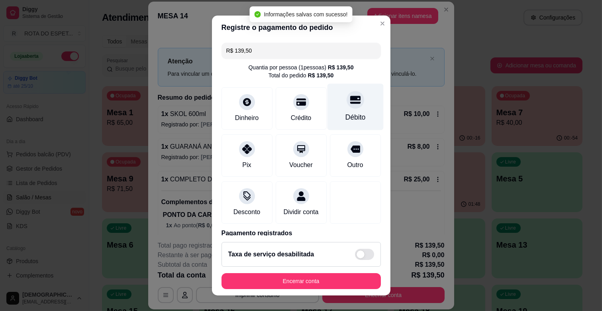
type input "R$ 0,00"
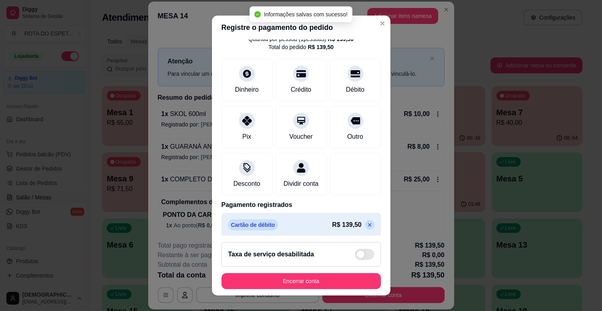
scroll to position [42, 0]
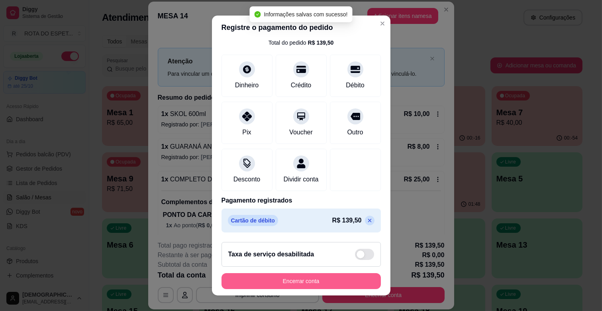
click at [343, 281] on button "Encerrar conta" at bounding box center [301, 281] width 159 height 16
click at [343, 281] on div "Encerrar conta" at bounding box center [301, 281] width 159 height 16
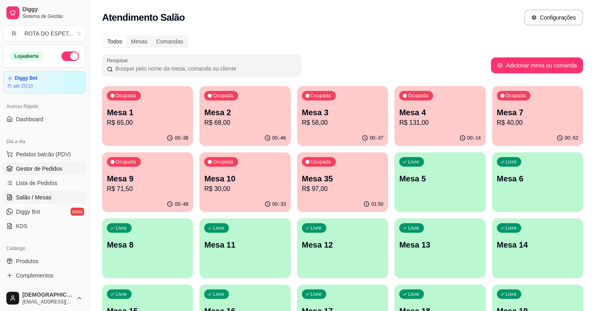
click at [33, 170] on span "Gestor de Pedidos" at bounding box center [39, 169] width 46 height 8
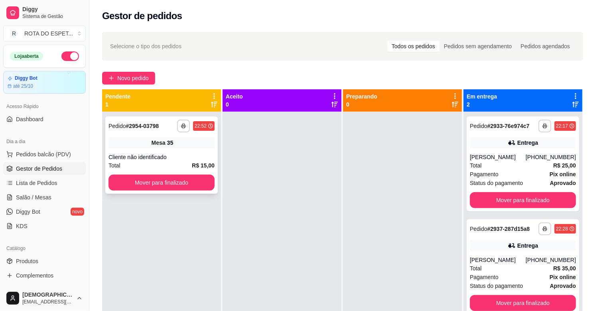
click at [168, 163] on div "Total R$ 15,00" at bounding box center [161, 165] width 106 height 9
click at [159, 177] on button "Mover para finalizado" at bounding box center [161, 183] width 106 height 16
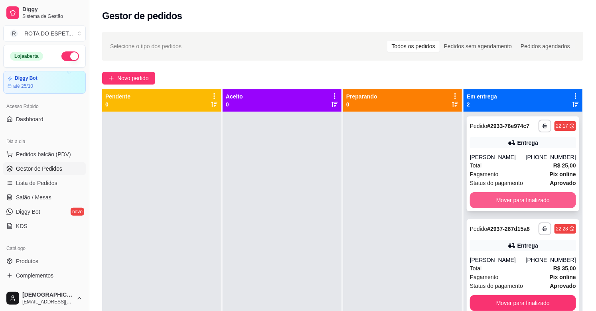
click at [549, 193] on button "Mover para finalizado" at bounding box center [523, 200] width 106 height 16
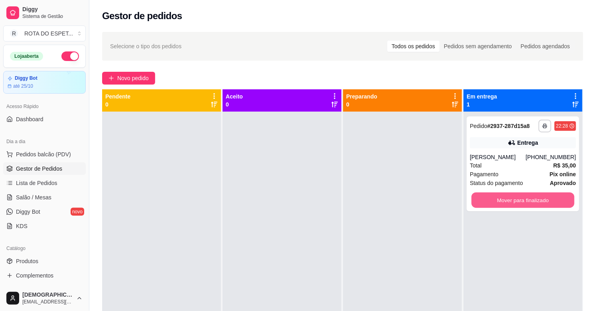
click at [529, 196] on button "Mover para finalizado" at bounding box center [522, 201] width 103 height 16
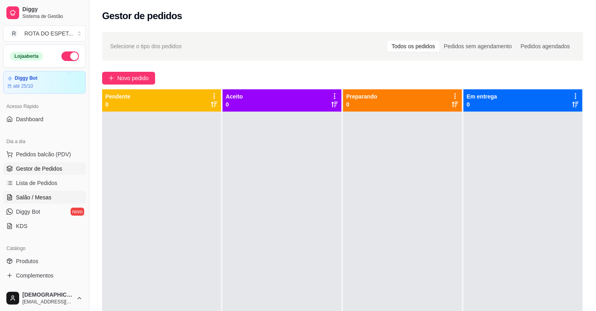
click at [27, 194] on span "Salão / Mesas" at bounding box center [33, 197] width 35 height 8
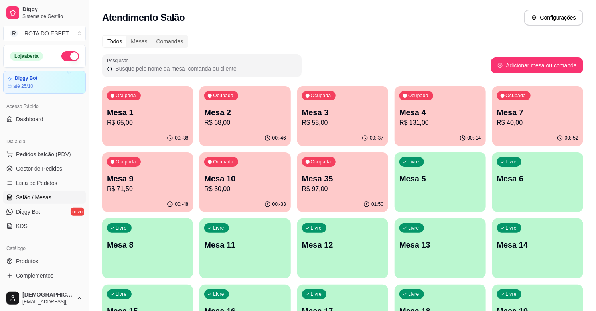
click at [290, 40] on div "Todos Mesas Comandas" at bounding box center [342, 41] width 481 height 13
click at [143, 117] on p "Mesa 1" at bounding box center [147, 112] width 79 height 11
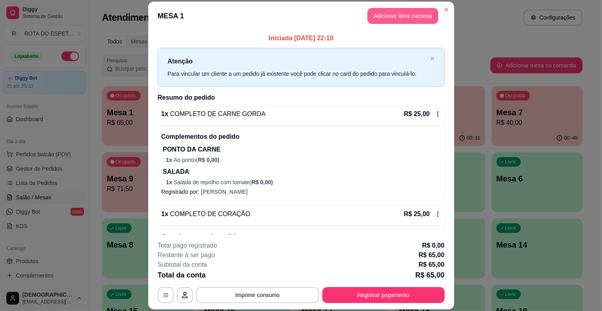
click at [405, 21] on button "Adicionar itens na mesa" at bounding box center [403, 16] width 71 height 16
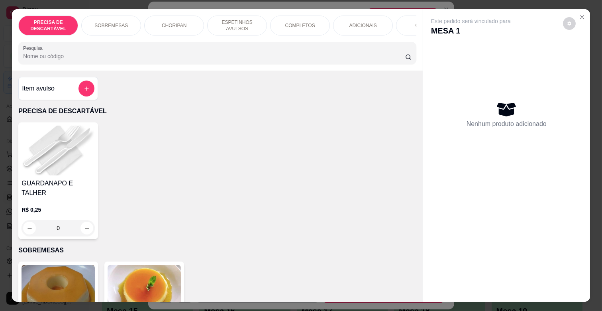
click at [352, 41] on div "PRECISA DE DESCARTÁVEL SOBREMESAS CHORIPAN ESPETINHOS AVULSOS COMPLETOS ADICION…" at bounding box center [217, 39] width 411 height 61
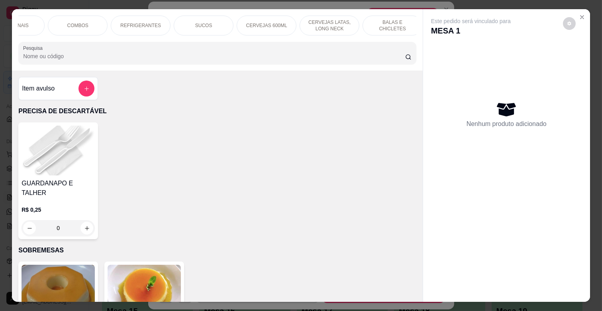
click at [254, 25] on p "CERVEJAS 600ML" at bounding box center [266, 25] width 41 height 6
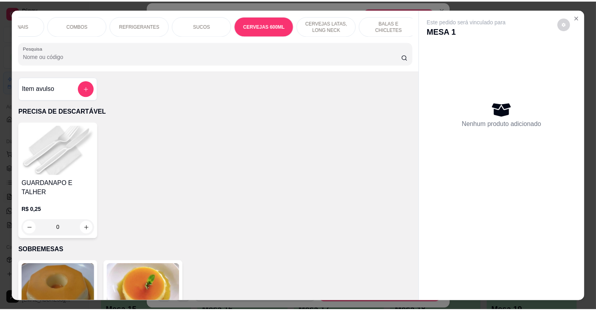
scroll to position [19, 0]
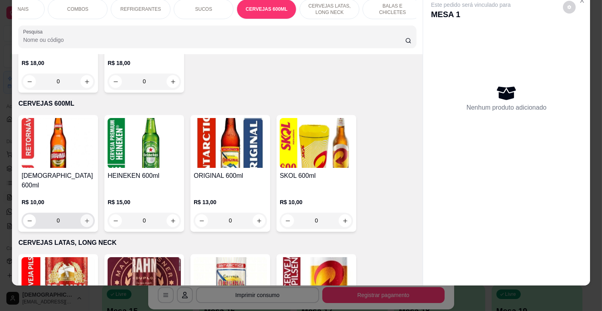
click at [84, 218] on icon "increase-product-quantity" at bounding box center [87, 221] width 6 height 6
type input "1"
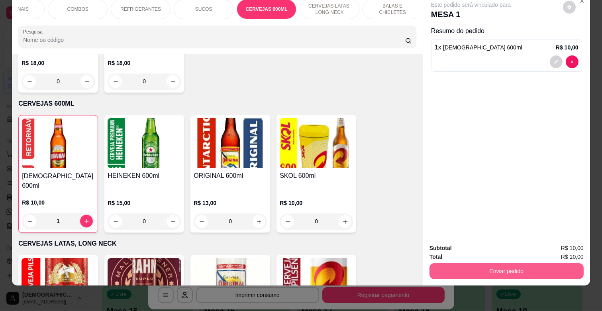
click at [517, 263] on button "Enviar pedido" at bounding box center [507, 271] width 154 height 16
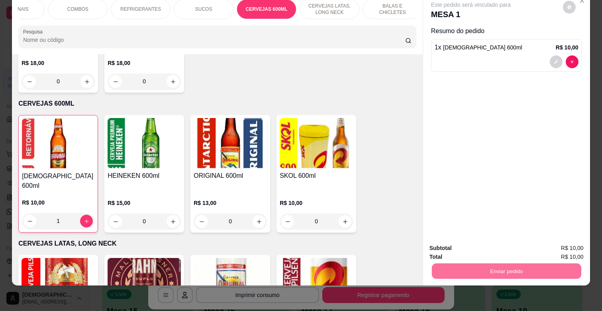
click at [566, 242] on button "Enviar pedido" at bounding box center [562, 244] width 45 height 15
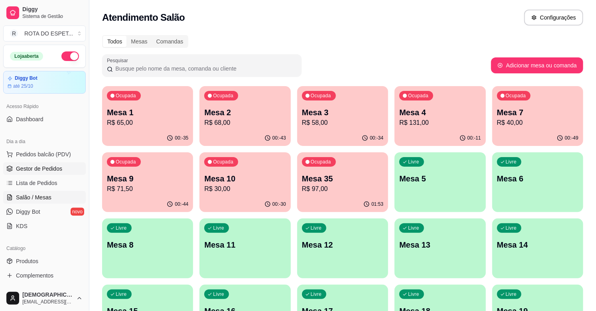
click at [52, 165] on span "Gestor de Pedidos" at bounding box center [39, 169] width 46 height 8
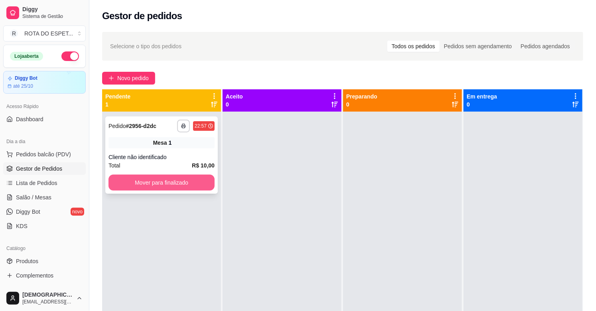
click at [191, 176] on button "Mover para finalizado" at bounding box center [161, 183] width 106 height 16
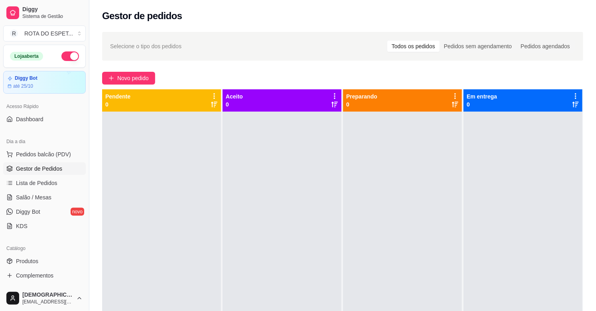
click at [257, 171] on div at bounding box center [281, 267] width 119 height 311
click at [46, 199] on span "Salão / Mesas" at bounding box center [33, 197] width 35 height 8
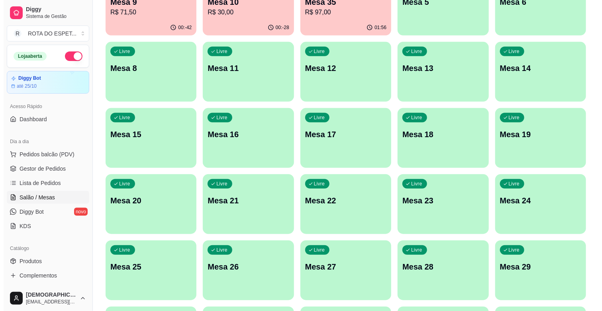
scroll to position [177, 0]
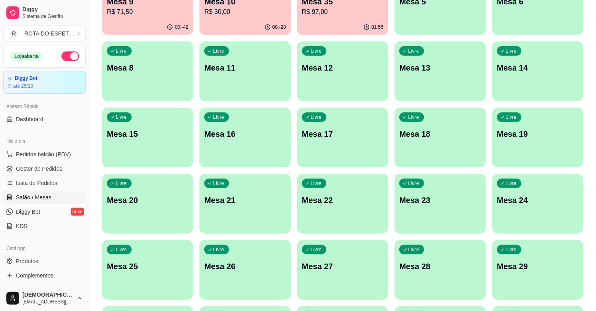
click at [122, 210] on div "Livre Mesa 20" at bounding box center [147, 199] width 91 height 50
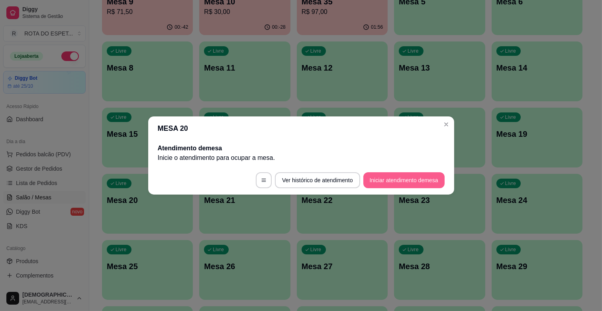
click at [409, 181] on button "Iniciar atendimento de mesa" at bounding box center [404, 180] width 81 height 16
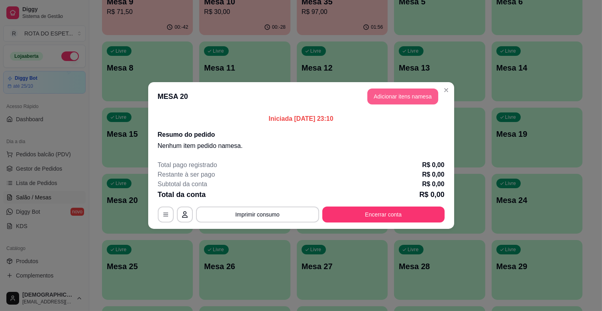
click at [397, 93] on button "Adicionar itens na mesa" at bounding box center [403, 96] width 71 height 16
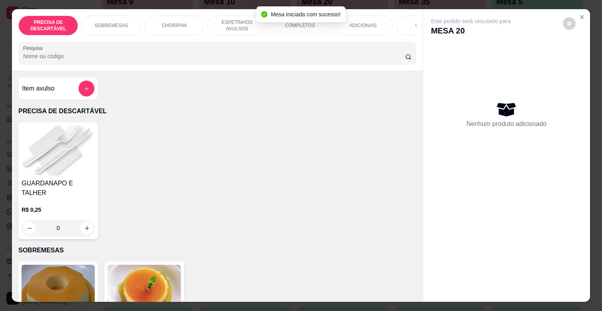
click at [279, 26] on div "COMPLETOS" at bounding box center [300, 26] width 60 height 20
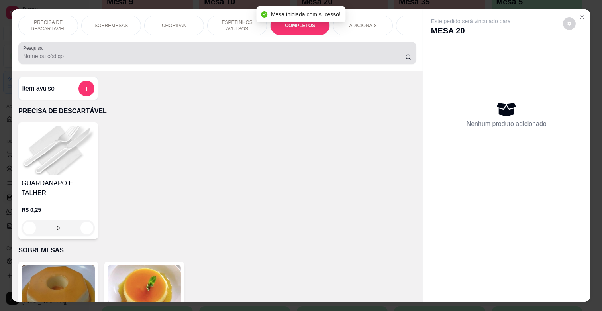
scroll to position [19, 0]
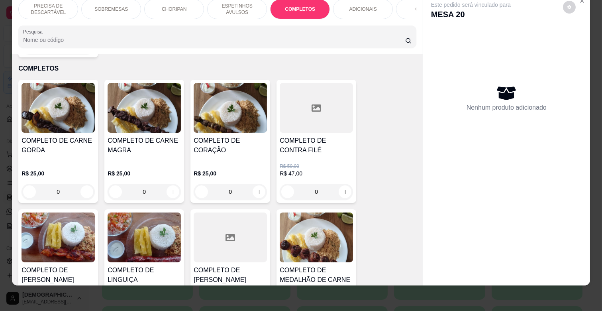
click at [120, 136] on h4 "COMPLETO DE CARNE MAGRA" at bounding box center [144, 145] width 73 height 19
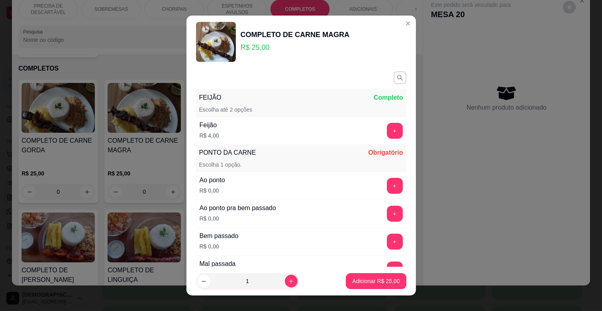
click at [384, 179] on div "+" at bounding box center [395, 186] width 22 height 16
click at [387, 182] on button "+" at bounding box center [395, 186] width 16 height 16
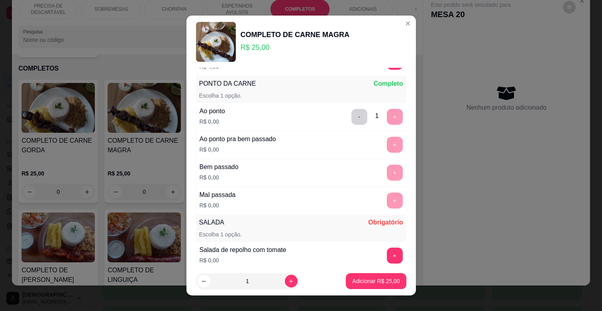
scroll to position [177, 0]
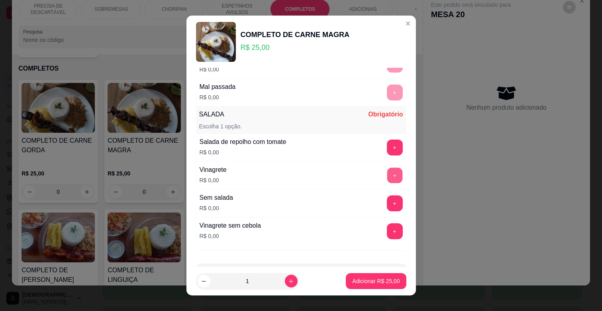
click at [387, 178] on button "+" at bounding box center [395, 176] width 16 height 16
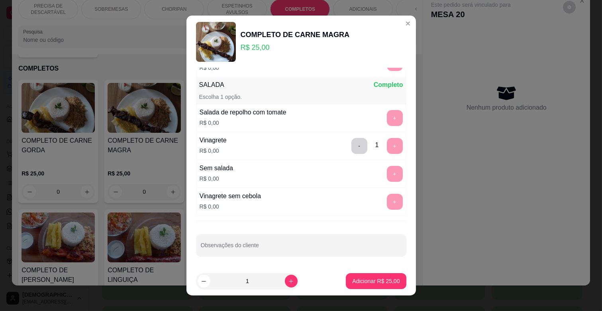
scroll to position [208, 0]
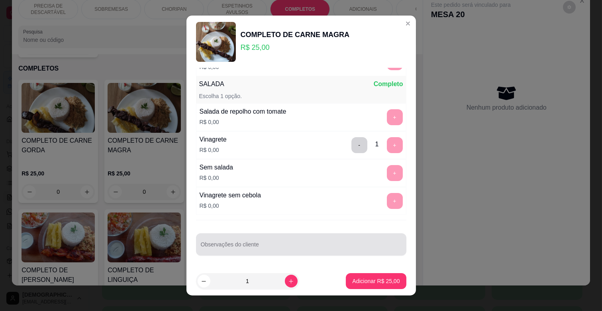
click at [302, 241] on div at bounding box center [301, 244] width 201 height 16
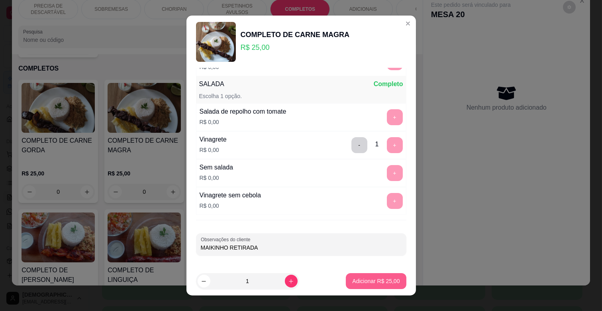
type input "MAIKINHO RETIRADA"
click at [381, 280] on p "Adicionar R$ 25,00" at bounding box center [376, 281] width 46 height 8
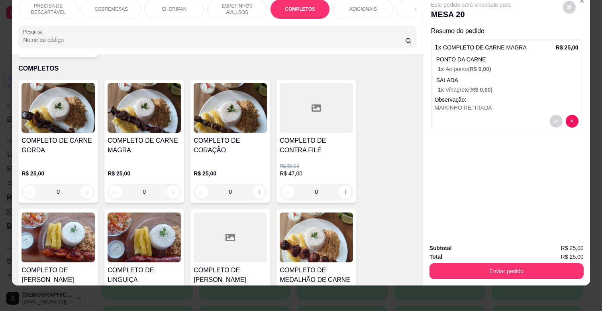
click at [246, 7] on p "ESPETINHOS AVULSOS" at bounding box center [237, 9] width 46 height 13
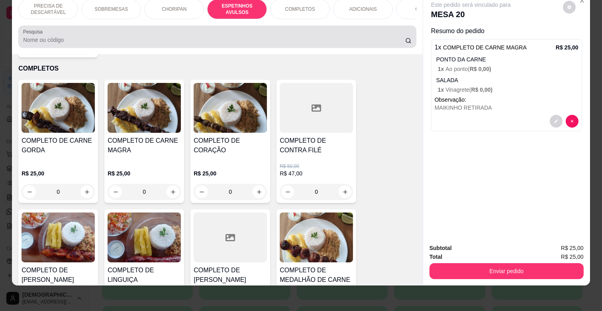
scroll to position [440, 0]
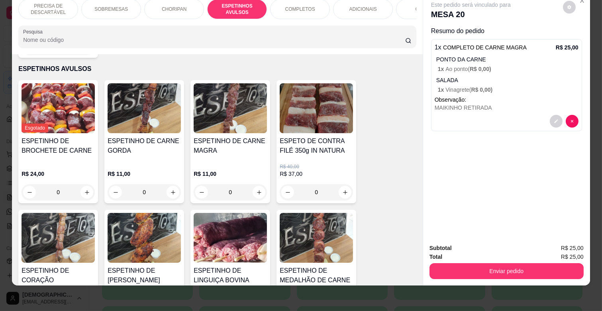
click at [118, 149] on div "ESPETINHO DE CARNE GORDA" at bounding box center [144, 149] width 73 height 26
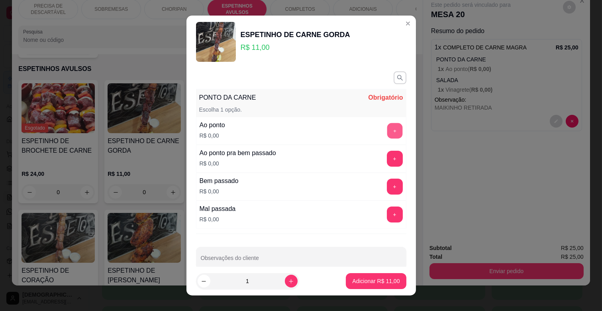
click at [387, 134] on button "+" at bounding box center [395, 131] width 16 height 16
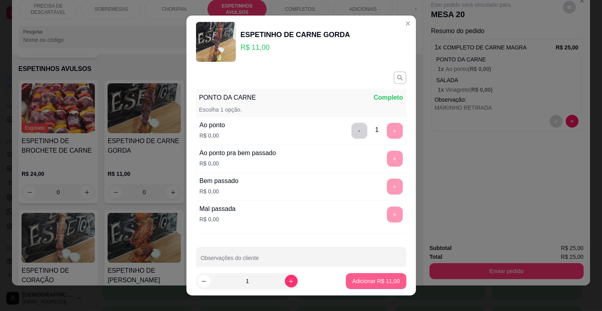
click at [384, 279] on p "Adicionar R$ 11,00" at bounding box center [375, 281] width 47 height 8
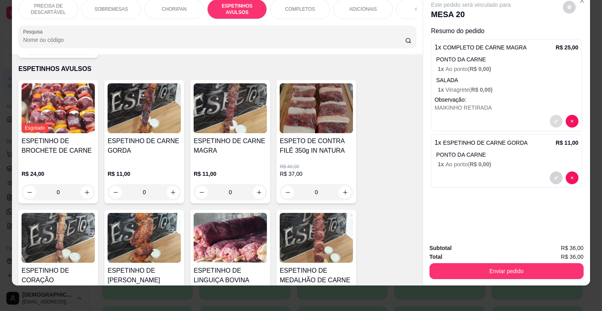
click at [550, 115] on button "decrease-product-quantity" at bounding box center [556, 121] width 13 height 13
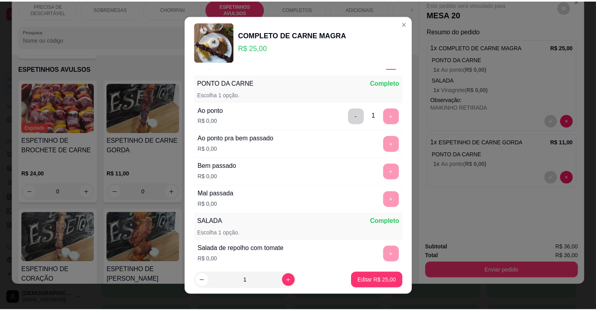
scroll to position [208, 0]
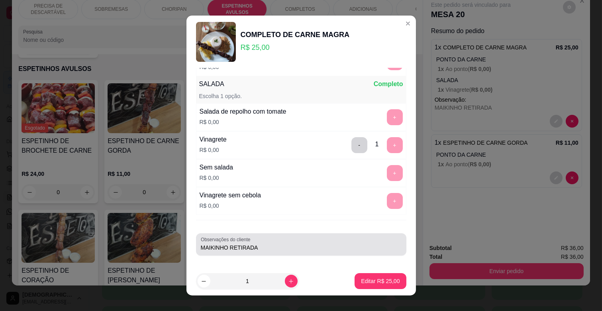
click at [222, 252] on div "MAIKINHO RETIRADA" at bounding box center [301, 244] width 201 height 16
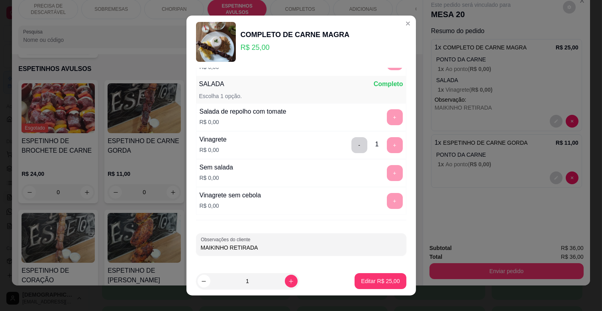
click at [210, 244] on input "MAIKINHO RETIRADA" at bounding box center [301, 248] width 201 height 8
click at [229, 249] on input "MARQUINHO RETIRADA" at bounding box center [301, 248] width 201 height 8
type input "MARQUINHOS RETIRADA"
click at [385, 282] on p "Editar R$ 25,00" at bounding box center [380, 281] width 39 height 8
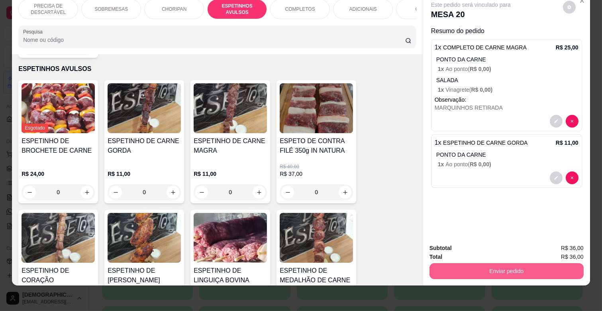
click at [507, 263] on button "Enviar pedido" at bounding box center [507, 271] width 154 height 16
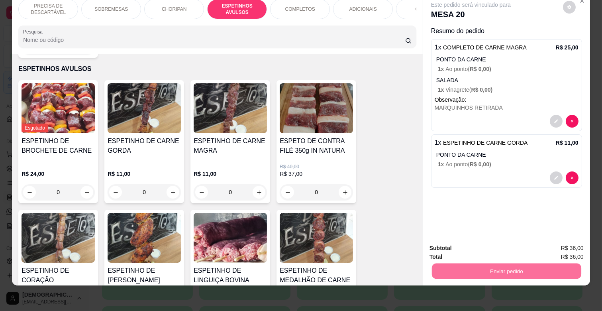
click at [562, 242] on button "Enviar pedido" at bounding box center [563, 245] width 44 height 15
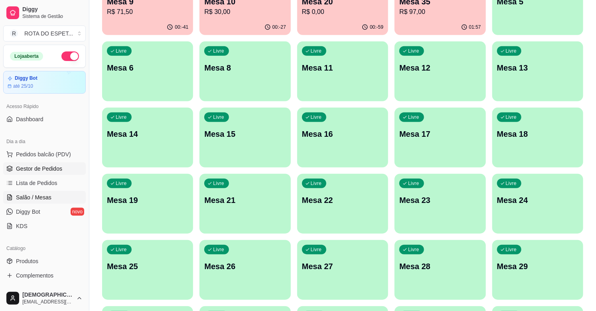
click at [55, 168] on span "Gestor de Pedidos" at bounding box center [39, 169] width 46 height 8
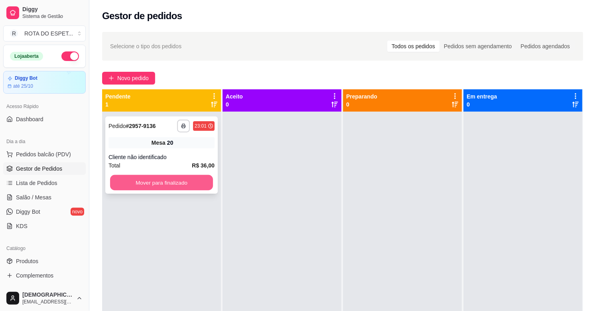
click at [192, 188] on button "Mover para finalizado" at bounding box center [161, 183] width 103 height 16
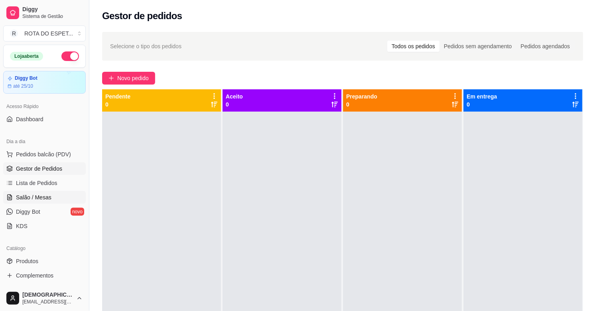
click at [45, 195] on span "Salão / Mesas" at bounding box center [33, 197] width 35 height 8
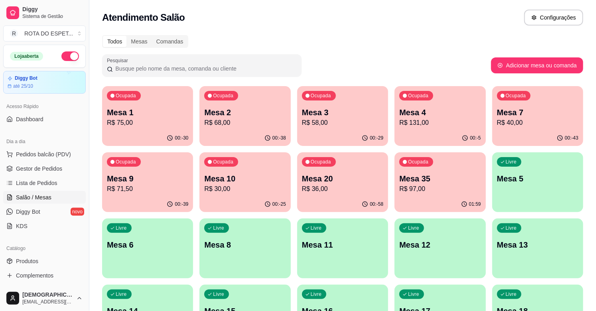
click at [323, 188] on p "R$ 36,00" at bounding box center [342, 189] width 81 height 10
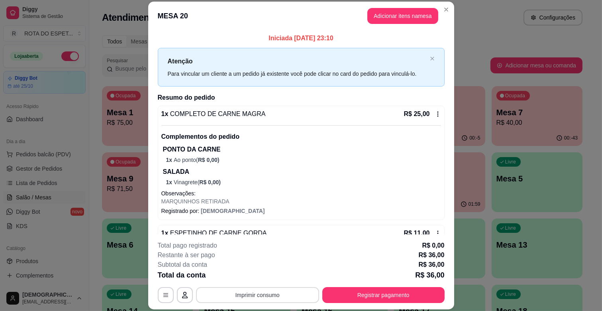
click at [260, 301] on button "Imprimir consumo" at bounding box center [257, 295] width 123 height 16
click at [269, 256] on button "IMPRESSORA BALCÃO" at bounding box center [257, 260] width 63 height 13
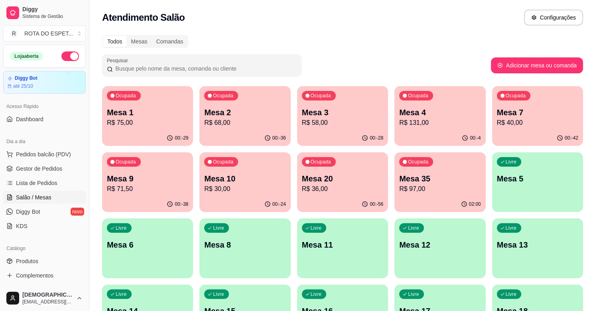
click at [227, 119] on p "R$ 68,00" at bounding box center [244, 123] width 81 height 10
click at [46, 168] on span "Gestor de Pedidos" at bounding box center [39, 169] width 46 height 8
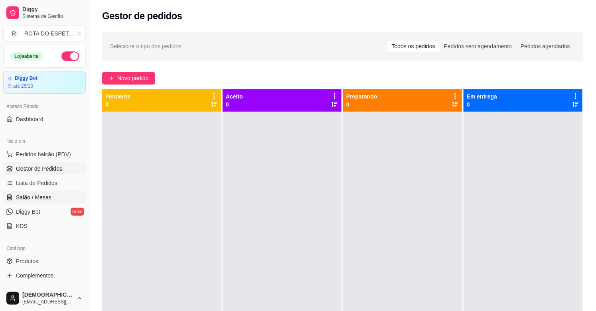
click at [52, 195] on link "Salão / Mesas" at bounding box center [44, 197] width 83 height 13
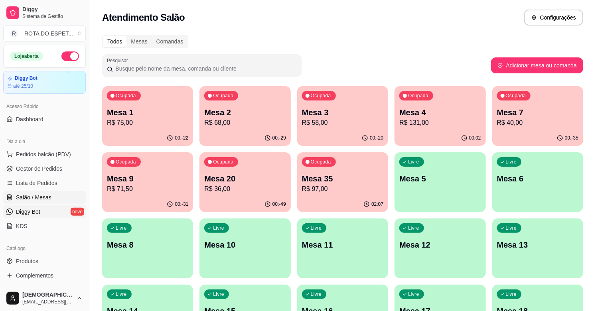
click at [49, 205] on link "Diggy Bot novo" at bounding box center [44, 211] width 83 height 13
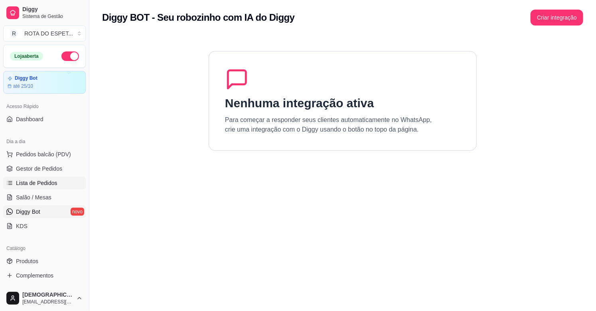
click at [49, 182] on span "Lista de Pedidos" at bounding box center [36, 183] width 41 height 8
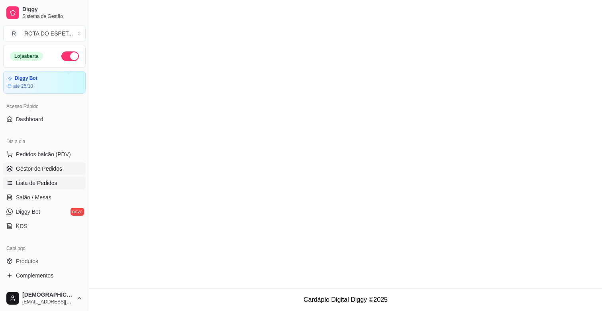
click at [49, 173] on link "Gestor de Pedidos" at bounding box center [44, 168] width 83 height 13
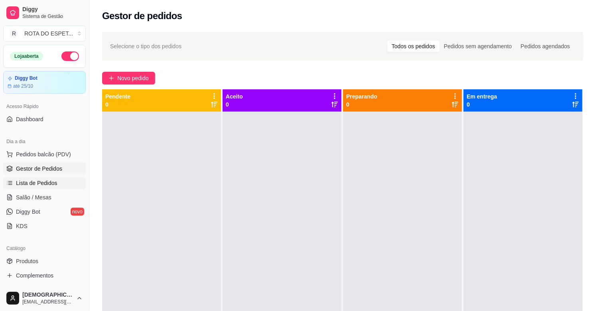
click at [43, 188] on link "Lista de Pedidos" at bounding box center [44, 183] width 83 height 13
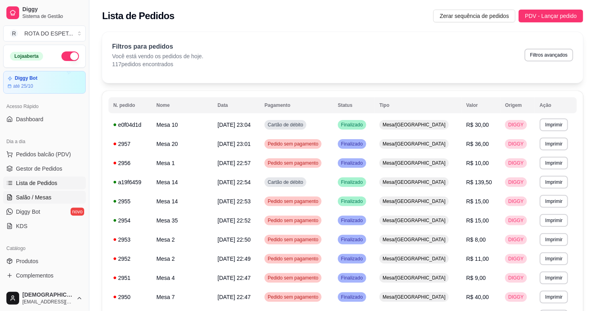
click at [40, 198] on span "Salão / Mesas" at bounding box center [33, 197] width 35 height 8
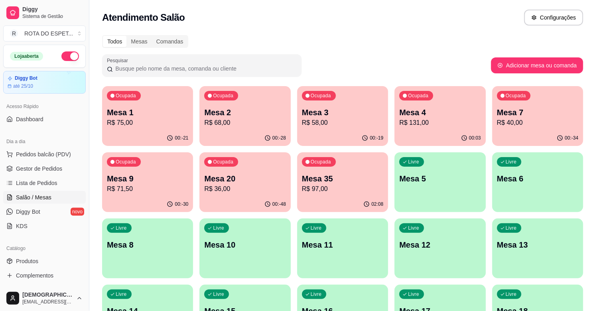
click at [250, 177] on p "Mesa 20" at bounding box center [244, 178] width 81 height 11
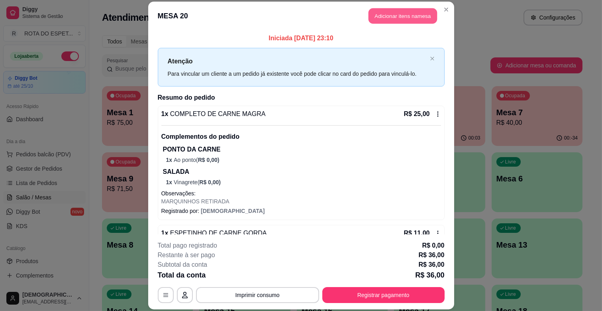
click at [383, 18] on button "Adicionar itens na mesa" at bounding box center [403, 16] width 69 height 16
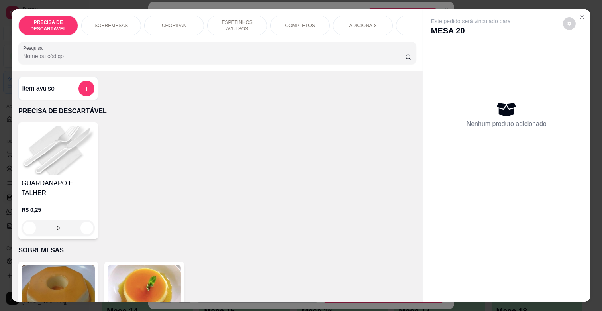
drag, startPoint x: 293, startPoint y: 20, endPoint x: 294, endPoint y: 25, distance: 4.4
click at [294, 22] on p "COMPLETOS" at bounding box center [300, 25] width 30 height 6
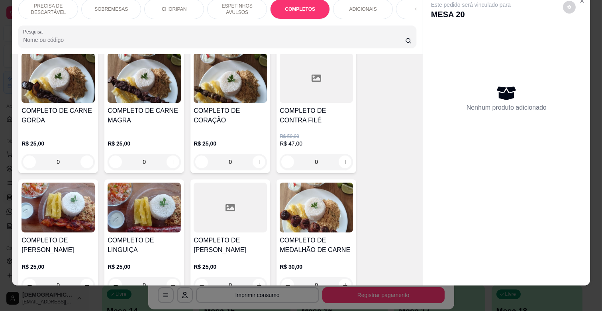
scroll to position [1006, 0]
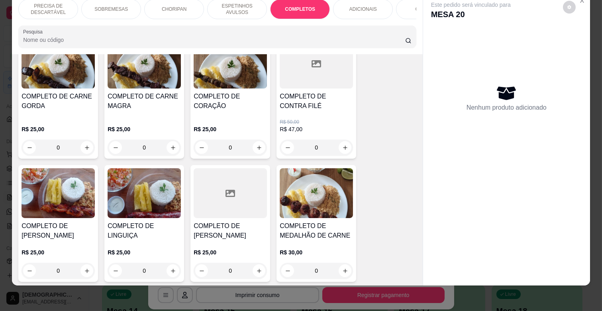
click at [80, 140] on div "0" at bounding box center [58, 148] width 73 height 16
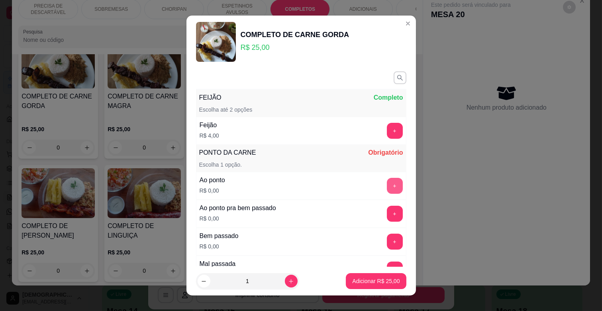
click at [387, 188] on button "+" at bounding box center [395, 186] width 16 height 16
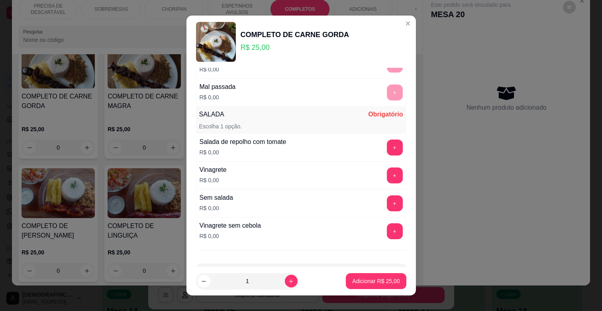
scroll to position [208, 0]
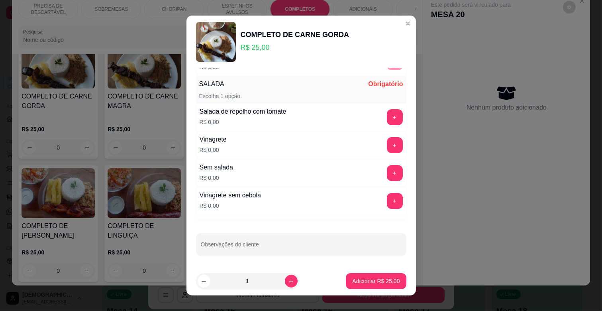
click at [387, 113] on button "+" at bounding box center [395, 117] width 16 height 16
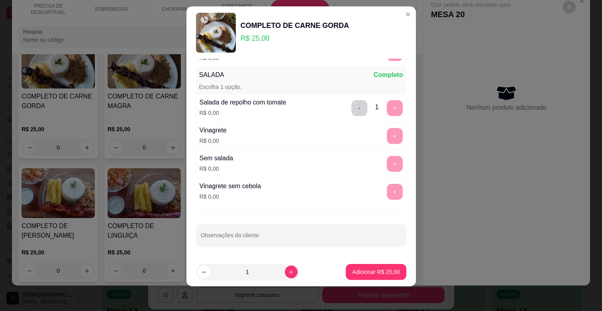
scroll to position [10, 0]
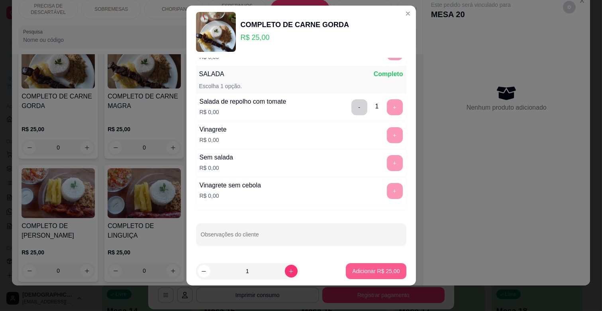
click at [371, 268] on p "Adicionar R$ 25,00" at bounding box center [375, 271] width 47 height 8
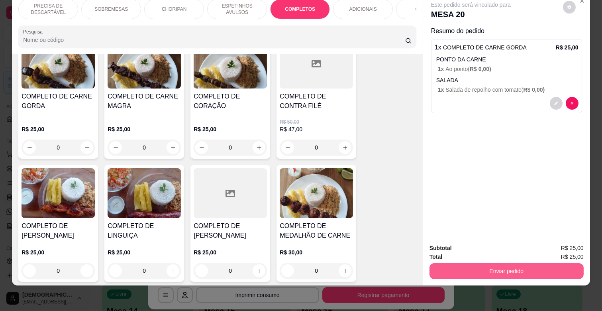
click at [472, 263] on button "Enviar pedido" at bounding box center [507, 271] width 154 height 16
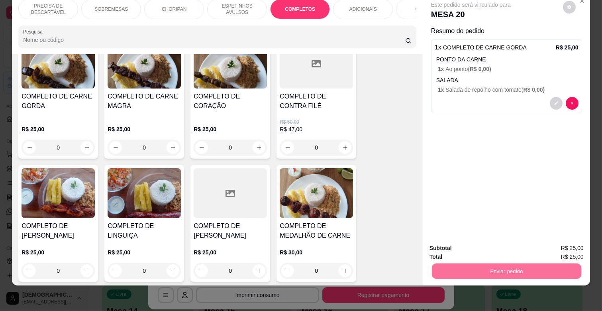
click at [555, 244] on button "Enviar pedido" at bounding box center [562, 244] width 45 height 15
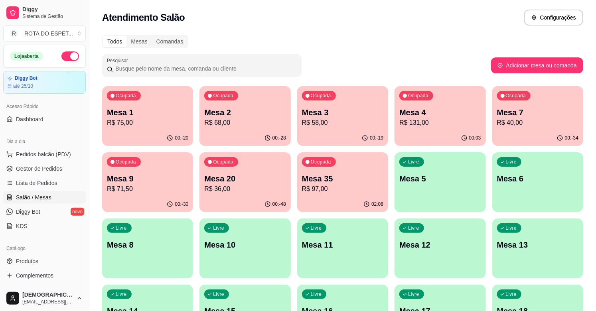
click at [232, 195] on div "Ocupada Mesa 20 R$ 36,00" at bounding box center [244, 174] width 91 height 44
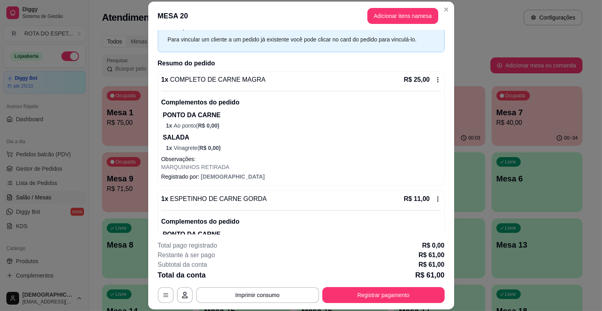
scroll to position [133, 0]
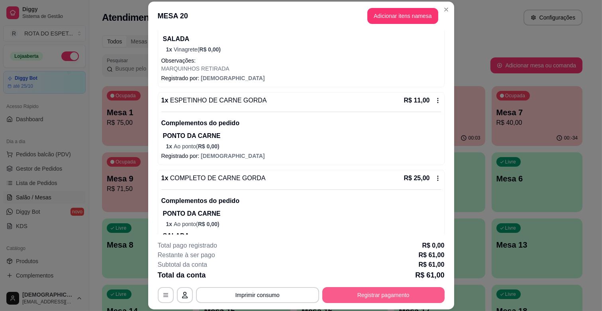
click at [347, 294] on button "Registrar pagamento" at bounding box center [383, 295] width 122 height 16
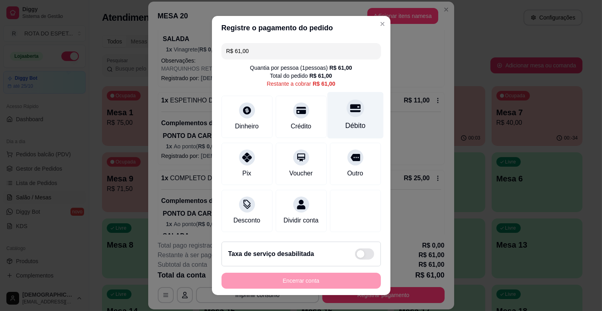
click at [347, 112] on div at bounding box center [356, 108] width 18 height 18
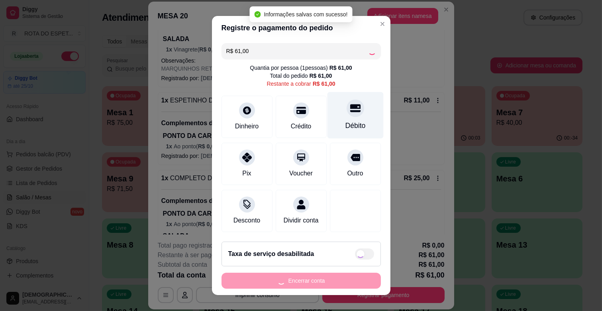
type input "R$ 0,00"
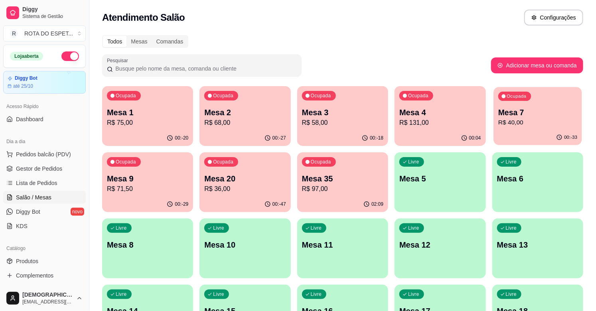
click at [540, 128] on div "Ocupada Mesa 7 R$ 40,00" at bounding box center [537, 108] width 88 height 43
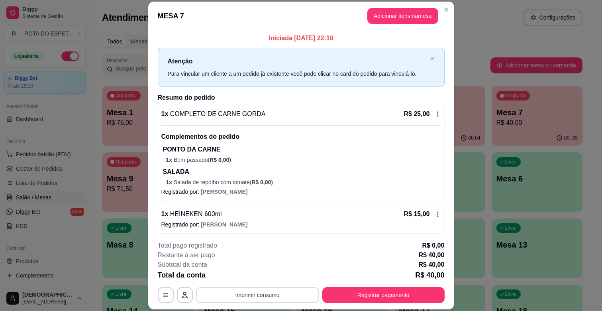
click at [252, 297] on button "Imprimir consumo" at bounding box center [257, 295] width 123 height 16
click at [265, 261] on button "IMPRESSORA BALCÃO" at bounding box center [257, 260] width 62 height 12
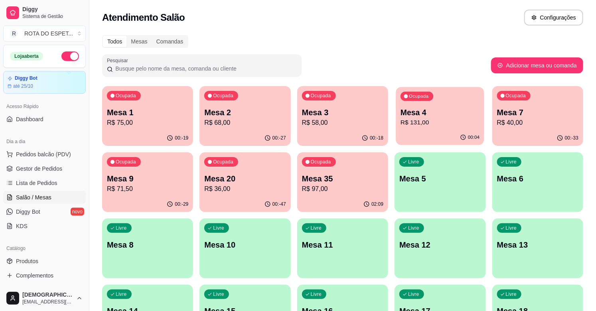
click at [415, 104] on div "Ocupada Mesa 4 R$ 131,00" at bounding box center [440, 108] width 88 height 43
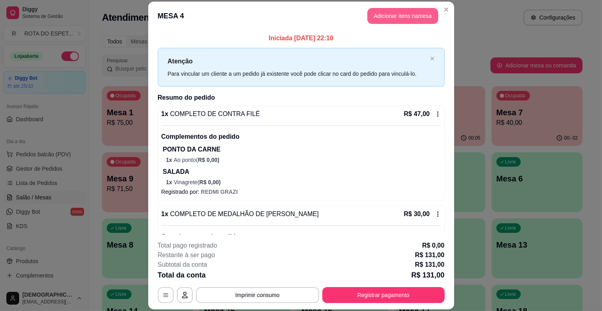
click at [381, 15] on button "Adicionar itens na mesa" at bounding box center [403, 16] width 71 height 16
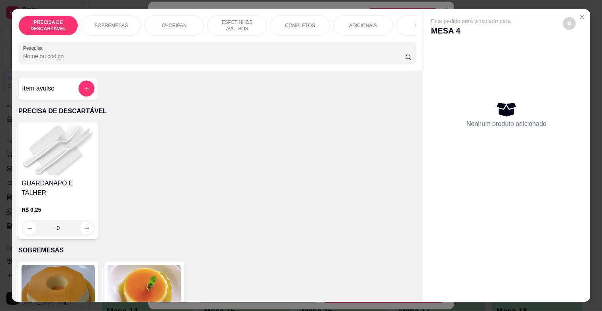
scroll to position [177, 0]
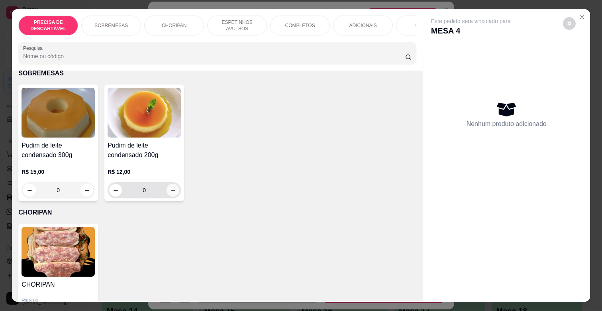
click at [171, 187] on icon "increase-product-quantity" at bounding box center [173, 190] width 6 height 6
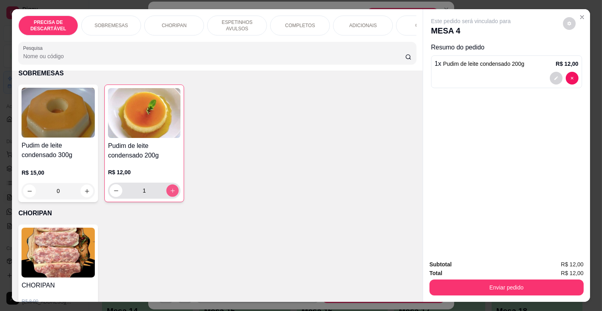
click at [171, 188] on icon "increase-product-quantity" at bounding box center [173, 191] width 6 height 6
type input "2"
click at [399, 25] on div "COMBOS" at bounding box center [426, 26] width 60 height 20
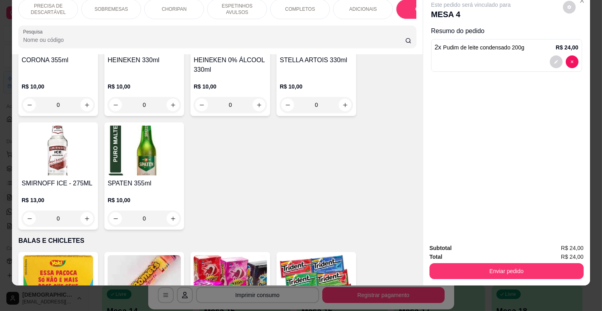
scroll to position [3259, 0]
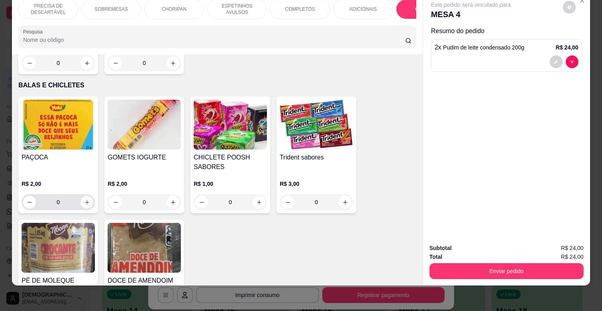
click at [89, 196] on button "increase-product-quantity" at bounding box center [87, 202] width 13 height 13
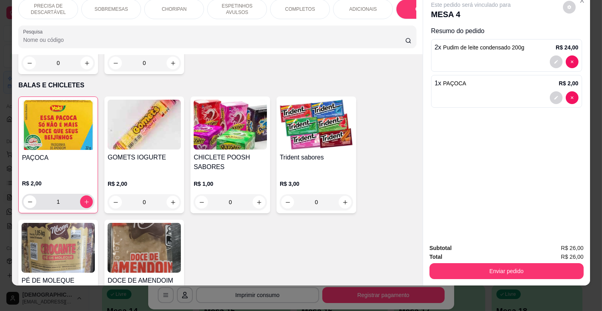
click at [89, 194] on div "1" at bounding box center [58, 202] width 69 height 16
click at [84, 199] on icon "increase-product-quantity" at bounding box center [87, 202] width 6 height 6
type input "2"
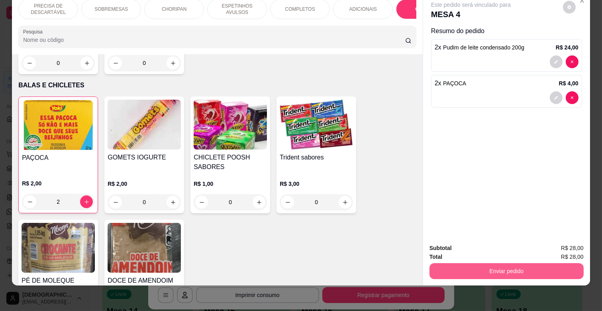
click at [577, 269] on button "Enviar pedido" at bounding box center [507, 271] width 154 height 16
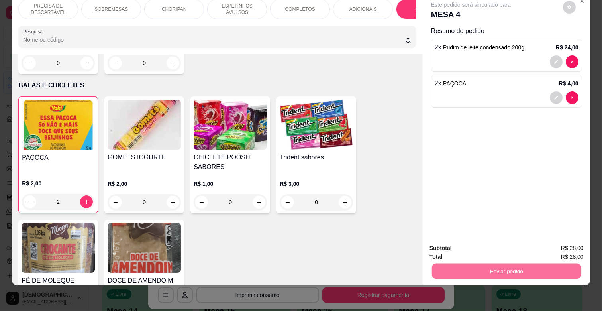
click at [568, 244] on button "Enviar pedido" at bounding box center [562, 244] width 45 height 15
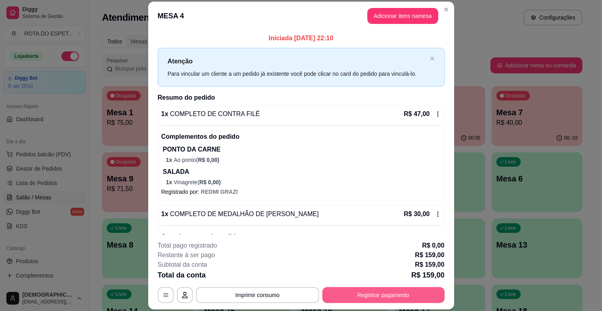
click at [421, 296] on button "Registrar pagamento" at bounding box center [383, 295] width 122 height 16
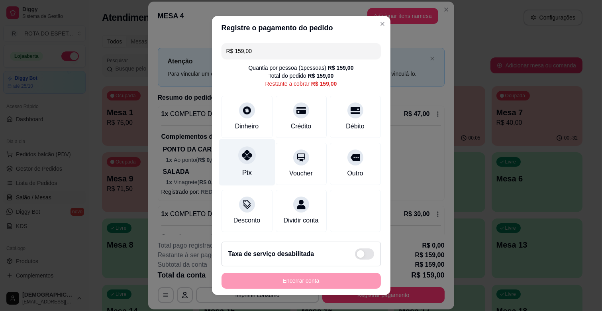
click at [242, 174] on div "Pix" at bounding box center [247, 172] width 10 height 10
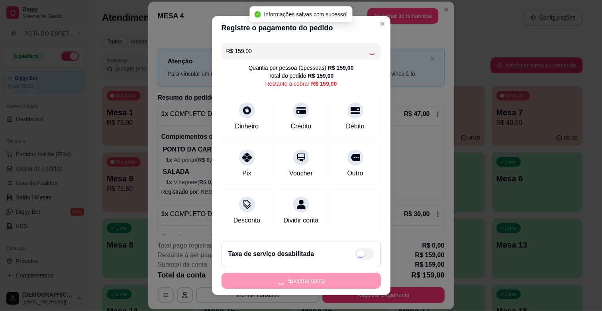
type input "R$ 0,00"
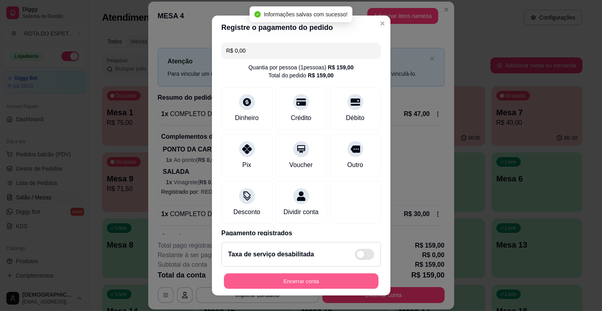
click at [311, 284] on button "Encerrar conta" at bounding box center [301, 281] width 155 height 16
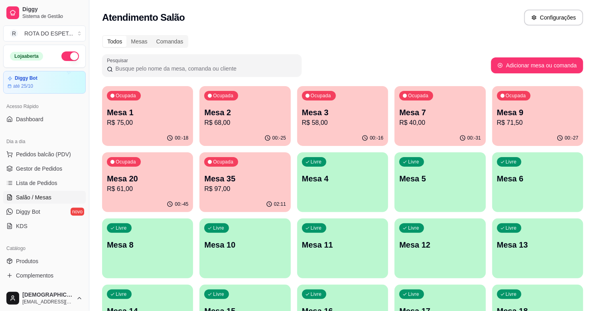
click at [305, 125] on p "R$ 58,00" at bounding box center [342, 123] width 81 height 10
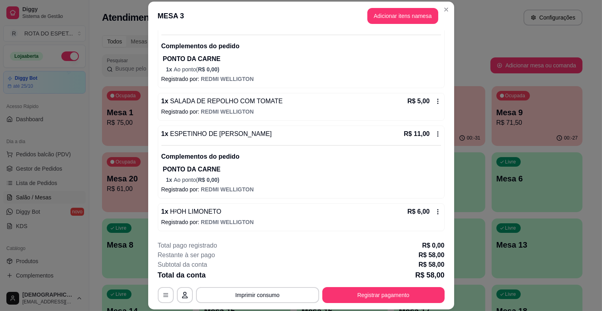
scroll to position [24, 0]
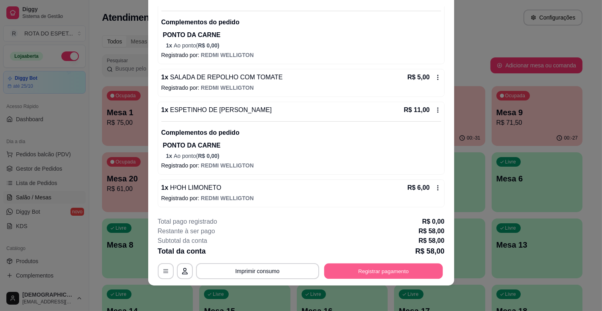
click at [405, 268] on button "Registrar pagamento" at bounding box center [383, 271] width 119 height 16
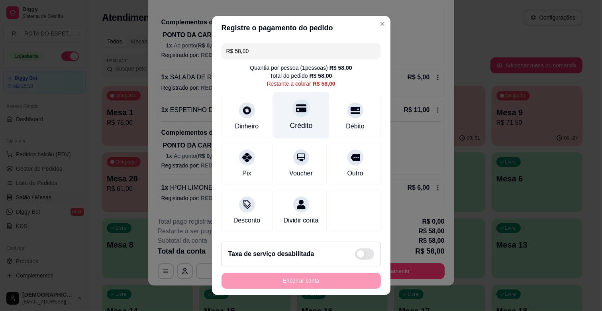
click at [293, 116] on div at bounding box center [302, 108] width 18 height 18
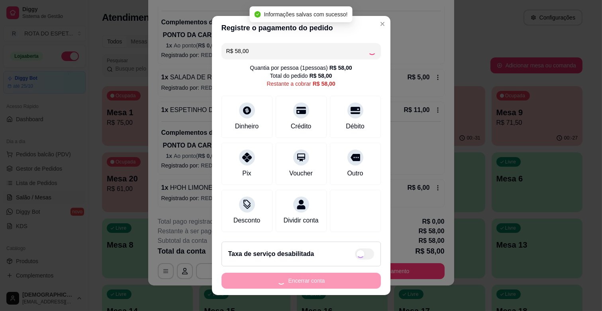
type input "R$ 0,00"
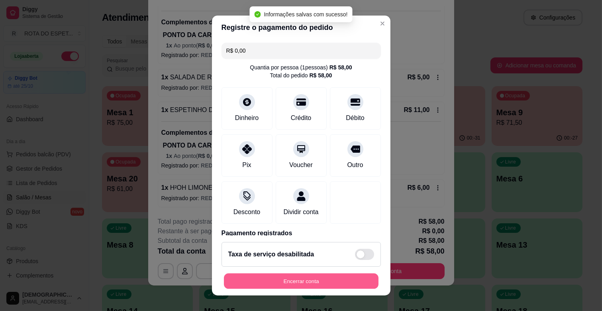
click at [318, 279] on button "Encerrar conta" at bounding box center [301, 281] width 155 height 16
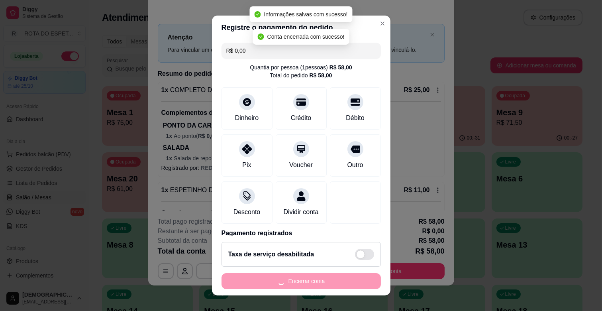
scroll to position [0, 0]
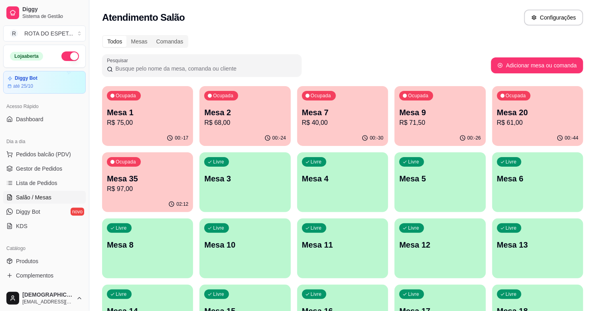
click at [438, 102] on div "Ocupada Mesa 9 R$ 71,50" at bounding box center [439, 108] width 91 height 44
click at [353, 113] on p "Mesa 7" at bounding box center [342, 112] width 81 height 11
click at [559, 114] on p "Mesa 20" at bounding box center [537, 112] width 81 height 11
click at [452, 94] on div "Ocupada Mesa 9 R$ 71,50" at bounding box center [439, 108] width 91 height 44
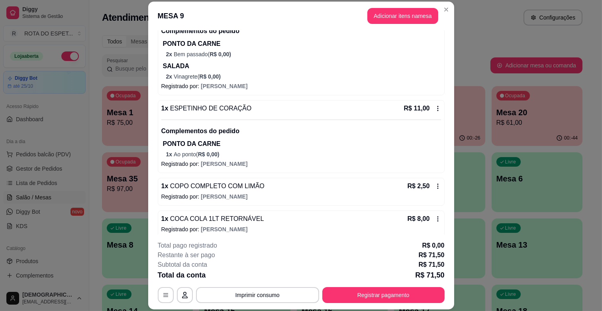
scroll to position [113, 0]
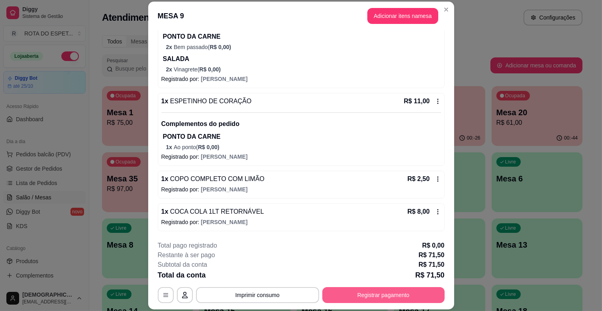
click at [355, 293] on button "Registrar pagamento" at bounding box center [383, 295] width 122 height 16
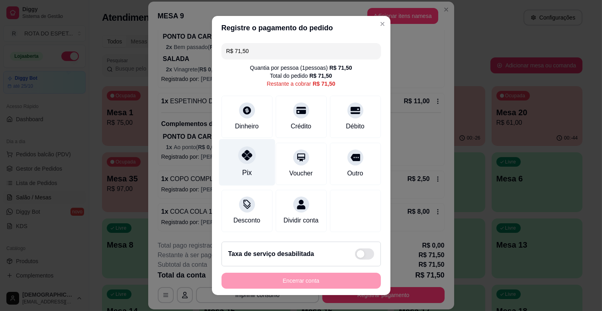
click at [236, 164] on div "Pix" at bounding box center [247, 162] width 56 height 47
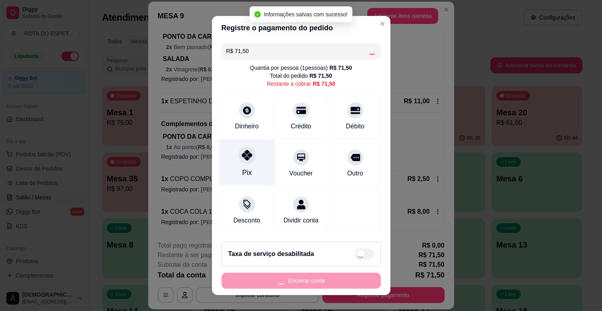
type input "R$ 0,00"
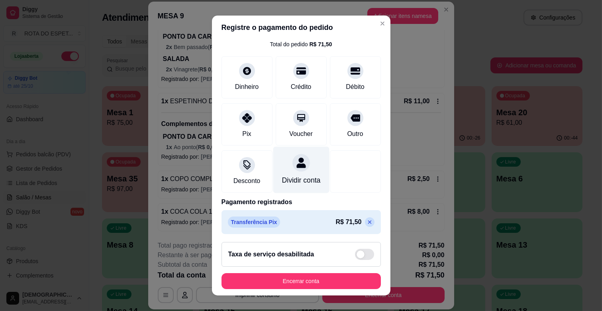
scroll to position [42, 0]
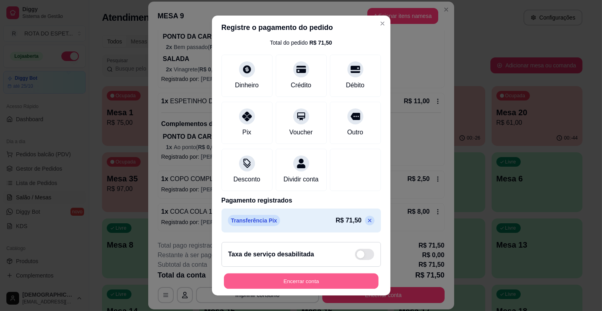
click at [313, 288] on button "Encerrar conta" at bounding box center [301, 281] width 155 height 16
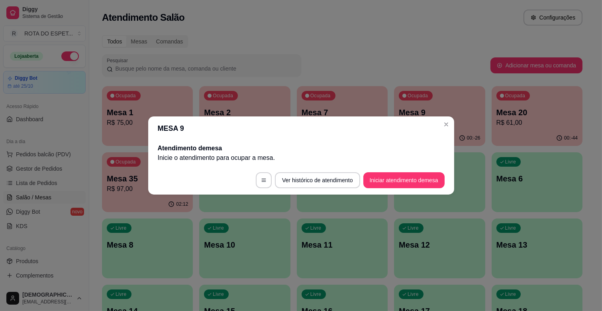
scroll to position [0, 0]
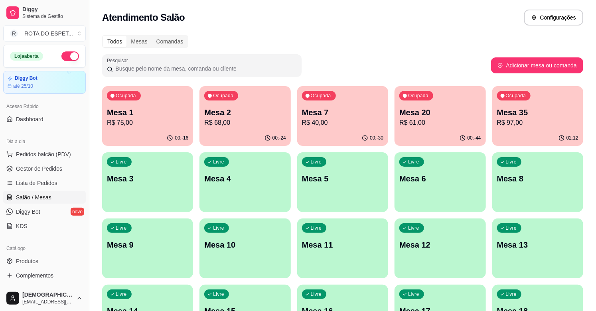
click at [450, 126] on p "R$ 61,00" at bounding box center [439, 123] width 81 height 10
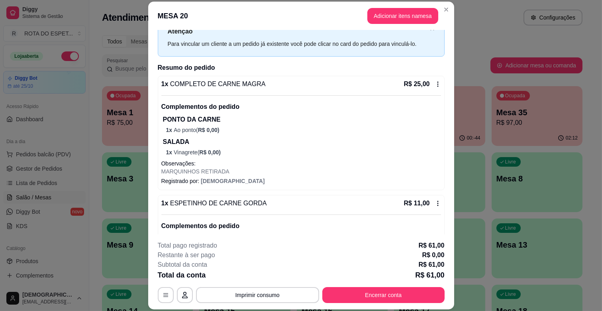
scroll to position [44, 0]
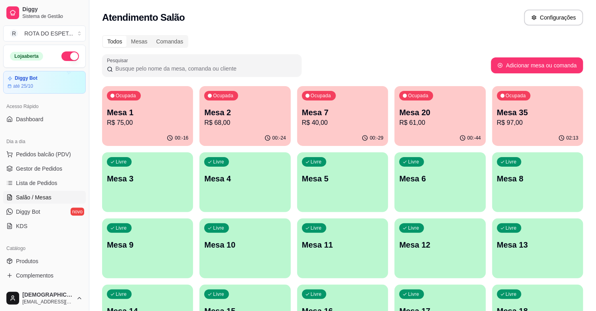
click at [153, 114] on p "Mesa 1" at bounding box center [147, 112] width 81 height 11
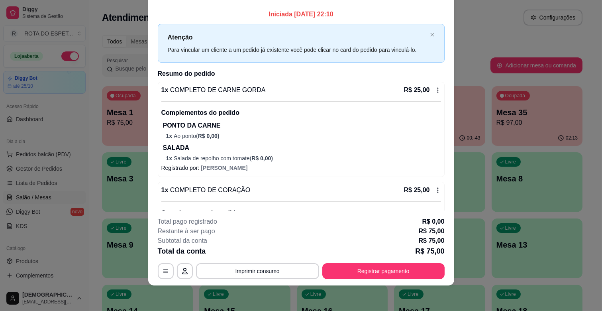
scroll to position [0, 0]
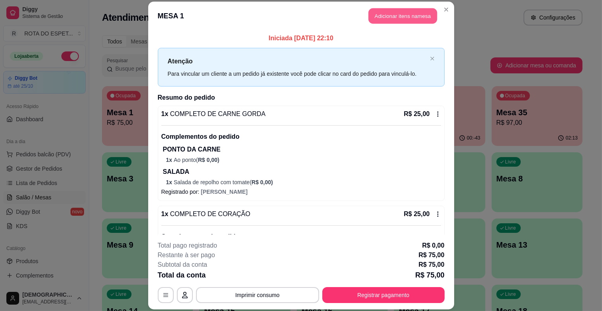
click at [371, 14] on button "Adicionar itens na mesa" at bounding box center [403, 16] width 69 height 16
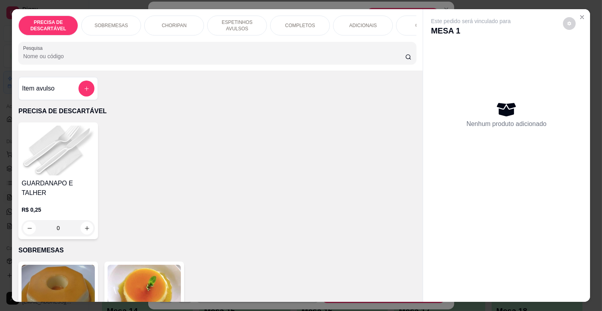
scroll to position [0, 354]
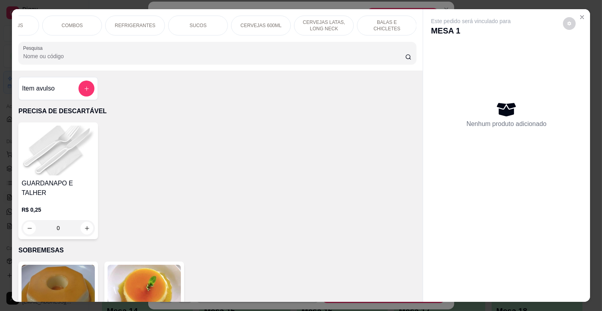
click at [379, 28] on div "BALAS E CHICLETES" at bounding box center [387, 26] width 60 height 20
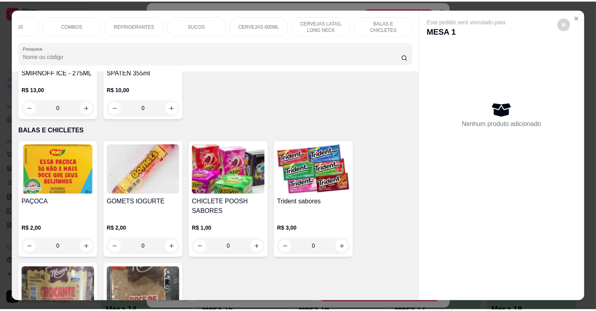
scroll to position [19, 0]
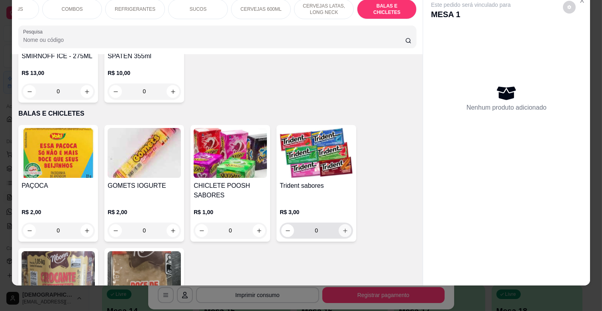
click at [346, 224] on button "increase-product-quantity" at bounding box center [345, 230] width 13 height 13
type input "1"
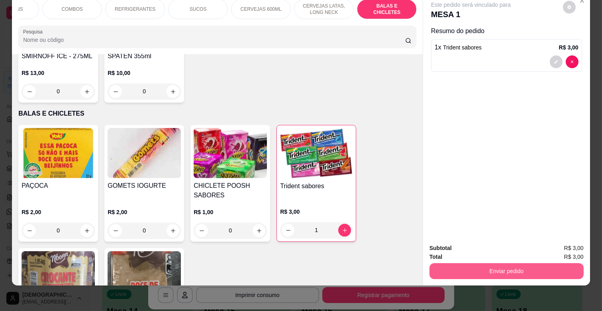
click at [532, 270] on button "Enviar pedido" at bounding box center [507, 271] width 154 height 16
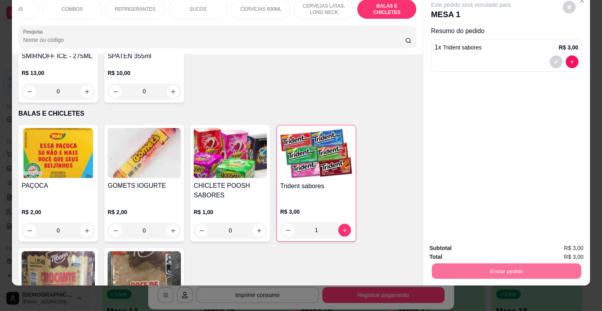
click at [572, 245] on button "Enviar pedido" at bounding box center [562, 244] width 45 height 15
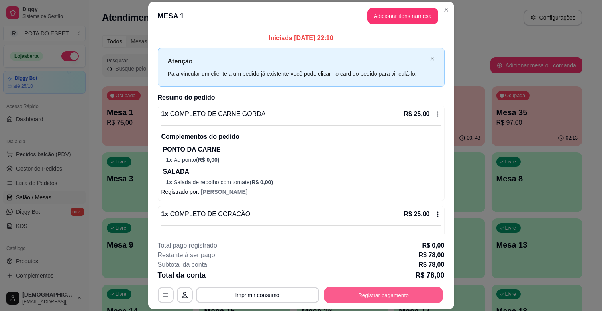
click at [413, 291] on button "Registrar pagamento" at bounding box center [383, 295] width 119 height 16
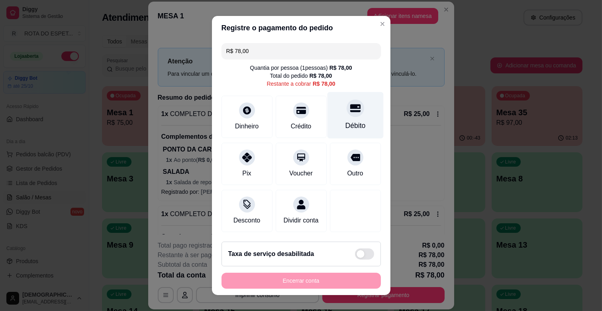
click at [347, 114] on div at bounding box center [356, 108] width 18 height 18
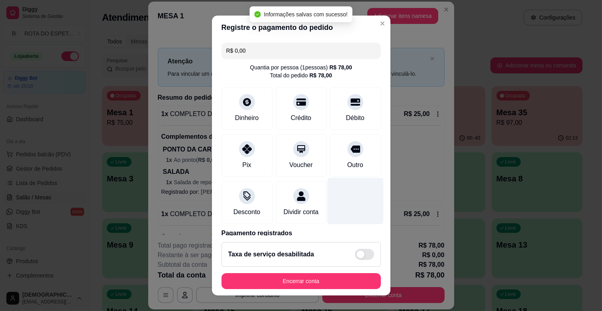
type input "R$ 0,00"
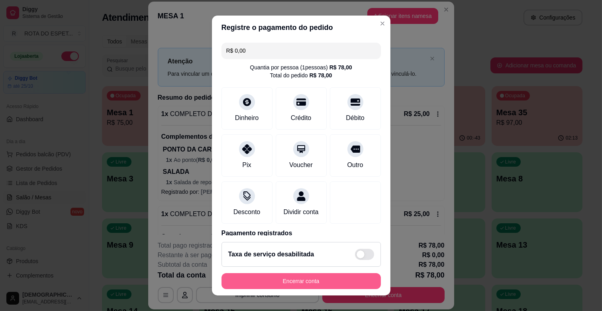
click at [314, 277] on button "Encerrar conta" at bounding box center [301, 281] width 159 height 16
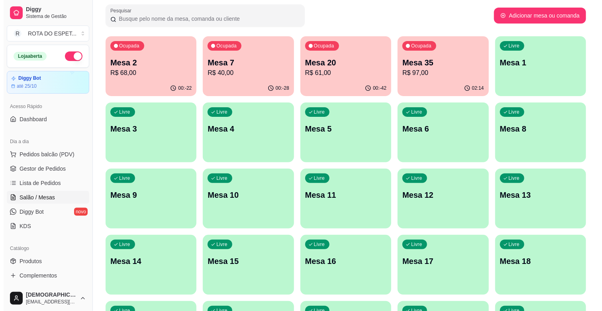
scroll to position [133, 0]
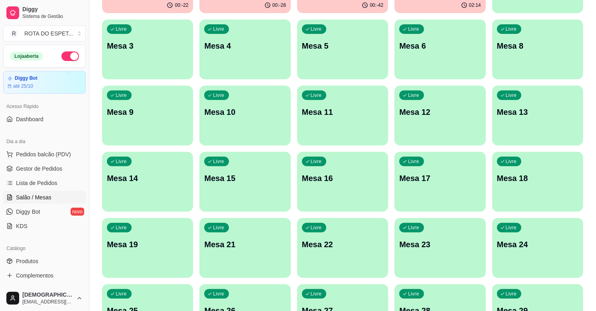
click at [245, 245] on p "Mesa 21" at bounding box center [244, 244] width 81 height 11
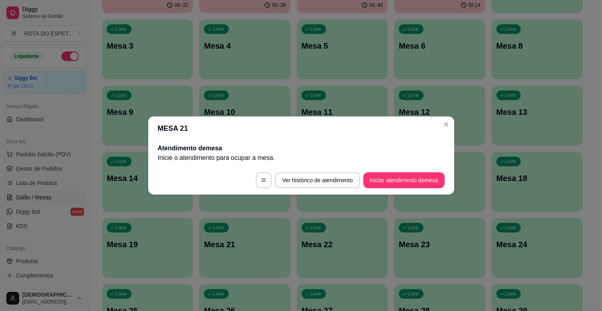
click at [403, 168] on footer "Ver histórico de atendimento Iniciar atendimento de mesa" at bounding box center [301, 180] width 306 height 29
click at [403, 177] on button "Iniciar atendimento de mesa" at bounding box center [404, 180] width 81 height 16
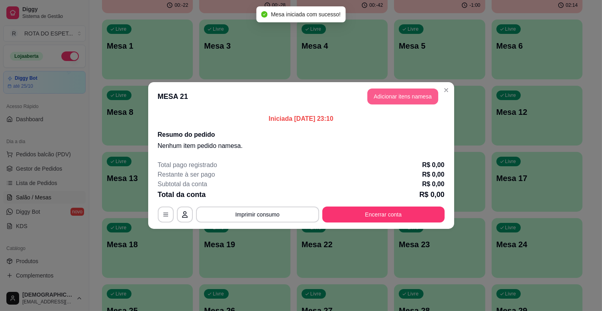
click at [393, 102] on button "Adicionar itens na mesa" at bounding box center [403, 96] width 71 height 16
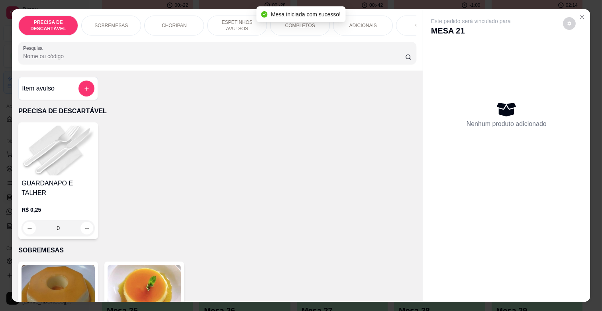
click at [228, 20] on p "ESPETINHOS AVULSOS" at bounding box center [237, 25] width 46 height 13
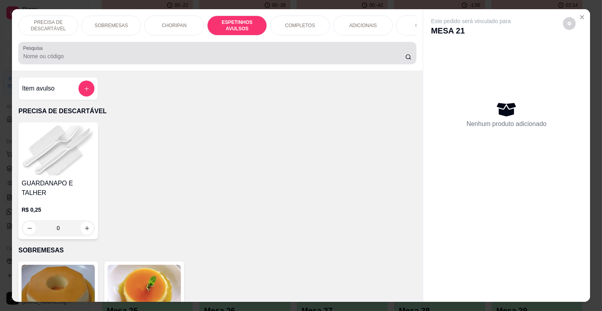
scroll to position [19, 0]
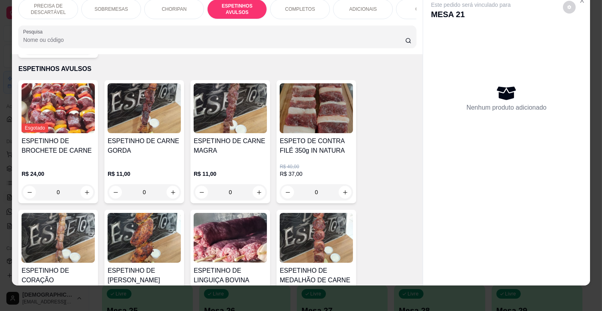
click at [206, 170] on p "R$ 11,00" at bounding box center [230, 174] width 73 height 8
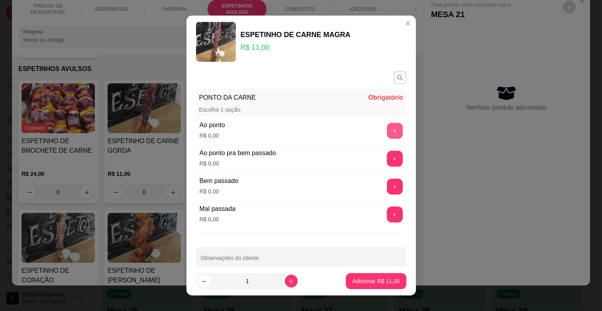
click at [387, 130] on button "+" at bounding box center [395, 131] width 16 height 16
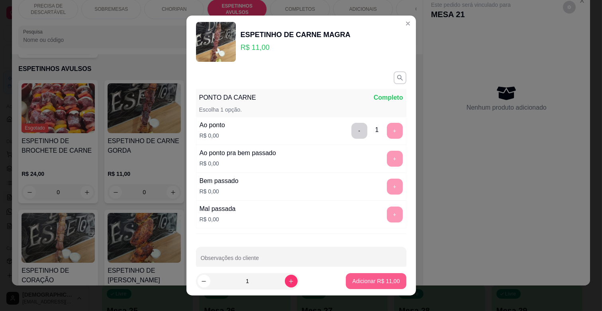
click at [368, 287] on button "Adicionar R$ 11,00" at bounding box center [376, 281] width 60 height 16
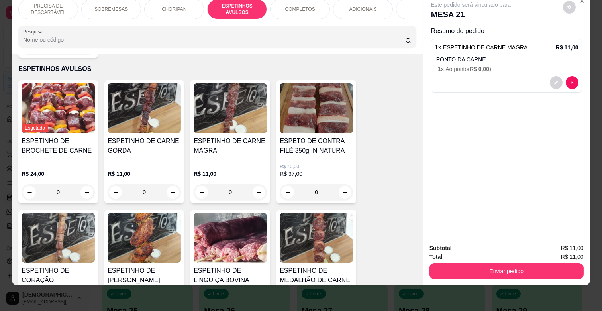
click at [352, 6] on div "ADICIONAIS" at bounding box center [363, 9] width 60 height 20
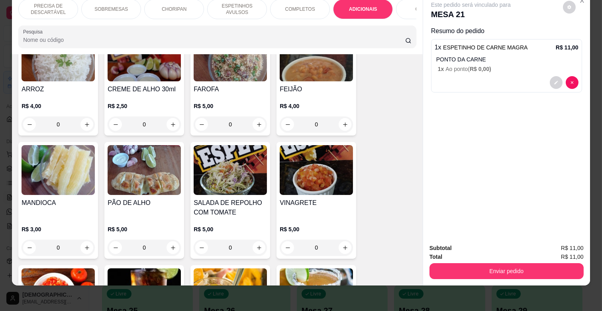
scroll to position [1486, 0]
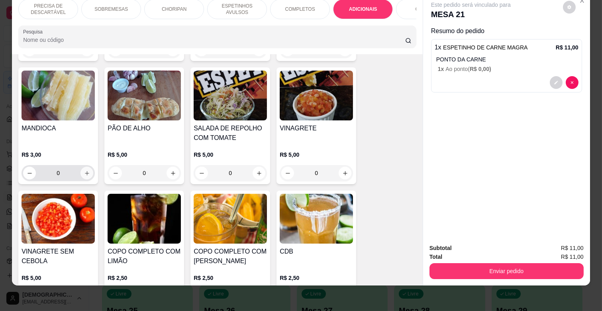
click at [86, 170] on icon "increase-product-quantity" at bounding box center [87, 173] width 6 height 6
type input "1"
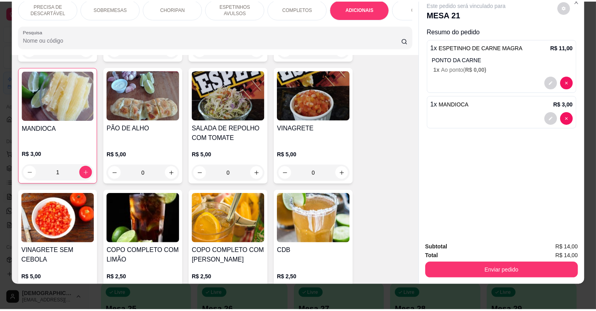
scroll to position [1487, 0]
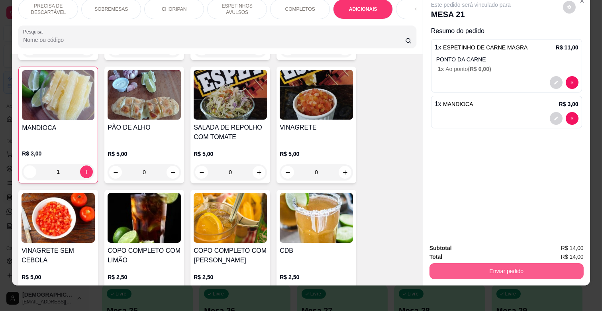
click at [491, 263] on button "Enviar pedido" at bounding box center [507, 271] width 154 height 16
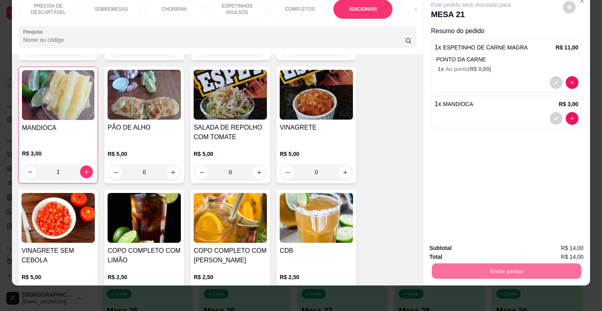
click at [550, 244] on button "Enviar pedido" at bounding box center [563, 245] width 44 height 15
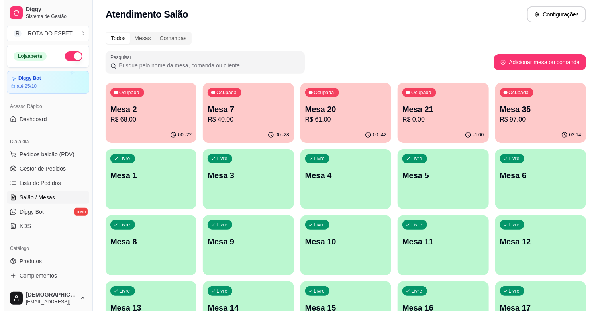
scroll to position [0, 0]
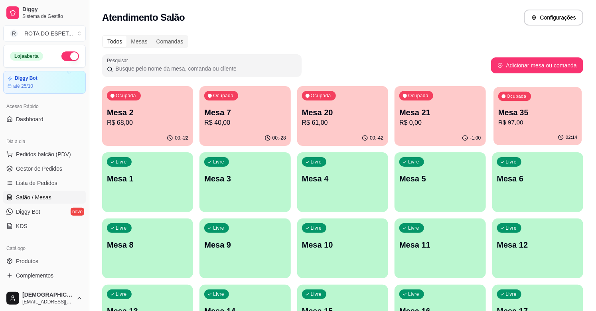
click at [522, 117] on p "Mesa 35" at bounding box center [537, 112] width 79 height 11
click at [453, 128] on div "Ocupada Mesa 21 R$ 0,00" at bounding box center [440, 108] width 88 height 43
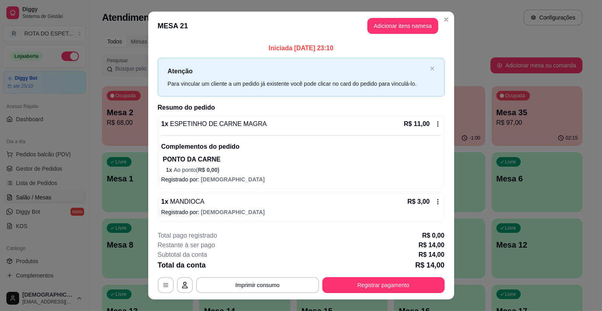
scroll to position [14, 0]
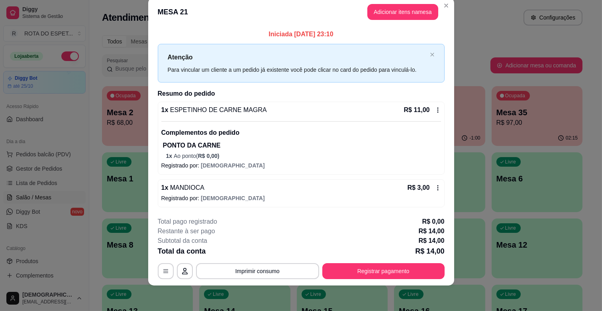
click at [437, 113] on icon at bounding box center [438, 110] width 6 height 6
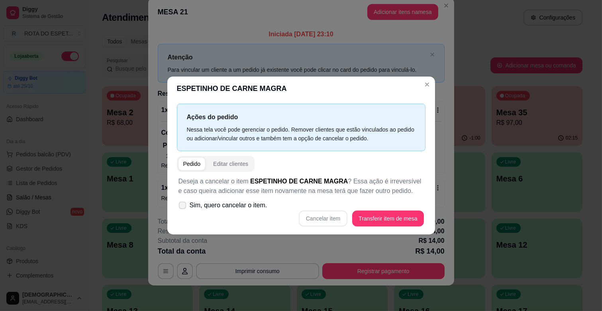
click at [207, 204] on span "Sim, quero cancelar o item." at bounding box center [229, 205] width 78 height 10
click at [183, 207] on input "Sim, quero cancelar o item." at bounding box center [180, 209] width 5 height 5
checkbox input "true"
click at [339, 216] on button "Cancelar item" at bounding box center [323, 219] width 47 height 16
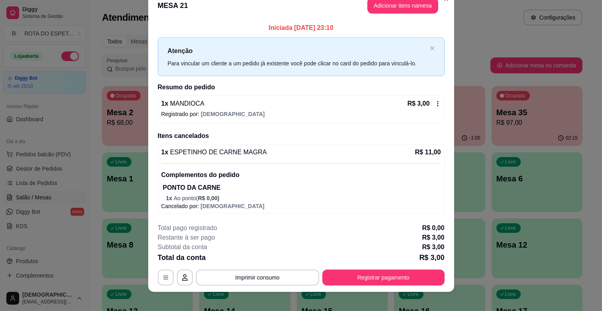
click at [435, 102] on icon at bounding box center [438, 103] width 6 height 6
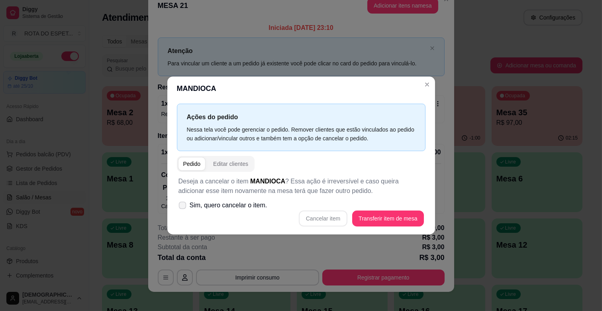
click at [195, 206] on span "Sim, quero cancelar o item." at bounding box center [229, 205] width 78 height 10
click at [183, 207] on input "Sim, quero cancelar o item." at bounding box center [180, 209] width 5 height 5
checkbox input "true"
click at [313, 222] on button "Cancelar item" at bounding box center [323, 218] width 49 height 16
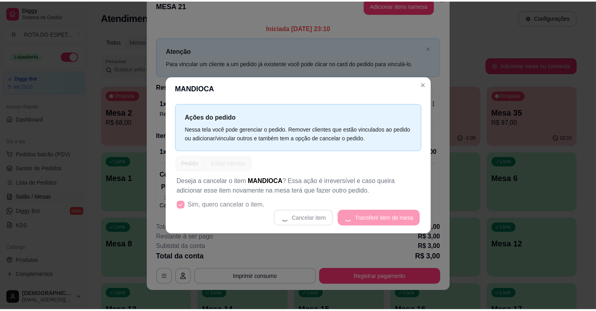
scroll to position [2, 0]
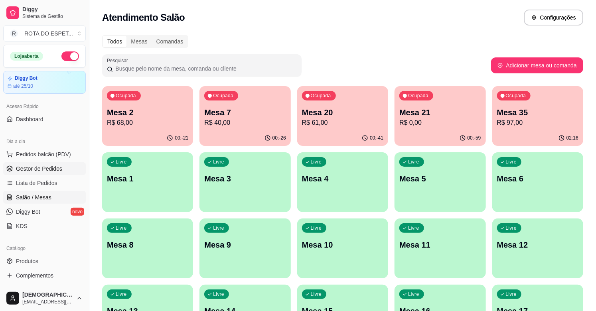
click at [52, 169] on span "Gestor de Pedidos" at bounding box center [39, 169] width 46 height 8
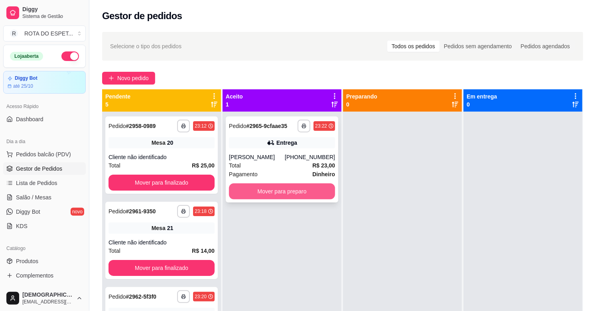
click at [295, 193] on button "Mover para preparo" at bounding box center [282, 191] width 106 height 16
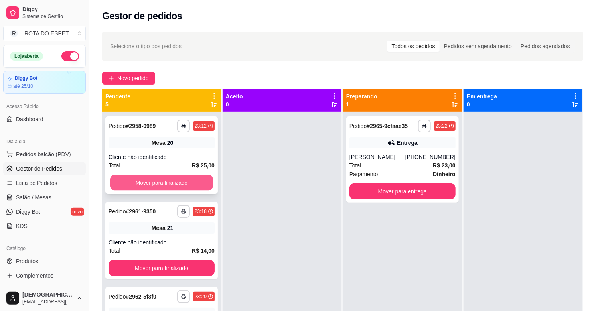
click at [178, 188] on button "Mover para finalizado" at bounding box center [161, 183] width 103 height 16
click at [177, 187] on button "Mover para finalizado" at bounding box center [161, 183] width 103 height 16
click at [175, 181] on button "Mover para finalizado" at bounding box center [161, 183] width 103 height 16
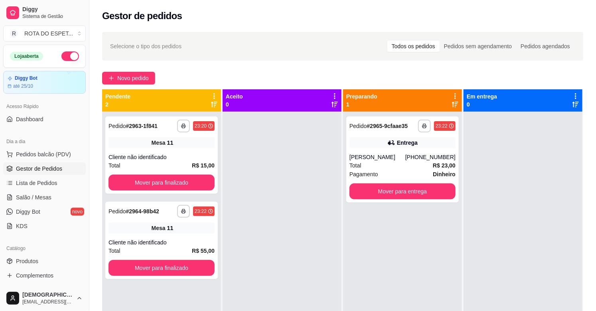
click at [175, 181] on button "Mover para finalizado" at bounding box center [161, 183] width 106 height 16
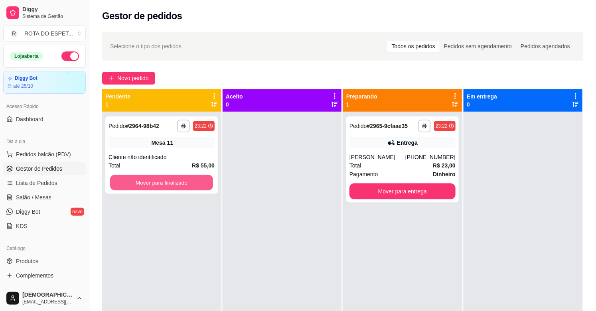
click at [175, 181] on button "Mover para finalizado" at bounding box center [161, 183] width 103 height 16
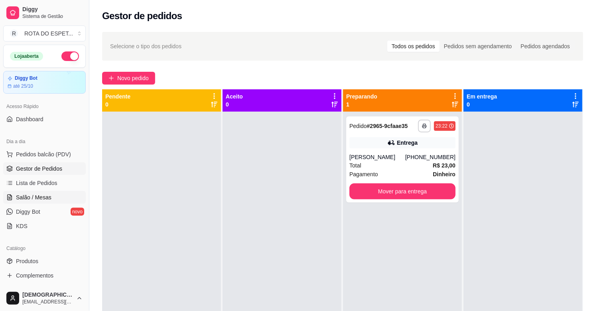
click at [36, 199] on span "Salão / Mesas" at bounding box center [33, 197] width 35 height 8
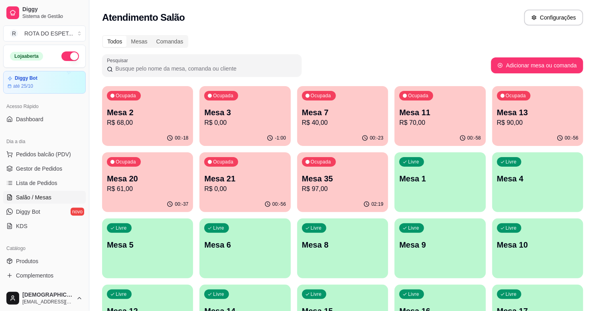
click at [161, 106] on div "Ocupada Mesa 2 R$ 68,00" at bounding box center [147, 108] width 91 height 44
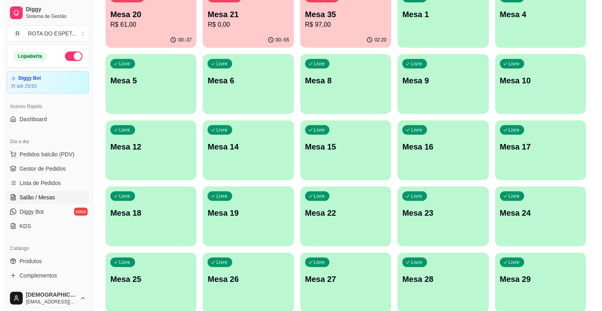
scroll to position [177, 0]
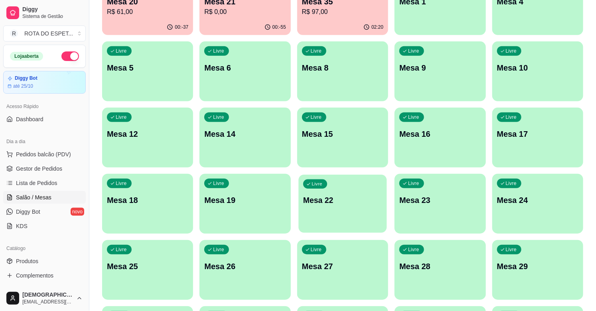
click at [346, 208] on div "Livre Mesa 22" at bounding box center [342, 199] width 88 height 49
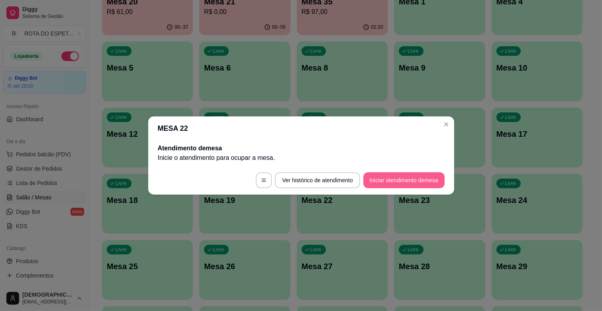
click at [408, 176] on button "Iniciar atendimento de mesa" at bounding box center [404, 180] width 81 height 16
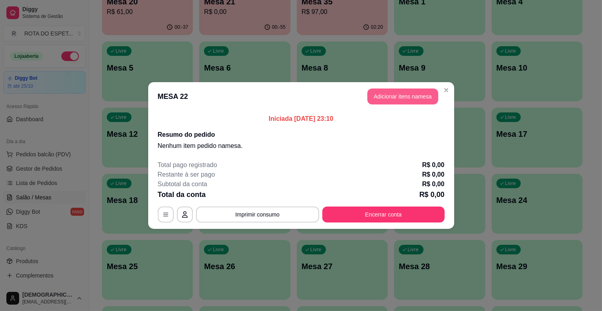
click at [415, 98] on button "Adicionar itens na mesa" at bounding box center [403, 96] width 71 height 16
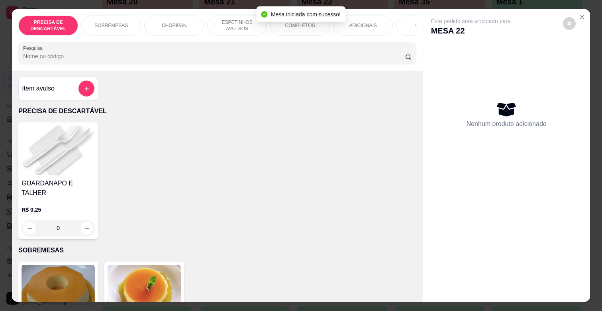
click at [228, 26] on p "ESPETINHOS AVULSOS" at bounding box center [237, 25] width 46 height 13
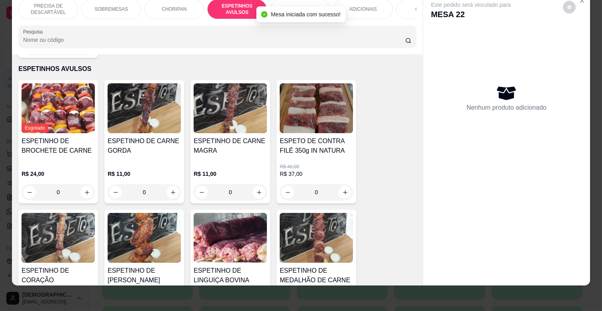
click at [241, 162] on div "R$ 11,00 0" at bounding box center [230, 181] width 73 height 38
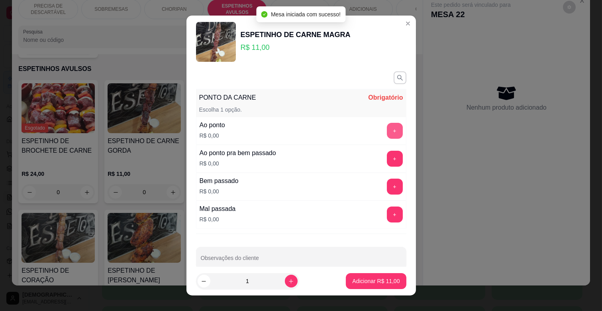
click at [387, 127] on button "+" at bounding box center [395, 131] width 16 height 16
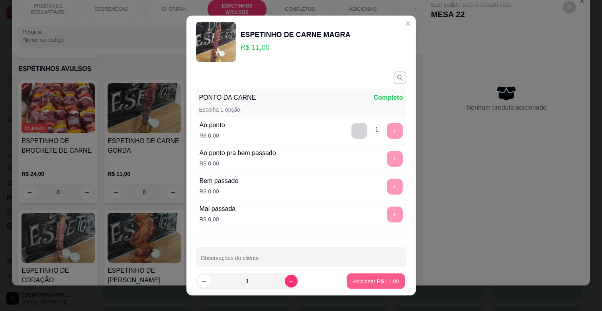
click at [372, 278] on p "Adicionar R$ 11,00" at bounding box center [376, 281] width 46 height 8
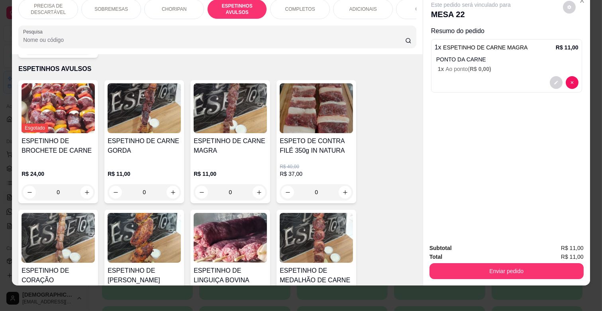
click at [377, 4] on div "ADICIONAIS" at bounding box center [363, 9] width 60 height 20
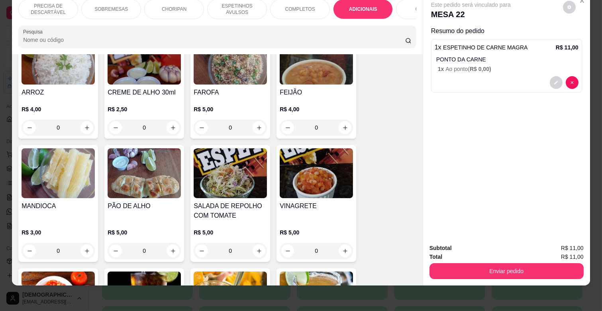
scroll to position [1486, 0]
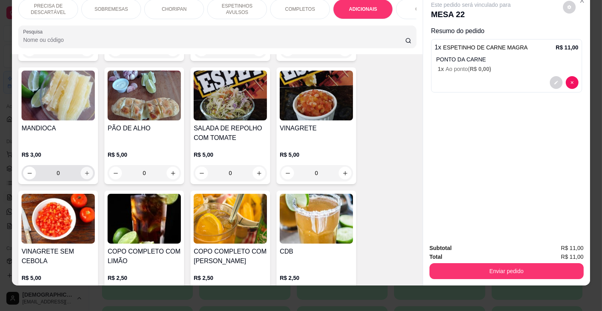
click at [85, 171] on icon "increase-product-quantity" at bounding box center [87, 173] width 4 height 4
type input "1"
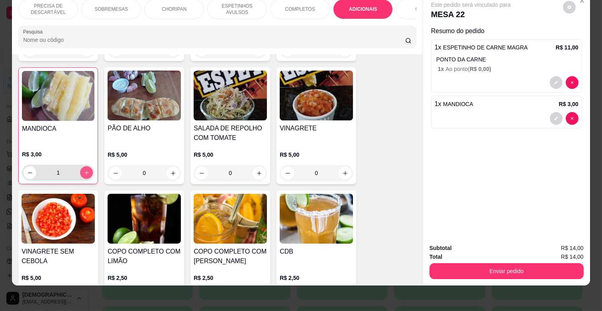
scroll to position [1487, 0]
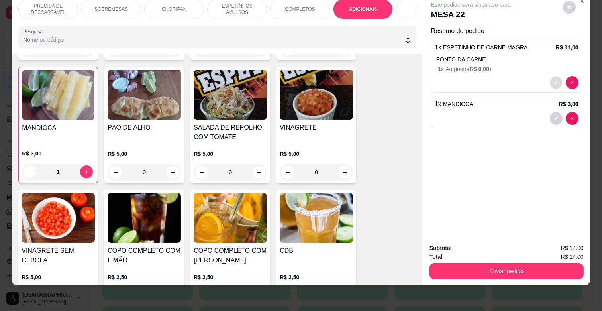
click at [554, 81] on icon "decrease-product-quantity" at bounding box center [556, 83] width 5 height 5
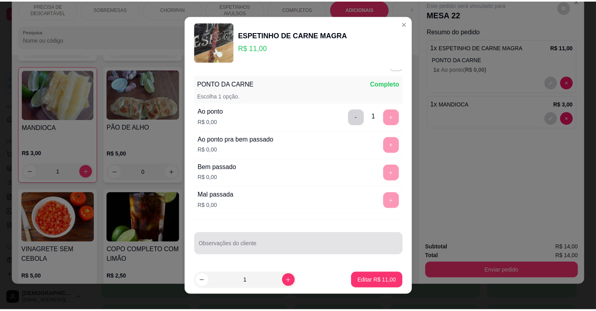
scroll to position [10, 0]
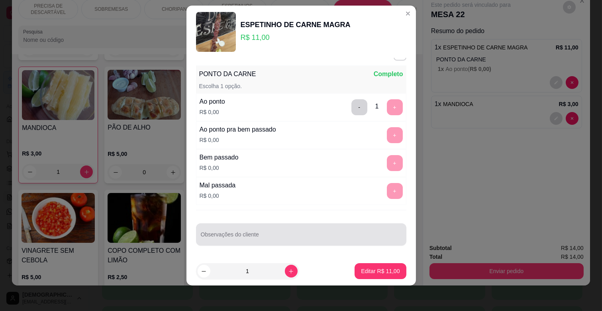
click at [263, 243] on div "Observações do cliente" at bounding box center [301, 234] width 210 height 22
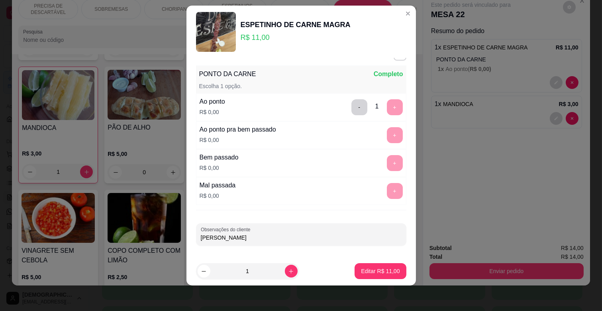
type input "VALDIR RETIRADA"
click at [377, 268] on p "Editar R$ 11,00" at bounding box center [380, 271] width 39 height 8
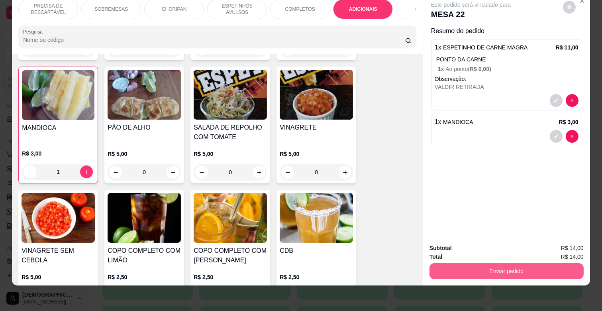
click at [485, 263] on button "Enviar pedido" at bounding box center [507, 271] width 154 height 16
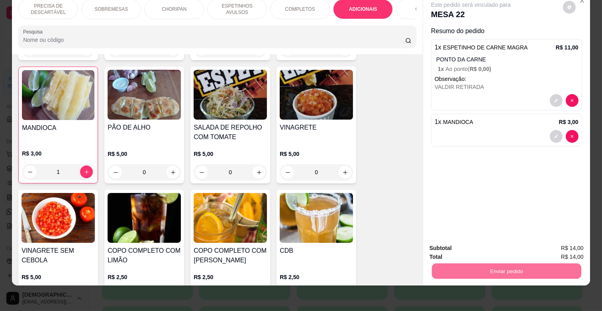
click at [564, 243] on button "Enviar pedido" at bounding box center [562, 245] width 45 height 15
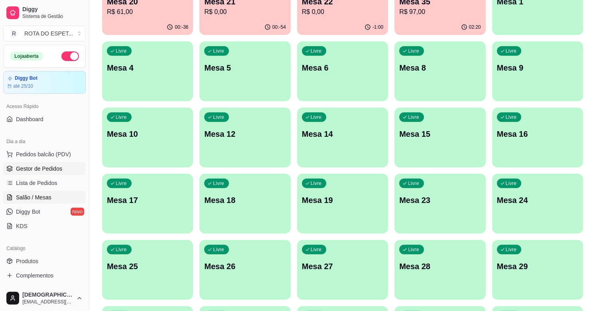
click at [31, 164] on link "Gestor de Pedidos" at bounding box center [44, 168] width 83 height 13
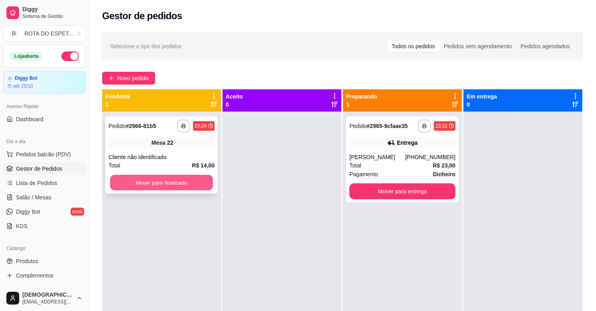
click at [191, 181] on button "Mover para finalizado" at bounding box center [161, 183] width 103 height 16
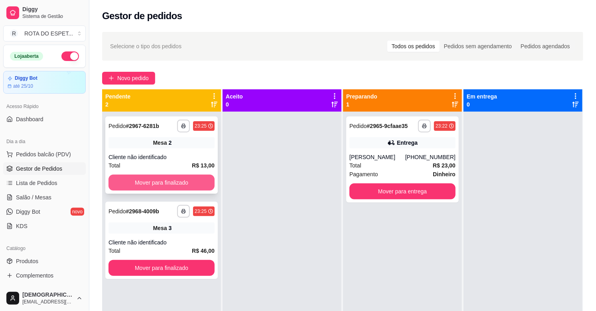
click at [193, 183] on button "Mover para finalizado" at bounding box center [161, 183] width 106 height 16
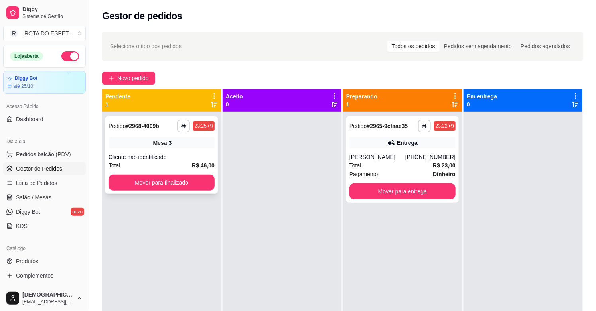
click at [176, 187] on button "Mover para finalizado" at bounding box center [161, 183] width 106 height 16
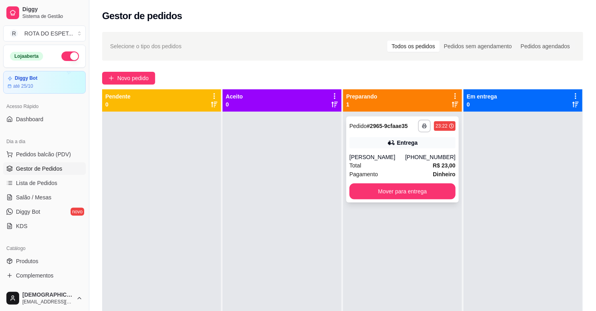
click at [377, 145] on div "Entrega" at bounding box center [402, 142] width 106 height 11
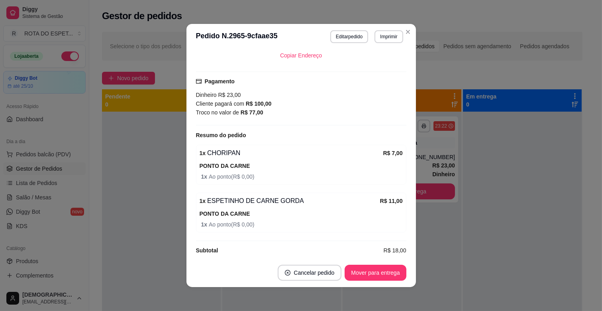
scroll to position [2, 0]
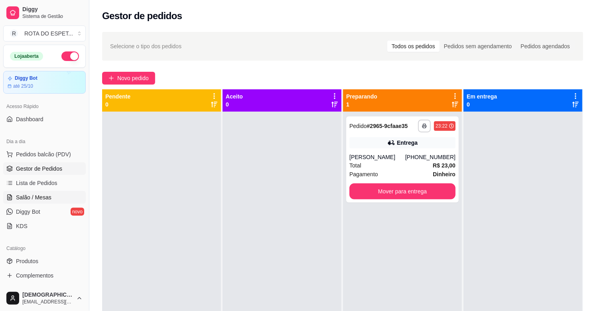
click at [53, 194] on link "Salão / Mesas" at bounding box center [44, 197] width 83 height 13
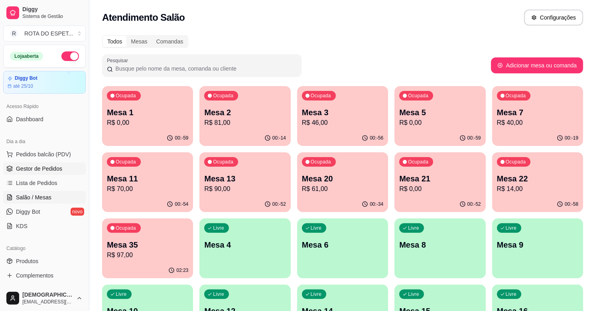
click at [52, 165] on span "Gestor de Pedidos" at bounding box center [39, 169] width 46 height 8
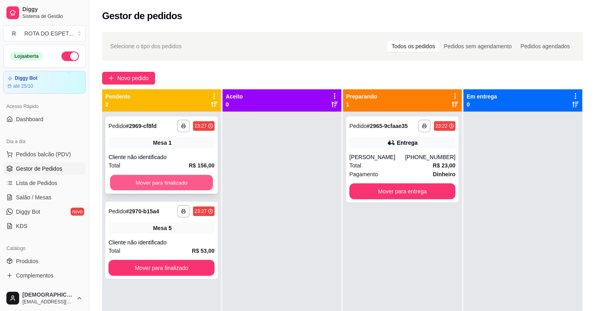
click at [166, 178] on button "Mover para finalizado" at bounding box center [161, 183] width 103 height 16
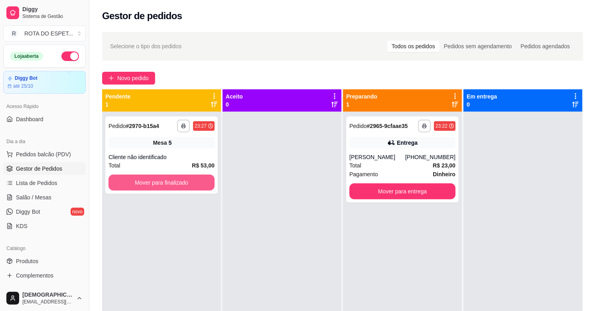
click at [166, 178] on button "Mover para finalizado" at bounding box center [161, 183] width 106 height 16
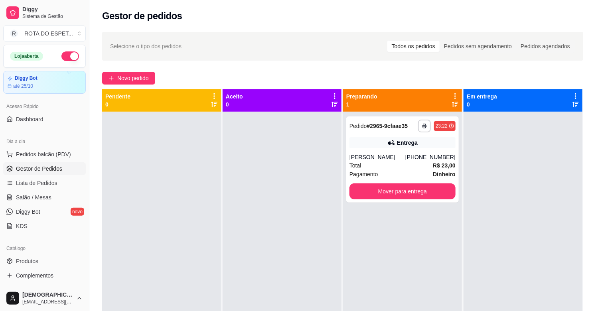
click at [250, 289] on div at bounding box center [281, 267] width 119 height 311
click at [416, 191] on button "Mover para entrega" at bounding box center [402, 192] width 103 height 16
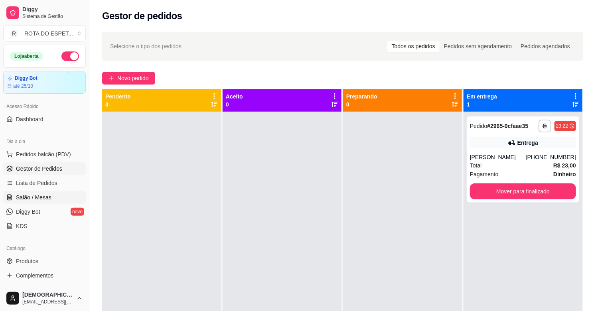
click at [38, 191] on link "Salão / Mesas" at bounding box center [44, 197] width 83 height 13
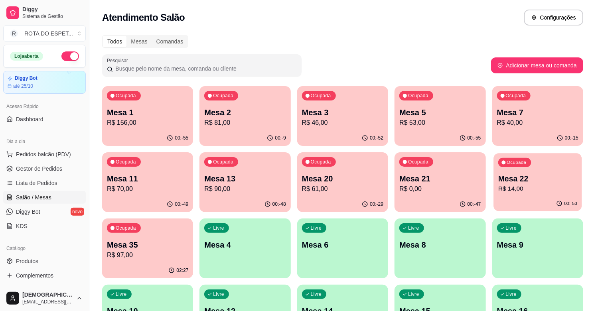
click at [536, 200] on div "00:-53" at bounding box center [537, 203] width 88 height 15
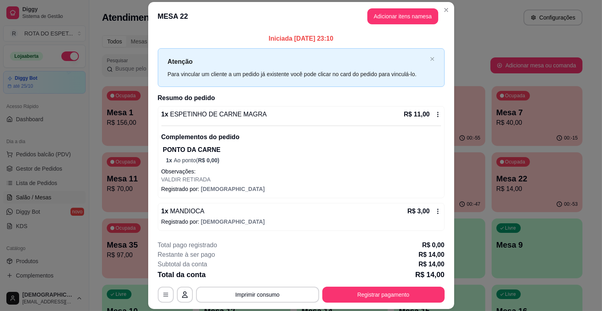
scroll to position [23, 0]
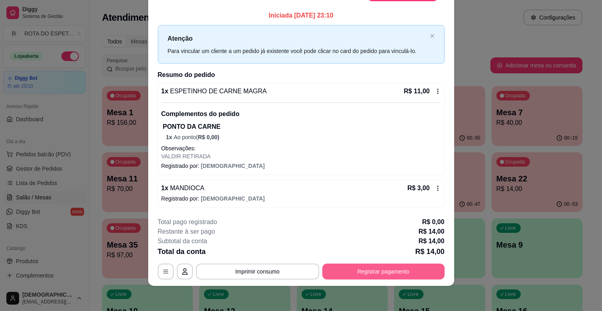
click at [385, 277] on button "Registrar pagamento" at bounding box center [383, 271] width 122 height 16
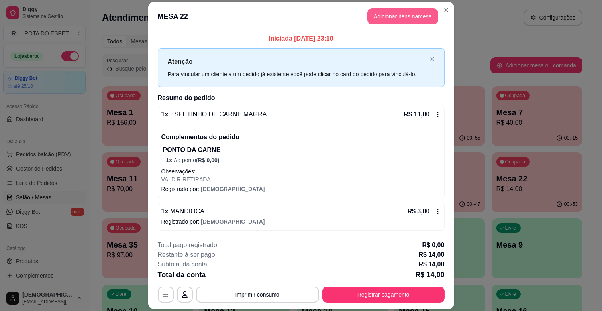
click at [408, 14] on button "Adicionar itens na mesa" at bounding box center [403, 16] width 71 height 16
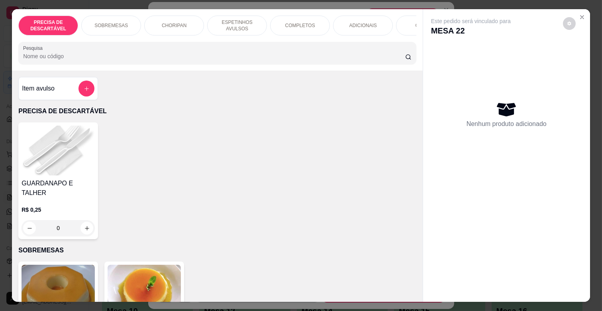
scroll to position [0, 348]
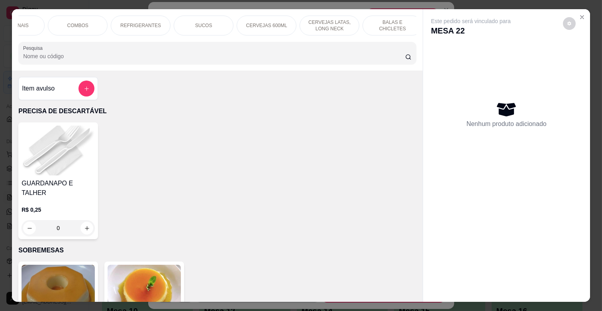
click at [159, 22] on div "REFRIGERANTES" at bounding box center [141, 26] width 60 height 20
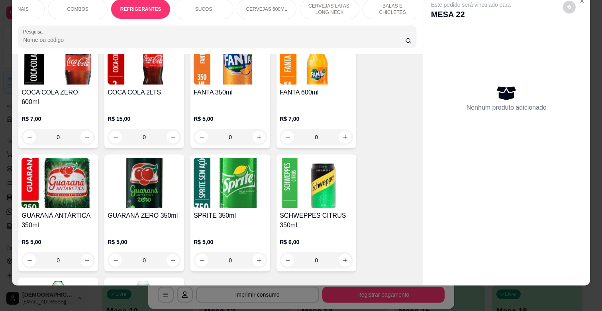
scroll to position [2052, 0]
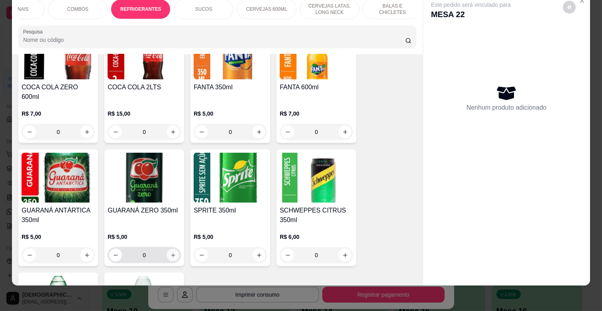
click at [174, 249] on button "increase-product-quantity" at bounding box center [173, 255] width 12 height 12
type input "1"
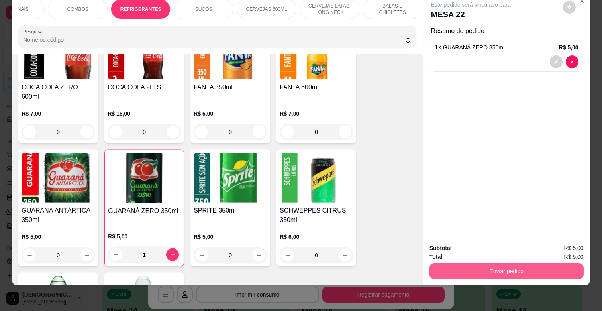
click at [529, 263] on button "Enviar pedido" at bounding box center [507, 271] width 154 height 16
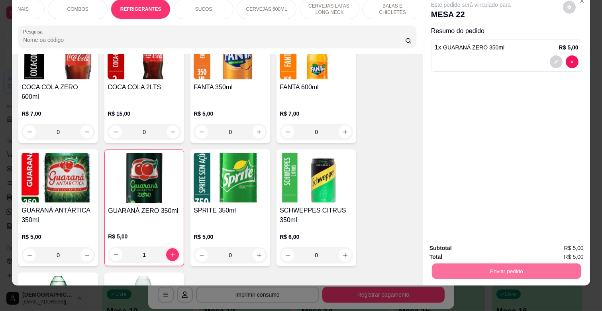
click at [553, 240] on button "Enviar pedido" at bounding box center [562, 244] width 45 height 15
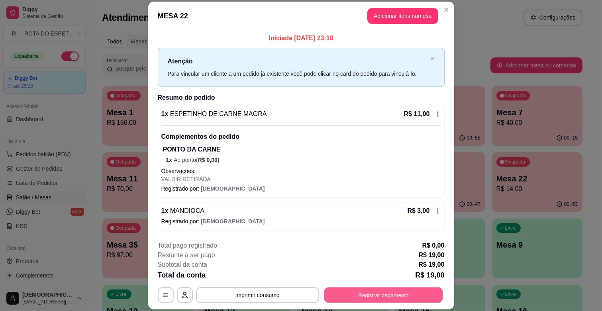
click at [398, 296] on button "Registrar pagamento" at bounding box center [383, 295] width 119 height 16
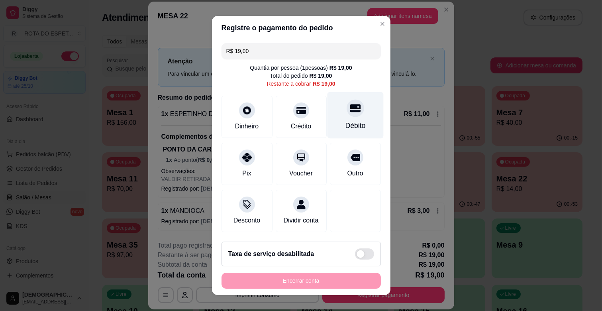
click at [350, 126] on div "Débito" at bounding box center [355, 125] width 20 height 10
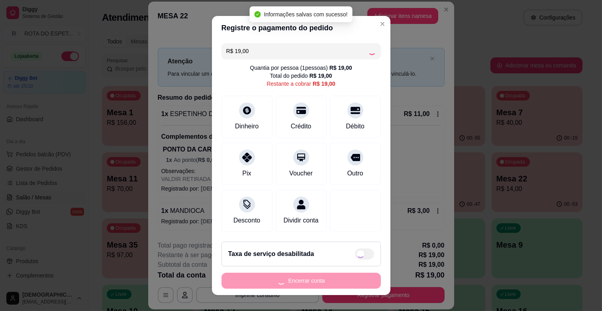
type input "R$ 0,00"
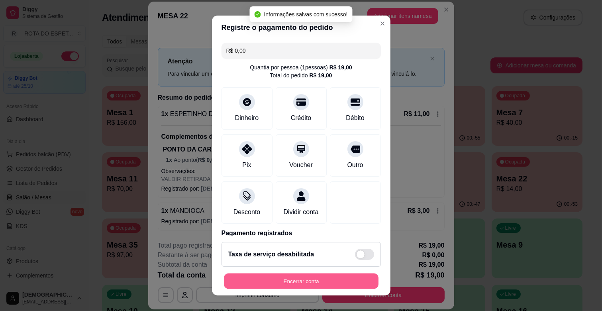
click at [335, 284] on button "Encerrar conta" at bounding box center [301, 281] width 155 height 16
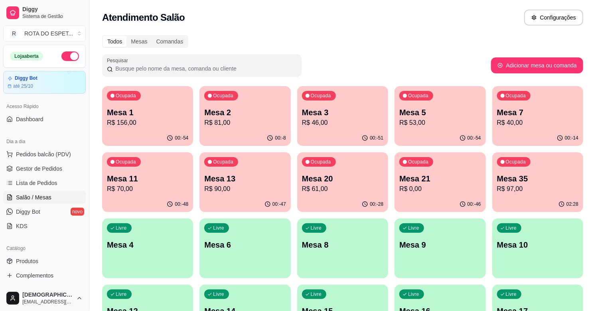
click at [445, 186] on p "R$ 0,00" at bounding box center [439, 189] width 81 height 10
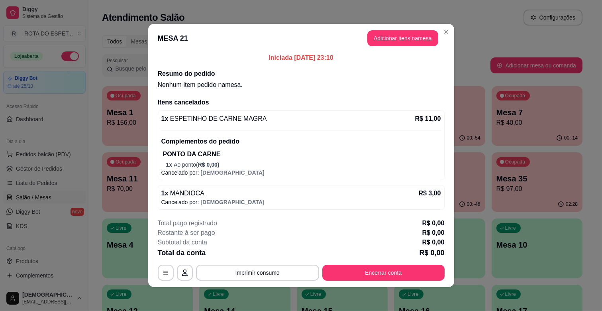
scroll to position [3, 0]
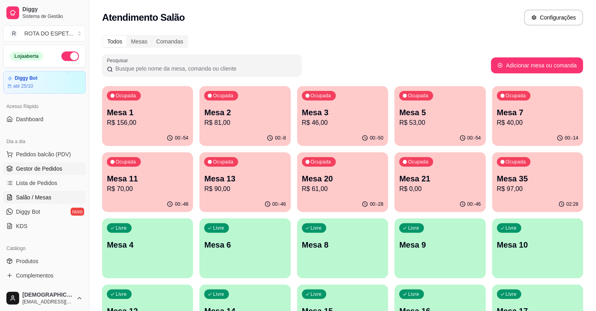
click at [42, 168] on span "Gestor de Pedidos" at bounding box center [39, 169] width 46 height 8
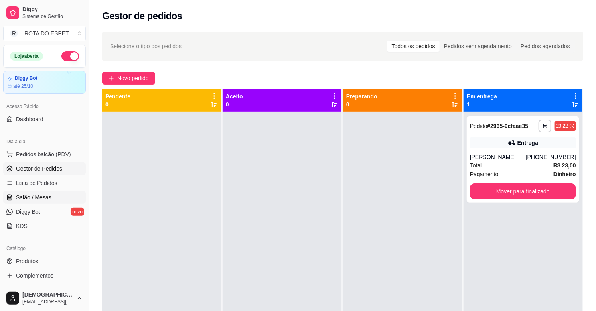
click at [36, 194] on span "Salão / Mesas" at bounding box center [33, 197] width 35 height 8
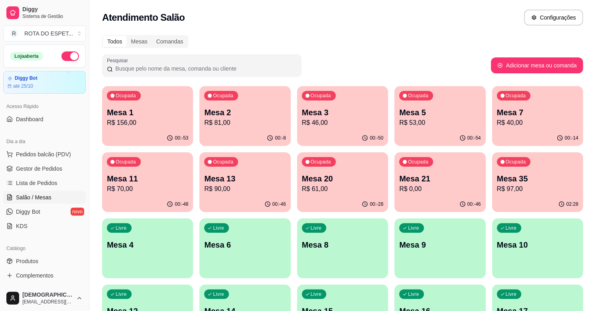
click at [429, 177] on p "Mesa 21" at bounding box center [439, 178] width 81 height 11
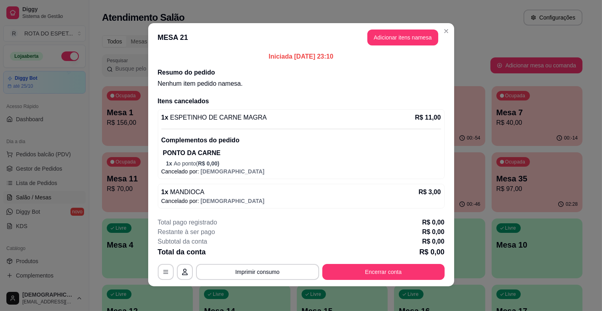
scroll to position [2, 0]
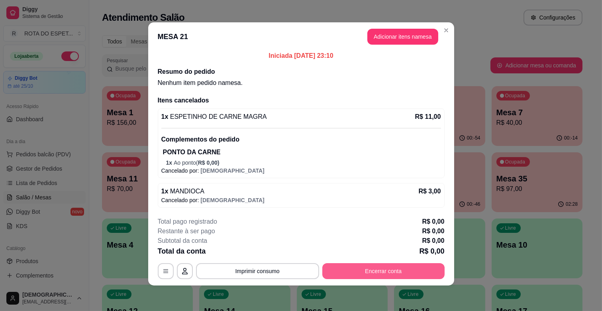
click at [394, 272] on button "Encerrar conta" at bounding box center [383, 271] width 122 height 16
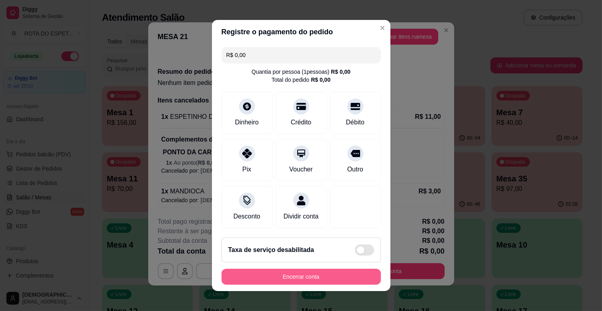
click at [348, 278] on button "Encerrar conta" at bounding box center [301, 277] width 159 height 16
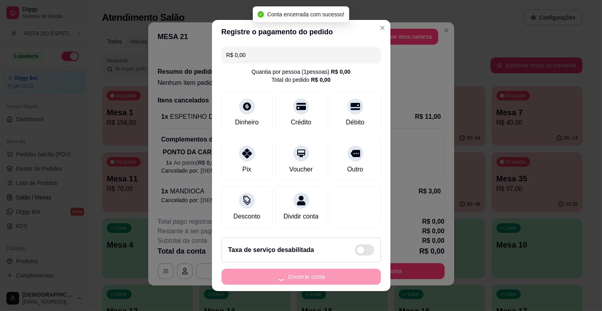
scroll to position [0, 0]
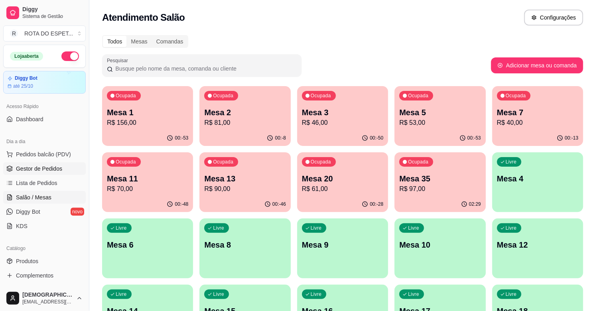
click at [53, 162] on link "Gestor de Pedidos" at bounding box center [44, 168] width 83 height 13
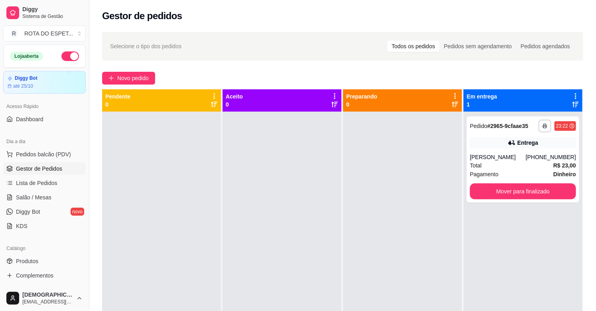
click at [274, 249] on div at bounding box center [281, 267] width 119 height 311
click at [27, 197] on span "Salão / Mesas" at bounding box center [33, 197] width 35 height 8
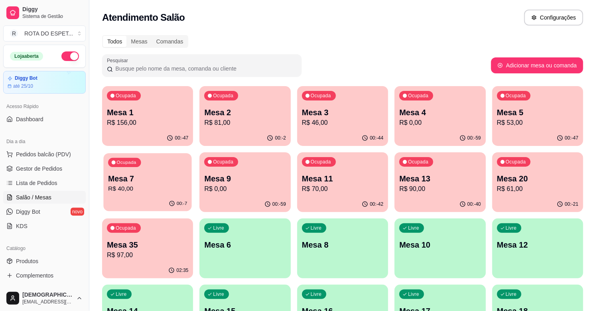
click at [127, 186] on p "R$ 40,00" at bounding box center [147, 188] width 79 height 9
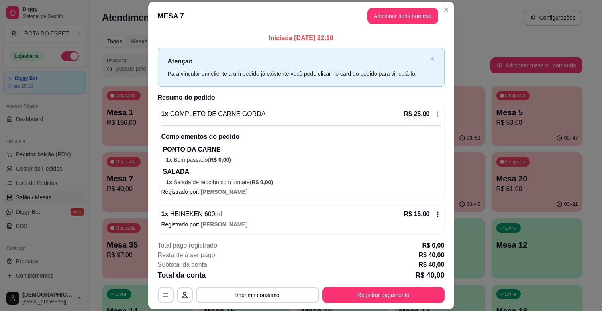
scroll to position [2, 0]
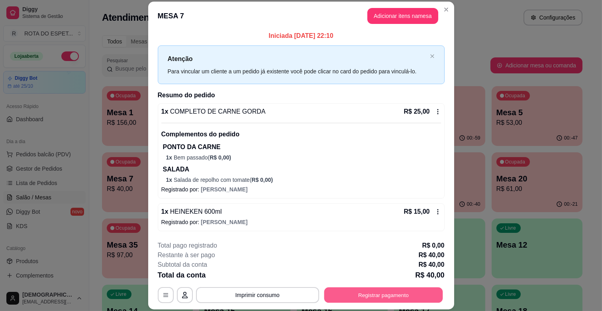
click at [387, 291] on button "Registrar pagamento" at bounding box center [383, 295] width 119 height 16
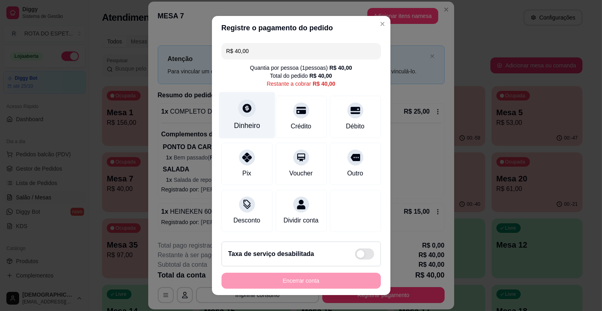
click at [245, 129] on div "Dinheiro" at bounding box center [247, 125] width 26 height 10
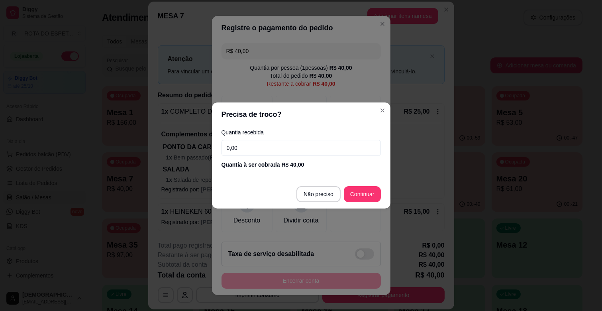
click at [269, 151] on input "0,00" at bounding box center [301, 148] width 159 height 16
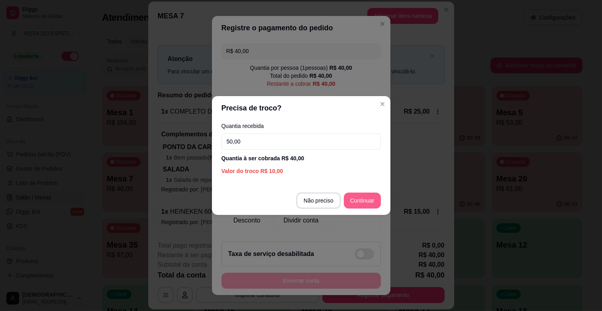
type input "50,00"
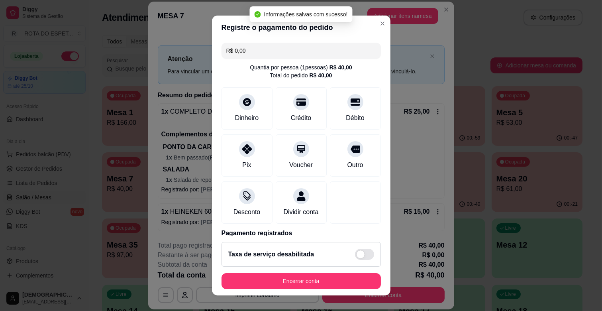
type input "R$ 0,00"
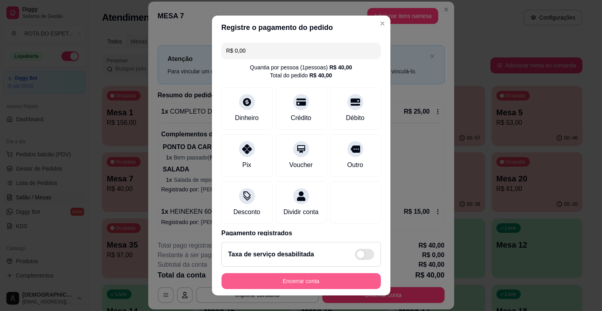
click at [328, 284] on button "Encerrar conta" at bounding box center [301, 281] width 159 height 16
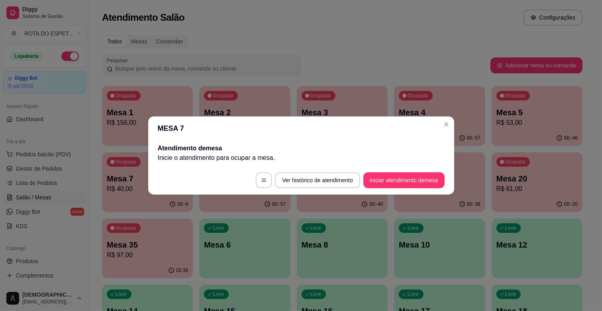
scroll to position [0, 0]
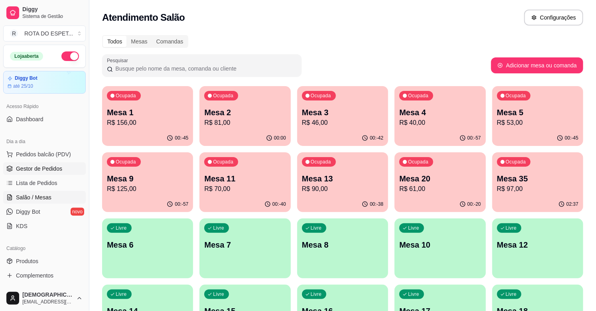
click at [66, 172] on link "Gestor de Pedidos" at bounding box center [44, 168] width 83 height 13
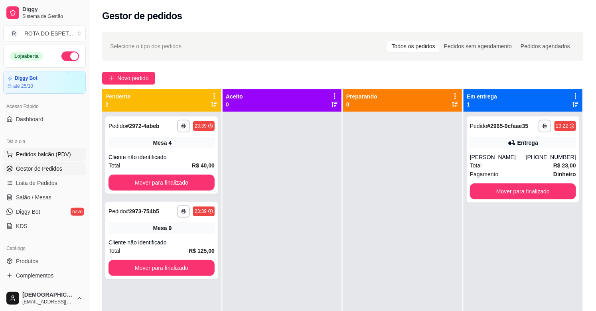
click at [49, 156] on span "Pedidos balcão (PDV)" at bounding box center [43, 154] width 55 height 8
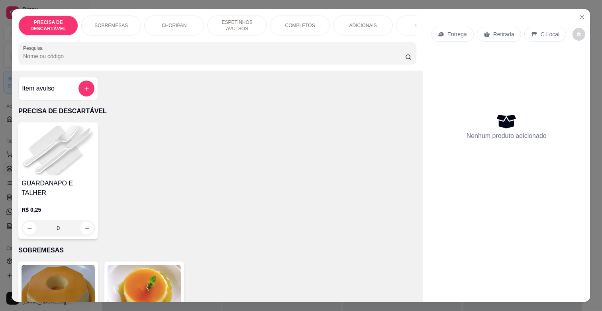
click at [352, 24] on p "ADICIONAIS" at bounding box center [364, 25] width 28 height 6
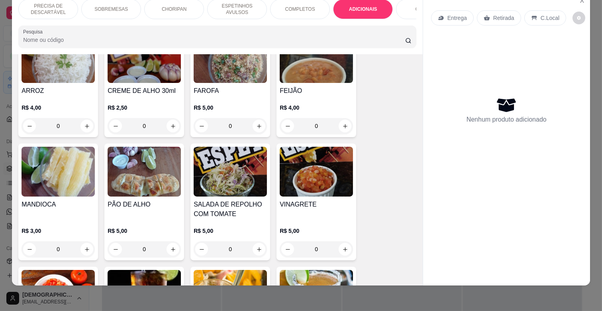
scroll to position [1316, 0]
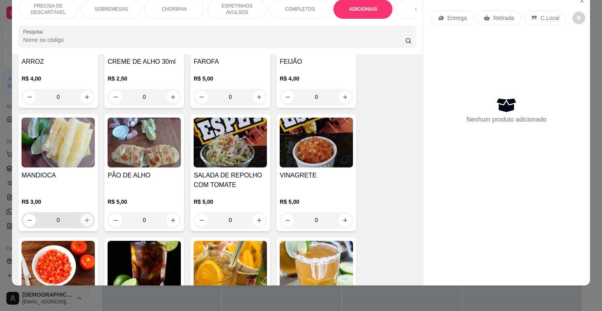
click at [84, 217] on icon "increase-product-quantity" at bounding box center [87, 220] width 6 height 6
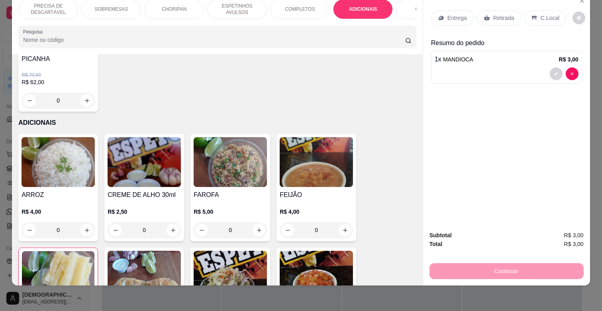
scroll to position [1360, 0]
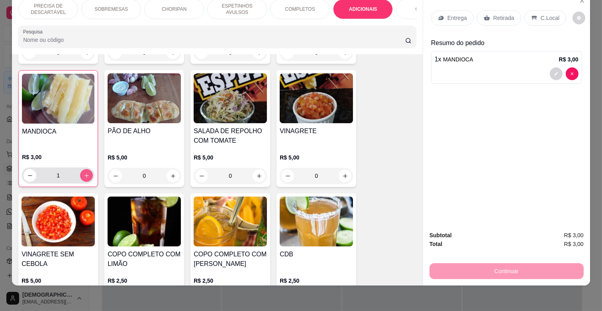
click at [80, 169] on button "increase-product-quantity" at bounding box center [86, 175] width 13 height 13
type input "2"
click at [236, 7] on p "ESPETINHOS AVULSOS" at bounding box center [237, 9] width 46 height 13
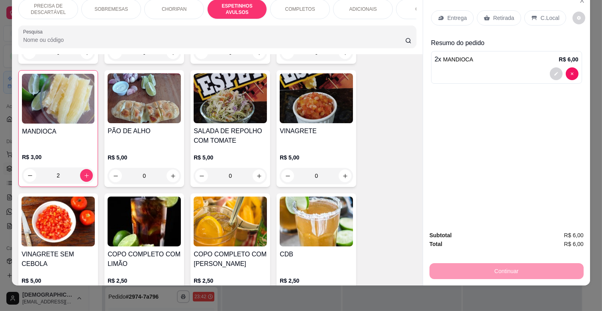
scroll to position [440, 0]
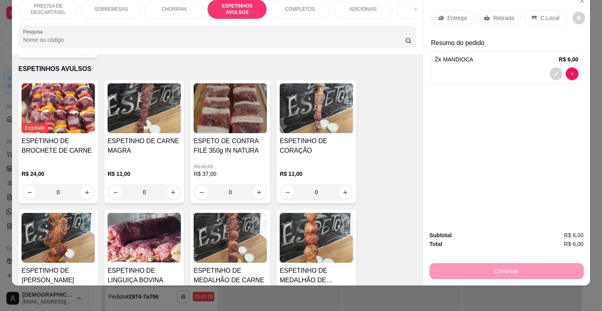
click at [162, 146] on div "ESPETINHO DE CARNE MAGRA" at bounding box center [144, 149] width 73 height 26
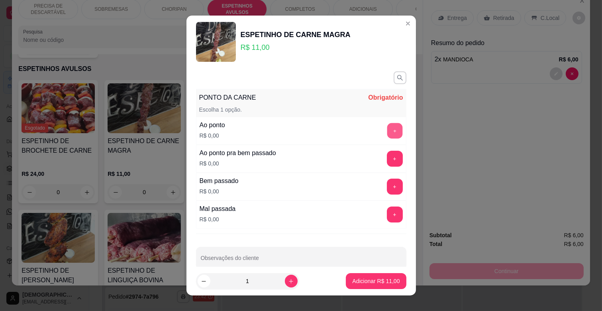
click at [387, 126] on button "+" at bounding box center [395, 131] width 16 height 16
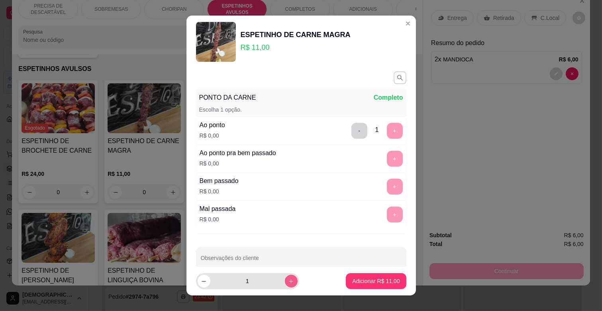
click at [288, 278] on icon "increase-product-quantity" at bounding box center [291, 281] width 6 height 6
type input "2"
click at [381, 283] on p "Adicionar R$ 22,00" at bounding box center [376, 281] width 46 height 8
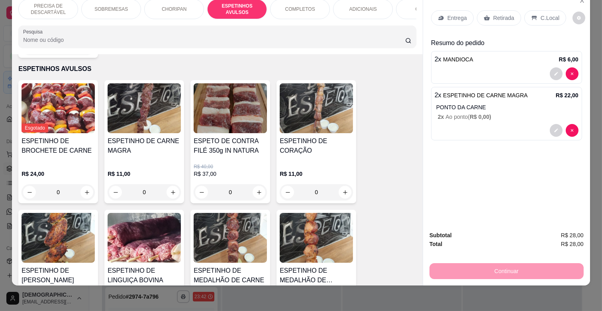
click at [452, 15] on p "Entrega" at bounding box center [458, 18] width 20 height 8
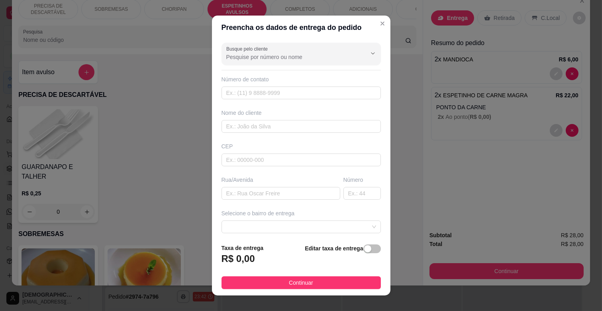
scroll to position [440, 0]
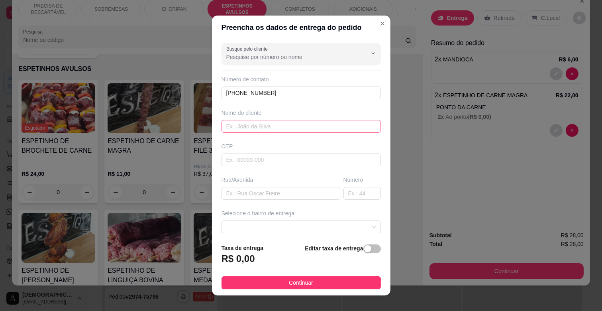
type input "+55 44 92000-4049"
click at [266, 126] on input "text" at bounding box center [301, 126] width 159 height 13
type input "elison"
click at [268, 197] on input "text" at bounding box center [281, 193] width 119 height 13
type input "mariazinha maraviesk"
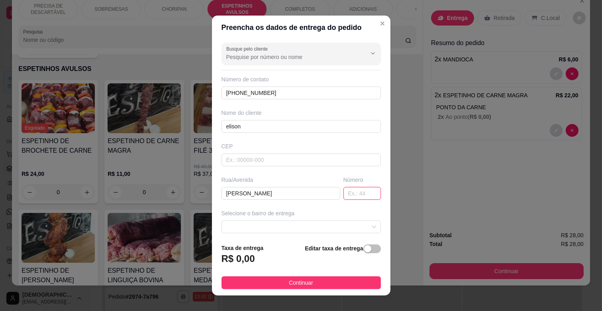
click at [344, 194] on input "text" at bounding box center [362, 193] width 37 height 13
click at [340, 226] on span at bounding box center [301, 227] width 150 height 12
type input "234"
click at [354, 230] on span at bounding box center [301, 227] width 150 height 12
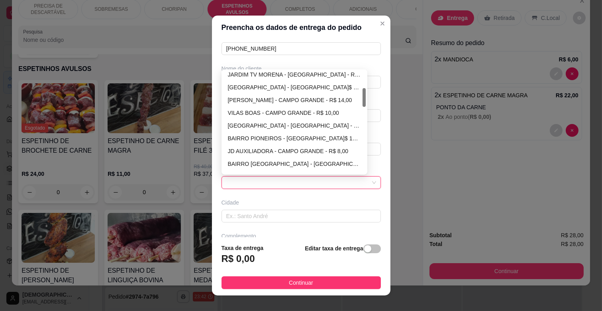
scroll to position [0, 0]
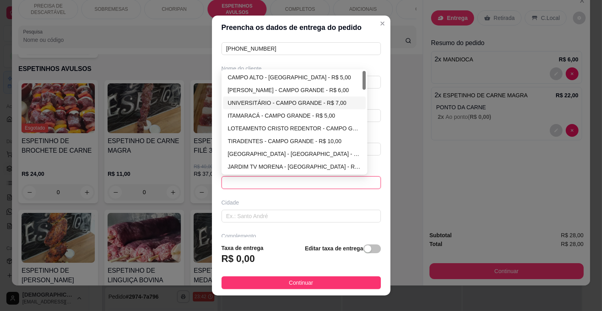
click at [282, 104] on div "UNIVERSITÁRIO - CAMPO GRANDE - R$ 7,00" at bounding box center [295, 102] width 134 height 9
type input "CAMPO GRANDE"
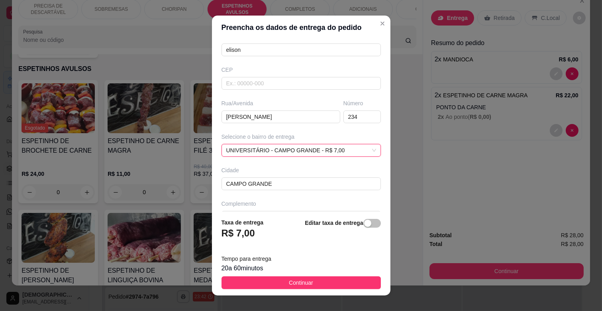
scroll to position [97, 0]
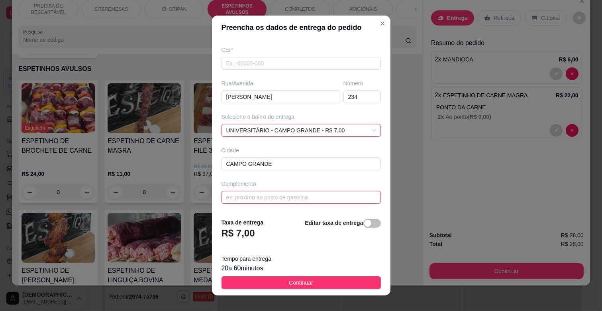
click at [276, 200] on input "text" at bounding box center [301, 197] width 159 height 13
type input "casa sem numero de frente para caminhao"
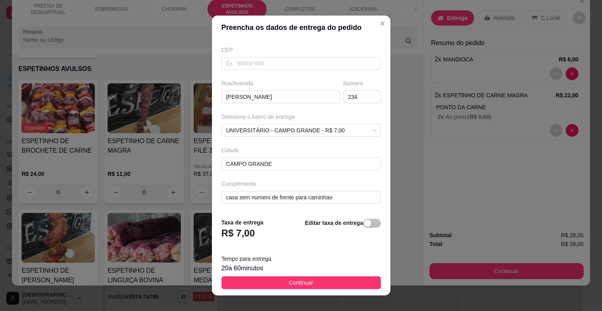
click at [362, 272] on div "20 a 60 minutos" at bounding box center [301, 268] width 159 height 10
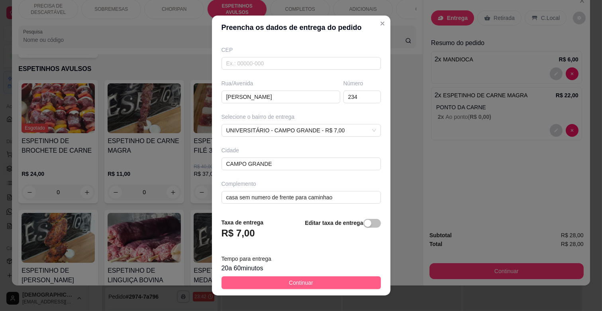
click at [368, 286] on button "Continuar" at bounding box center [301, 282] width 159 height 13
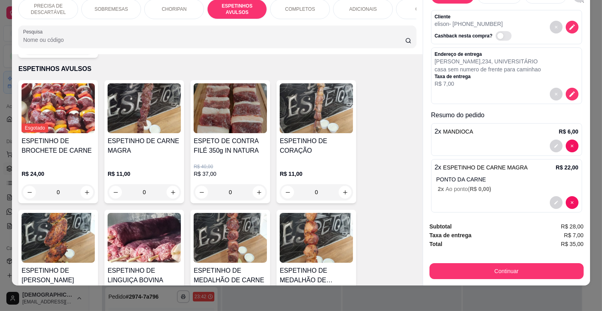
scroll to position [30, 0]
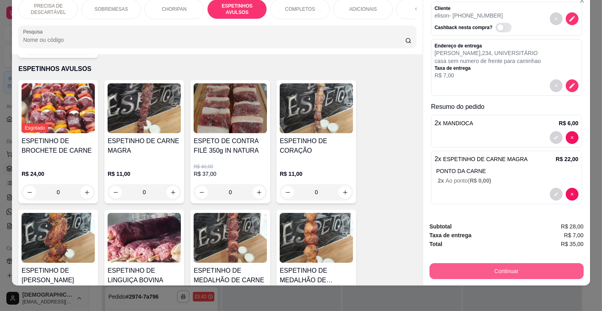
click at [521, 263] on button "Continuar" at bounding box center [507, 271] width 154 height 16
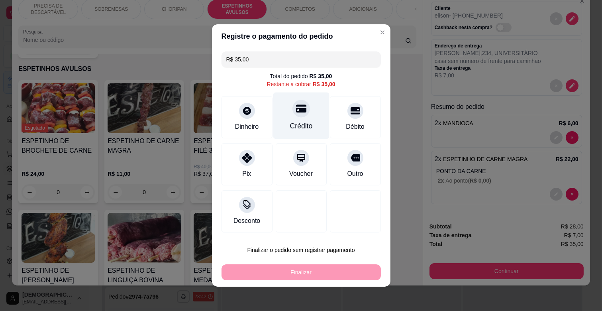
scroll to position [1, 0]
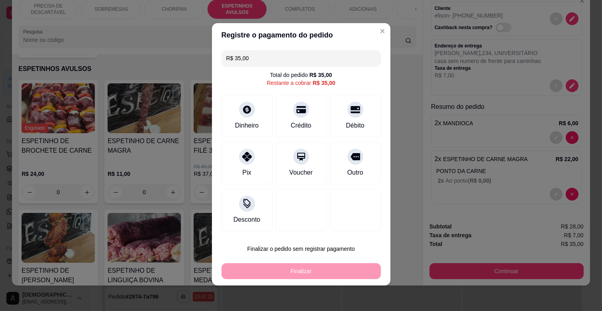
drag, startPoint x: 293, startPoint y: 57, endPoint x: 182, endPoint y: 74, distance: 112.1
click at [182, 74] on div "Registre o pagamento do pedido R$ 35,00 Total do pedido R$ 35,00 Restante a cob…" at bounding box center [301, 155] width 602 height 311
click at [340, 61] on input "R$ 35,00" at bounding box center [301, 58] width 150 height 16
click at [294, 116] on div "Crédito" at bounding box center [301, 114] width 56 height 47
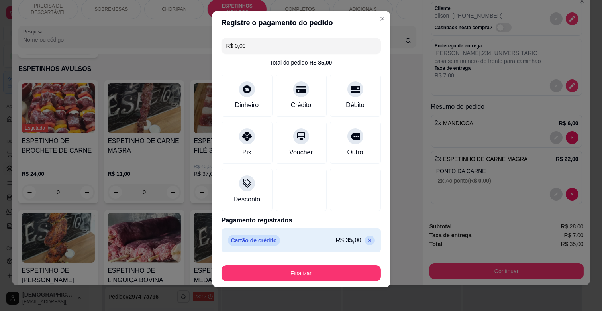
scroll to position [8, 0]
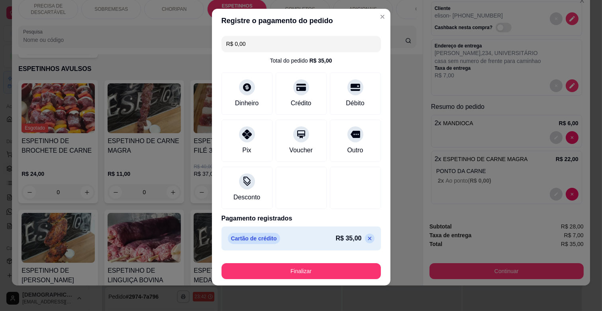
click at [367, 239] on icon at bounding box center [370, 238] width 6 height 6
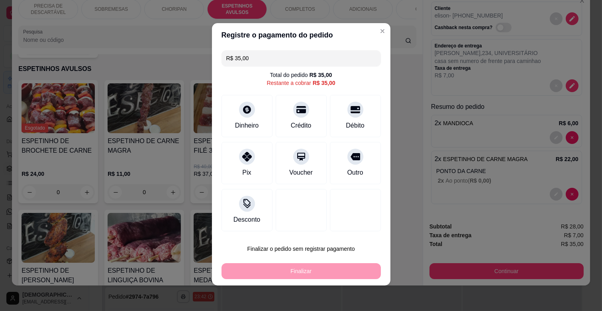
drag, startPoint x: 269, startPoint y: 54, endPoint x: 208, endPoint y: 68, distance: 63.4
click at [208, 68] on div "Registre o pagamento do pedido R$ 35,00 Total do pedido R$ 35,00 Restante a cob…" at bounding box center [301, 155] width 602 height 311
click at [236, 114] on div "Dinheiro" at bounding box center [247, 114] width 56 height 47
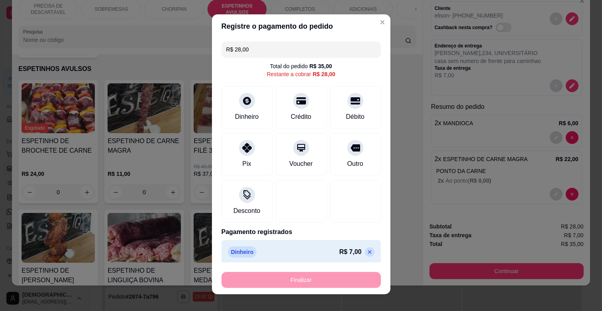
scroll to position [0, 0]
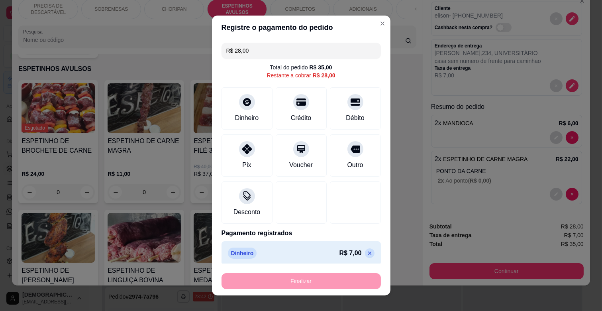
drag, startPoint x: 300, startPoint y: 50, endPoint x: 42, endPoint y: 66, distance: 258.0
click at [42, 66] on div "Registre o pagamento do pedido R$ 28,00 Total do pedido R$ 35,00 Restante a cob…" at bounding box center [301, 155] width 602 height 311
click at [294, 117] on div "Crédito" at bounding box center [301, 117] width 23 height 10
type input "R$ 0,00"
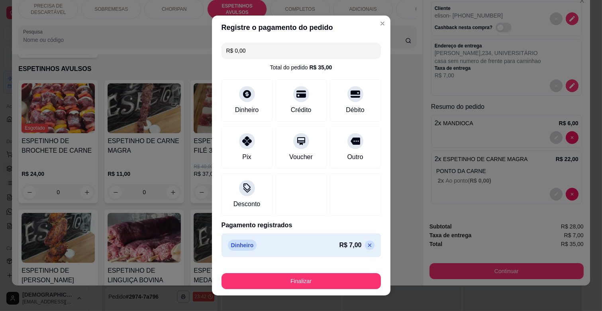
scroll to position [27, 0]
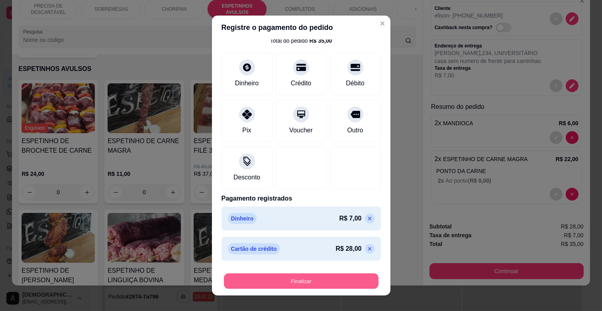
click at [327, 281] on button "Finalizar" at bounding box center [301, 281] width 155 height 16
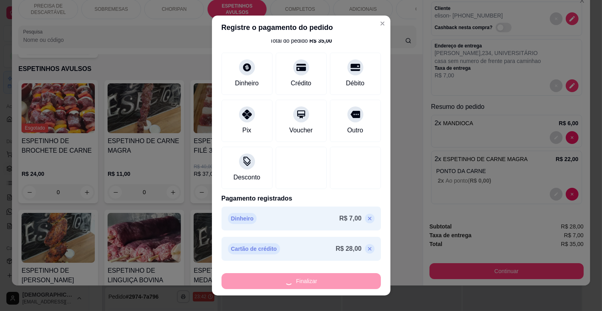
type input "0"
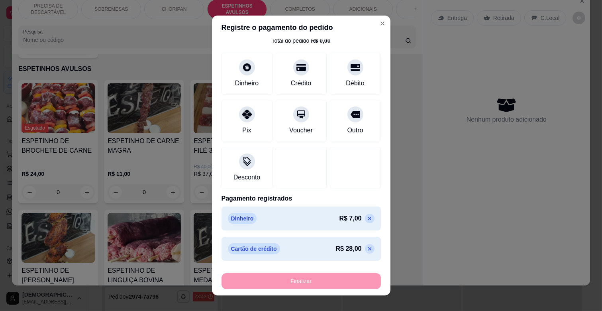
type input "-R$ 35,00"
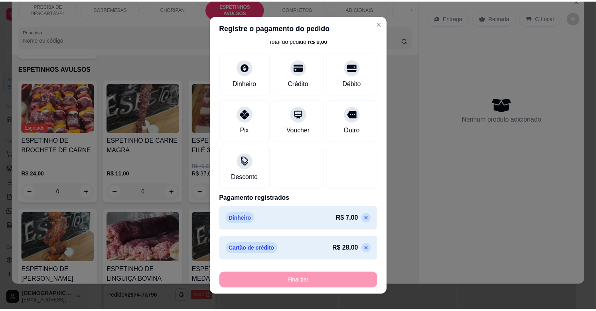
scroll to position [0, 0]
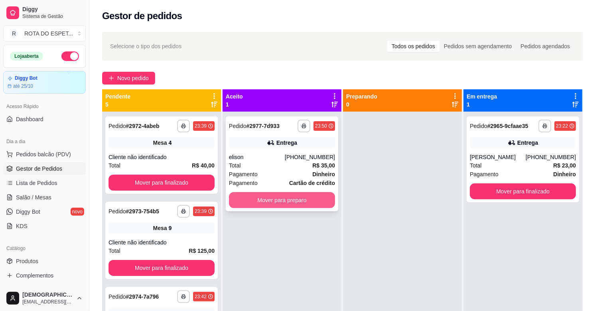
click at [284, 199] on button "Mover para preparo" at bounding box center [282, 200] width 106 height 16
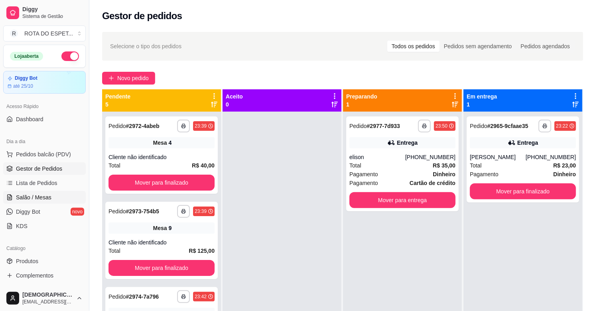
click at [49, 197] on span "Salão / Mesas" at bounding box center [33, 197] width 35 height 8
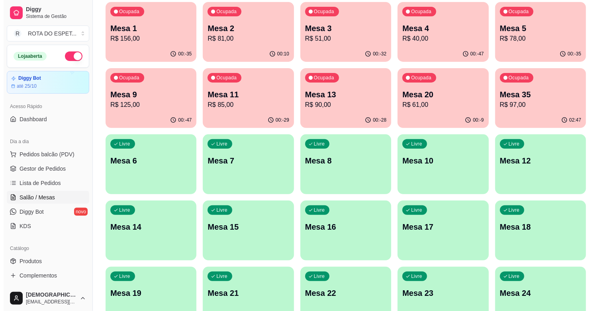
scroll to position [264, 0]
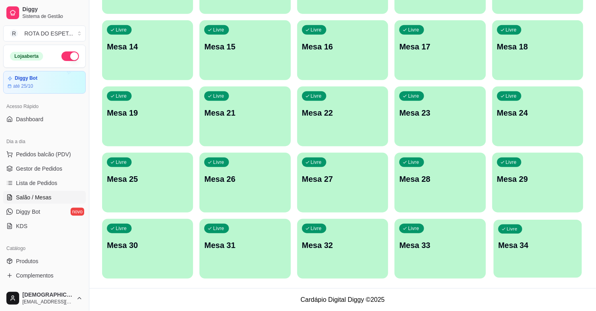
click at [525, 244] on p "Mesa 34" at bounding box center [537, 245] width 79 height 11
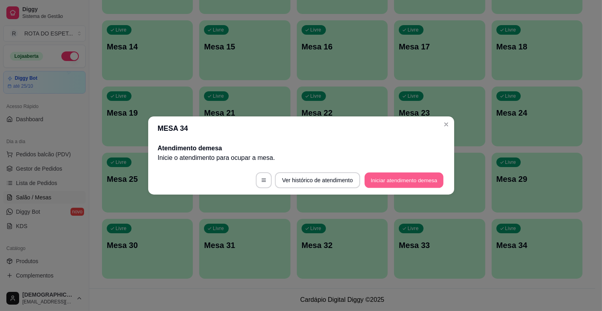
click at [413, 181] on button "Iniciar atendimento de mesa" at bounding box center [404, 181] width 79 height 16
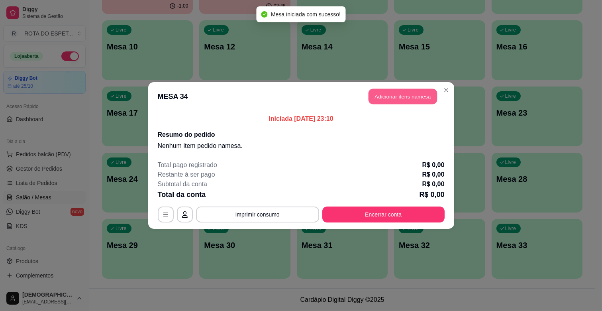
click at [412, 90] on button "Adicionar itens na mesa" at bounding box center [403, 97] width 69 height 16
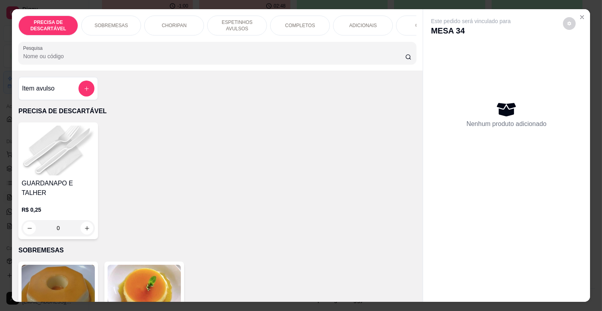
click at [241, 19] on p "ESPETINHOS AVULSOS" at bounding box center [237, 25] width 46 height 13
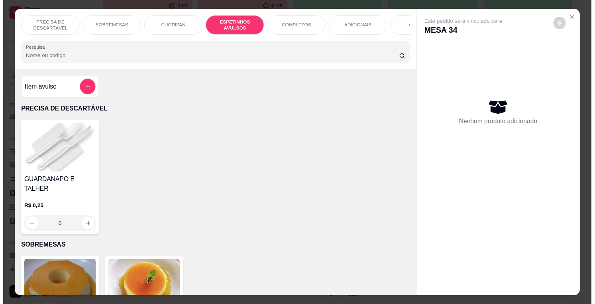
scroll to position [19, 0]
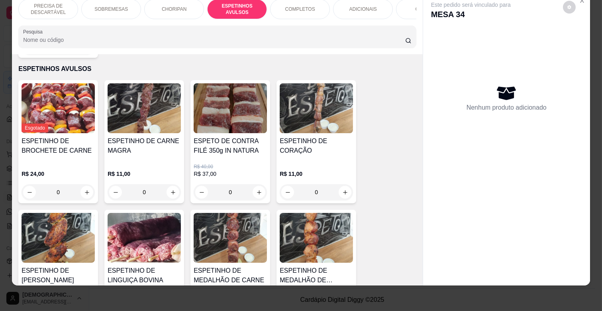
click at [172, 136] on h4 "ESPETINHO DE CARNE MAGRA" at bounding box center [144, 145] width 73 height 19
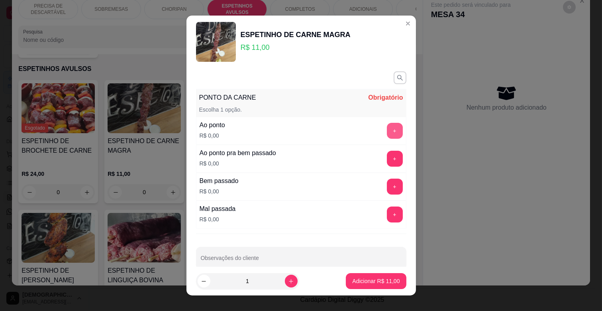
click at [387, 134] on button "+" at bounding box center [395, 131] width 16 height 16
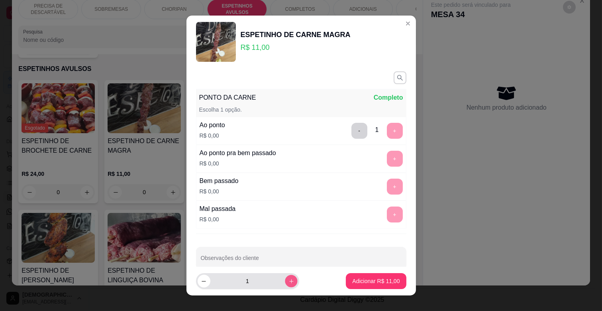
click at [288, 281] on icon "increase-product-quantity" at bounding box center [291, 281] width 6 height 6
type input "2"
click at [346, 280] on button "Adicionar R$ 22,00" at bounding box center [376, 281] width 60 height 16
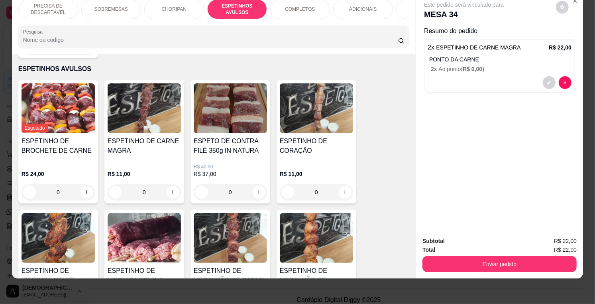
click at [355, 6] on p "ADICIONAIS" at bounding box center [363, 9] width 28 height 6
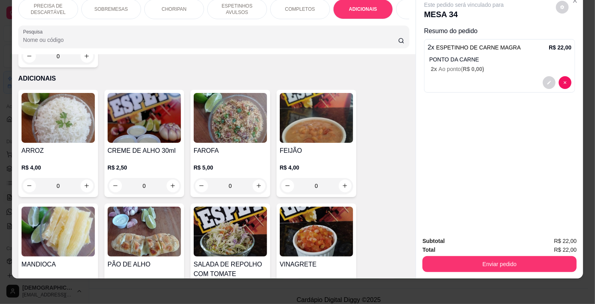
scroll to position [1272, 0]
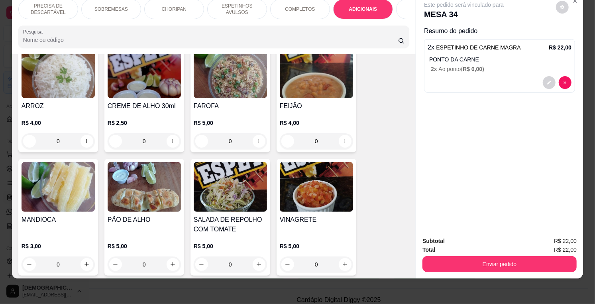
click at [63, 215] on div "MANDIOCA" at bounding box center [58, 224] width 73 height 19
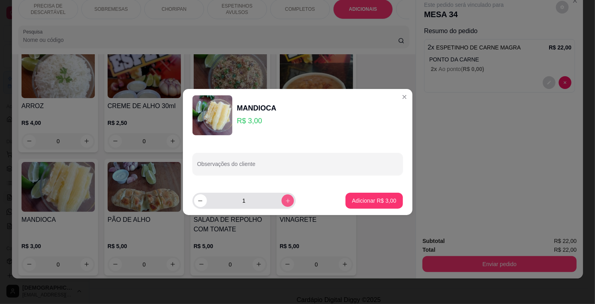
click at [281, 202] on button "increase-product-quantity" at bounding box center [287, 200] width 12 height 12
type input "2"
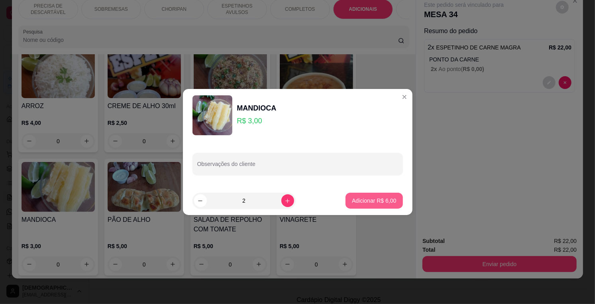
click at [354, 198] on p "Adicionar R$ 6,00" at bounding box center [374, 201] width 44 height 8
type input "2"
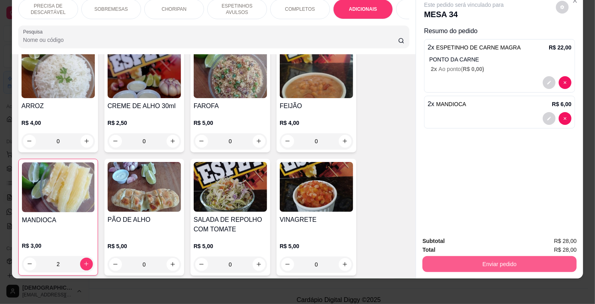
click at [473, 256] on button "Enviar pedido" at bounding box center [500, 264] width 154 height 16
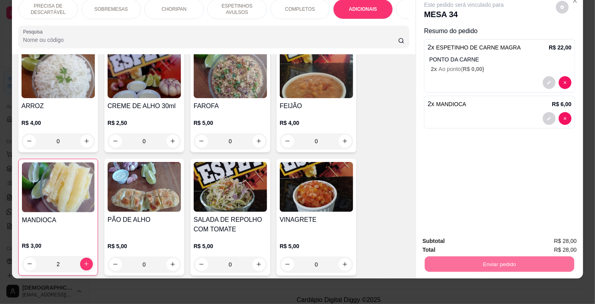
click at [569, 233] on button "Enviar pedido" at bounding box center [556, 237] width 44 height 15
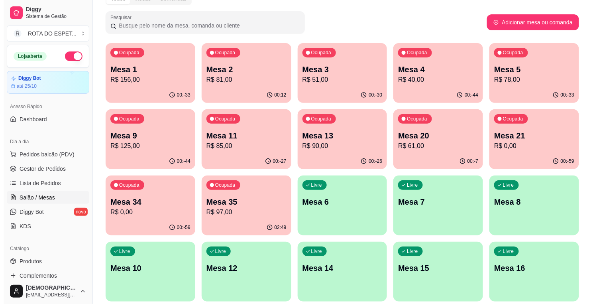
scroll to position [43, 0]
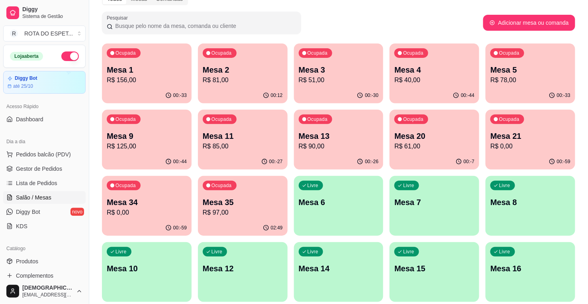
click at [224, 209] on p "R$ 97,00" at bounding box center [243, 213] width 80 height 10
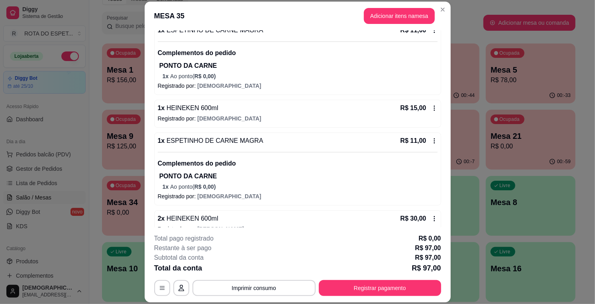
scroll to position [133, 0]
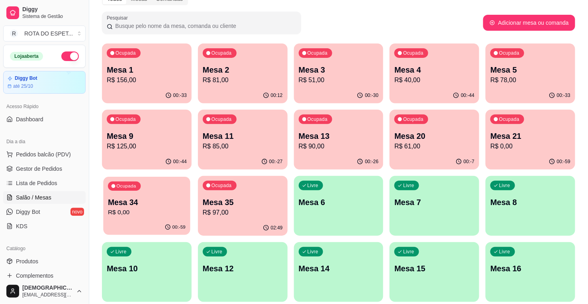
click at [132, 198] on p "Mesa 34" at bounding box center [147, 202] width 78 height 11
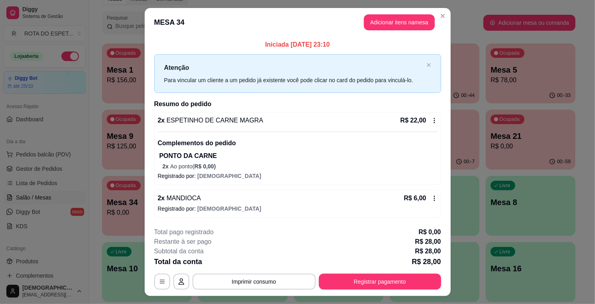
scroll to position [18, 0]
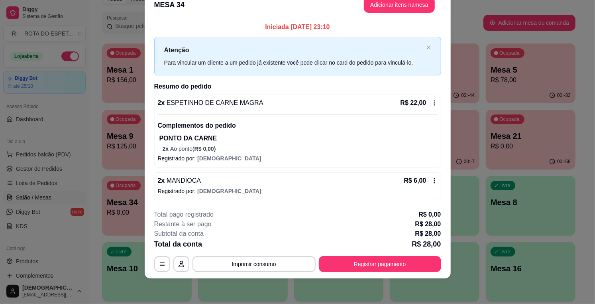
click at [430, 106] on div "R$ 22,00" at bounding box center [419, 103] width 37 height 10
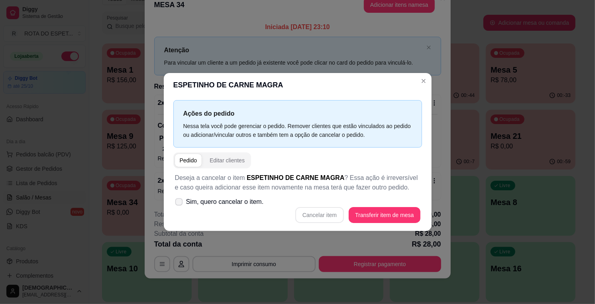
click at [207, 204] on span "Sim, quero cancelar o item." at bounding box center [225, 202] width 78 height 10
click at [180, 204] on input "Sim, quero cancelar o item." at bounding box center [177, 205] width 5 height 5
checkbox input "true"
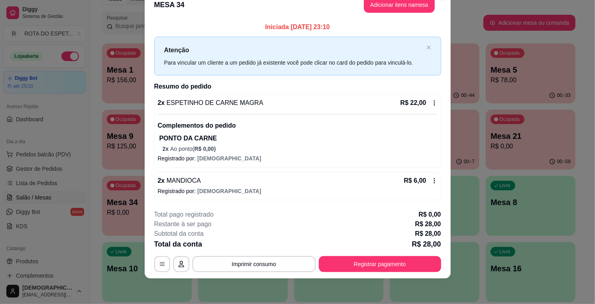
click at [432, 104] on icon at bounding box center [434, 103] width 6 height 6
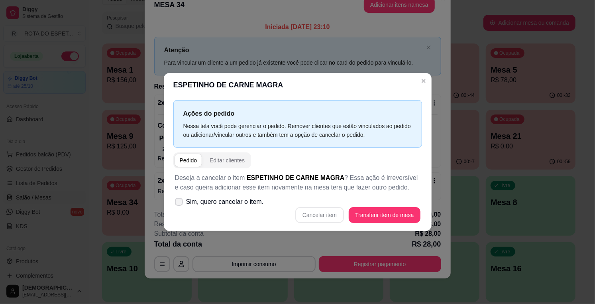
click at [224, 202] on span "Sim, quero cancelar o item." at bounding box center [225, 202] width 78 height 10
click at [180, 203] on input "Sim, quero cancelar o item." at bounding box center [177, 205] width 5 height 5
checkbox input "true"
click at [308, 213] on button "Cancelar item" at bounding box center [319, 215] width 49 height 16
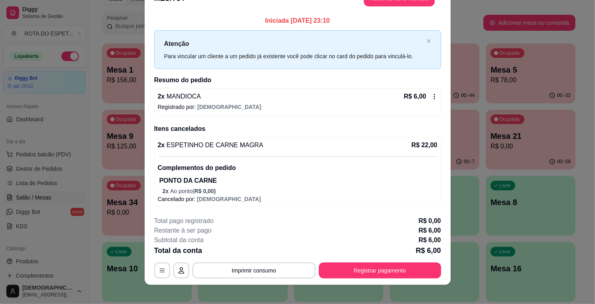
click at [431, 98] on icon at bounding box center [434, 96] width 6 height 6
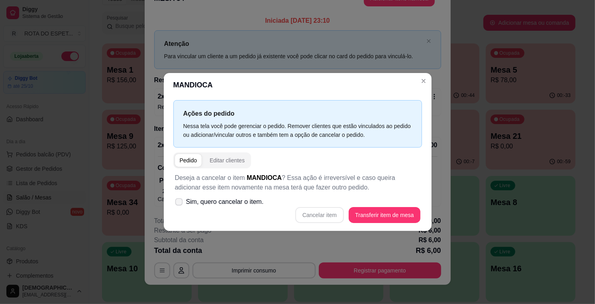
click at [191, 198] on span "Sim, quero cancelar o item." at bounding box center [225, 202] width 78 height 10
click at [180, 203] on input "Sim, quero cancelar o item." at bounding box center [177, 205] width 5 height 5
checkbox input "true"
click at [316, 214] on button "Cancelar item" at bounding box center [319, 215] width 49 height 16
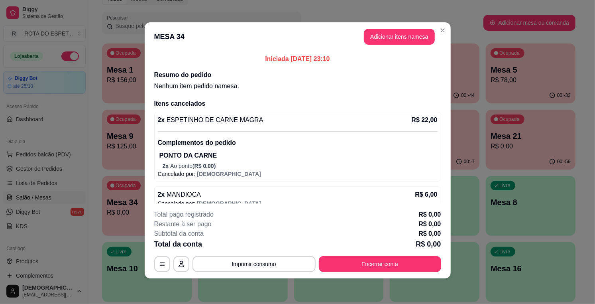
scroll to position [10, 0]
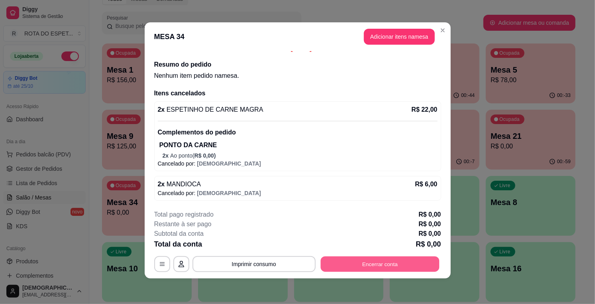
click at [362, 261] on button "Encerrar conta" at bounding box center [379, 264] width 119 height 16
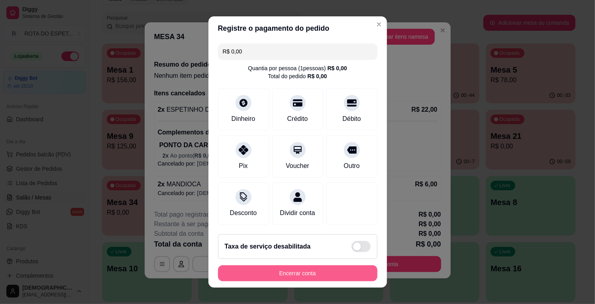
click at [307, 273] on button "Encerrar conta" at bounding box center [297, 273] width 159 height 16
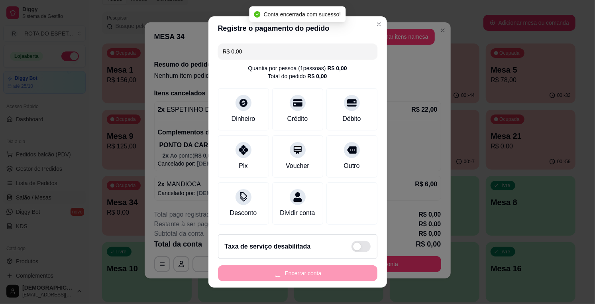
scroll to position [0, 0]
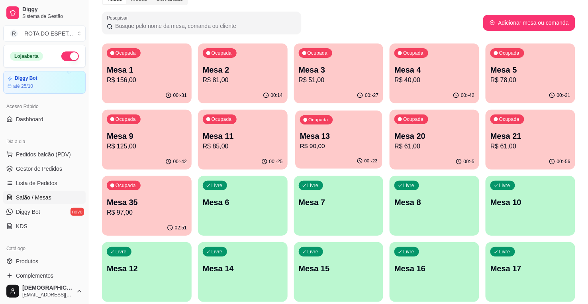
click at [328, 138] on p "Mesa 13" at bounding box center [339, 136] width 78 height 11
click at [337, 132] on p "Mesa 13" at bounding box center [339, 135] width 80 height 11
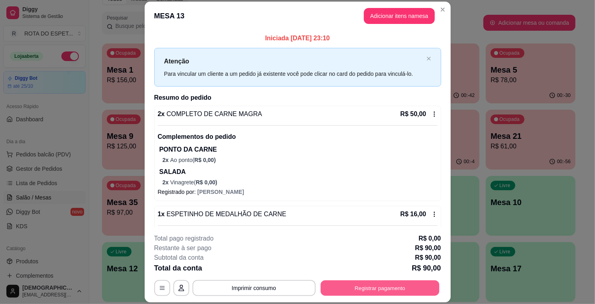
click at [383, 288] on button "Registrar pagamento" at bounding box center [379, 288] width 119 height 16
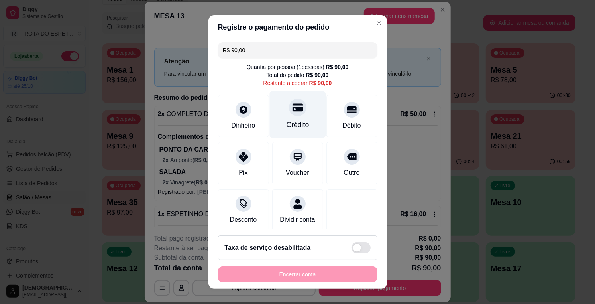
click at [292, 108] on icon at bounding box center [297, 107] width 10 height 10
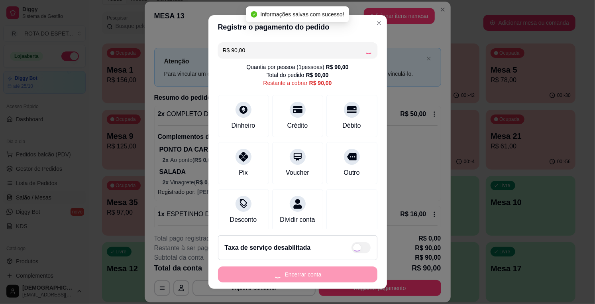
type input "R$ 0,00"
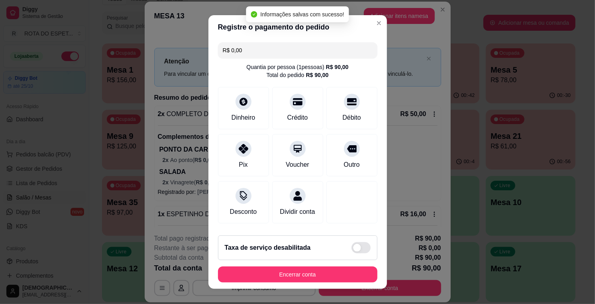
click at [331, 276] on button "Encerrar conta" at bounding box center [297, 274] width 159 height 16
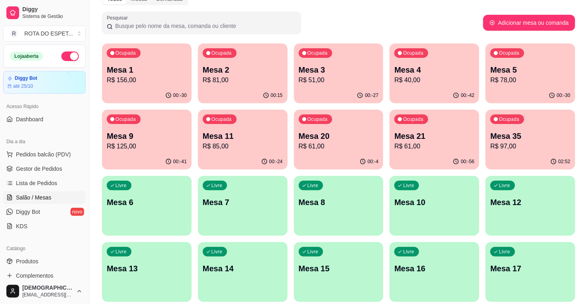
click at [259, 59] on div "Ocupada Mesa 2 R$ 81,00" at bounding box center [243, 65] width 90 height 44
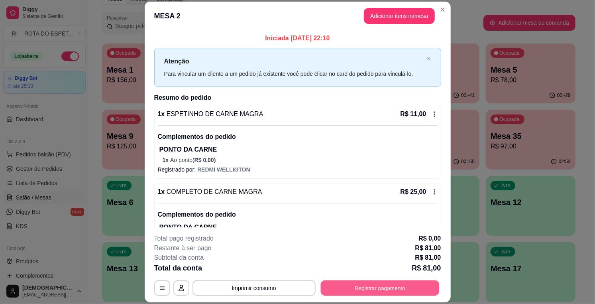
click at [359, 291] on button "Registrar pagamento" at bounding box center [379, 288] width 119 height 16
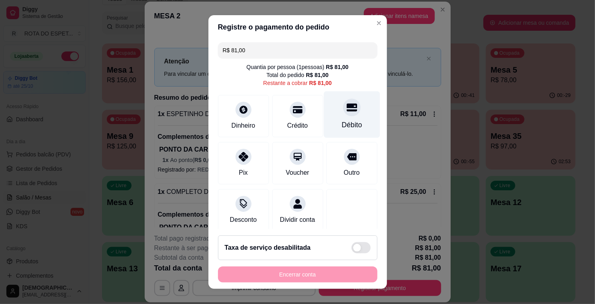
click at [335, 118] on div "Débito" at bounding box center [352, 114] width 56 height 47
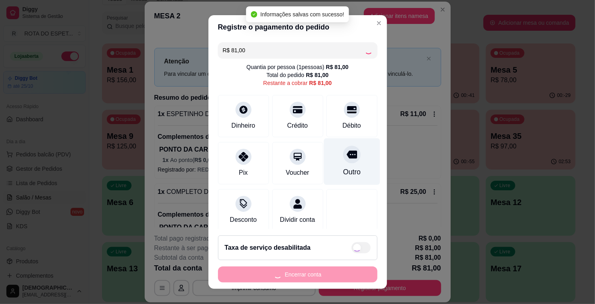
type input "R$ 0,00"
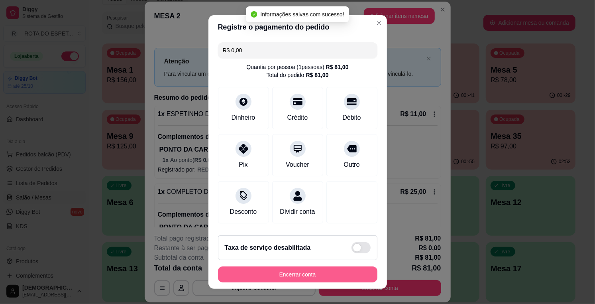
click at [321, 275] on button "Encerrar conta" at bounding box center [297, 274] width 159 height 16
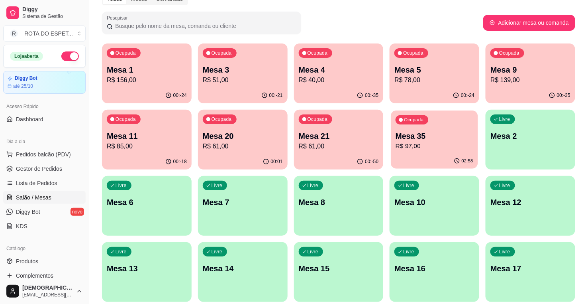
click at [425, 138] on p "Mesa 35" at bounding box center [435, 136] width 78 height 11
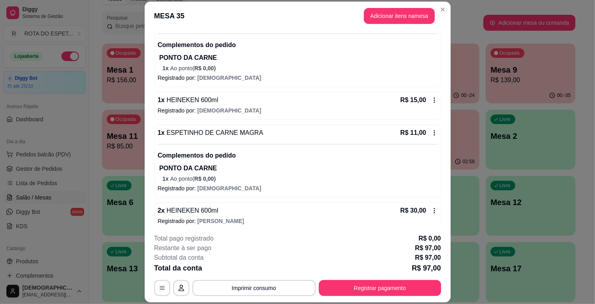
scroll to position [163, 0]
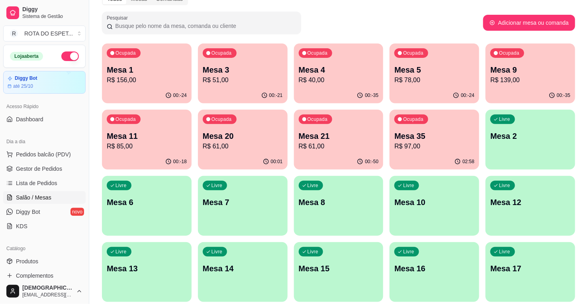
click at [352, 88] on div "00:-35" at bounding box center [339, 96] width 90 height 16
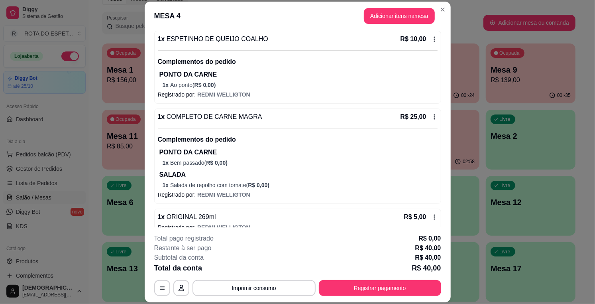
scroll to position [87, 0]
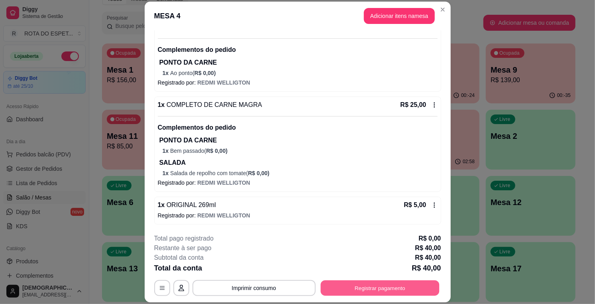
click at [379, 283] on button "Registrar pagamento" at bounding box center [379, 288] width 119 height 16
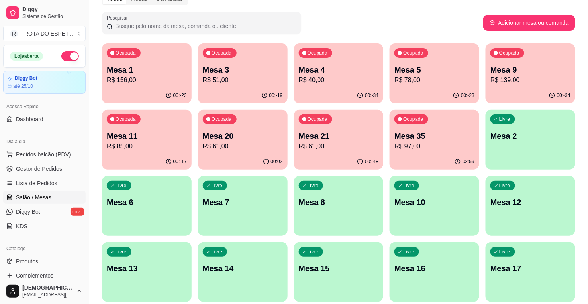
click at [438, 130] on p "Mesa 35" at bounding box center [435, 135] width 80 height 11
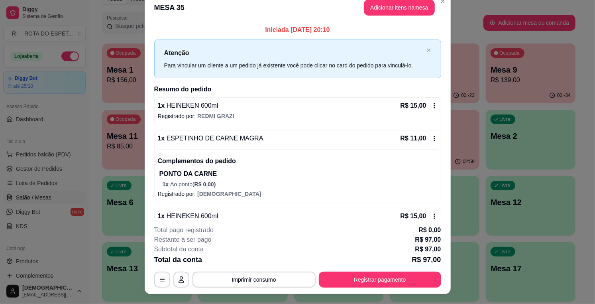
scroll to position [0, 0]
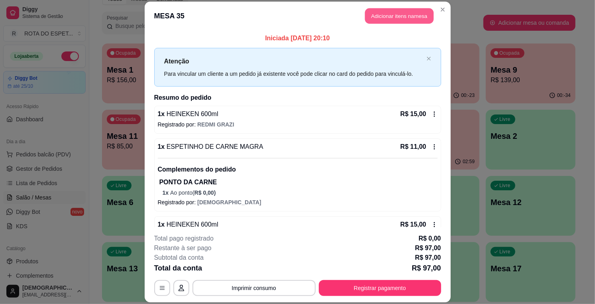
click at [418, 14] on button "Adicionar itens na mesa" at bounding box center [399, 16] width 69 height 16
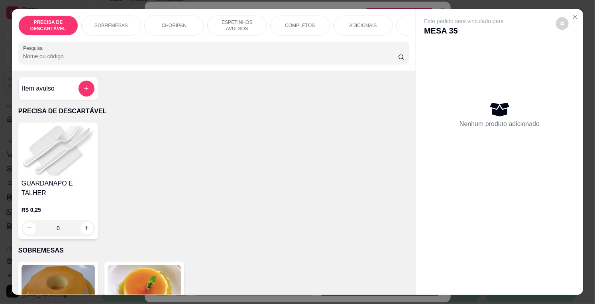
scroll to position [0, 342]
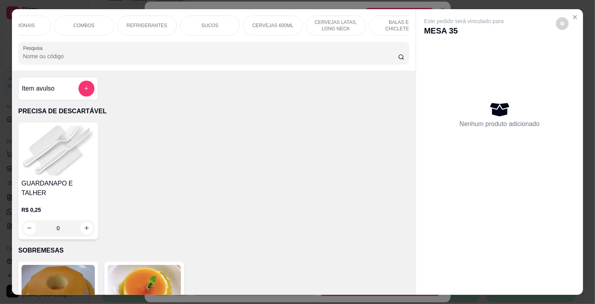
click at [273, 22] on p "CERVEJAS 600ML" at bounding box center [272, 25] width 41 height 6
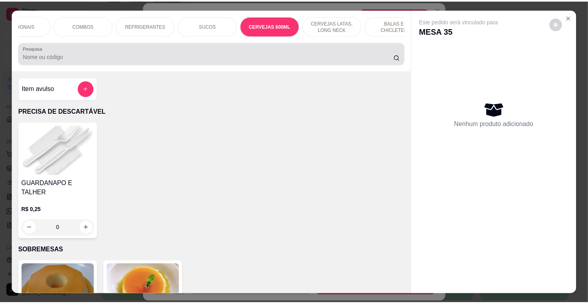
scroll to position [20, 0]
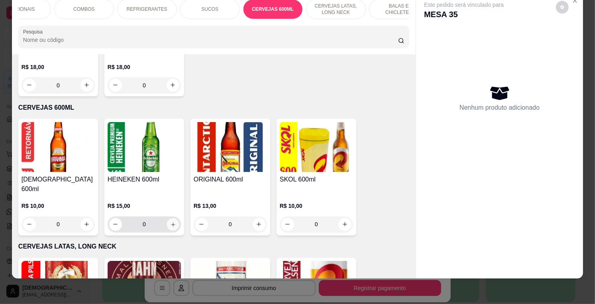
click at [173, 218] on button "increase-product-quantity" at bounding box center [173, 224] width 12 height 12
type input "1"
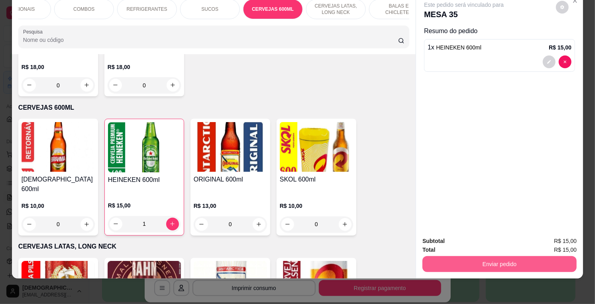
click at [557, 256] on button "Enviar pedido" at bounding box center [500, 264] width 154 height 16
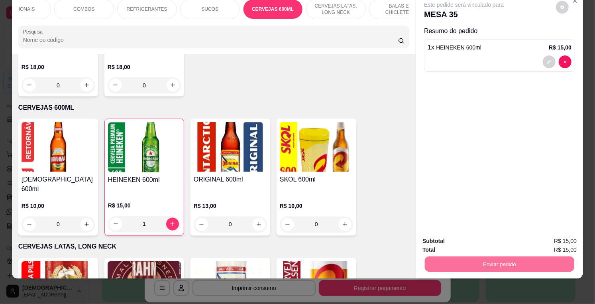
click at [570, 239] on button "Enviar pedido" at bounding box center [555, 237] width 45 height 15
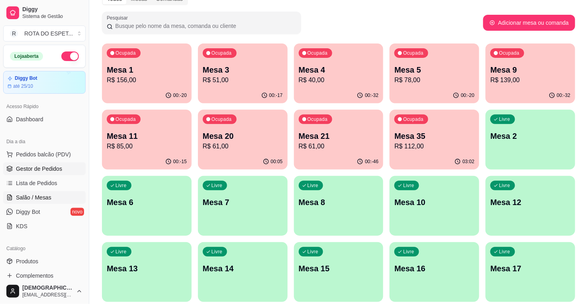
click at [17, 168] on span "Gestor de Pedidos" at bounding box center [39, 169] width 46 height 8
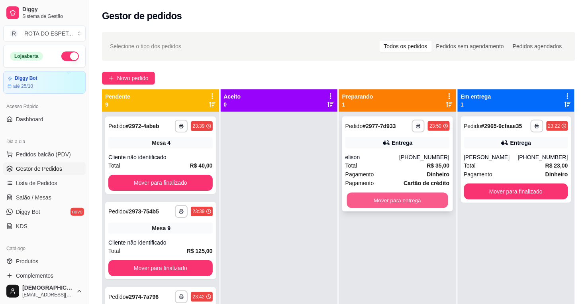
click at [389, 206] on button "Mover para entrega" at bounding box center [397, 201] width 101 height 16
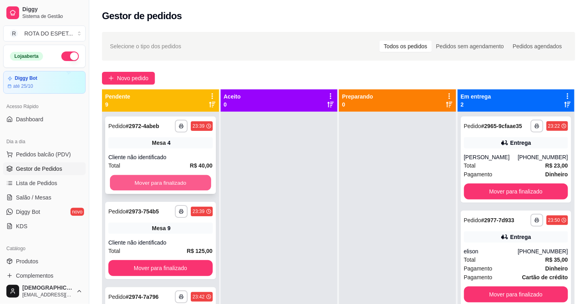
click at [147, 184] on button "Mover para finalizado" at bounding box center [160, 183] width 101 height 16
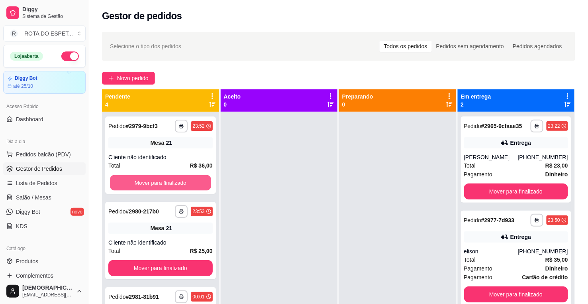
click at [147, 184] on button "Mover para finalizado" at bounding box center [160, 183] width 101 height 16
click at [147, 184] on button "Mover para finalizado" at bounding box center [160, 183] width 104 height 16
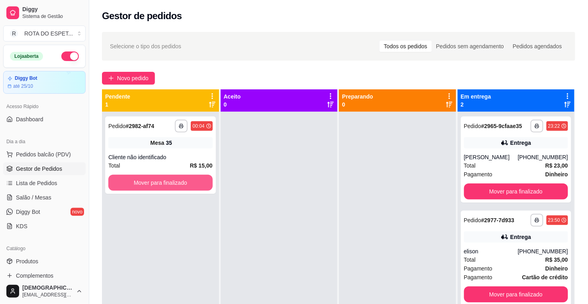
click at [147, 184] on button "Mover para finalizado" at bounding box center [160, 183] width 104 height 16
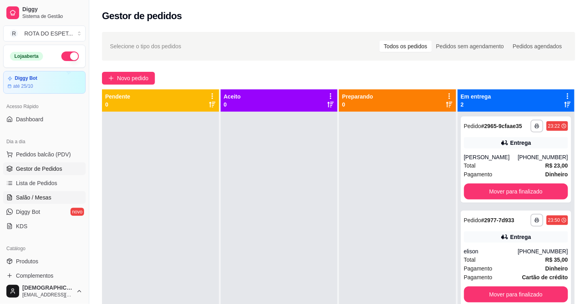
click at [54, 195] on link "Salão / Mesas" at bounding box center [44, 197] width 83 height 13
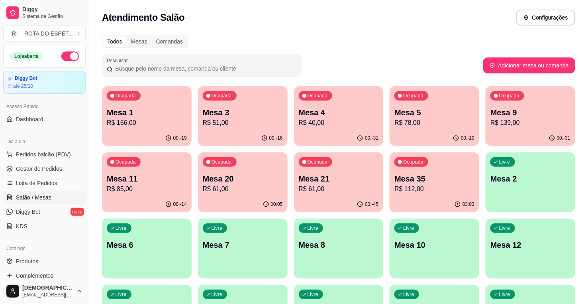
click at [123, 126] on p "R$ 156,00" at bounding box center [147, 123] width 80 height 10
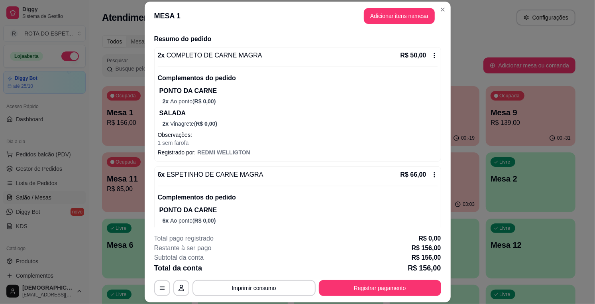
scroll to position [177, 0]
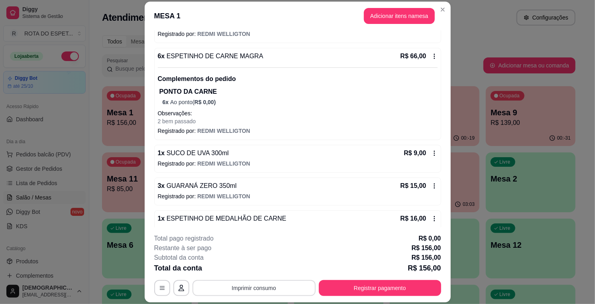
click at [274, 291] on button "Imprimir consumo" at bounding box center [254, 288] width 123 height 16
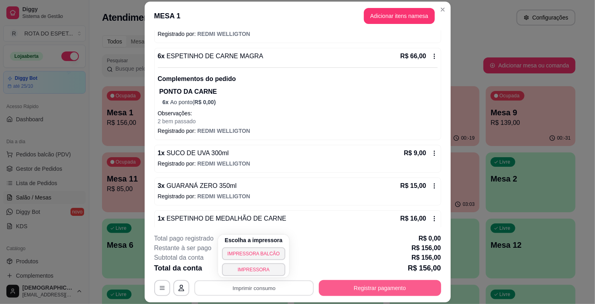
click at [341, 288] on button "Registrar pagamento" at bounding box center [380, 288] width 122 height 16
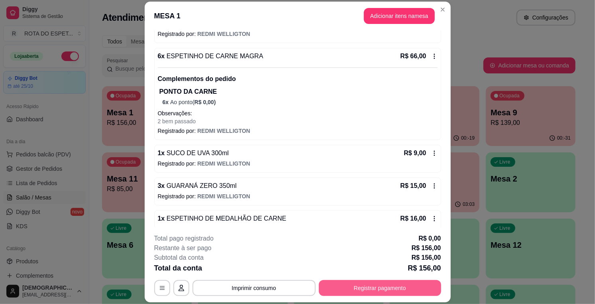
click at [341, 288] on button "Registrar pagamento" at bounding box center [380, 288] width 122 height 16
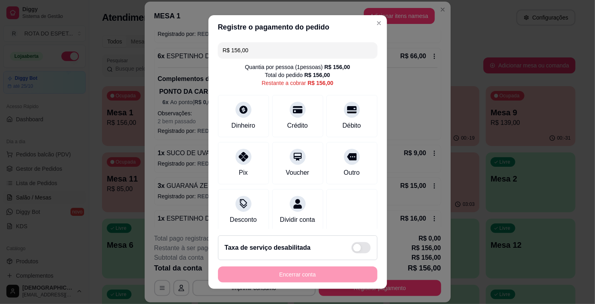
drag, startPoint x: 277, startPoint y: 51, endPoint x: 204, endPoint y: 52, distance: 73.8
click at [204, 52] on div "Registre o pagamento do pedido R$ 156,00 Quantia por pessoa ( 1 pessoas) R$ 156…" at bounding box center [297, 152] width 595 height 304
click at [250, 113] on div "Dinheiro" at bounding box center [243, 114] width 56 height 47
click at [331, 114] on div "Débito" at bounding box center [352, 114] width 56 height 47
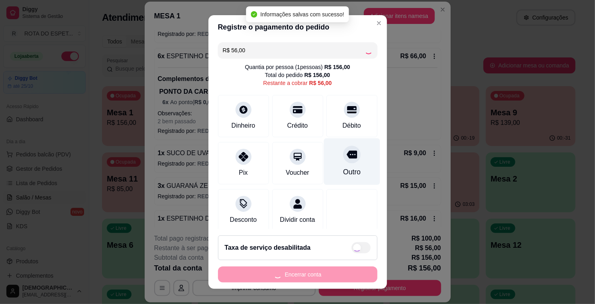
type input "R$ 0,00"
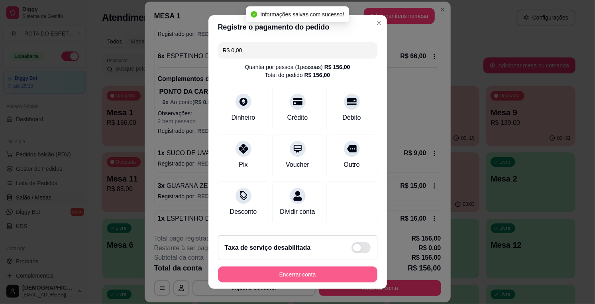
click at [342, 270] on button "Encerrar conta" at bounding box center [297, 274] width 159 height 16
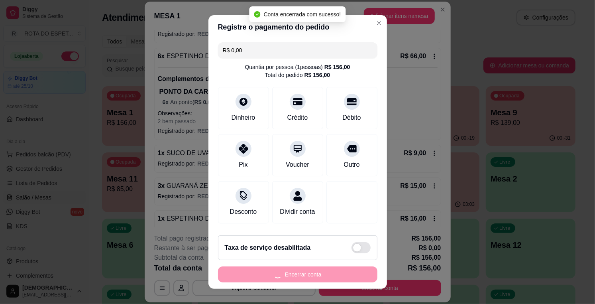
scroll to position [0, 0]
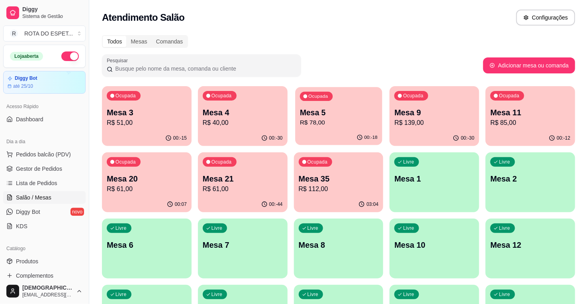
click at [334, 102] on div "Ocupada Mesa 5 R$ 78,00" at bounding box center [338, 108] width 87 height 43
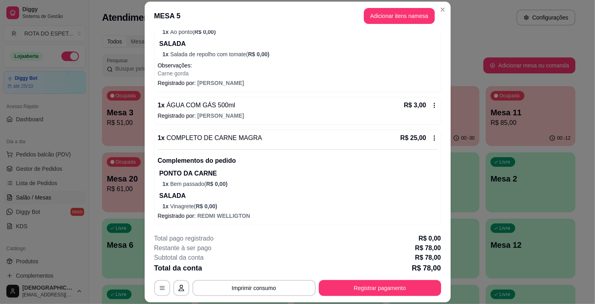
scroll to position [229, 0]
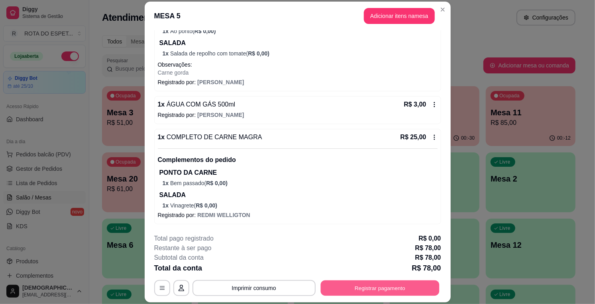
click at [364, 285] on button "Registrar pagamento" at bounding box center [379, 288] width 119 height 16
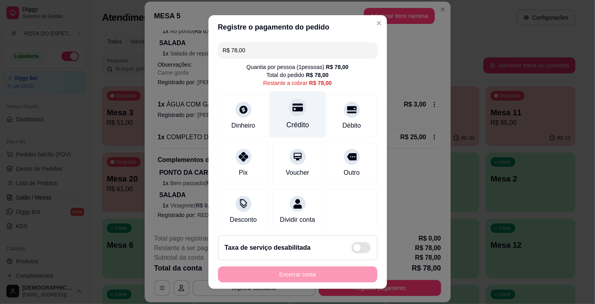
click at [288, 120] on div "Crédito" at bounding box center [297, 125] width 23 height 10
type input "R$ 0,00"
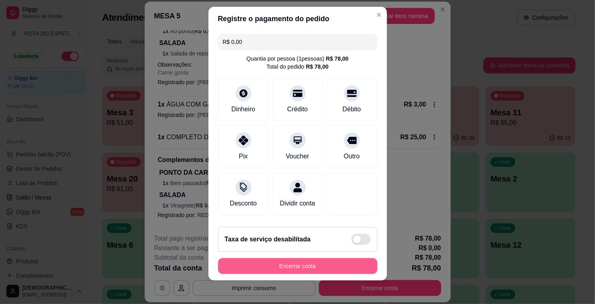
scroll to position [10, 0]
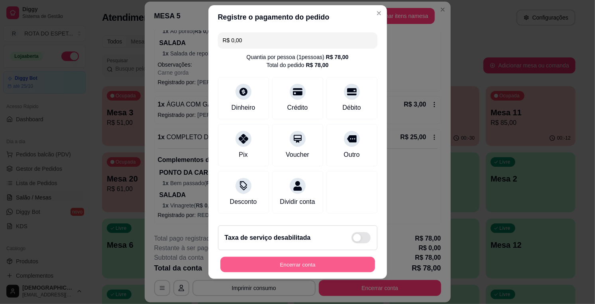
click at [334, 264] on button "Encerrar conta" at bounding box center [297, 265] width 155 height 16
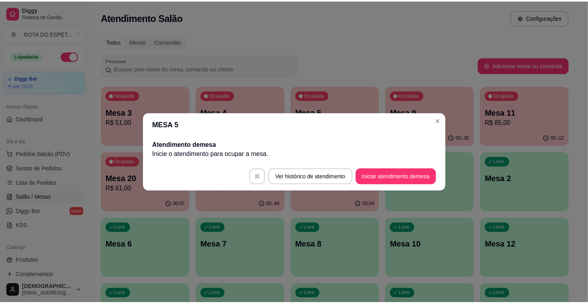
scroll to position [0, 0]
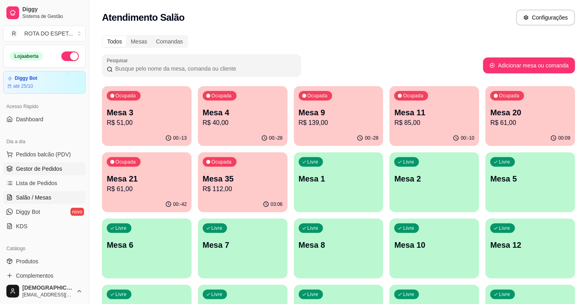
click at [11, 171] on icon at bounding box center [9, 168] width 6 height 6
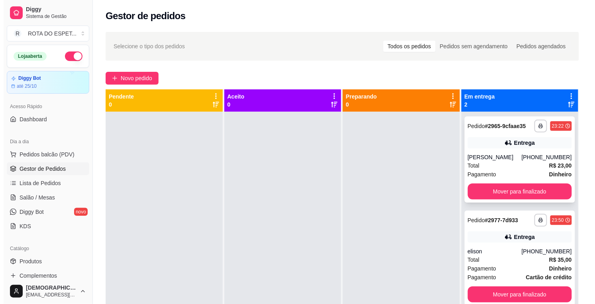
scroll to position [22, 0]
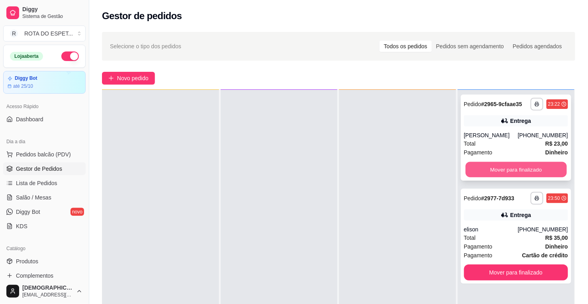
click at [495, 166] on button "Mover para finalizado" at bounding box center [516, 170] width 101 height 16
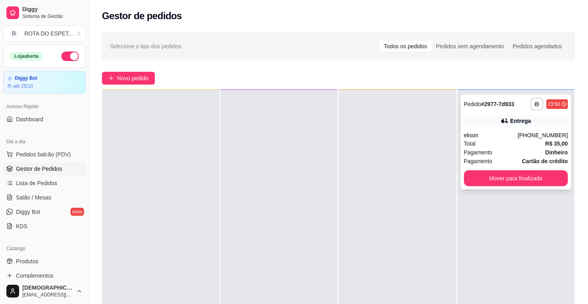
click at [490, 153] on div "Pagamento Dinheiro" at bounding box center [516, 152] width 104 height 9
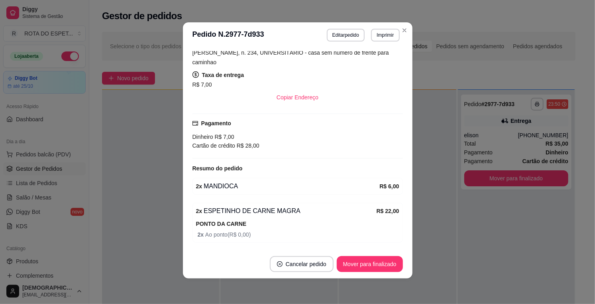
scroll to position [0, 0]
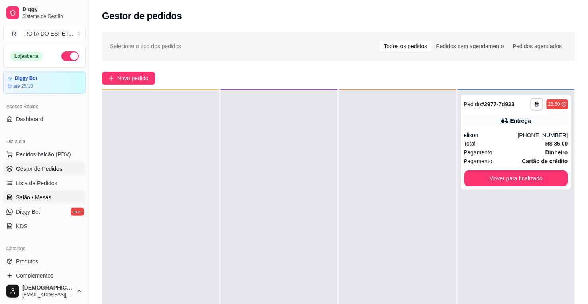
click at [40, 196] on span "Salão / Mesas" at bounding box center [33, 197] width 35 height 8
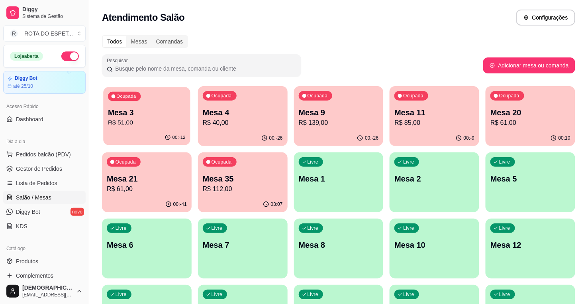
click at [157, 116] on p "Mesa 3" at bounding box center [147, 112] width 78 height 11
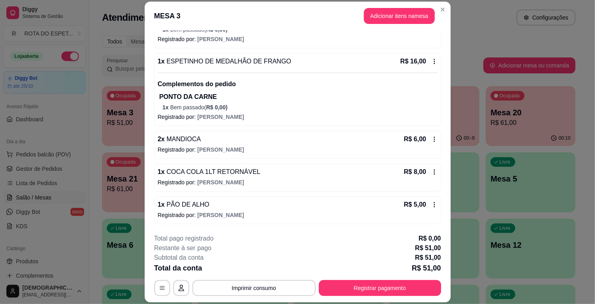
scroll to position [24, 0]
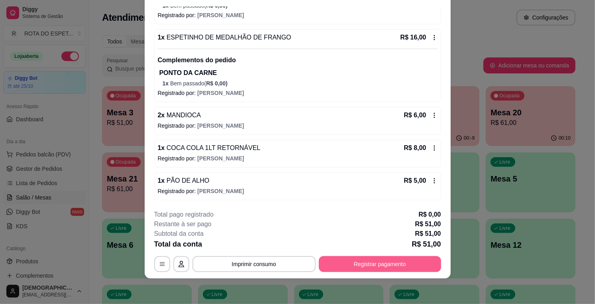
click at [380, 268] on button "Registrar pagamento" at bounding box center [380, 264] width 122 height 16
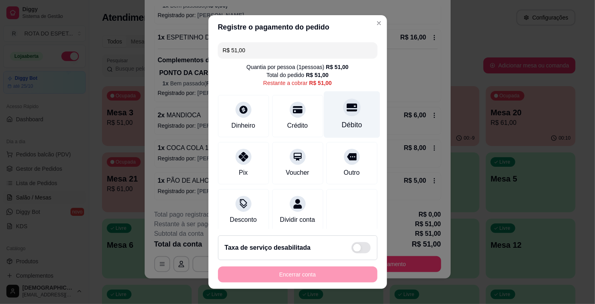
click at [327, 108] on div "Débito" at bounding box center [352, 114] width 56 height 47
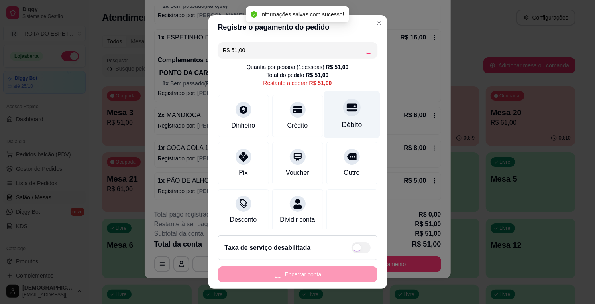
type input "R$ 0,00"
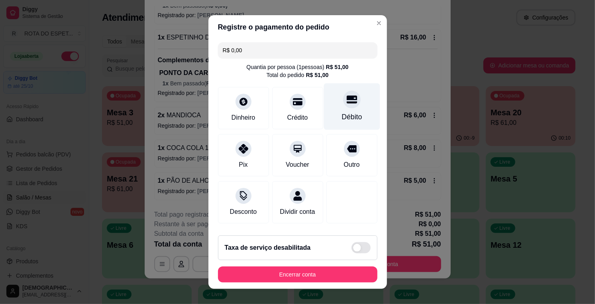
click at [327, 108] on div "Débito" at bounding box center [352, 106] width 56 height 47
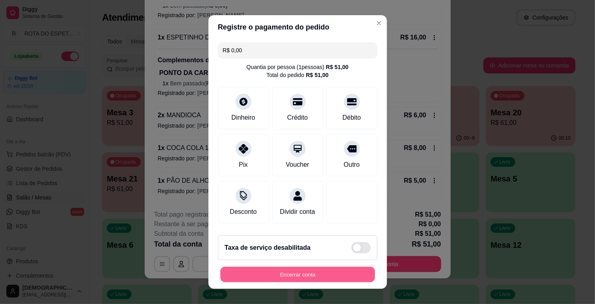
click at [250, 281] on button "Encerrar conta" at bounding box center [297, 275] width 155 height 16
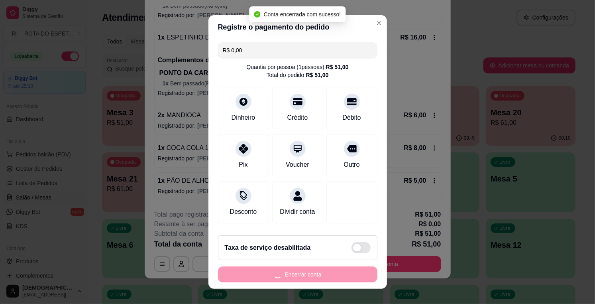
scroll to position [0, 0]
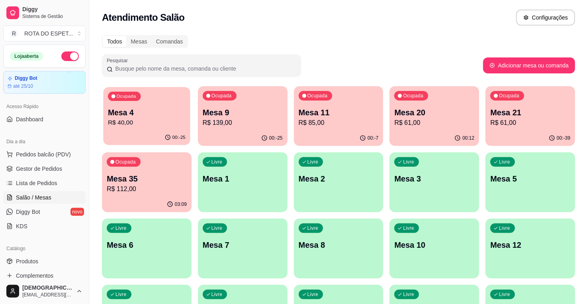
click at [142, 136] on div "00:-25" at bounding box center [146, 137] width 87 height 15
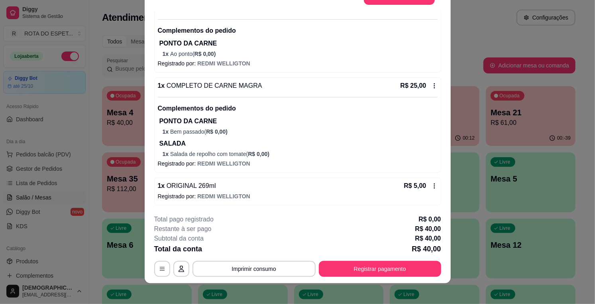
scroll to position [24, 0]
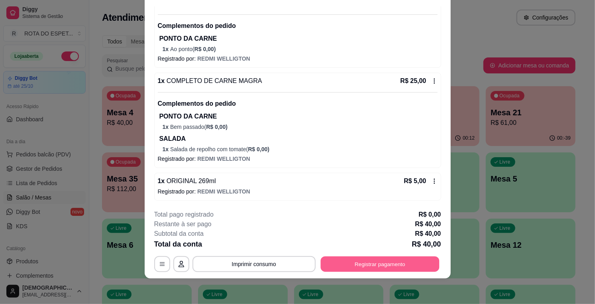
click at [356, 258] on button "Registrar pagamento" at bounding box center [379, 264] width 119 height 16
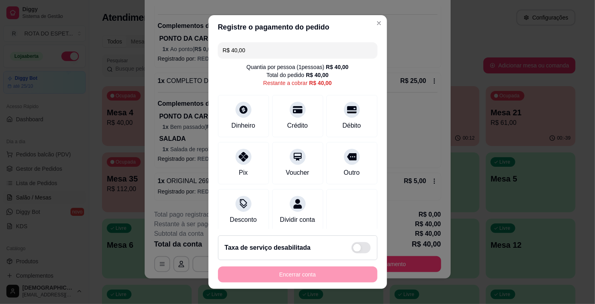
drag, startPoint x: 270, startPoint y: 55, endPoint x: 203, endPoint y: 75, distance: 69.8
click at [203, 75] on div "Registre o pagamento do pedido R$ 40,00 Quantia por pessoa ( 1 pessoas) R$ 40,0…" at bounding box center [297, 152] width 595 height 304
click at [266, 55] on input "R$ 40,00" at bounding box center [298, 50] width 150 height 16
click at [241, 108] on icon at bounding box center [243, 107] width 9 height 9
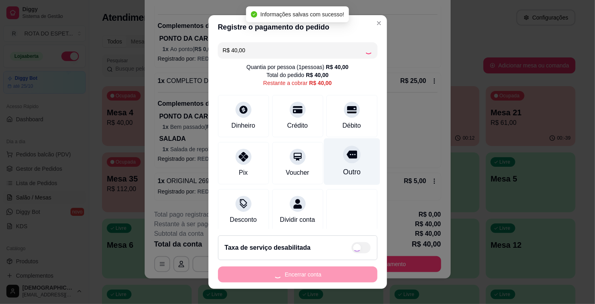
type input "R$ 0,00"
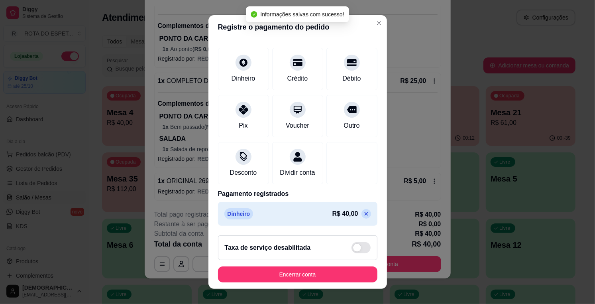
scroll to position [49, 0]
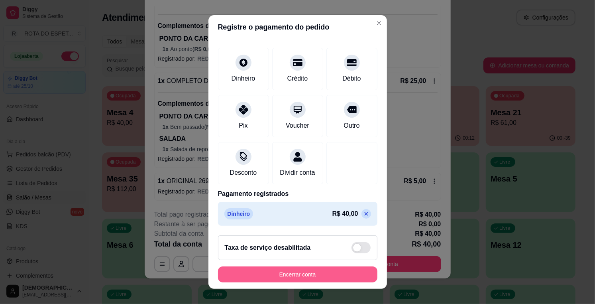
click at [292, 270] on button "Encerrar conta" at bounding box center [297, 274] width 159 height 16
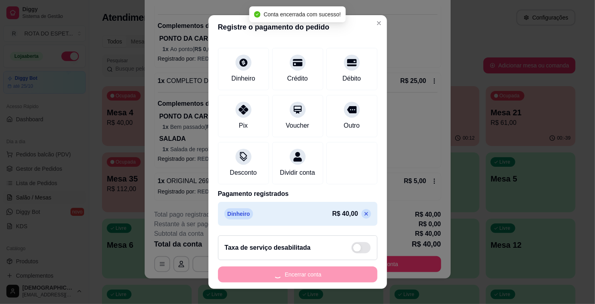
scroll to position [0, 0]
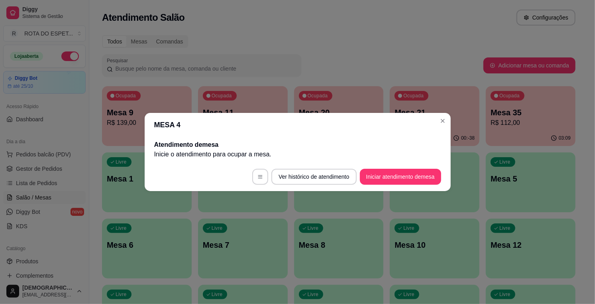
click at [434, 120] on header "MESA 4" at bounding box center [298, 125] width 306 height 24
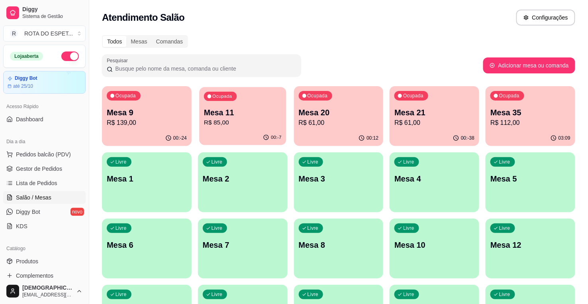
click at [223, 135] on div "00:-7" at bounding box center [242, 137] width 87 height 15
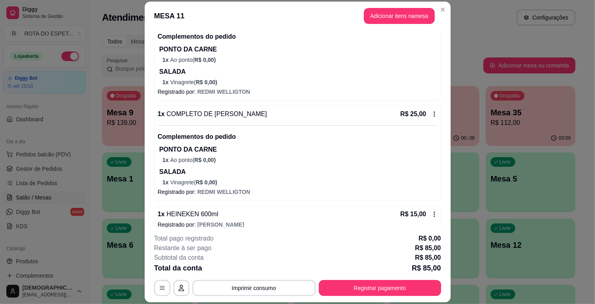
scroll to position [142, 0]
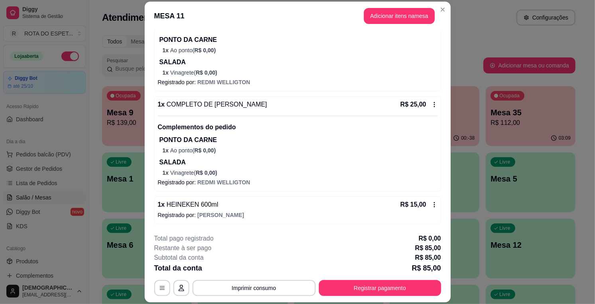
click at [408, 300] on footer "**********" at bounding box center [298, 264] width 306 height 75
click at [408, 285] on button "Registrar pagamento" at bounding box center [380, 288] width 122 height 16
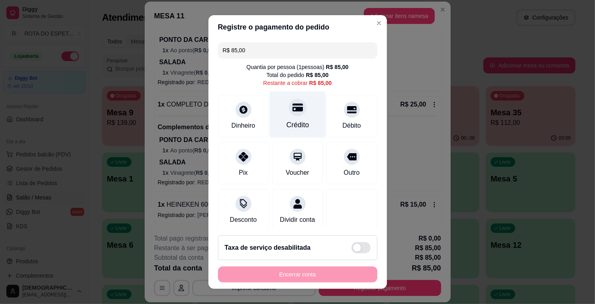
click at [280, 117] on div "Crédito" at bounding box center [297, 114] width 56 height 47
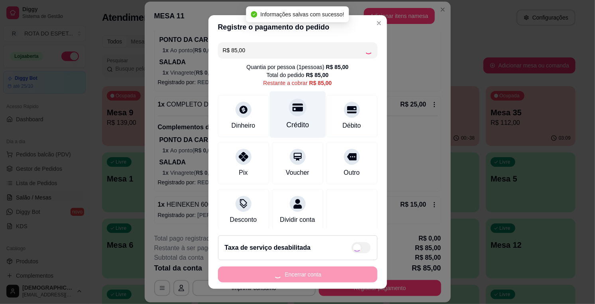
type input "R$ 0,00"
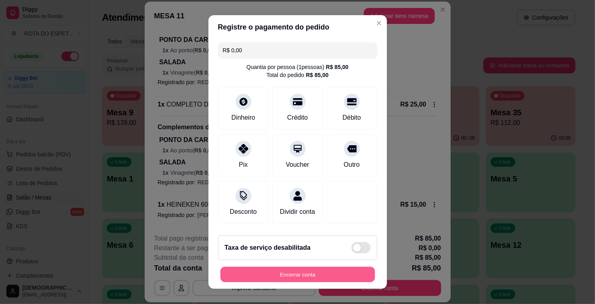
click at [327, 271] on button "Encerrar conta" at bounding box center [297, 275] width 155 height 16
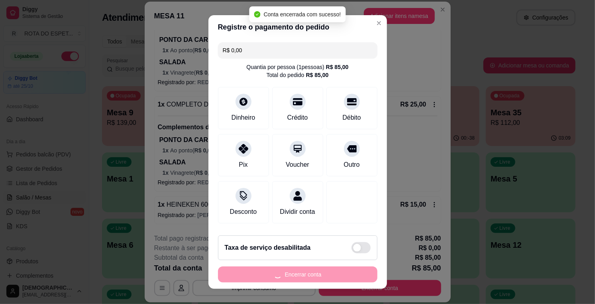
scroll to position [0, 0]
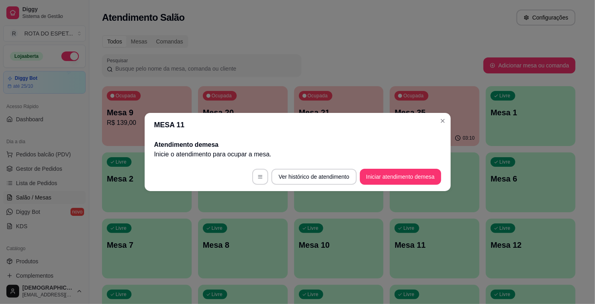
click at [435, 122] on header "MESA 11" at bounding box center [298, 125] width 306 height 24
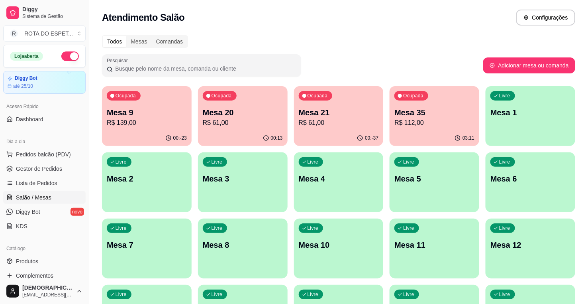
click at [336, 120] on p "R$ 61,00" at bounding box center [339, 123] width 80 height 10
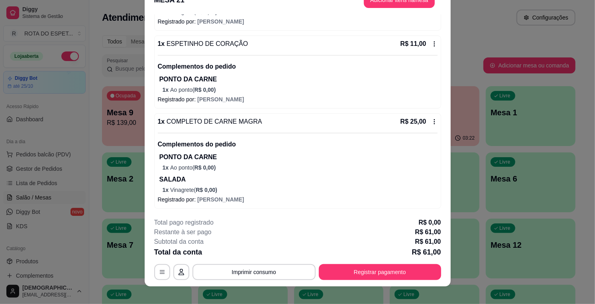
scroll to position [24, 0]
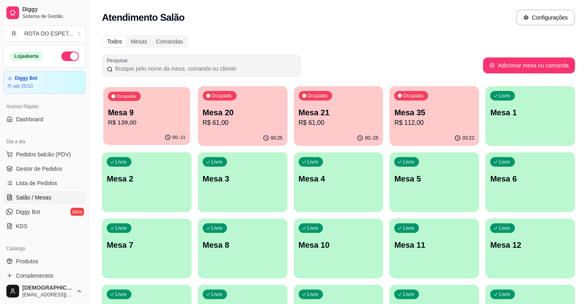
click at [160, 122] on p "R$ 139,00" at bounding box center [147, 122] width 78 height 9
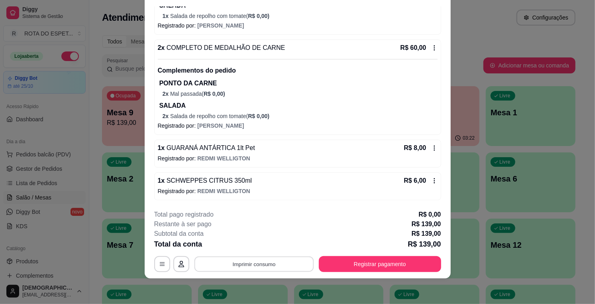
click at [249, 265] on button "Imprimir consumo" at bounding box center [254, 264] width 120 height 16
click at [267, 226] on button "IMPRESSORA BALCÃO" at bounding box center [253, 229] width 63 height 13
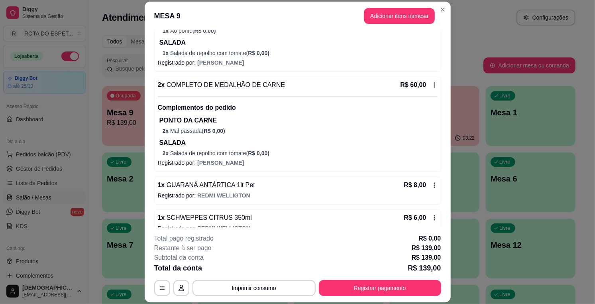
scroll to position [275, 0]
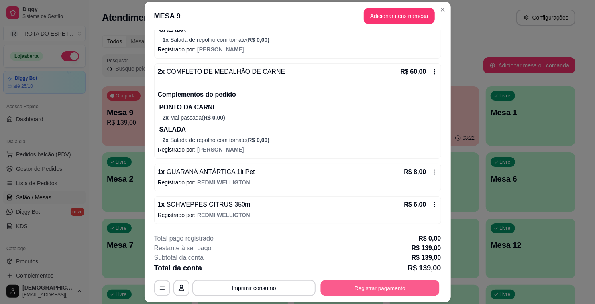
click at [364, 285] on button "Registrar pagamento" at bounding box center [379, 288] width 119 height 16
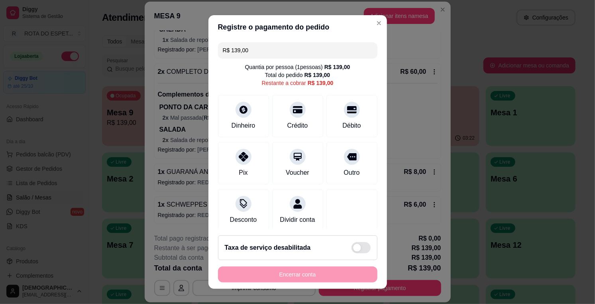
drag, startPoint x: 274, startPoint y: 44, endPoint x: 171, endPoint y: 69, distance: 105.4
click at [171, 69] on div "Registre o pagamento do pedido R$ 139,00 Quantia por pessoa ( 1 pessoas) R$ 139…" at bounding box center [297, 152] width 595 height 304
click at [338, 116] on div "Débito" at bounding box center [352, 114] width 56 height 47
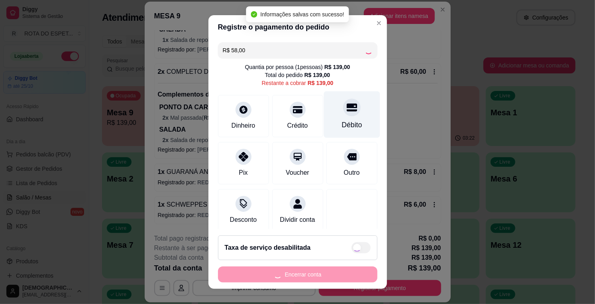
type input "R$ 81,00"
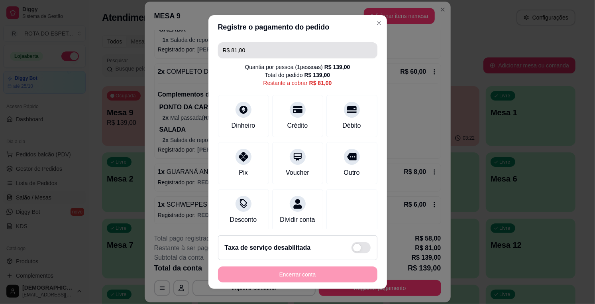
click at [279, 55] on input "R$ 81,00" at bounding box center [298, 50] width 150 height 16
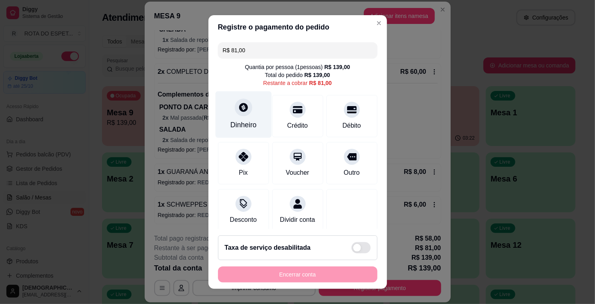
click at [240, 102] on icon at bounding box center [243, 107] width 10 height 10
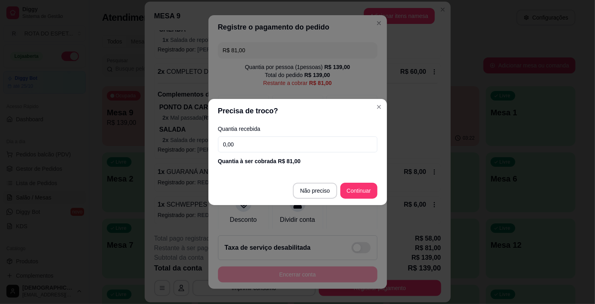
click at [252, 141] on input "0,00" at bounding box center [297, 144] width 159 height 16
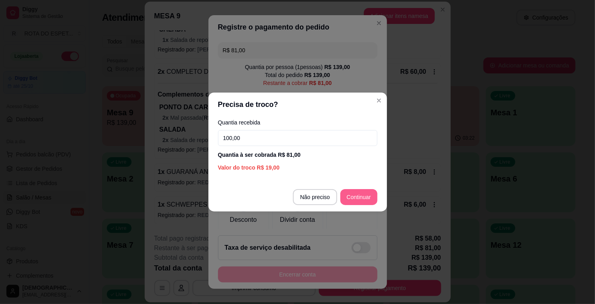
type input "100,00"
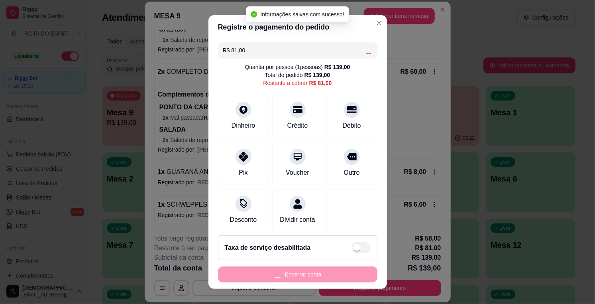
type input "R$ 0,00"
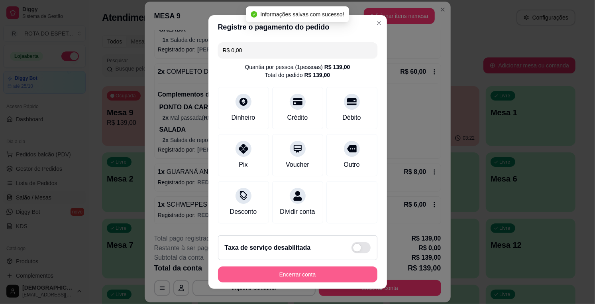
click at [289, 277] on button "Encerrar conta" at bounding box center [297, 274] width 159 height 16
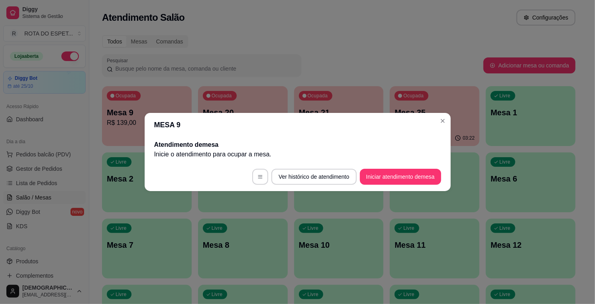
scroll to position [0, 0]
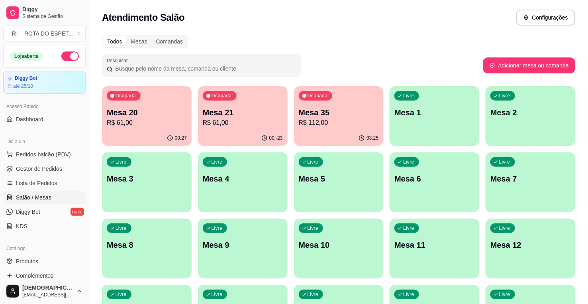
click at [140, 123] on p "R$ 61,00" at bounding box center [147, 123] width 80 height 10
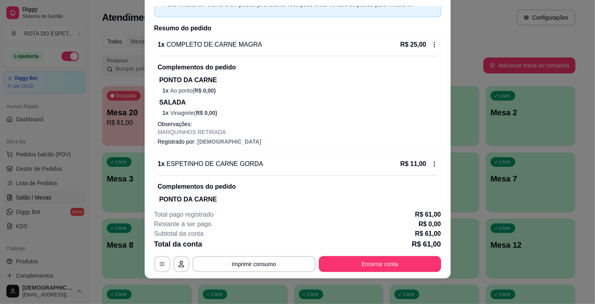
scroll to position [41, 0]
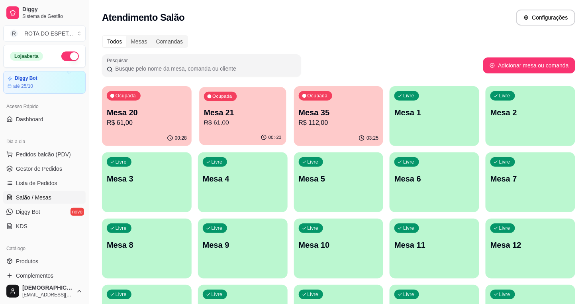
click at [226, 130] on div "00:-23" at bounding box center [242, 137] width 87 height 15
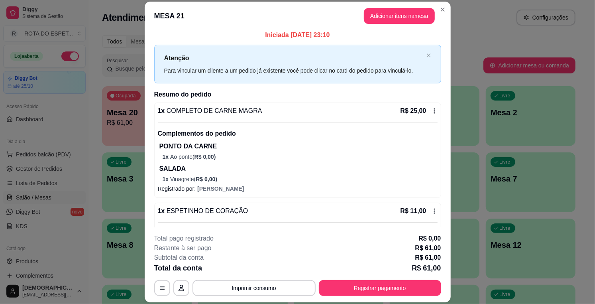
scroll to position [0, 0]
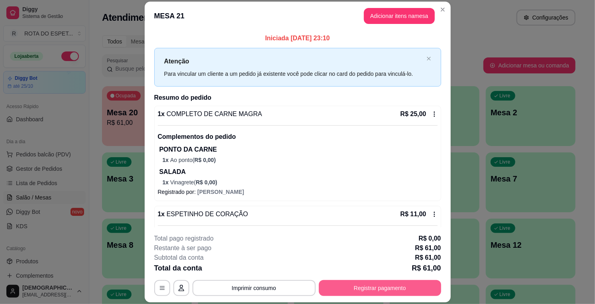
click at [332, 283] on button "Registrar pagamento" at bounding box center [380, 288] width 122 height 16
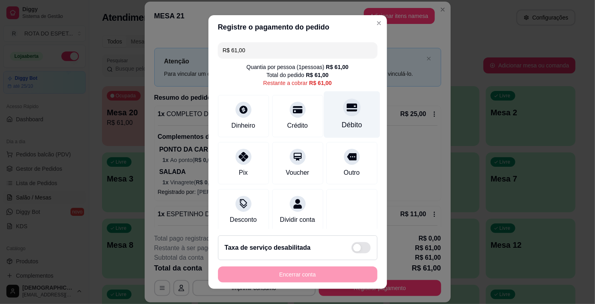
click at [324, 122] on div "Débito" at bounding box center [352, 114] width 56 height 47
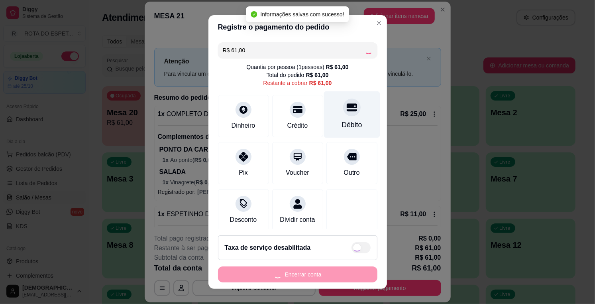
type input "R$ 0,00"
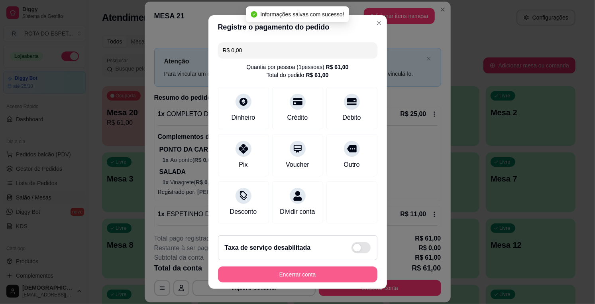
click at [315, 274] on button "Encerrar conta" at bounding box center [297, 274] width 159 height 16
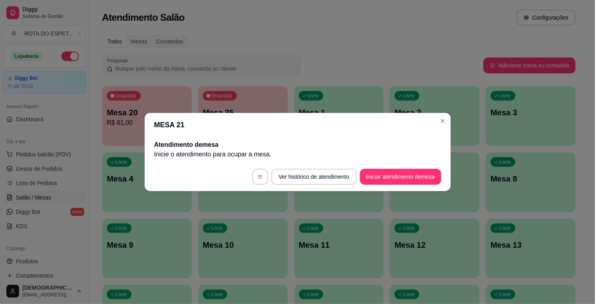
click at [437, 116] on header "MESA 21" at bounding box center [298, 125] width 306 height 24
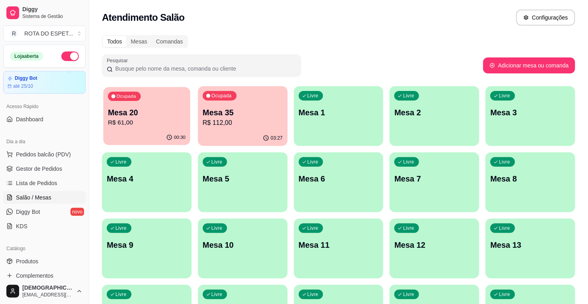
click at [152, 116] on p "Mesa 20" at bounding box center [147, 112] width 78 height 11
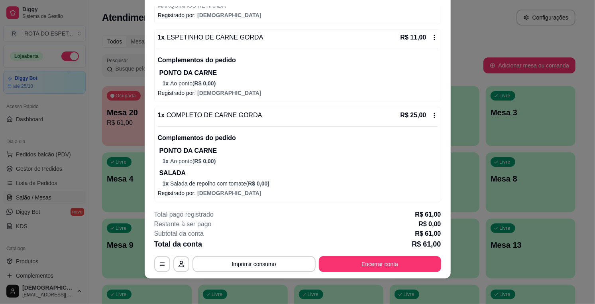
scroll to position [174, 0]
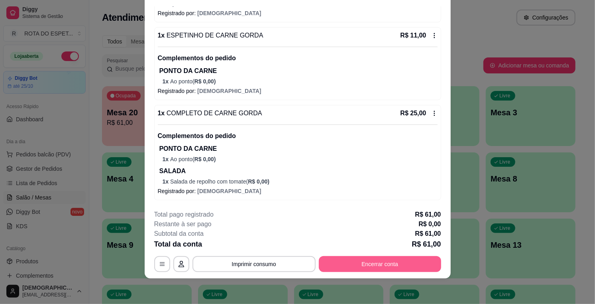
click at [358, 258] on button "Encerrar conta" at bounding box center [380, 264] width 122 height 16
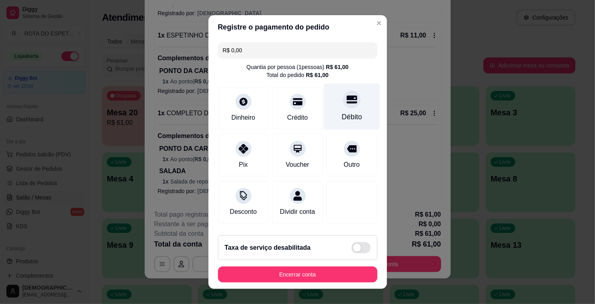
click at [347, 105] on div "Débito" at bounding box center [352, 106] width 56 height 47
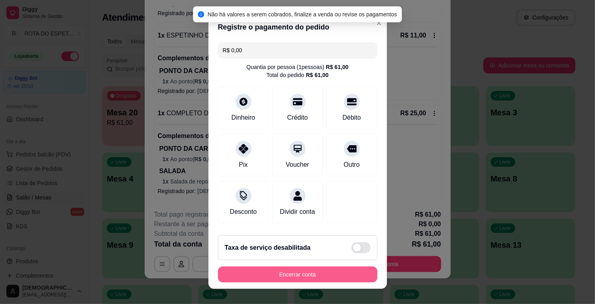
click at [309, 275] on button "Encerrar conta" at bounding box center [297, 274] width 159 height 16
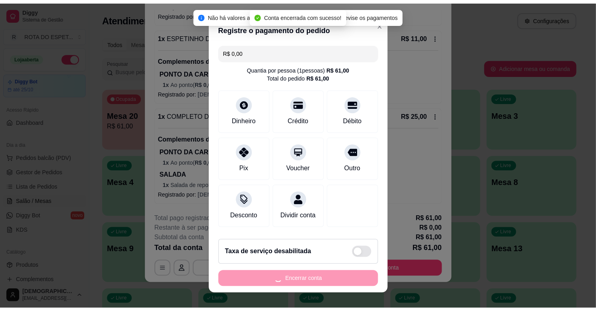
scroll to position [0, 0]
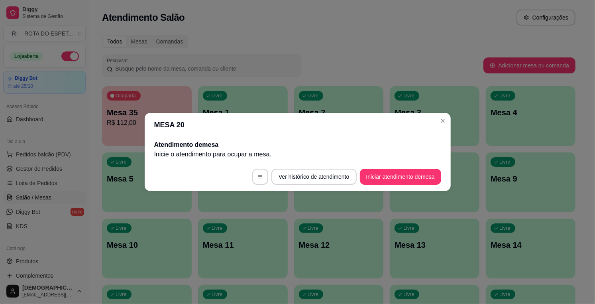
click at [443, 128] on header "MESA 20" at bounding box center [298, 125] width 306 height 24
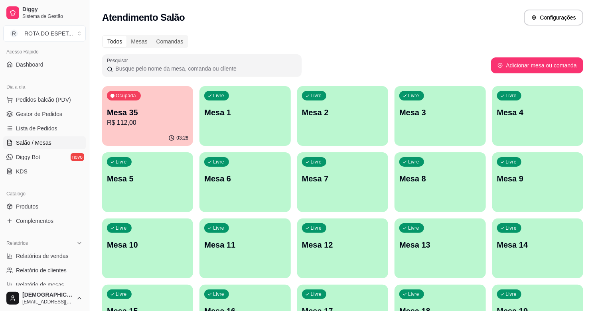
scroll to position [133, 0]
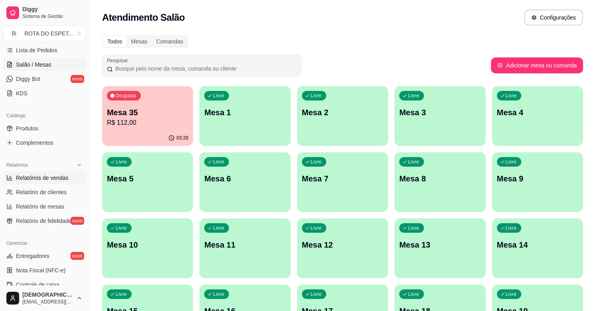
click at [45, 181] on span "Relatórios de vendas" at bounding box center [42, 178] width 53 height 8
select select "ALL"
select select "0"
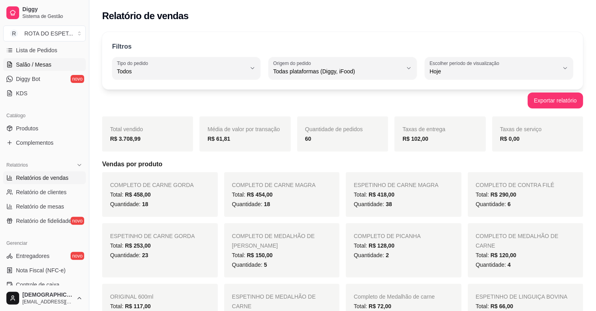
click at [39, 65] on span "Salão / Mesas" at bounding box center [33, 65] width 35 height 8
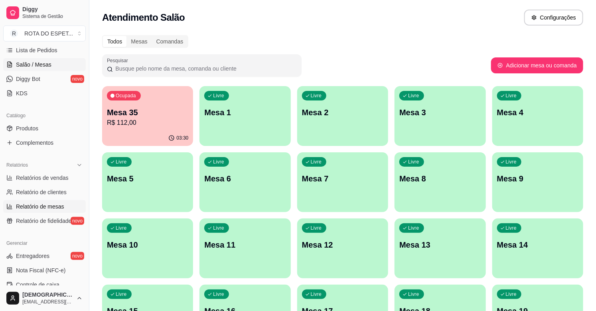
click at [53, 204] on span "Relatório de mesas" at bounding box center [40, 206] width 48 height 8
select select "TOTAL_OF_ORDERS"
select select "7"
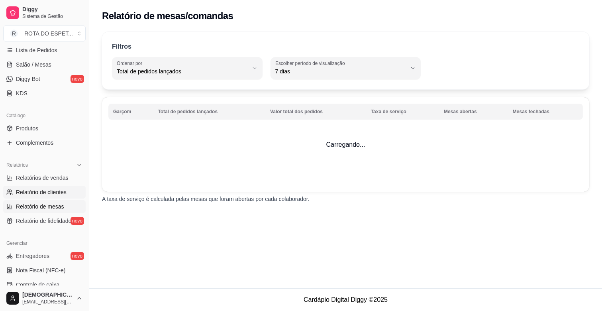
click at [53, 193] on span "Relatório de clientes" at bounding box center [41, 192] width 51 height 8
select select "30"
select select "HIGHEST_TOTAL_SPENT_WITH_ORDERS"
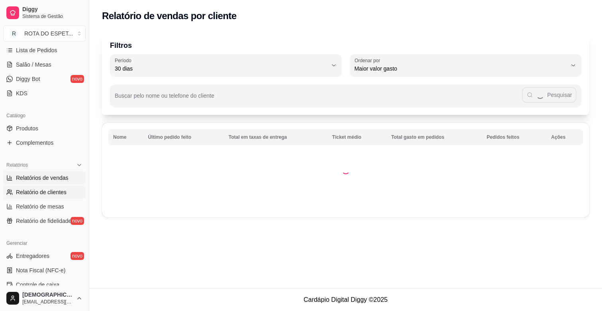
click at [52, 181] on span "Relatórios de vendas" at bounding box center [42, 178] width 53 height 8
select select "ALL"
select select "0"
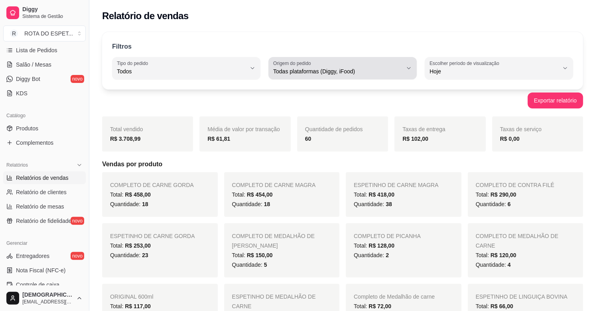
click at [357, 68] on span "Todas plataformas (Diggy, iFood)" at bounding box center [337, 71] width 129 height 8
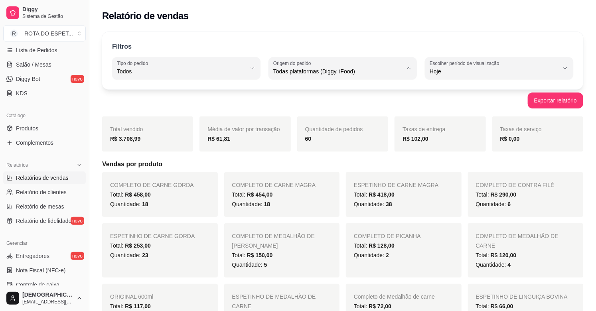
click at [313, 107] on span "Diggy" at bounding box center [338, 104] width 122 height 8
type input "DIGGY"
select select "DIGGY"
click at [35, 128] on span "Produtos" at bounding box center [27, 128] width 22 height 8
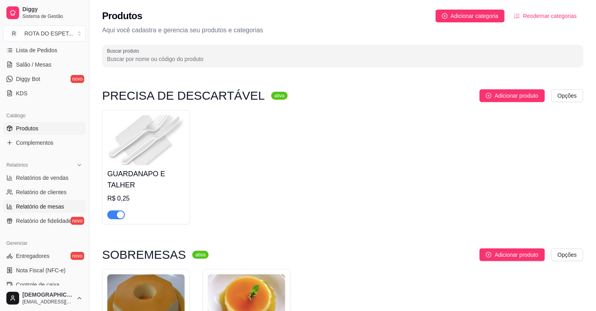
click at [52, 209] on span "Relatório de mesas" at bounding box center [40, 206] width 48 height 8
select select "TOTAL_OF_ORDERS"
select select "7"
